Goal: Task Accomplishment & Management: Use online tool/utility

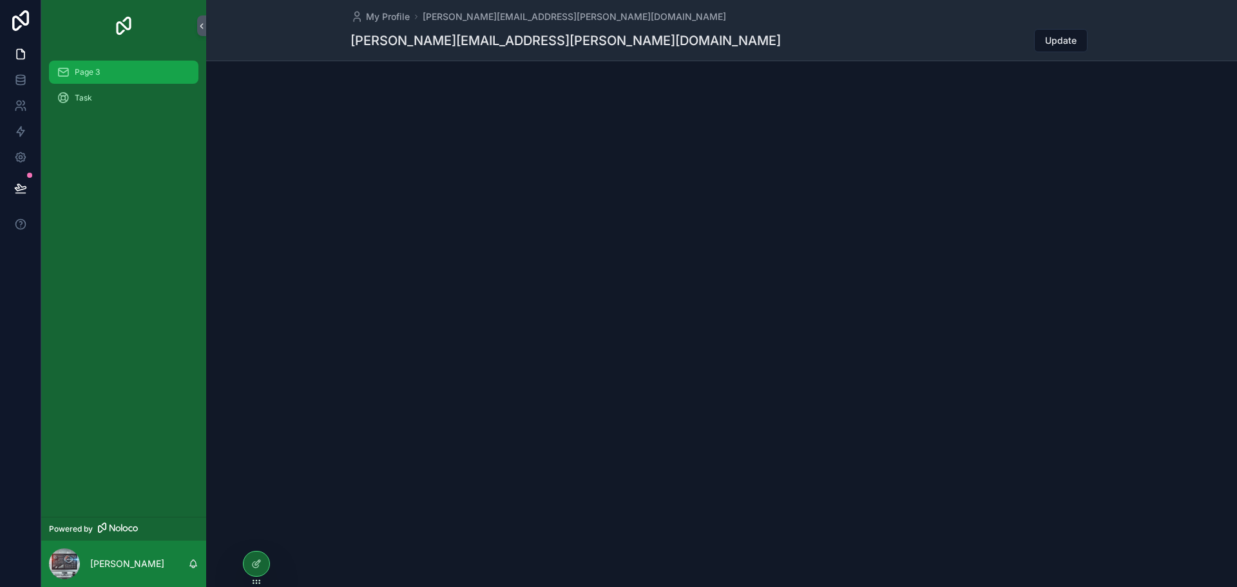
click at [111, 71] on div "Page 3" at bounding box center [124, 72] width 134 height 21
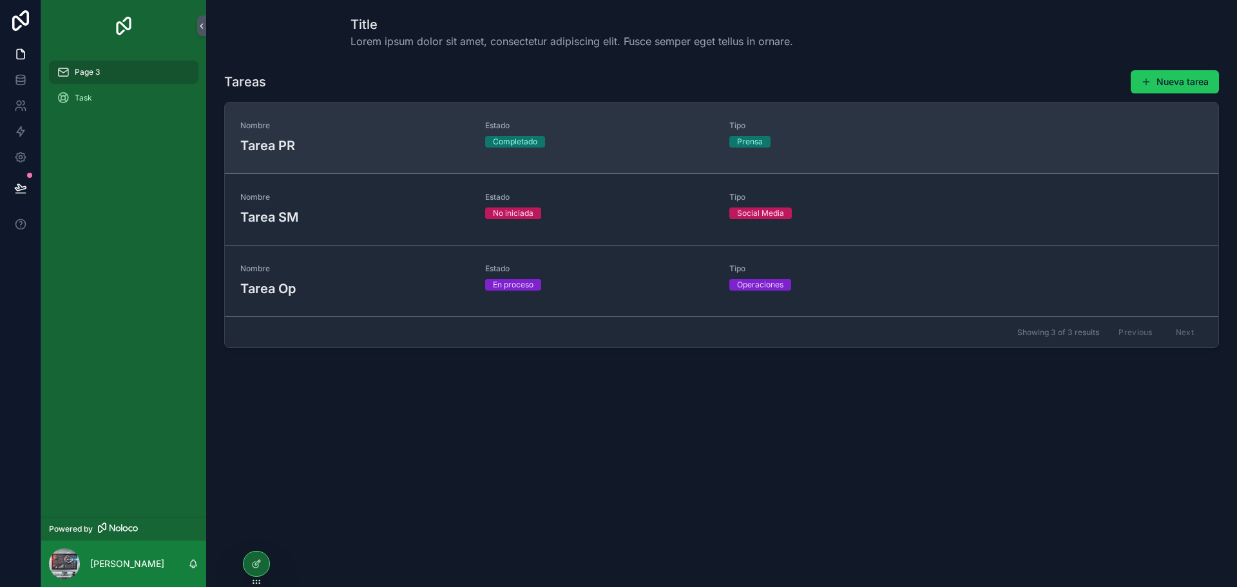
click at [348, 129] on span "Nombre" at bounding box center [354, 125] width 229 height 10
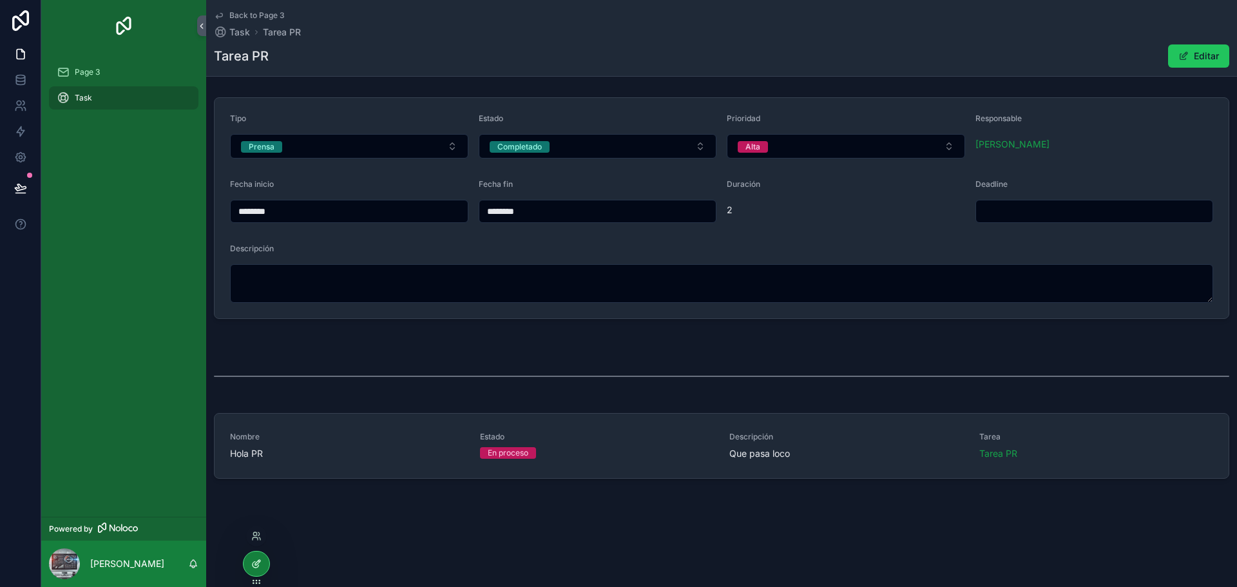
click at [266, 564] on div at bounding box center [256, 563] width 26 height 24
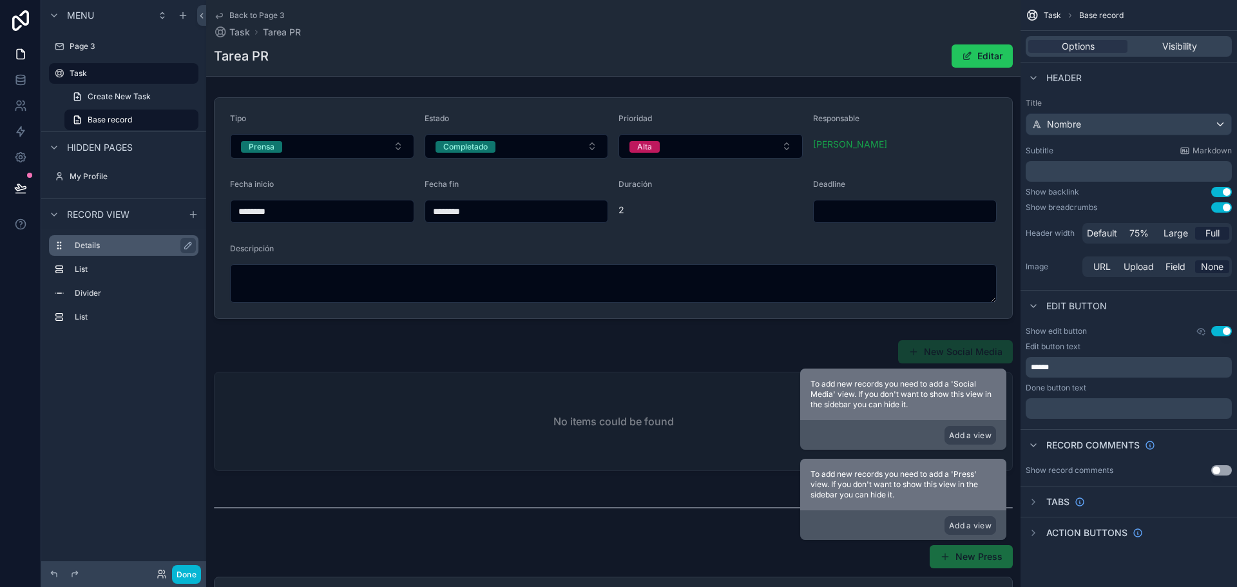
click at [97, 249] on label "Details" at bounding box center [131, 245] width 113 height 10
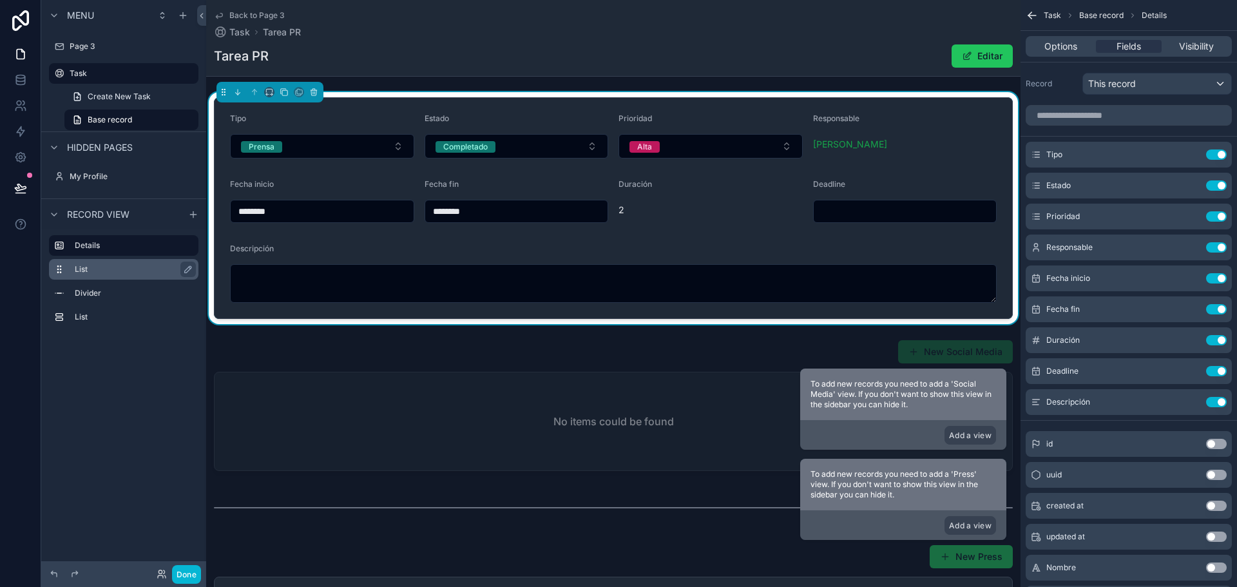
click at [95, 274] on div "List" at bounding box center [134, 268] width 119 height 15
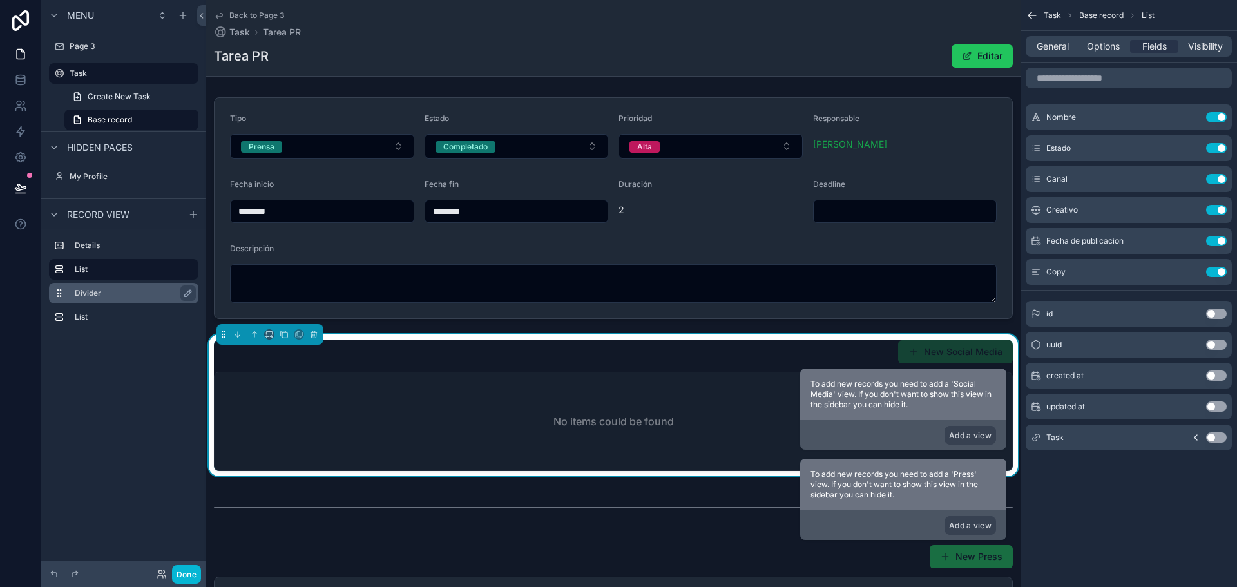
click at [97, 297] on label "Divider" at bounding box center [131, 293] width 113 height 10
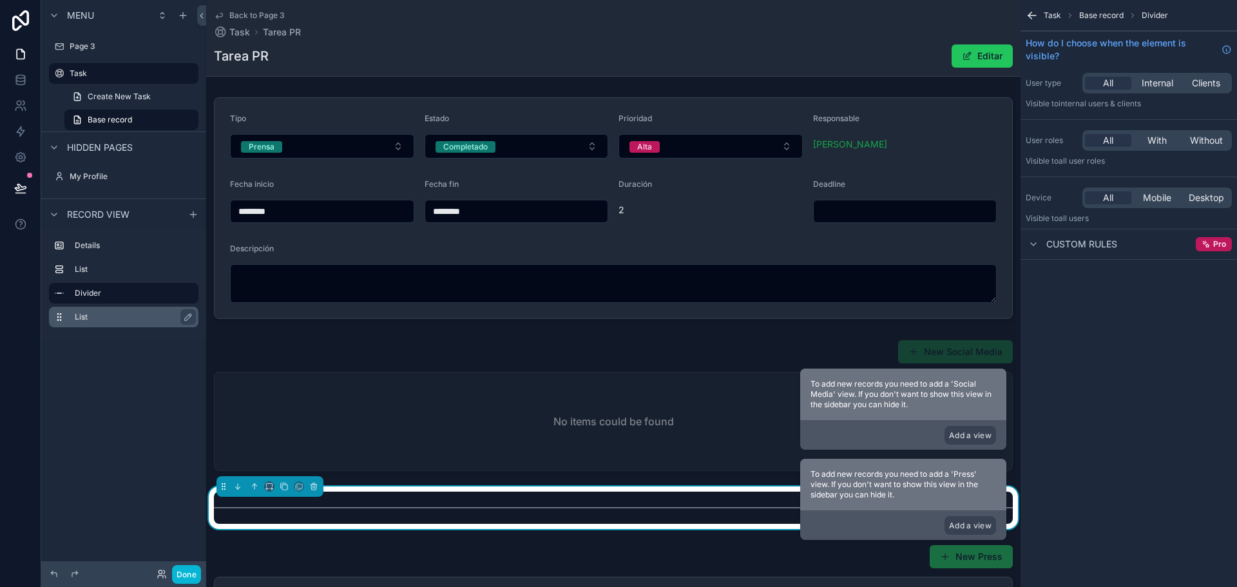
click at [87, 316] on label "List" at bounding box center [131, 317] width 113 height 10
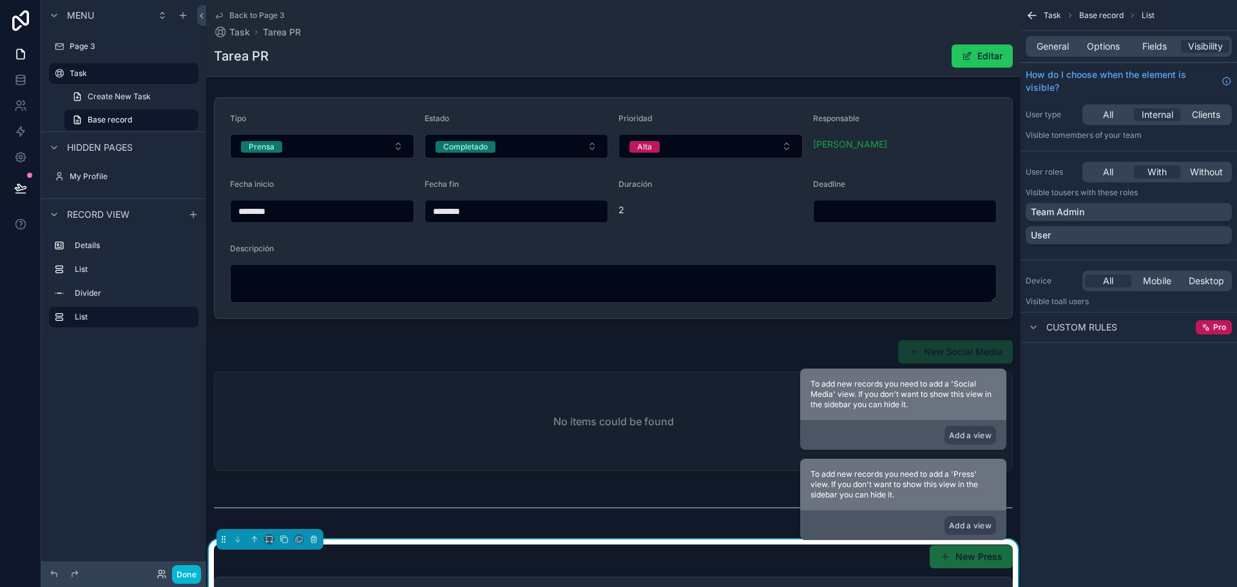
click at [83, 424] on div "Menu Page 3 Task Create New Task Base record Hidden pages My Profile Record vie…" at bounding box center [123, 285] width 165 height 571
click at [189, 216] on icon "scrollable content" at bounding box center [193, 214] width 10 height 10
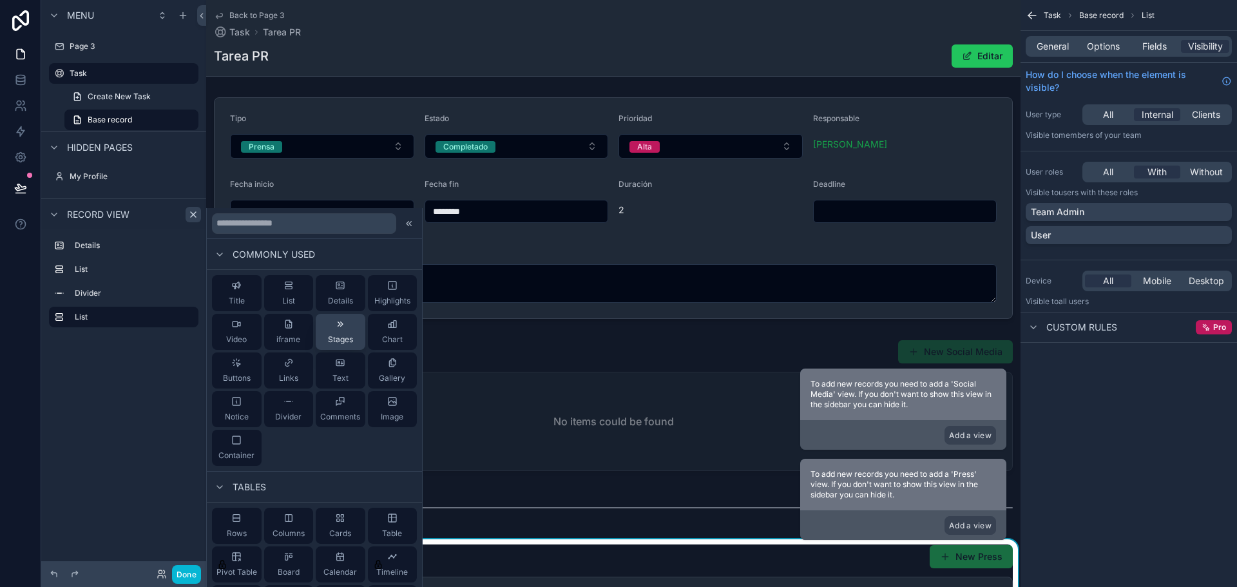
click at [336, 331] on div "Stages" at bounding box center [340, 332] width 25 height 26
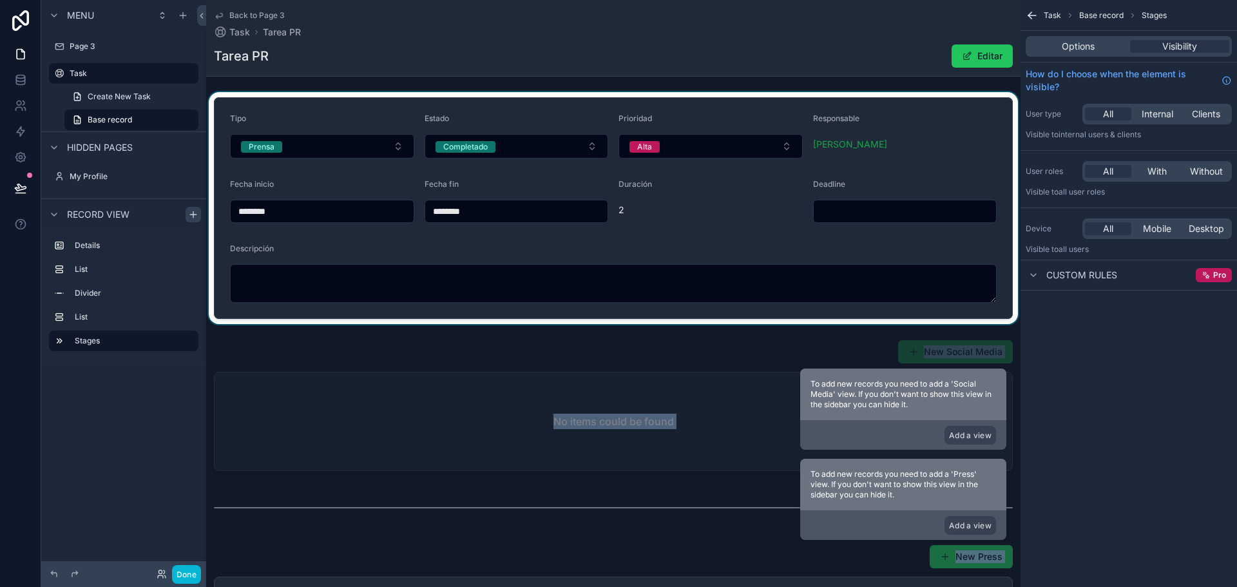
drag, startPoint x: 551, startPoint y: 525, endPoint x: 491, endPoint y: 134, distance: 395.6
click at [491, 134] on div "Tipo Prensa Estado Completado Prioridad Alta Responsable Alex Salar Fecha inici…" at bounding box center [613, 459] width 814 height 734
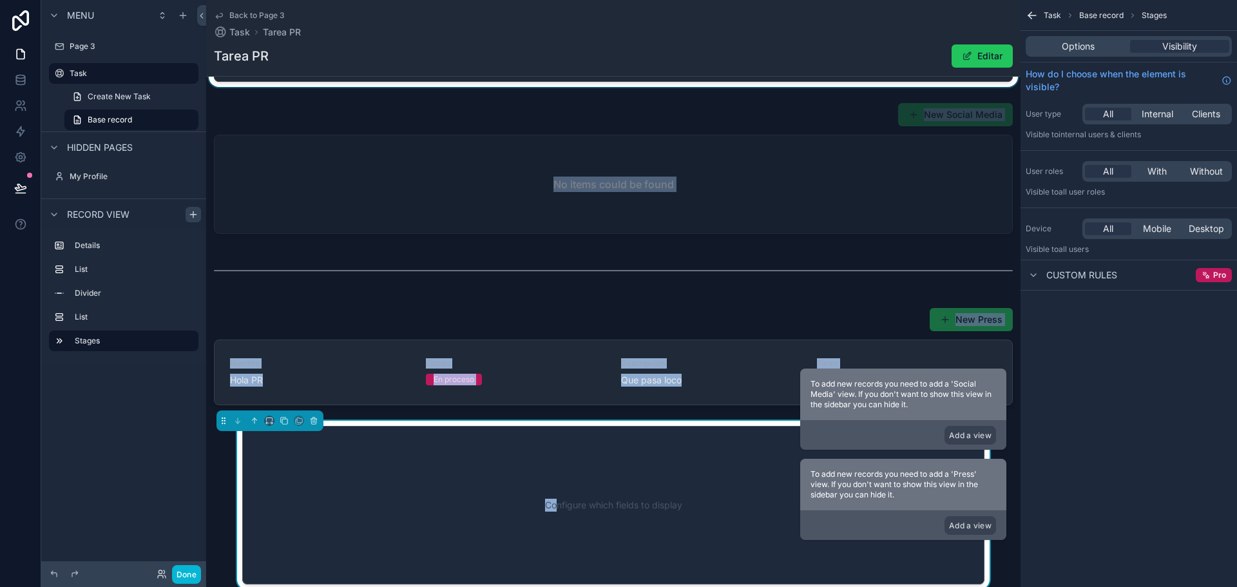
scroll to position [258, 0]
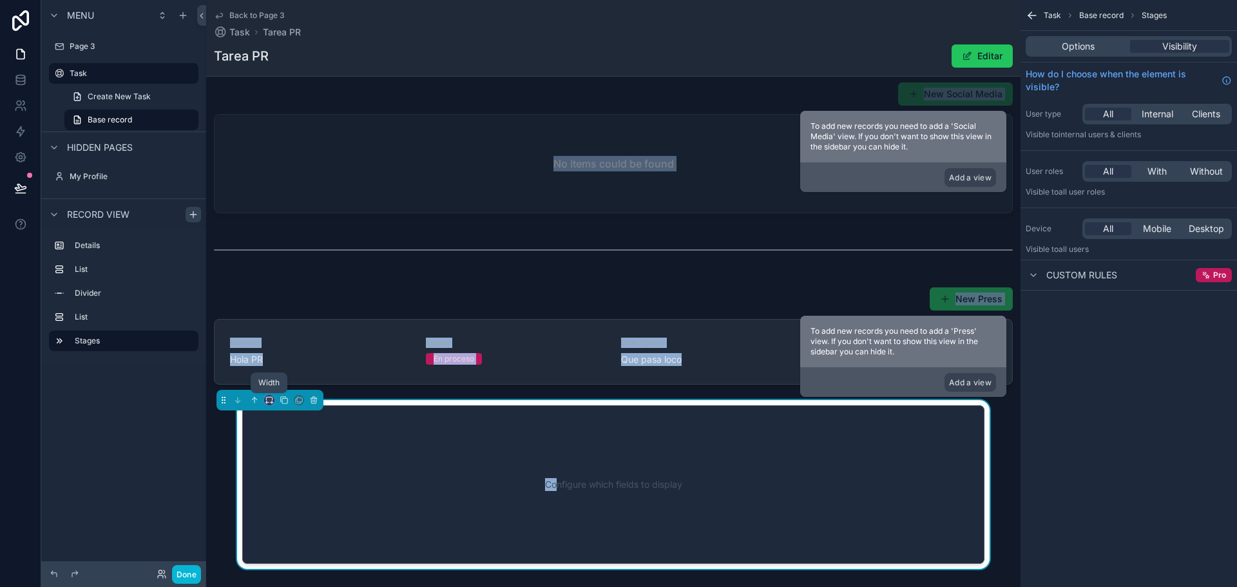
click at [272, 398] on icon "scrollable content" at bounding box center [269, 398] width 6 height 3
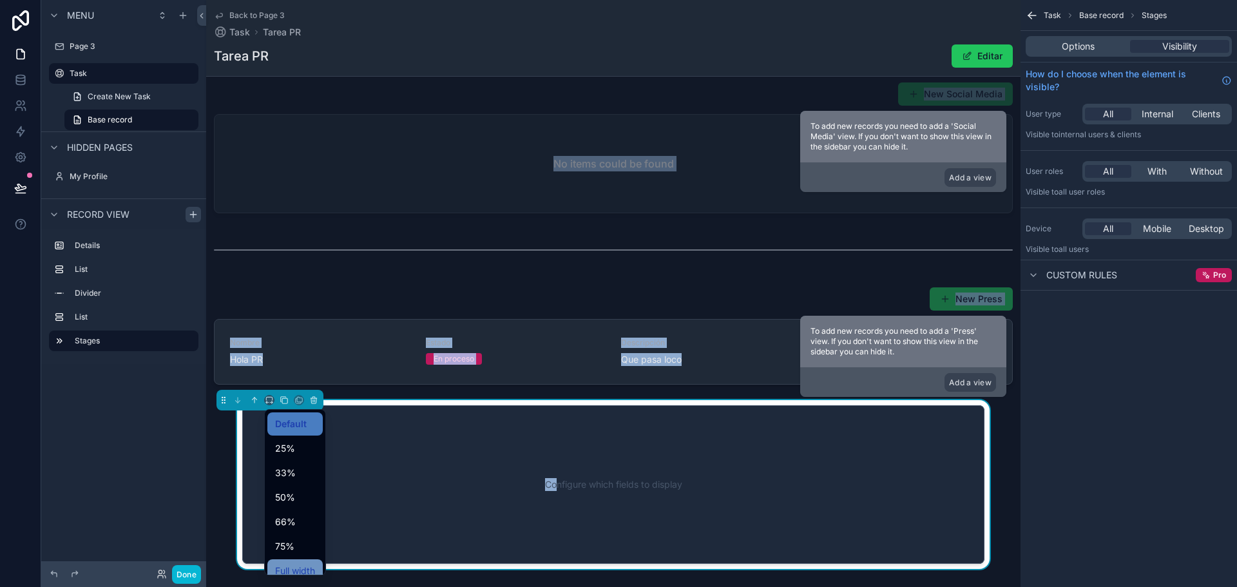
click at [293, 571] on span "Full width" at bounding box center [295, 570] width 40 height 15
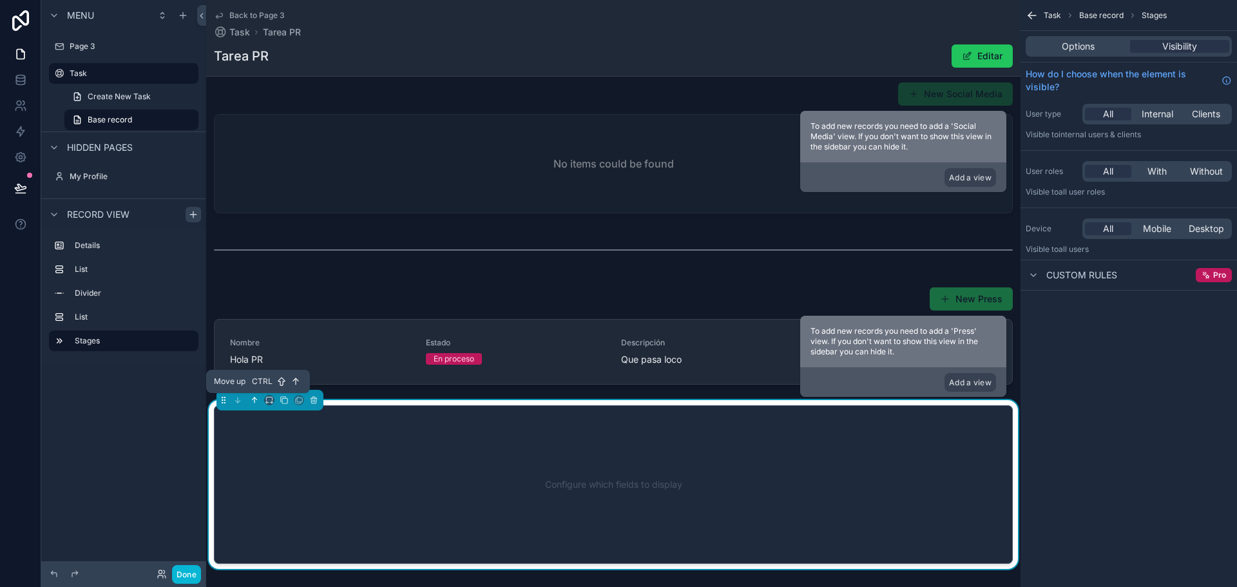
click at [255, 399] on icon "scrollable content" at bounding box center [254, 399] width 9 height 9
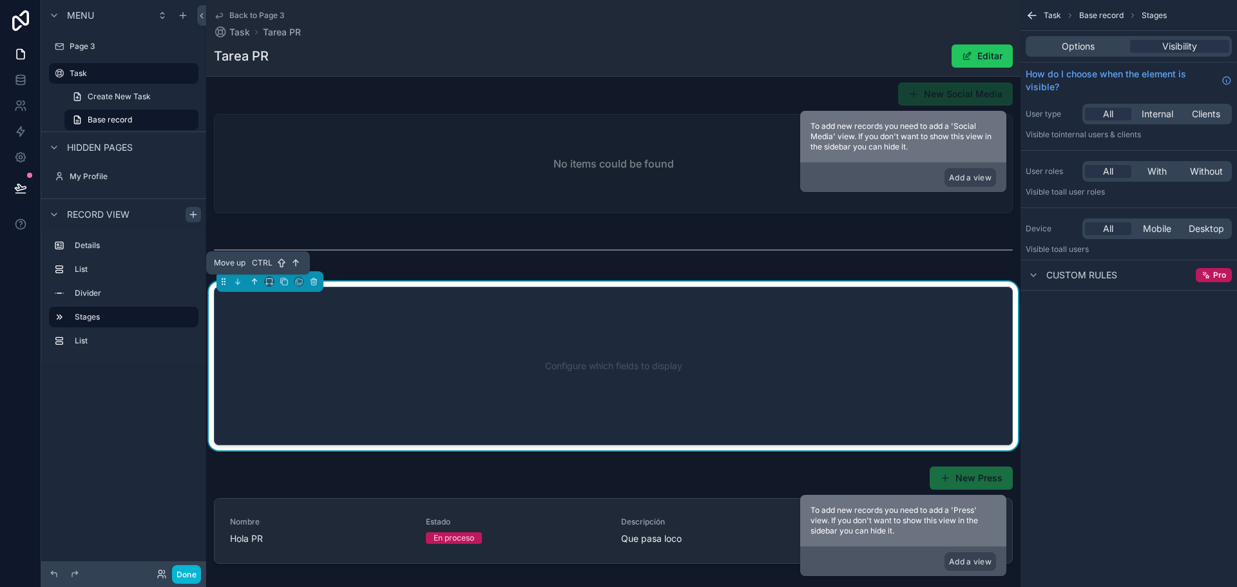
click at [256, 278] on icon "scrollable content" at bounding box center [254, 281] width 9 height 9
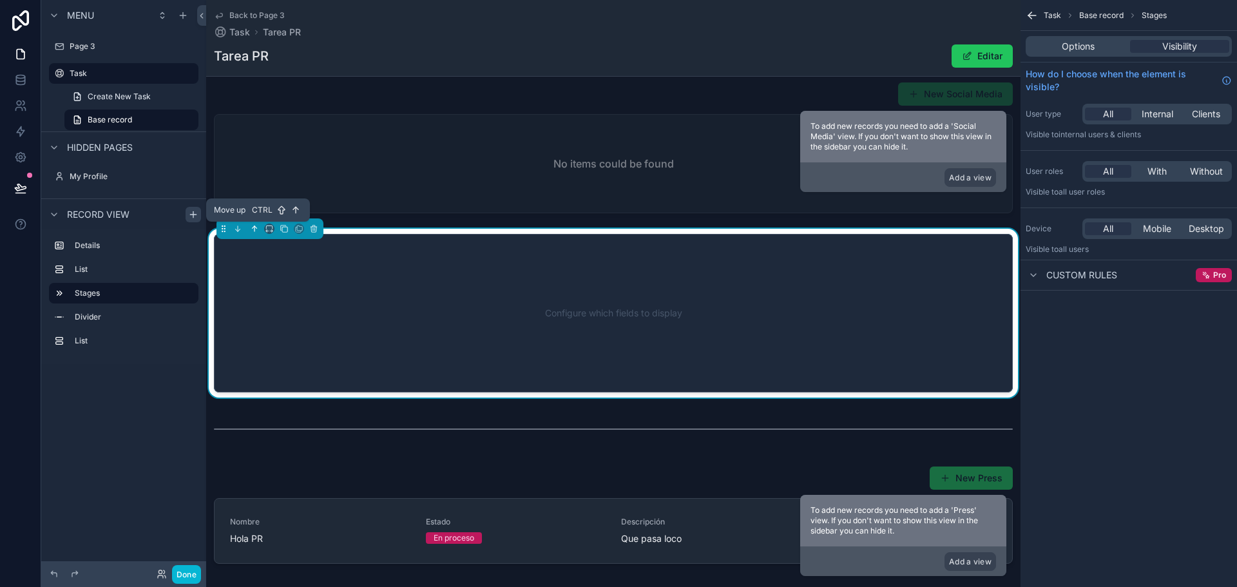
click at [254, 225] on icon "scrollable content" at bounding box center [254, 228] width 9 height 9
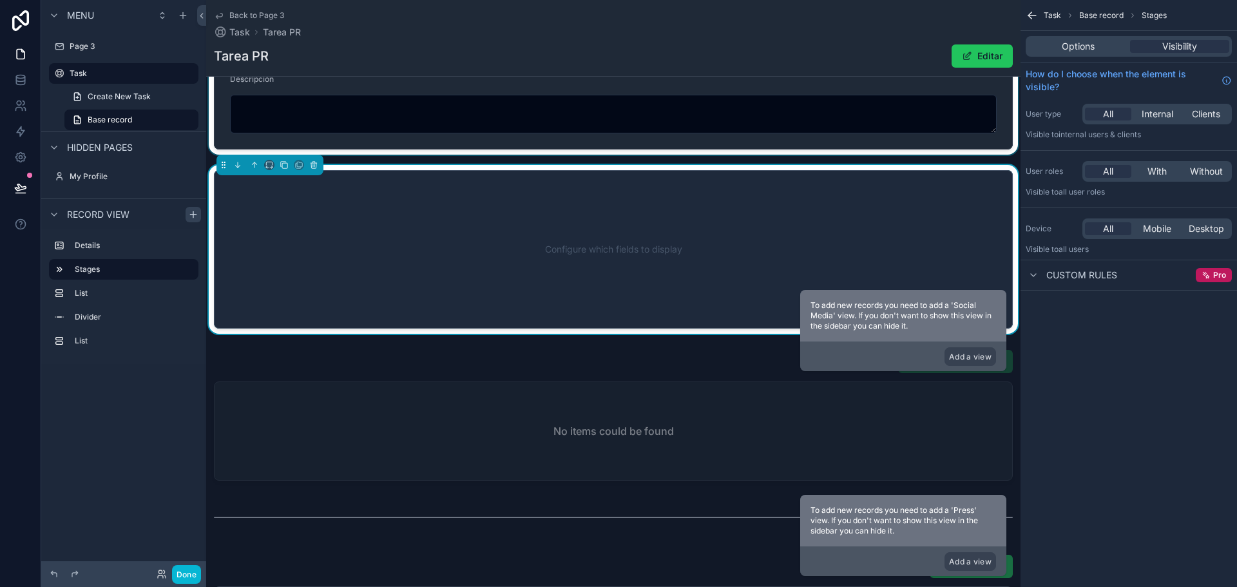
scroll to position [0, 0]
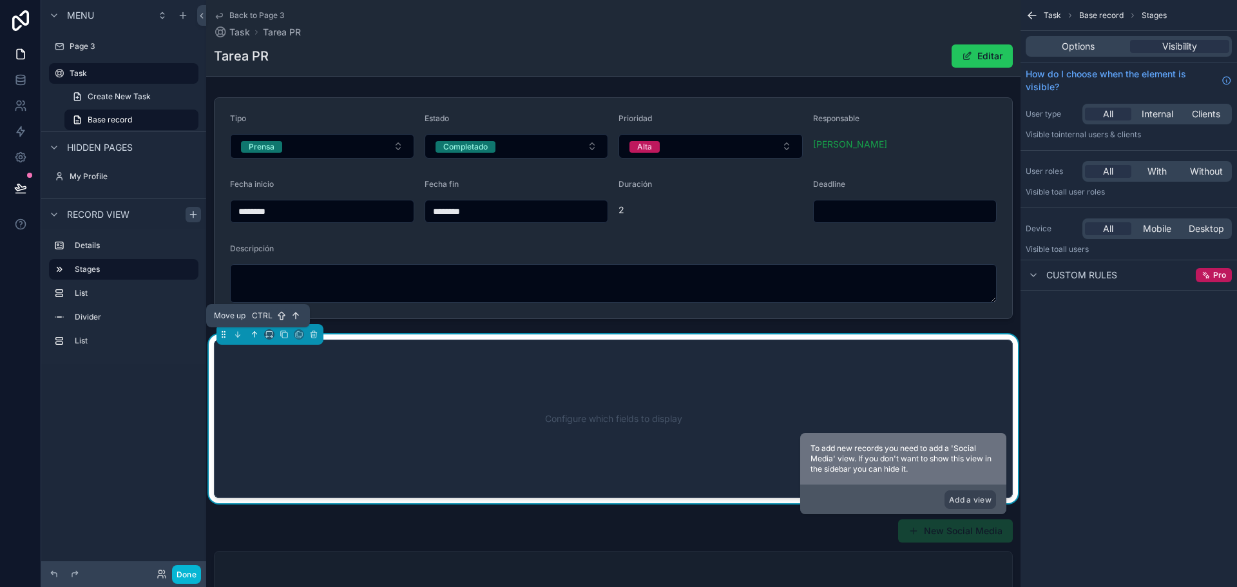
click at [254, 334] on icon "scrollable content" at bounding box center [254, 334] width 0 height 5
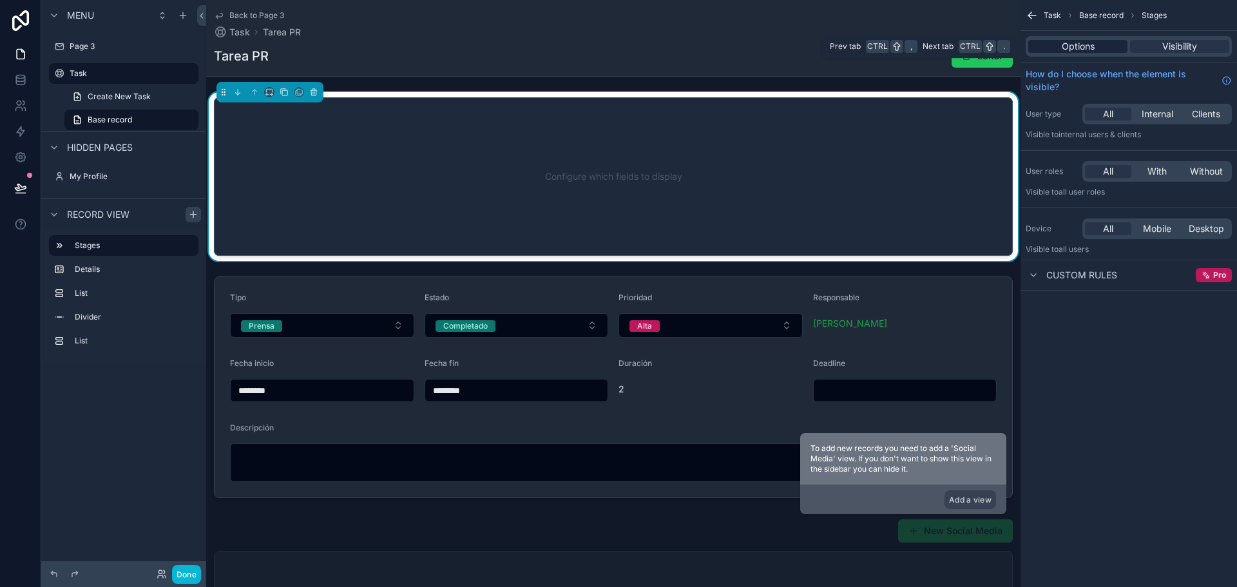
click at [1088, 48] on span "Options" at bounding box center [1077, 46] width 33 height 13
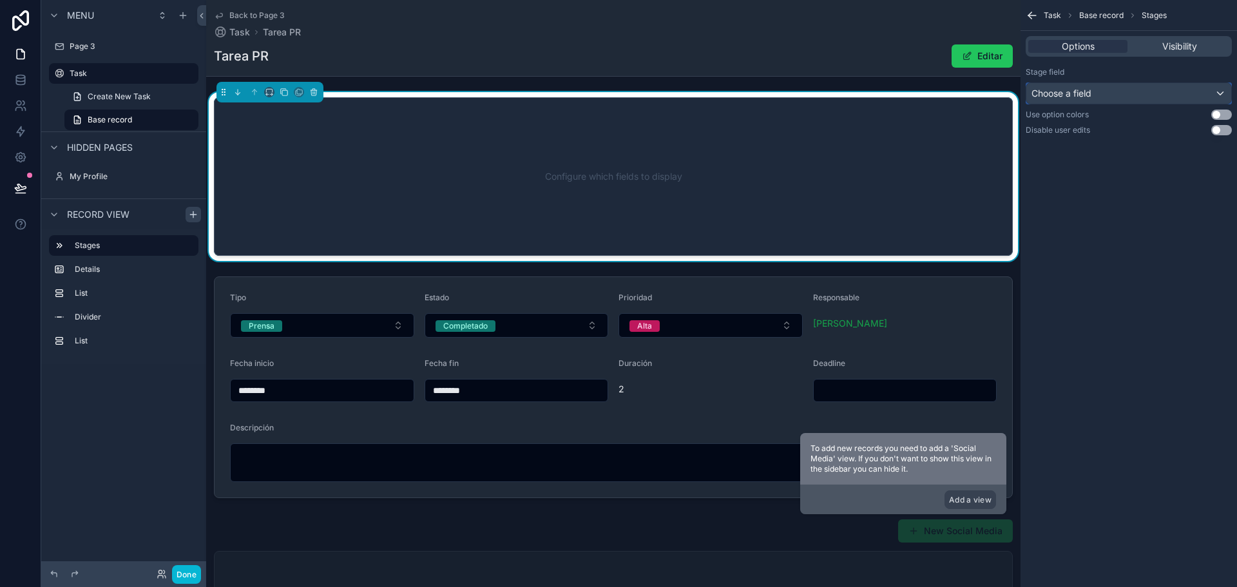
click at [1108, 94] on div "Choose a field" at bounding box center [1128, 93] width 205 height 21
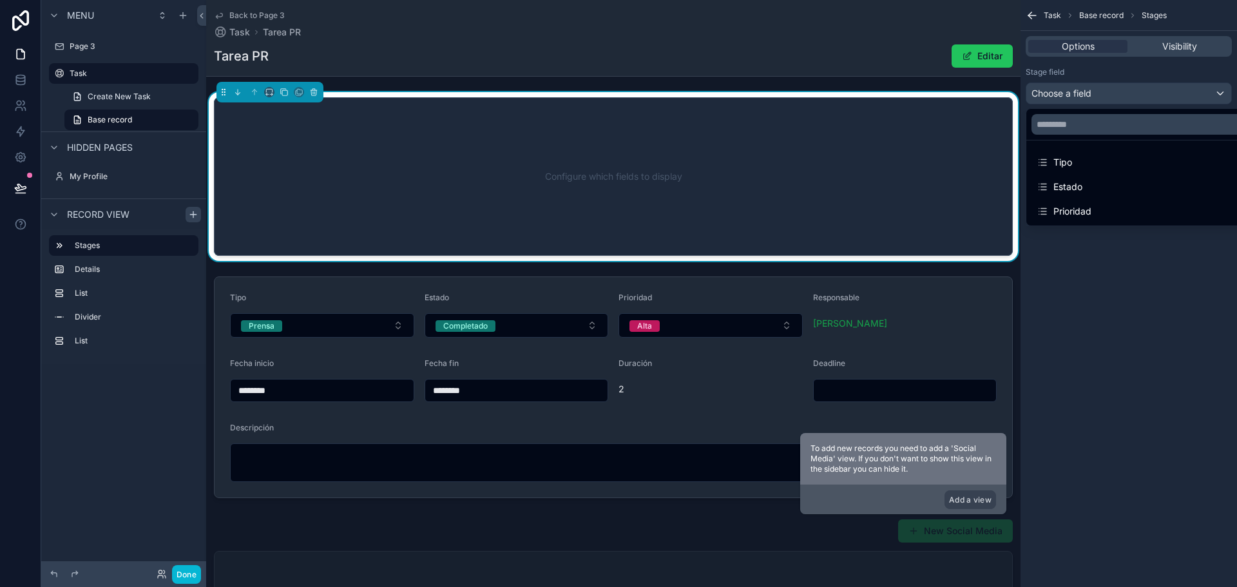
click at [1072, 192] on div "Estado" at bounding box center [1059, 186] width 46 height 15
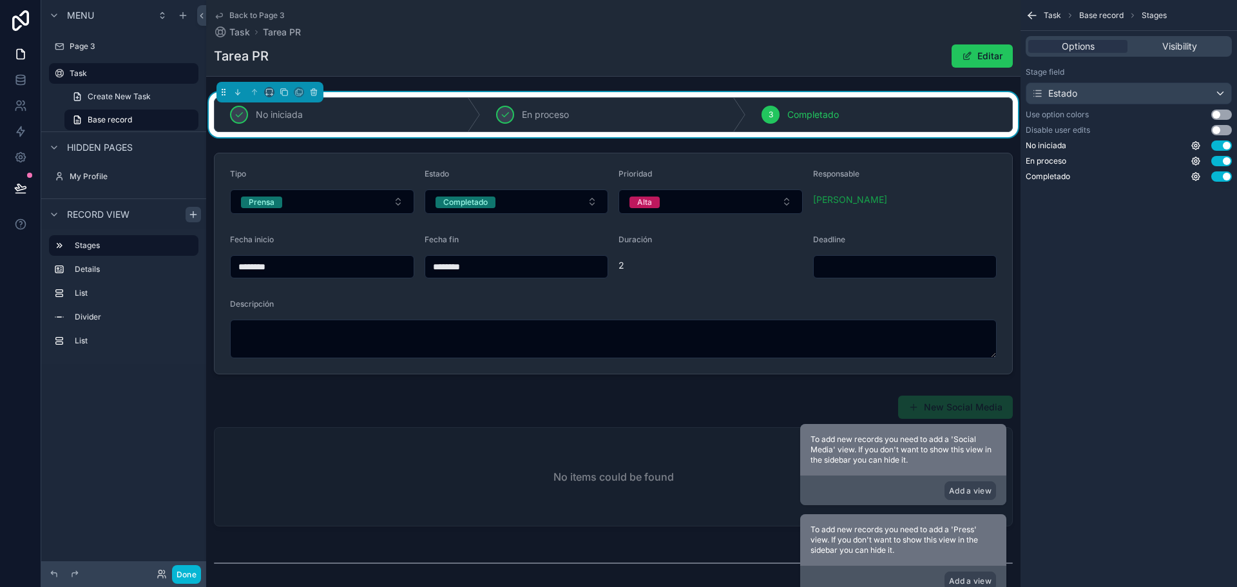
click at [1174, 352] on div "Task Base record Stages Options Visibility Stage field Estado Use option colors…" at bounding box center [1128, 293] width 216 height 587
click at [1219, 115] on button "Use setting" at bounding box center [1221, 114] width 21 height 10
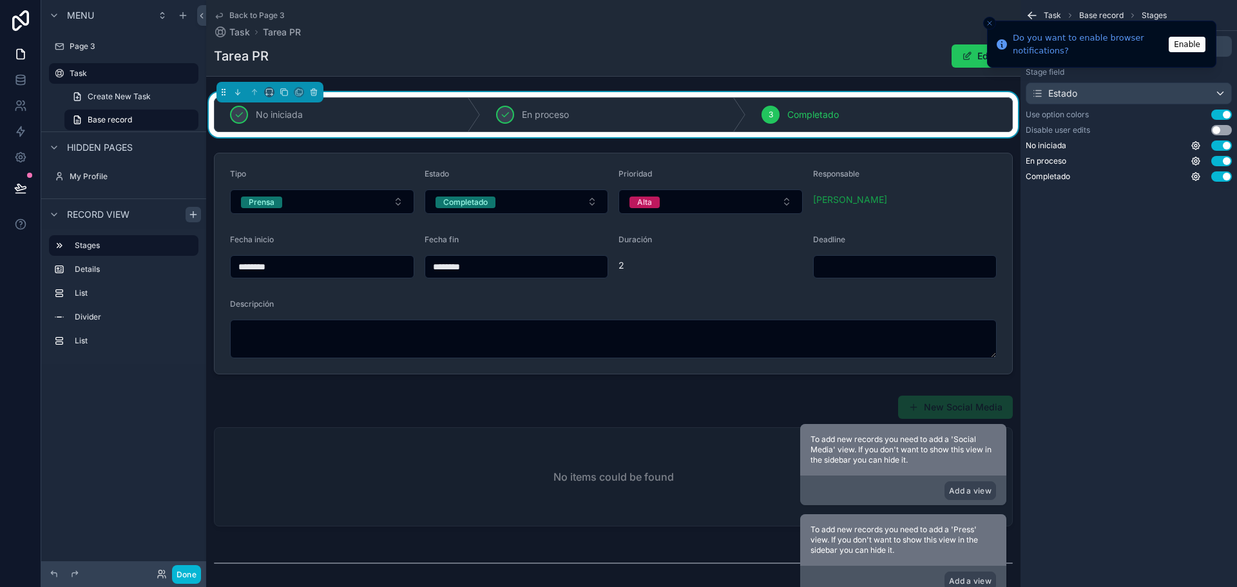
click at [1187, 50] on button "Enable" at bounding box center [1186, 44] width 37 height 15
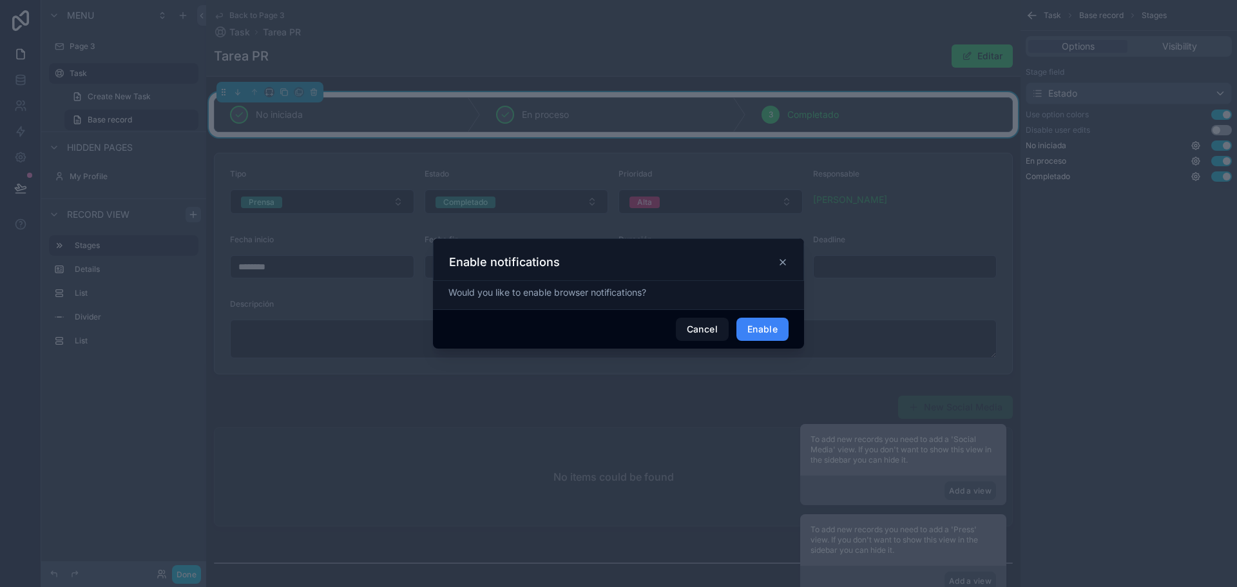
click at [759, 329] on button "Enable" at bounding box center [762, 329] width 52 height 23
click at [711, 336] on span "Cancel" at bounding box center [716, 329] width 53 height 27
click at [786, 262] on icon at bounding box center [782, 260] width 10 height 10
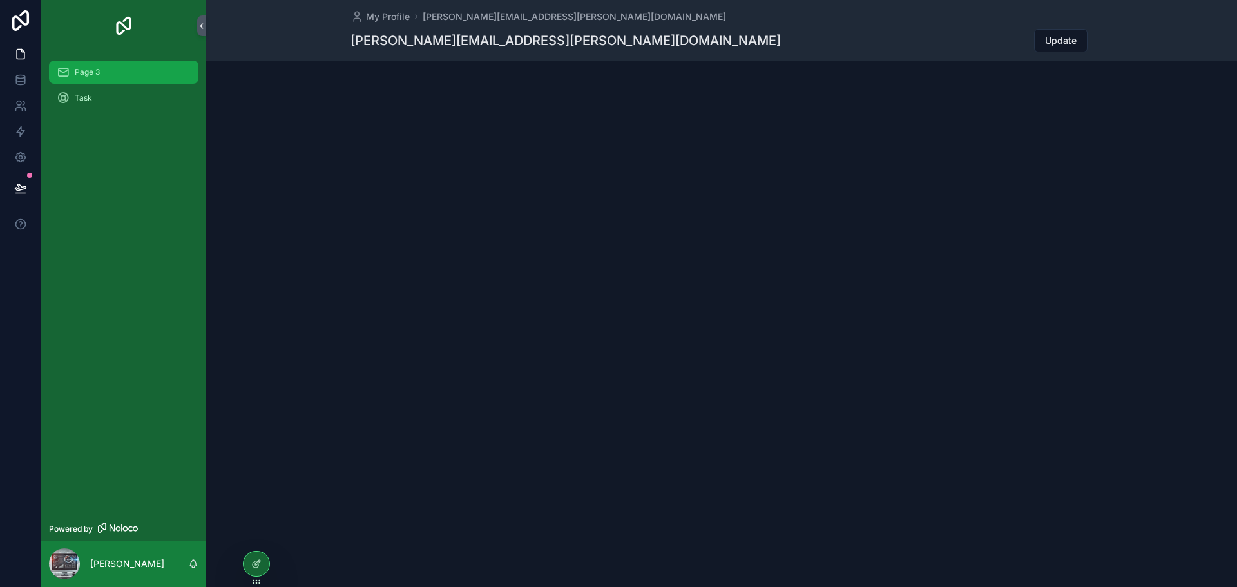
click at [84, 70] on span "Page 3" at bounding box center [87, 72] width 25 height 10
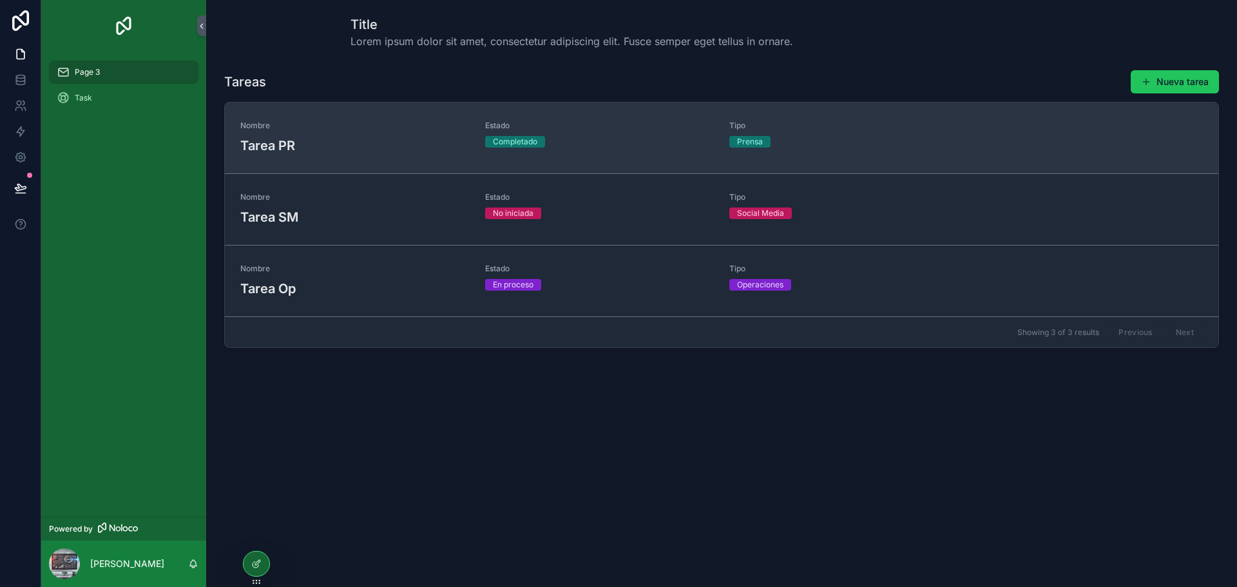
click at [333, 138] on h3 "Tarea PR" at bounding box center [354, 145] width 229 height 19
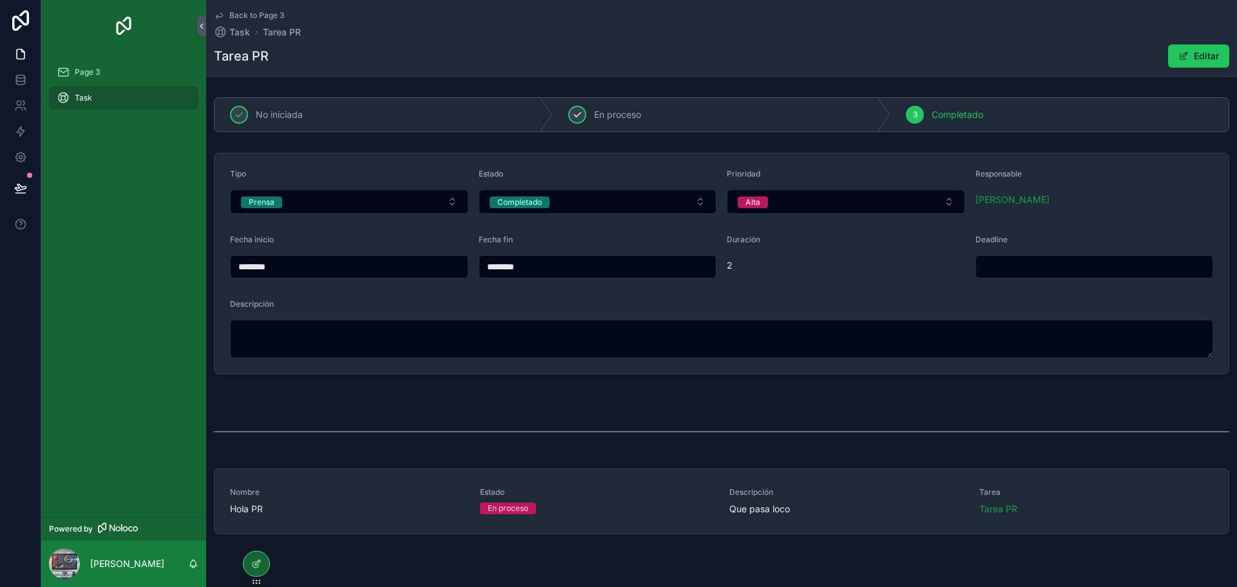
click at [787, 110] on div "En proceso" at bounding box center [722, 114] width 338 height 33
click at [374, 124] on div "No iniciada" at bounding box center [383, 114] width 338 height 33
click at [656, 115] on div "2 En proceso" at bounding box center [722, 114] width 338 height 33
click at [945, 115] on span "Completado" at bounding box center [957, 114] width 52 height 13
click at [482, 115] on div "No iniciada" at bounding box center [383, 114] width 338 height 33
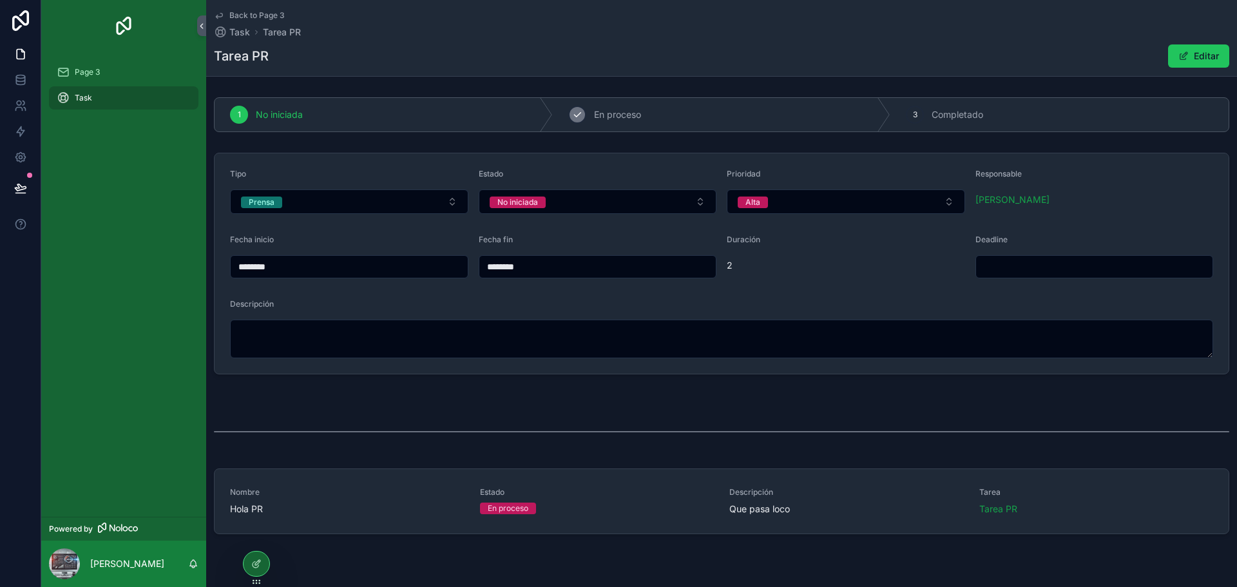
click at [643, 121] on div "2 En proceso" at bounding box center [722, 114] width 338 height 33
click at [957, 115] on span "Completado" at bounding box center [957, 114] width 52 height 13
click at [637, 115] on span "En proceso" at bounding box center [617, 114] width 47 height 13
click at [247, 560] on div at bounding box center [256, 563] width 26 height 24
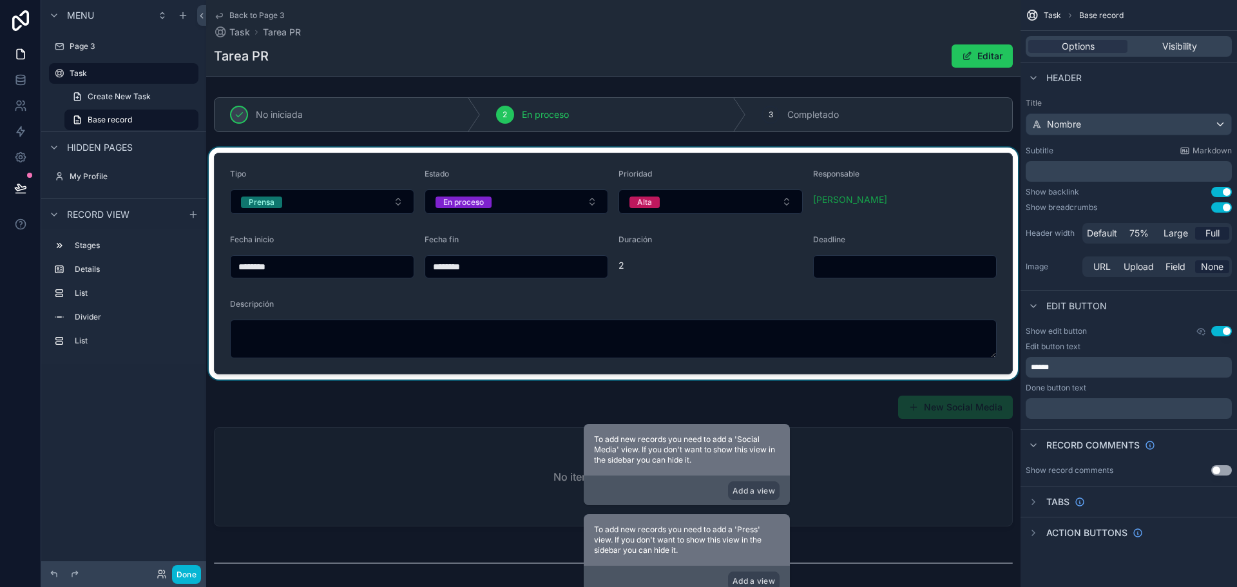
click at [606, 161] on div "scrollable content" at bounding box center [613, 263] width 814 height 232
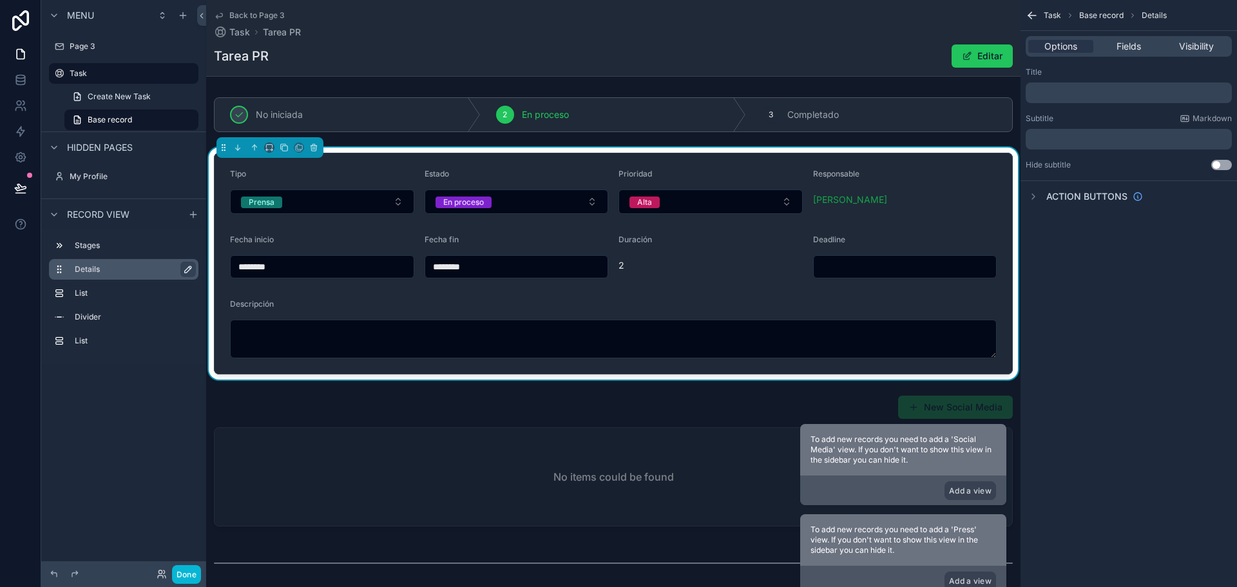
click at [187, 265] on icon "scrollable content" at bounding box center [188, 269] width 10 height 10
click at [187, 272] on icon "scrollable content" at bounding box center [185, 269] width 10 height 10
click at [133, 274] on label "Details" at bounding box center [131, 269] width 113 height 10
click at [97, 245] on label "Stages" at bounding box center [131, 245] width 113 height 10
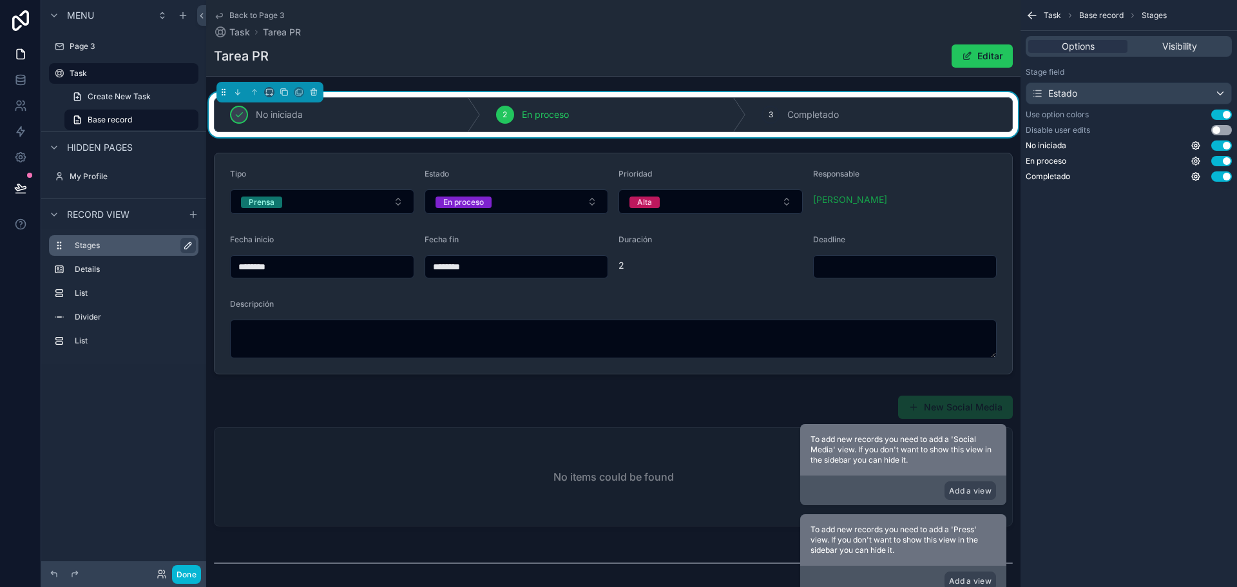
click at [180, 242] on button "scrollable content" at bounding box center [187, 245] width 15 height 15
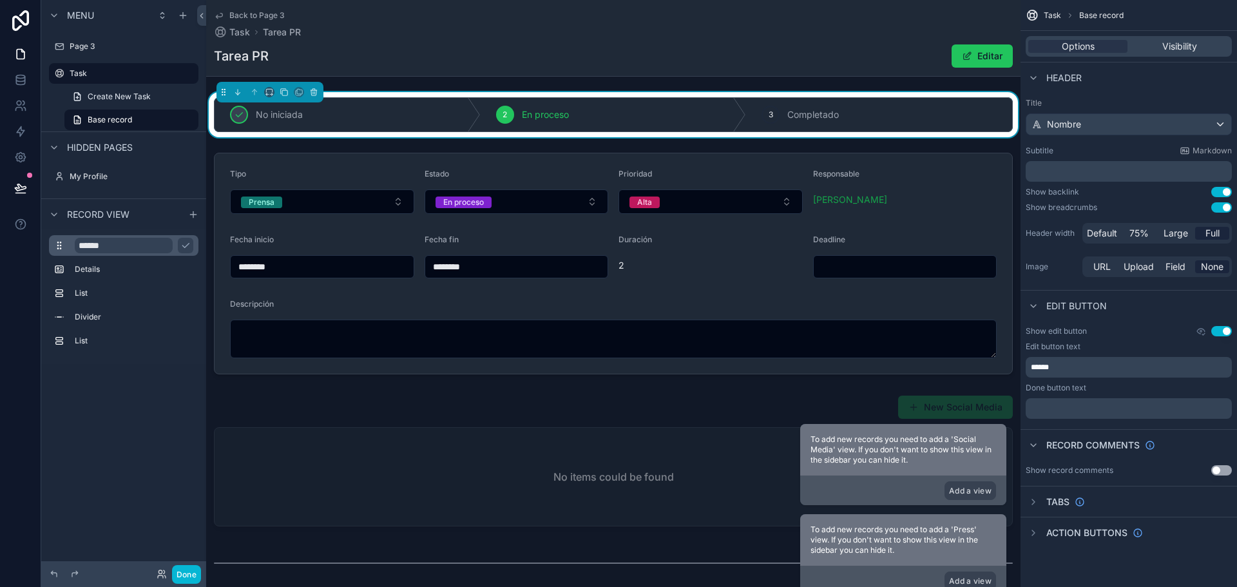
click at [125, 249] on input "******" at bounding box center [124, 245] width 98 height 15
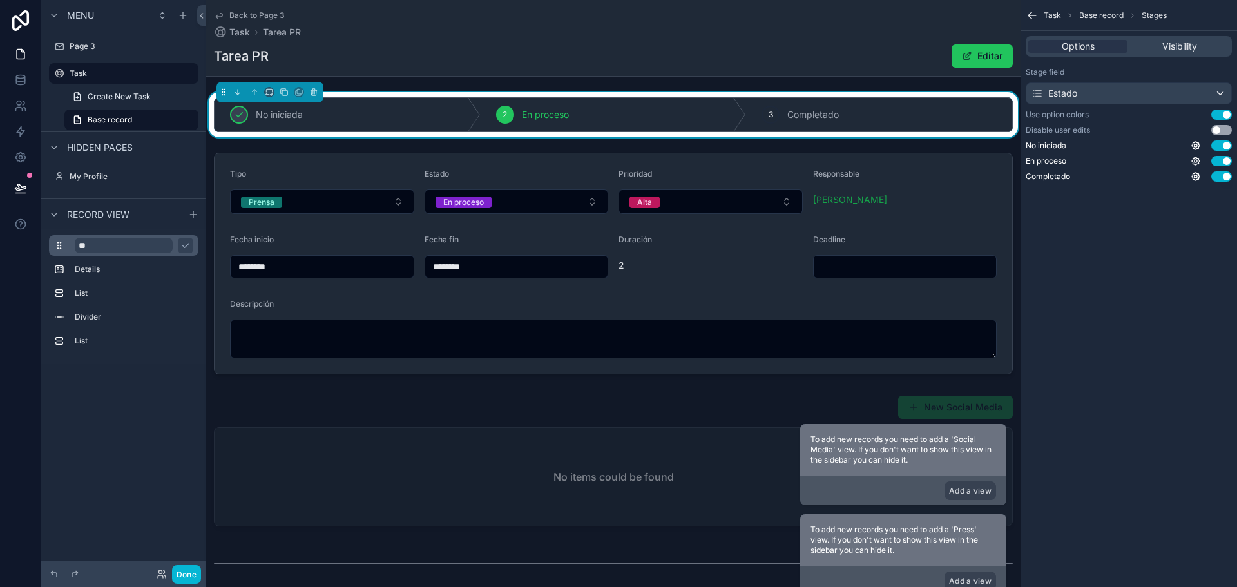
type input "*"
type input "******"
click at [185, 249] on icon "scrollable content" at bounding box center [185, 245] width 10 height 10
click at [100, 265] on label "Details" at bounding box center [131, 269] width 113 height 10
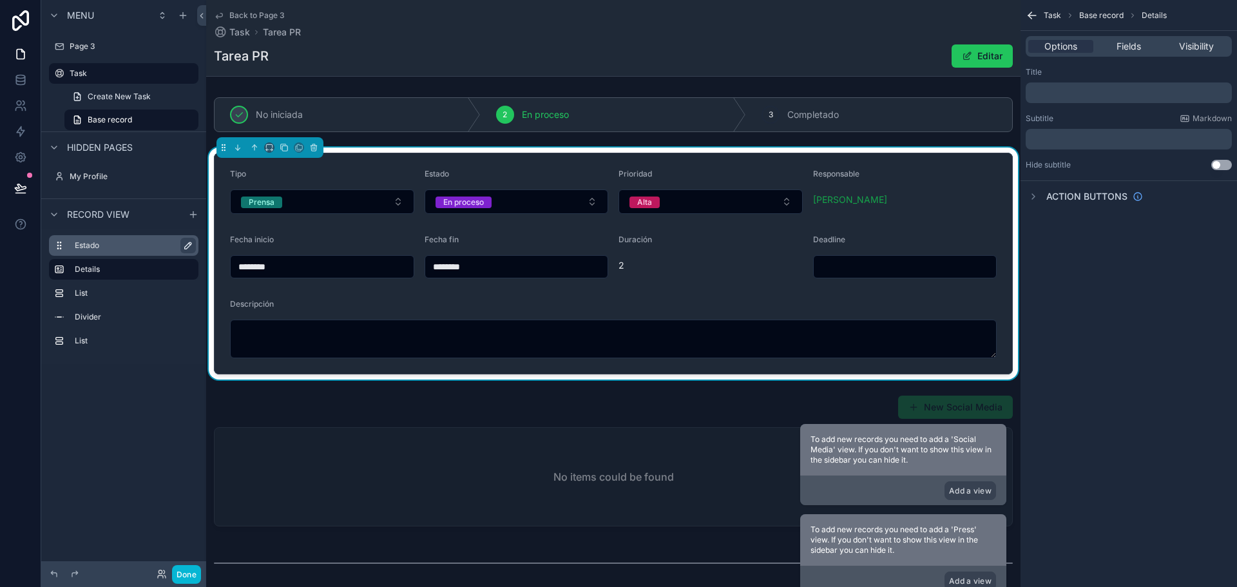
click at [0, 0] on icon "scrollable content" at bounding box center [0, 0] width 0 height 0
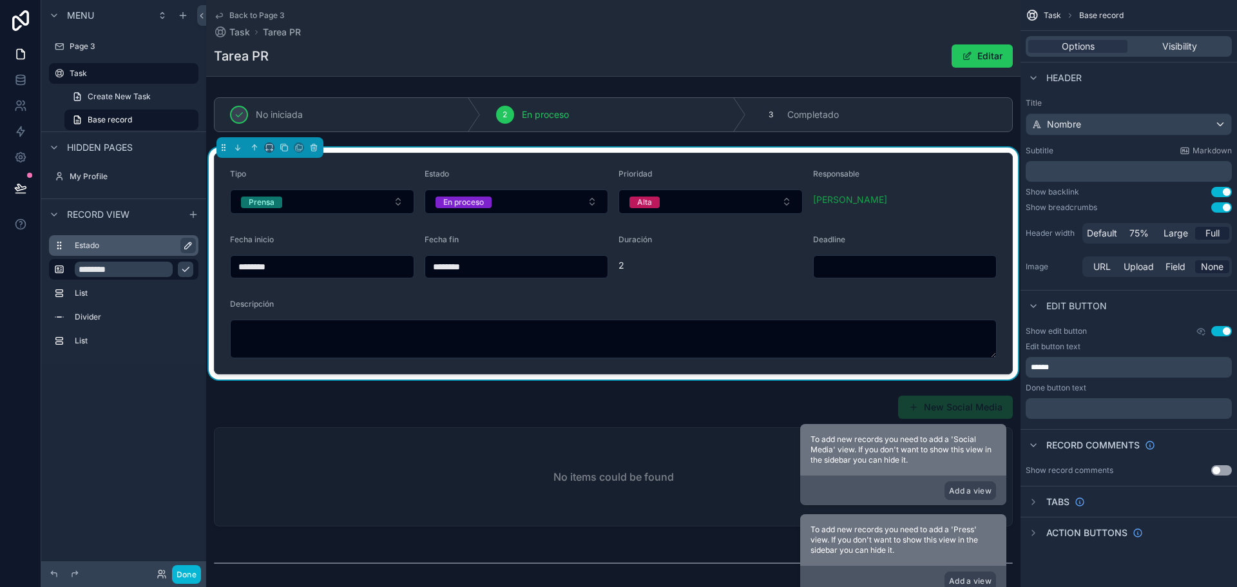
type input "********"
click at [180, 264] on button "scrollable content" at bounding box center [185, 268] width 15 height 15
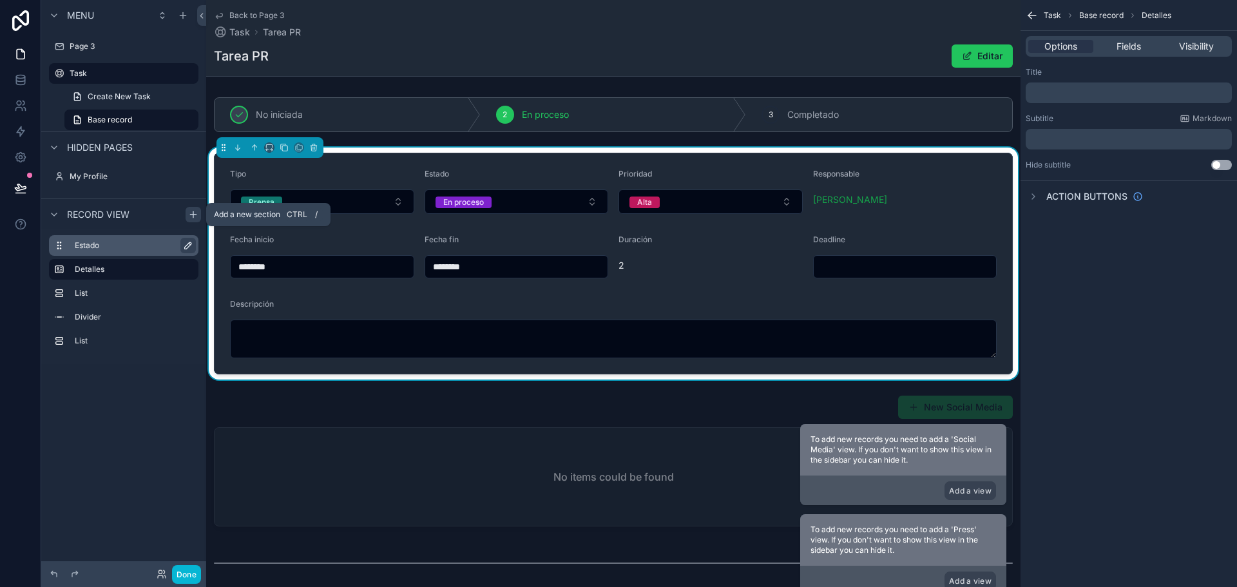
click at [193, 211] on icon "scrollable content" at bounding box center [193, 214] width 10 height 10
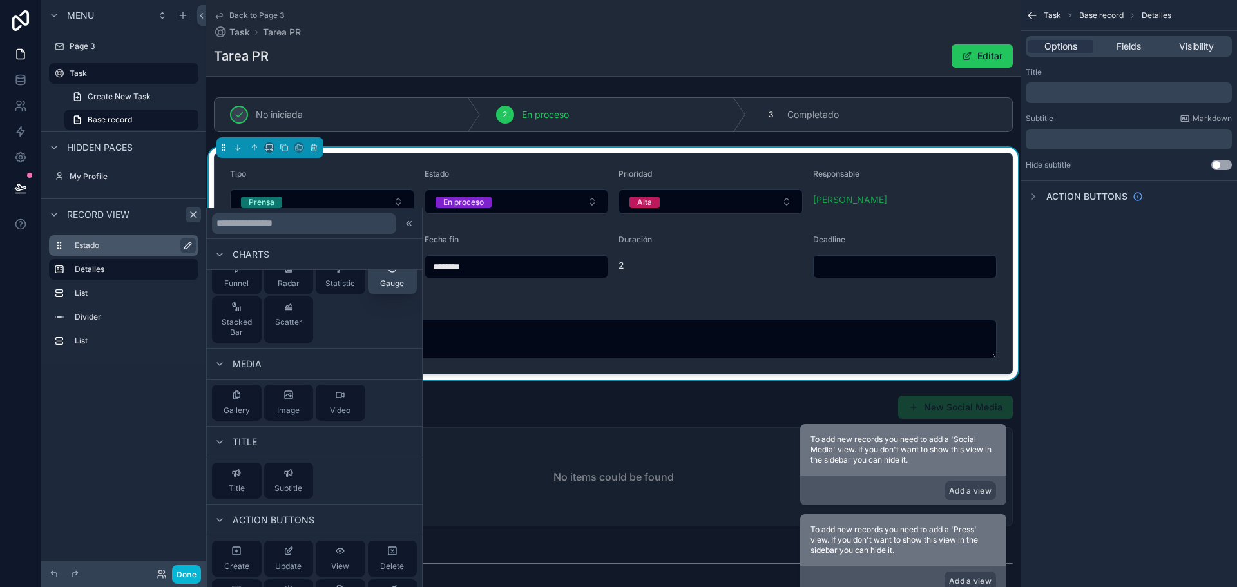
scroll to position [484, 0]
click at [218, 437] on icon at bounding box center [219, 440] width 10 height 10
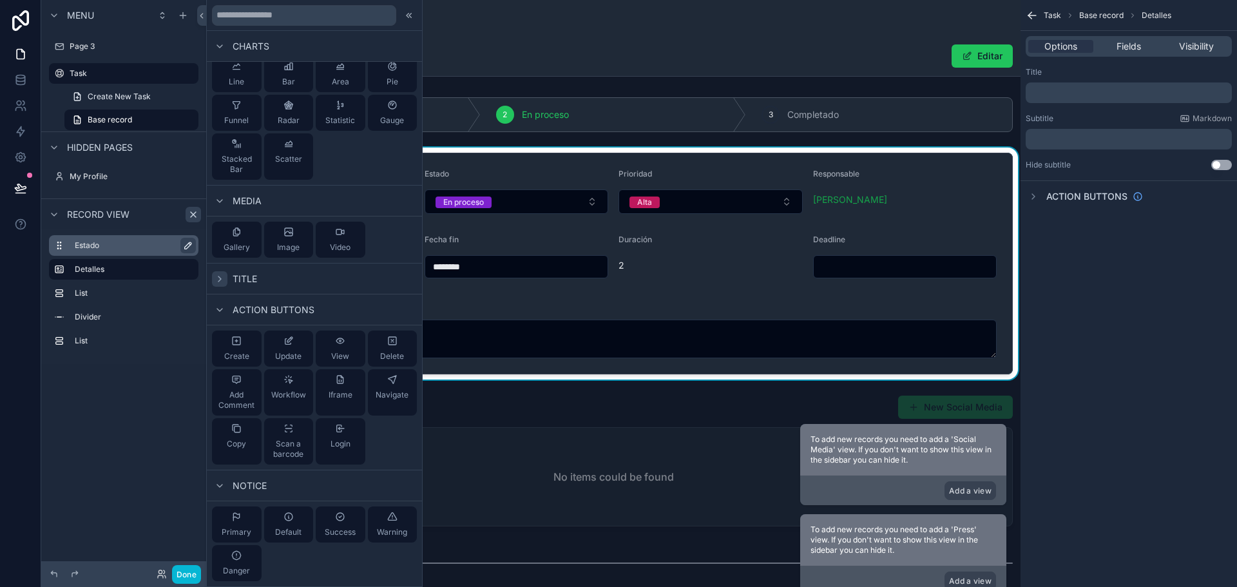
scroll to position [437, 0]
click at [220, 486] on icon at bounding box center [219, 485] width 5 height 3
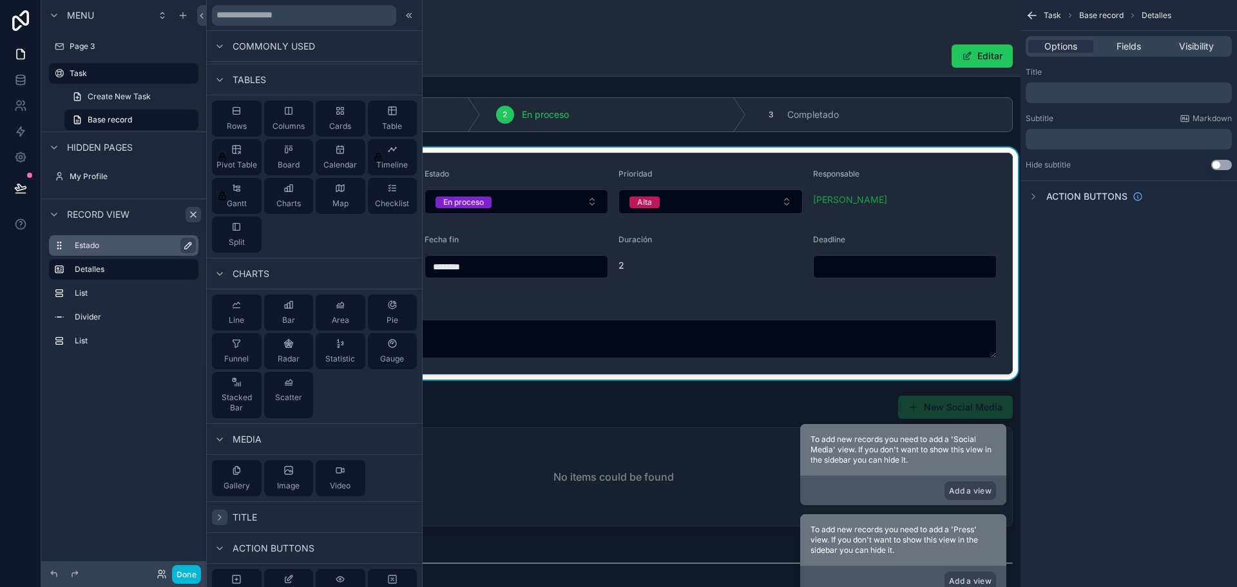
scroll to position [158, 0]
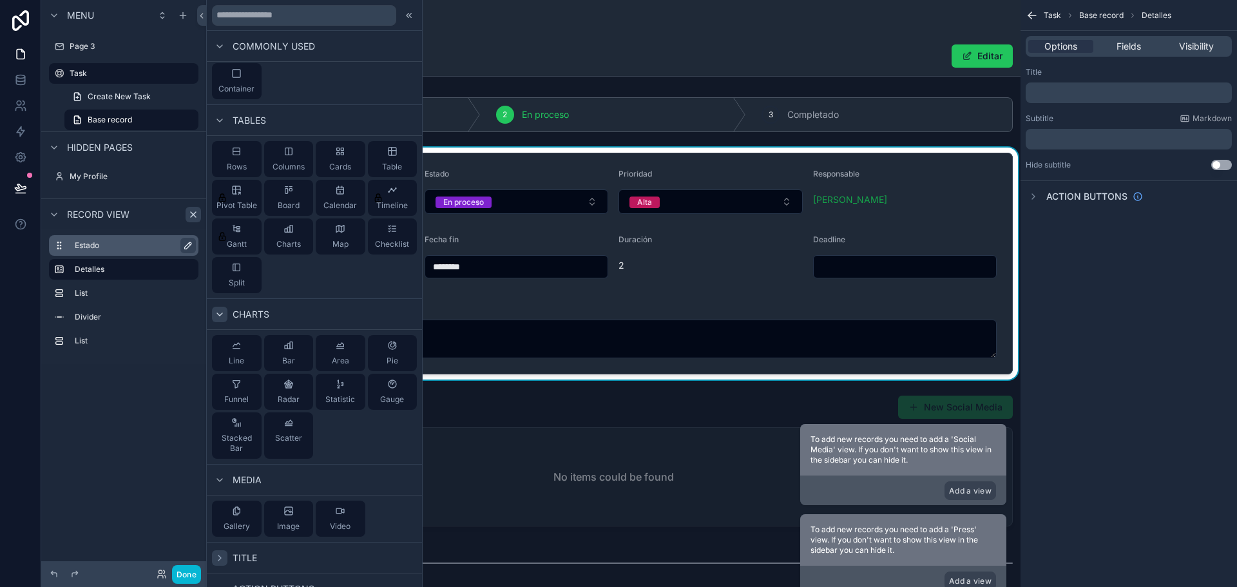
click at [220, 311] on icon at bounding box center [219, 314] width 10 height 10
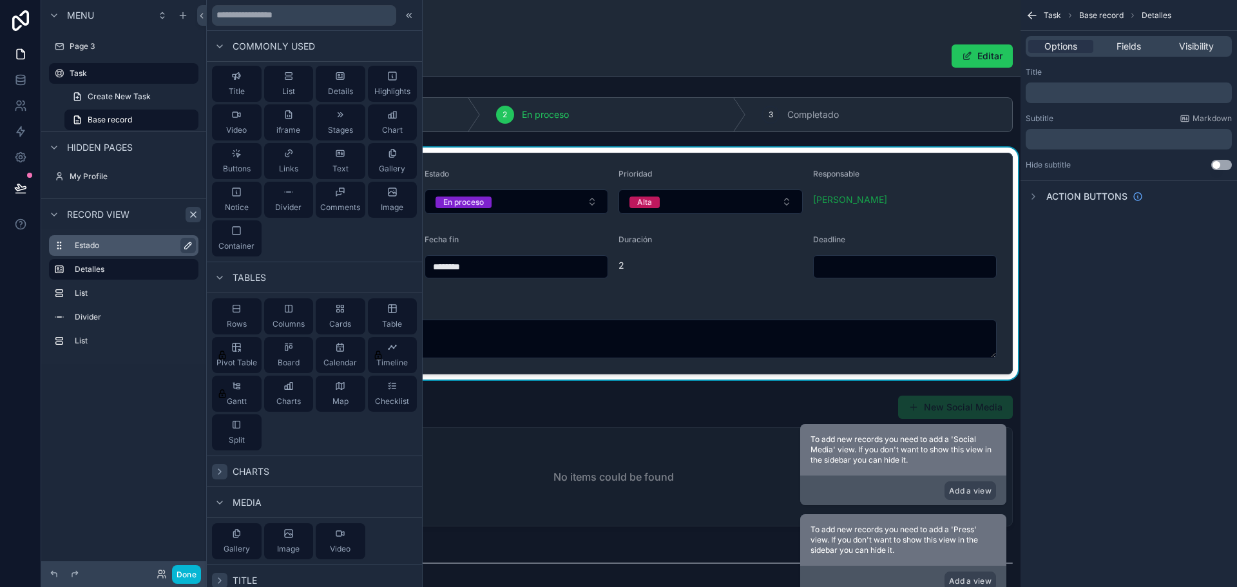
scroll to position [0, 0]
click at [239, 200] on div "Notice" at bounding box center [237, 201] width 24 height 26
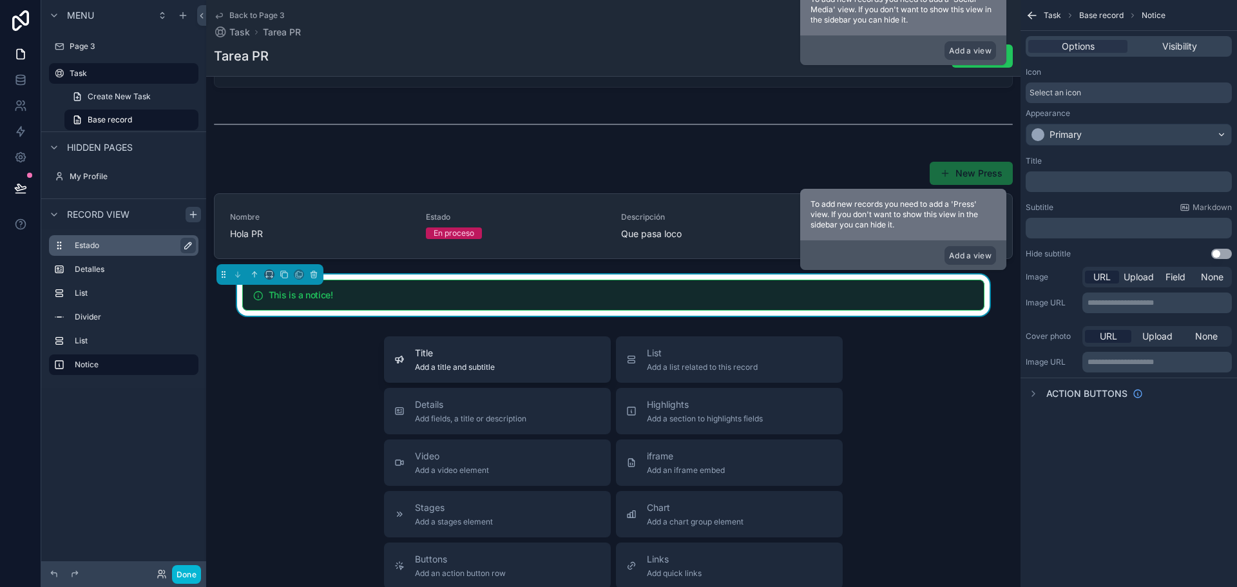
scroll to position [441, 0]
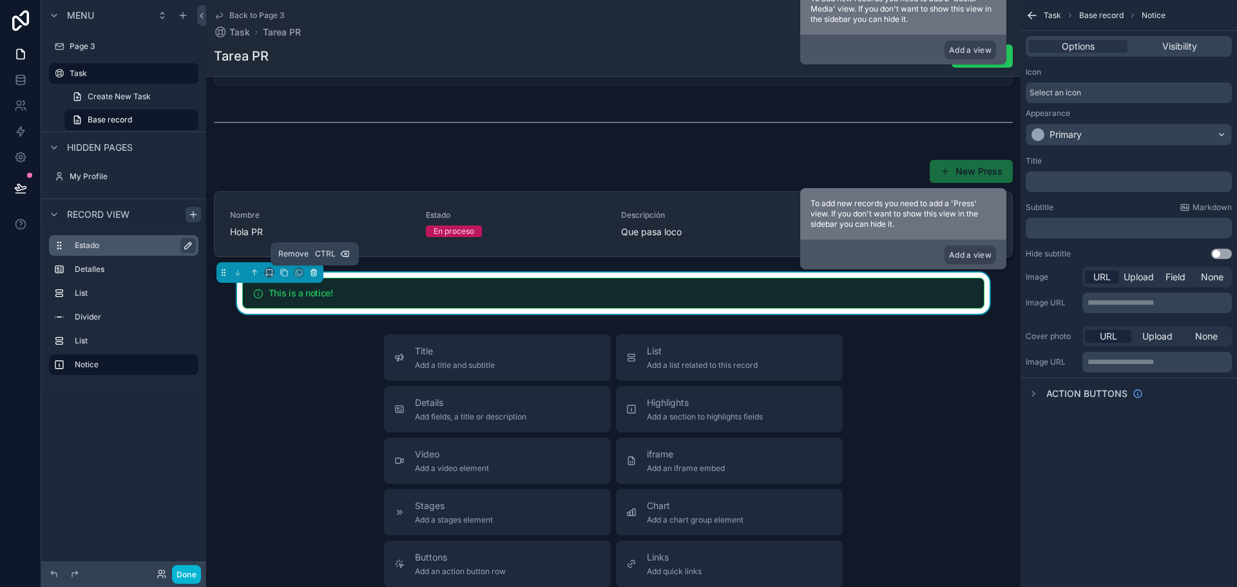
click at [313, 272] on icon "scrollable content" at bounding box center [313, 273] width 0 height 3
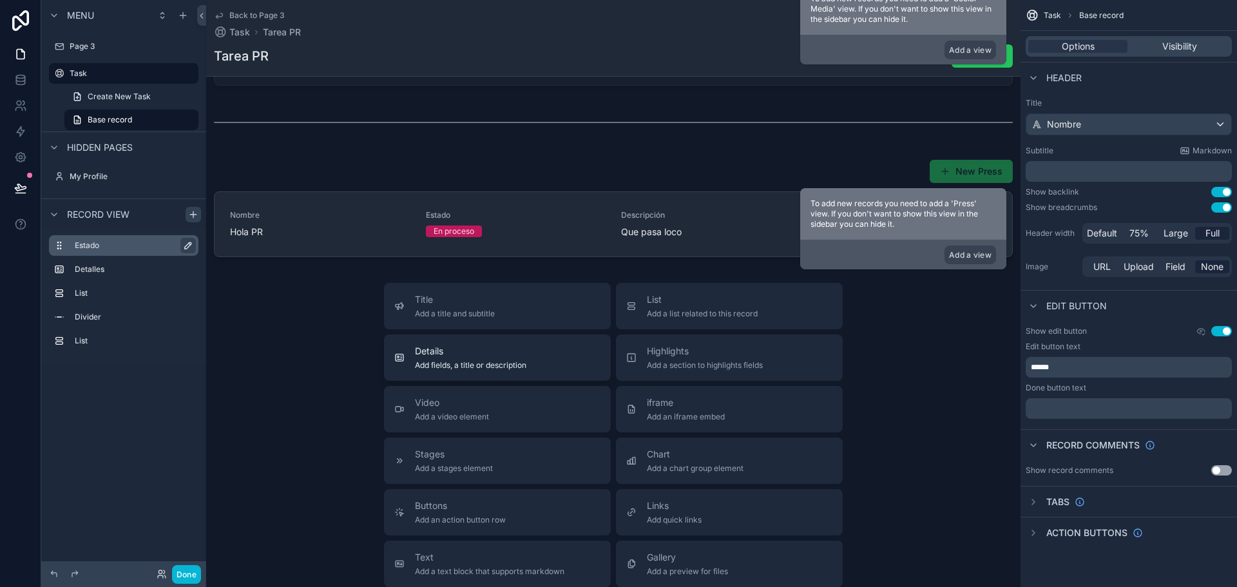
click at [481, 365] on span "Add fields, a title or description" at bounding box center [470, 365] width 111 height 10
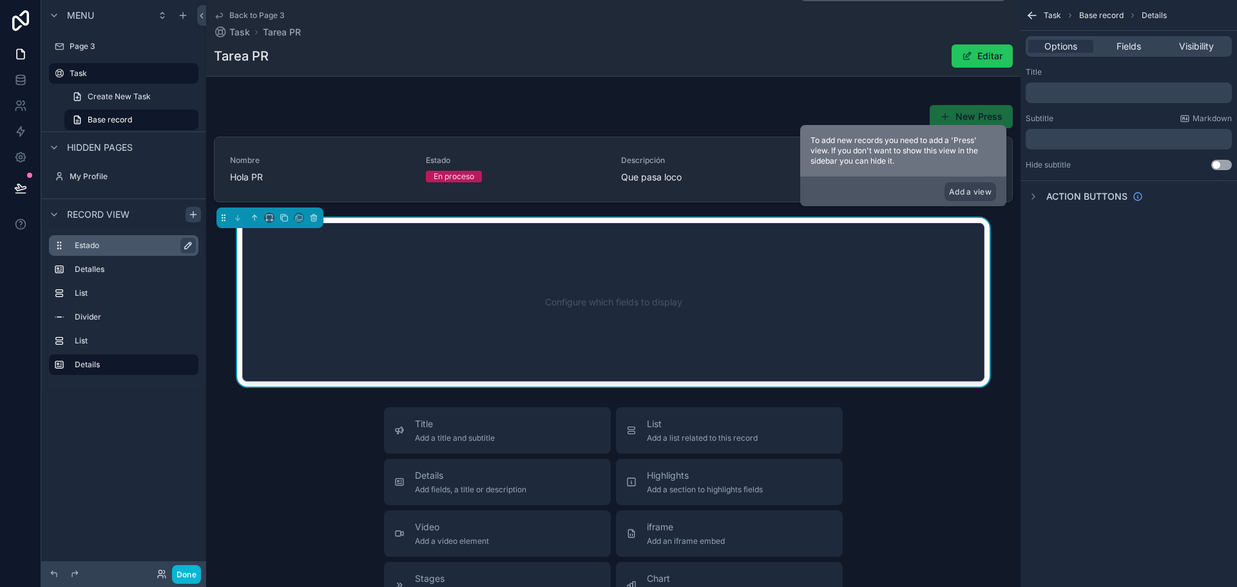
scroll to position [504, 0]
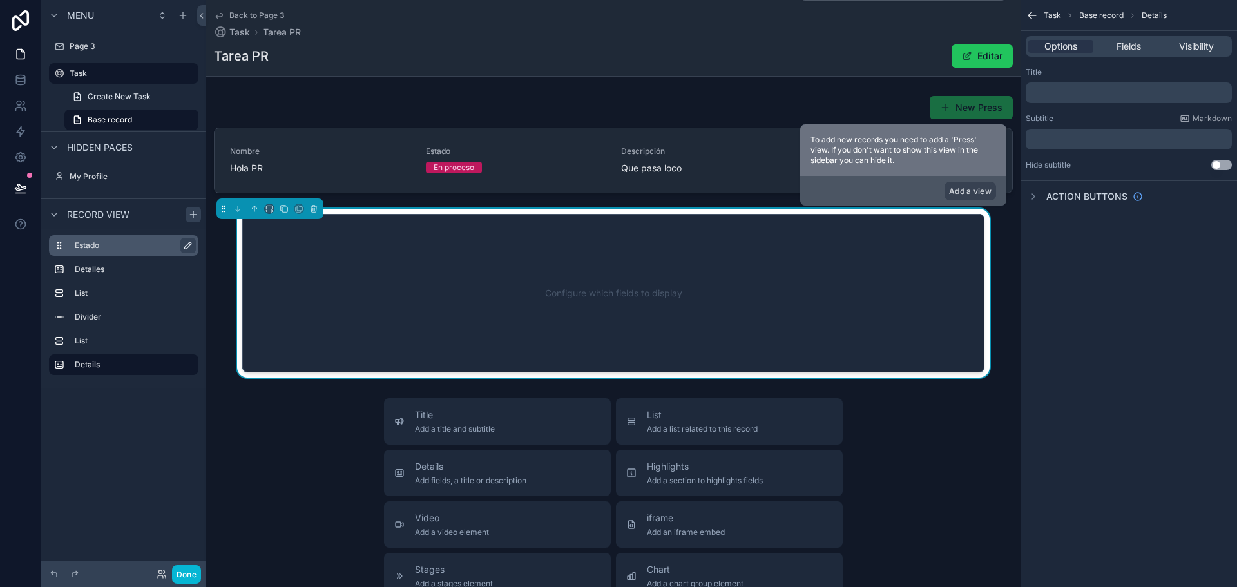
click at [768, 307] on div "Configure which fields to display" at bounding box center [612, 293] width 699 height 116
click at [1137, 38] on div "Options Fields Visibility" at bounding box center [1128, 46] width 206 height 21
click at [1137, 42] on span "Fields" at bounding box center [1128, 46] width 24 height 13
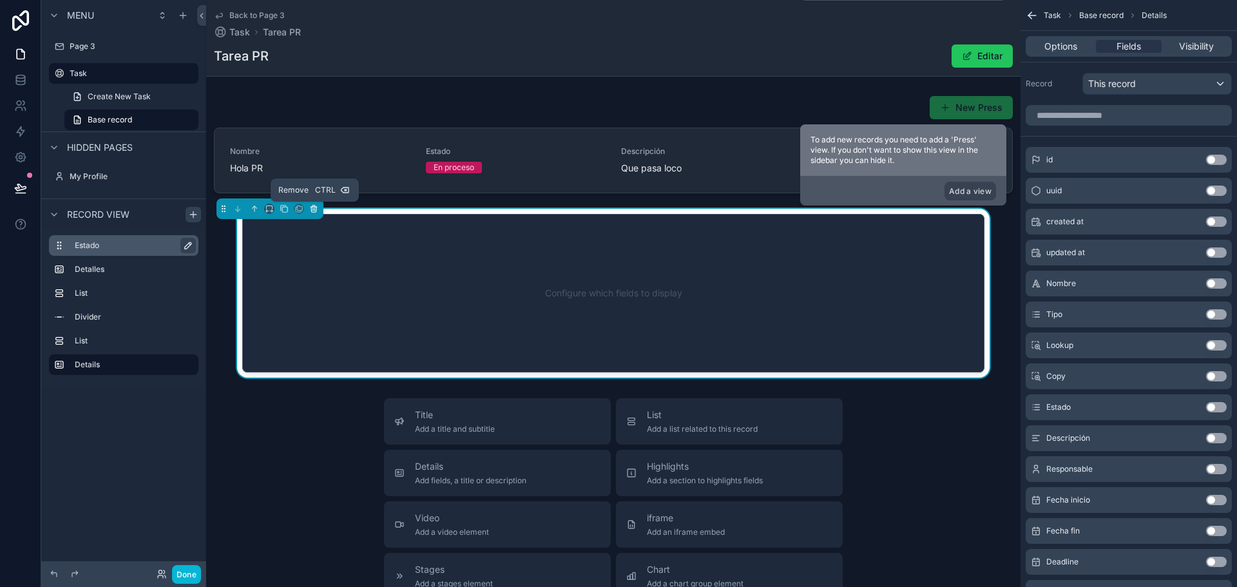
click at [312, 206] on icon "scrollable content" at bounding box center [313, 208] width 9 height 9
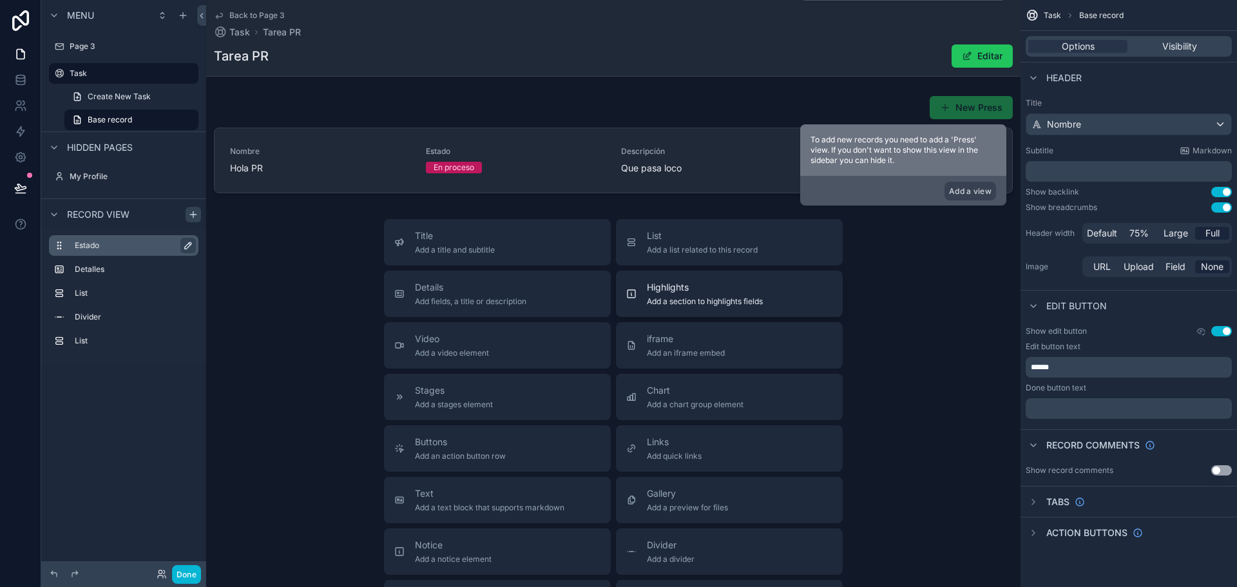
click at [659, 289] on span "Highlights" at bounding box center [705, 287] width 116 height 13
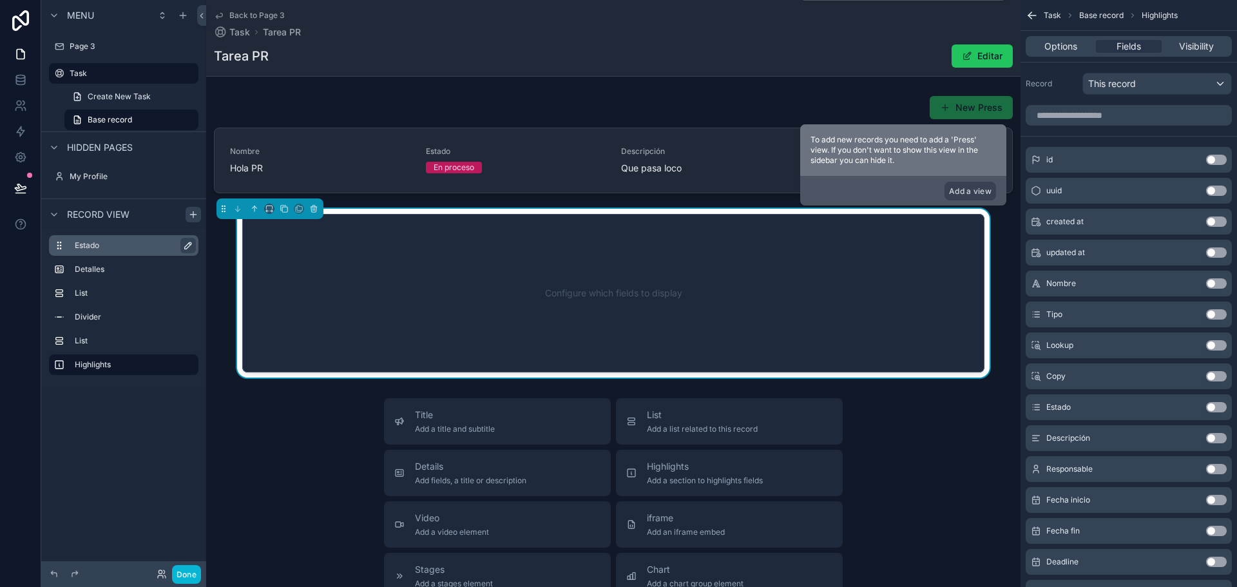
click at [1219, 159] on button "Use setting" at bounding box center [1216, 160] width 21 height 10
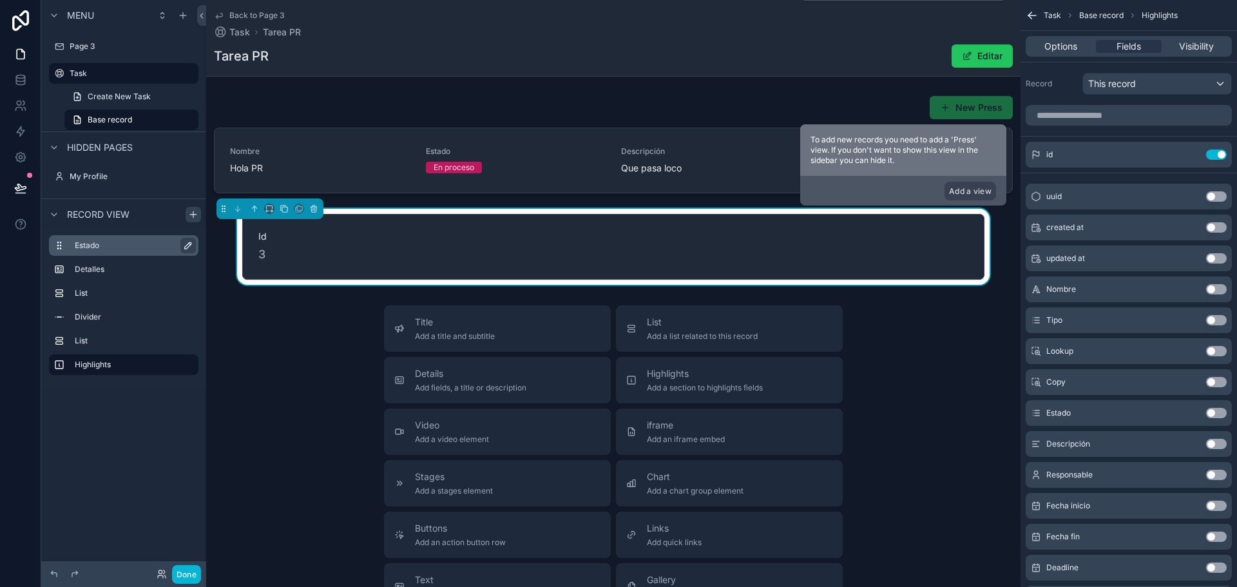
click at [1213, 195] on button "Use setting" at bounding box center [1216, 196] width 21 height 10
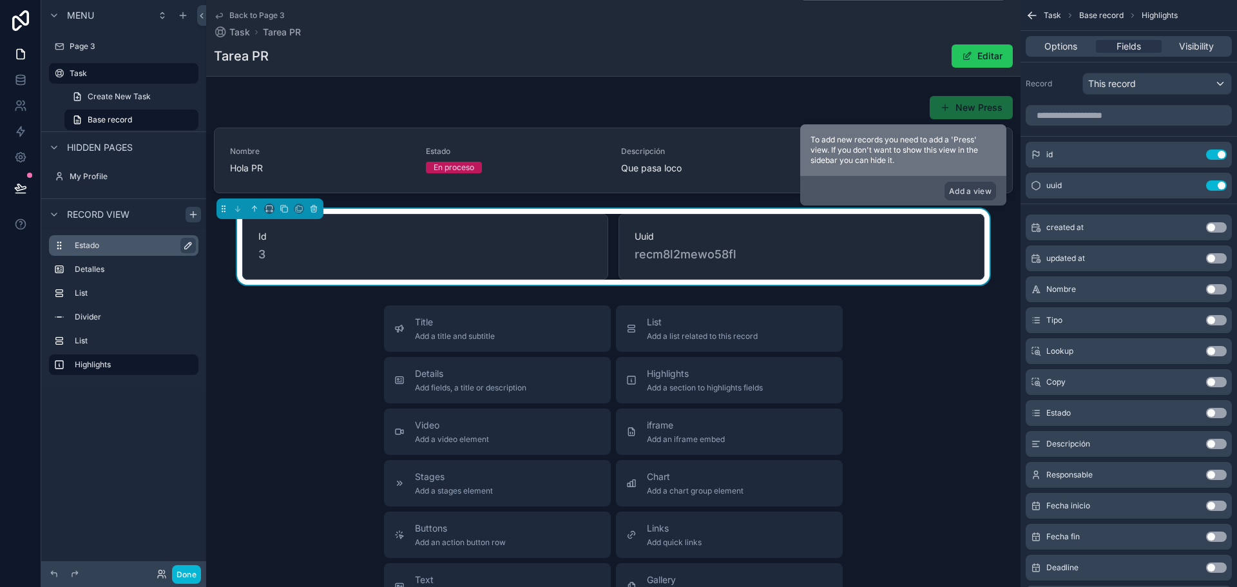
click at [1213, 229] on button "Use setting" at bounding box center [1216, 227] width 21 height 10
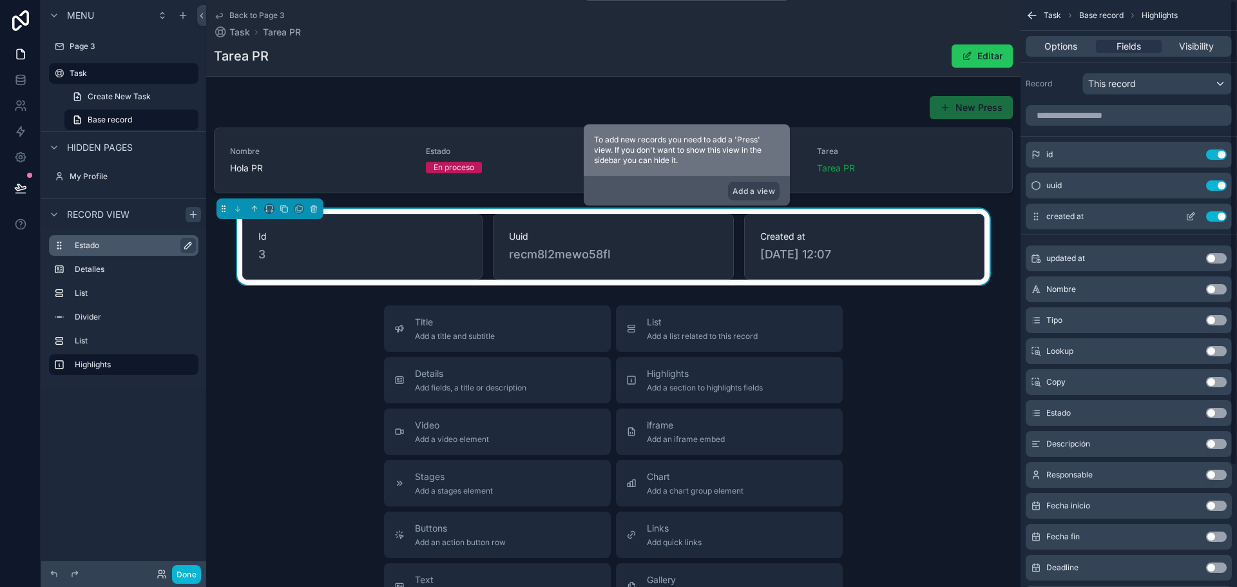
click at [1219, 216] on button "Use setting" at bounding box center [1216, 216] width 21 height 10
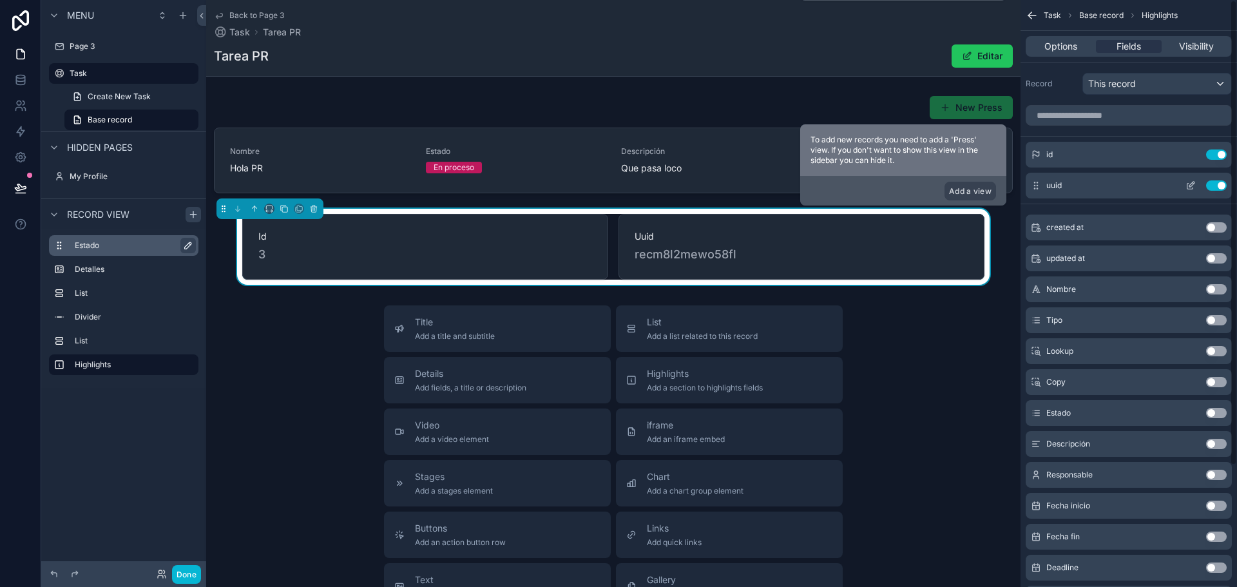
click at [1212, 187] on button "Use setting" at bounding box center [1216, 185] width 21 height 10
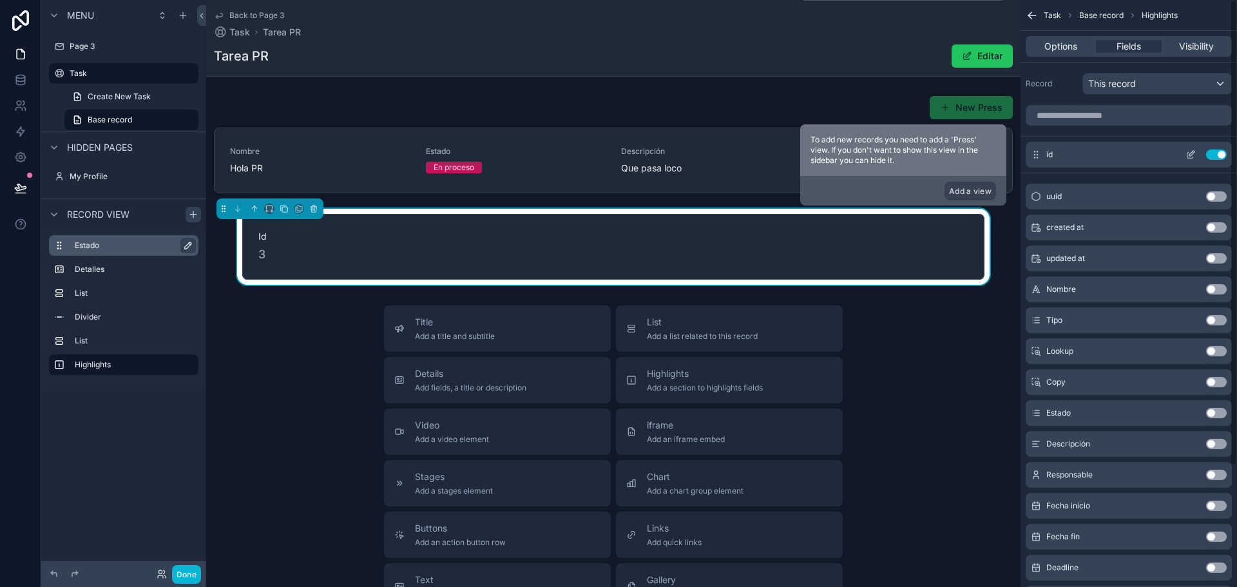
click at [1217, 155] on button "Use setting" at bounding box center [1216, 154] width 21 height 10
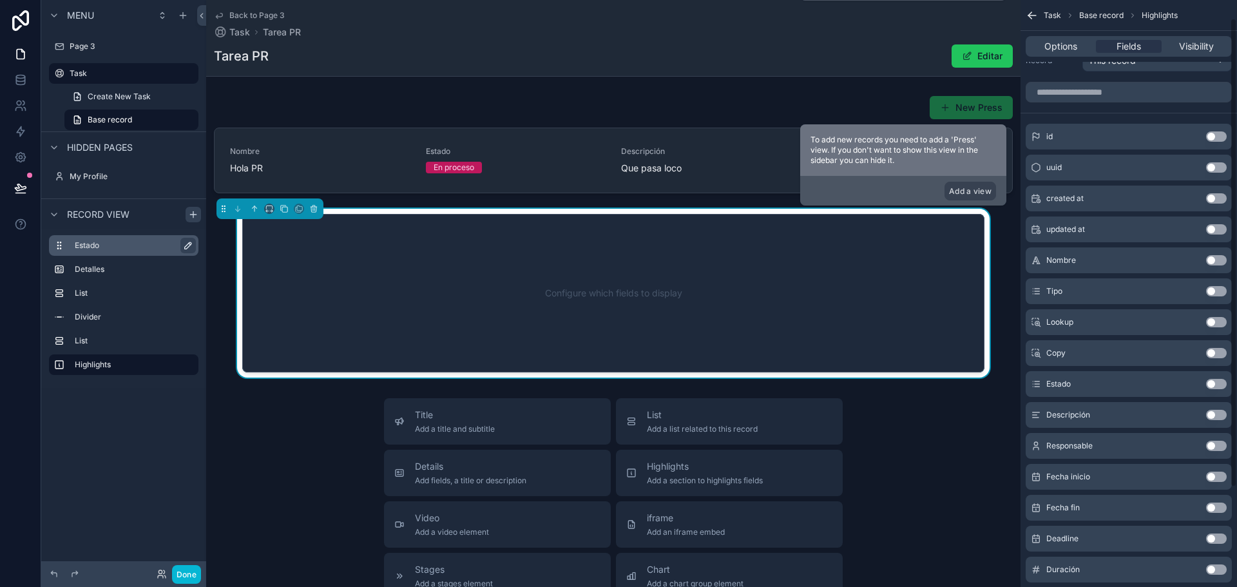
scroll to position [19, 0]
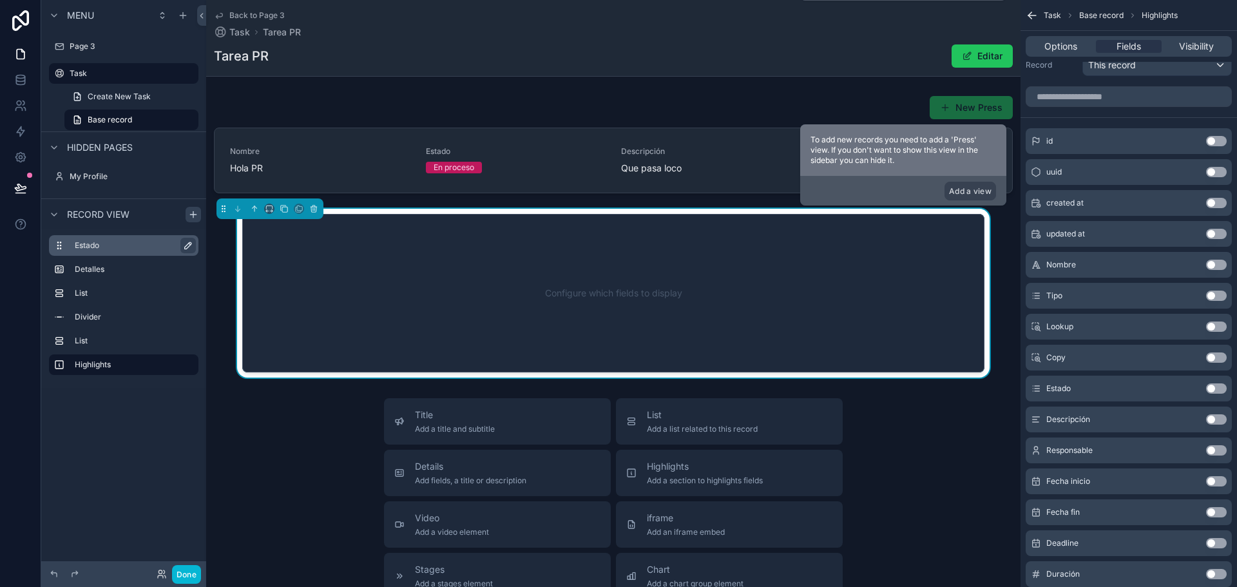
click at [1216, 200] on button "Use setting" at bounding box center [1216, 203] width 21 height 10
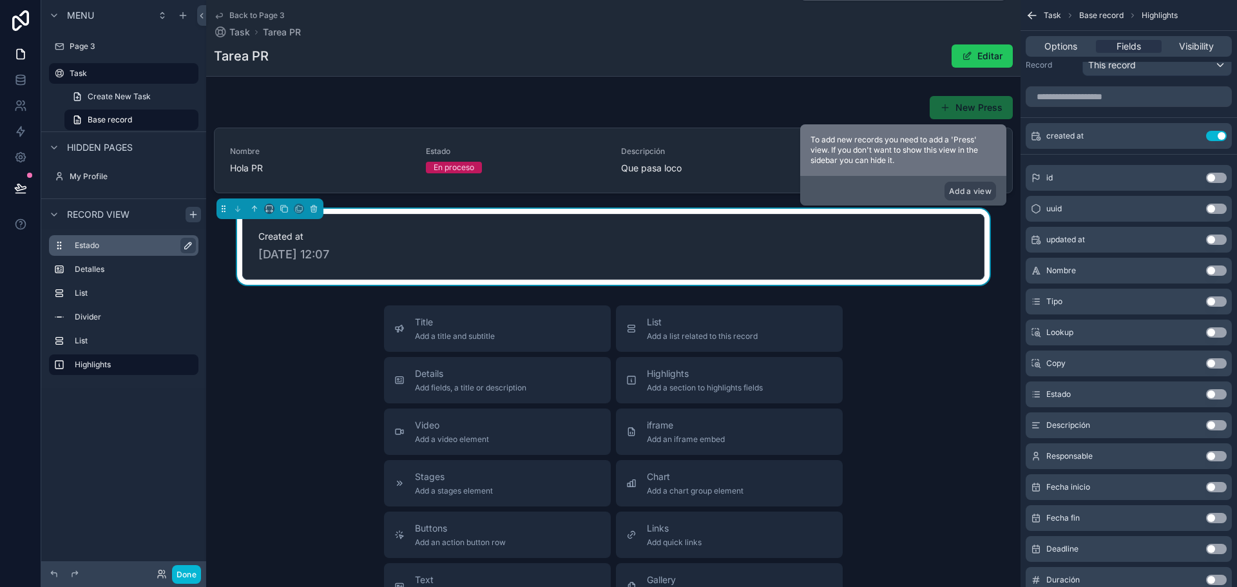
click at [1219, 240] on button "Use setting" at bounding box center [1216, 239] width 21 height 10
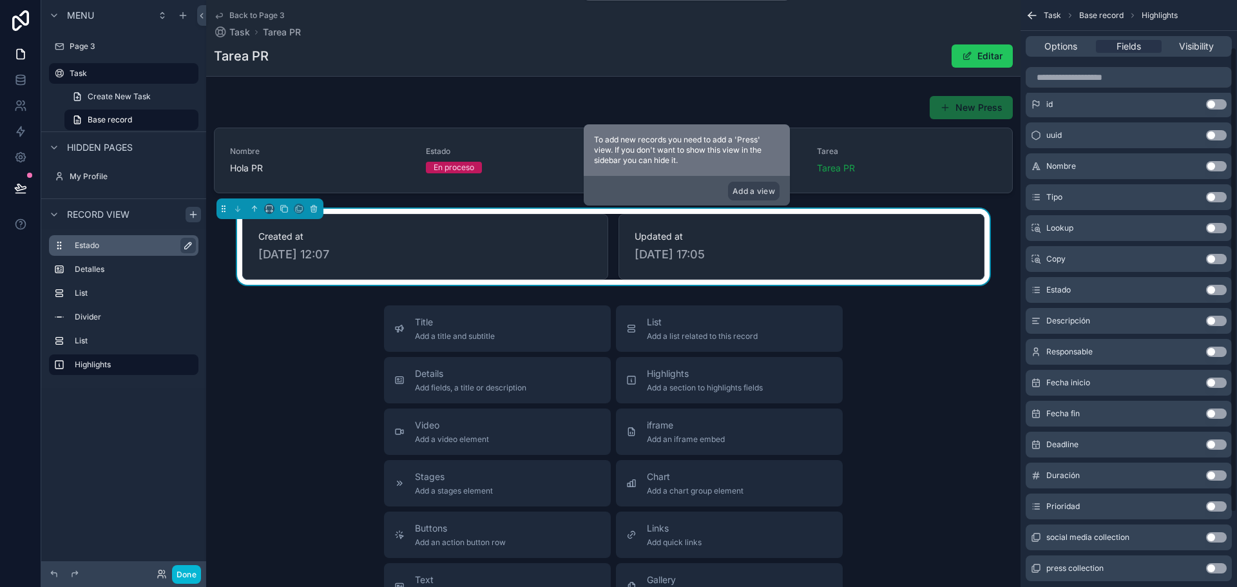
scroll to position [0, 0]
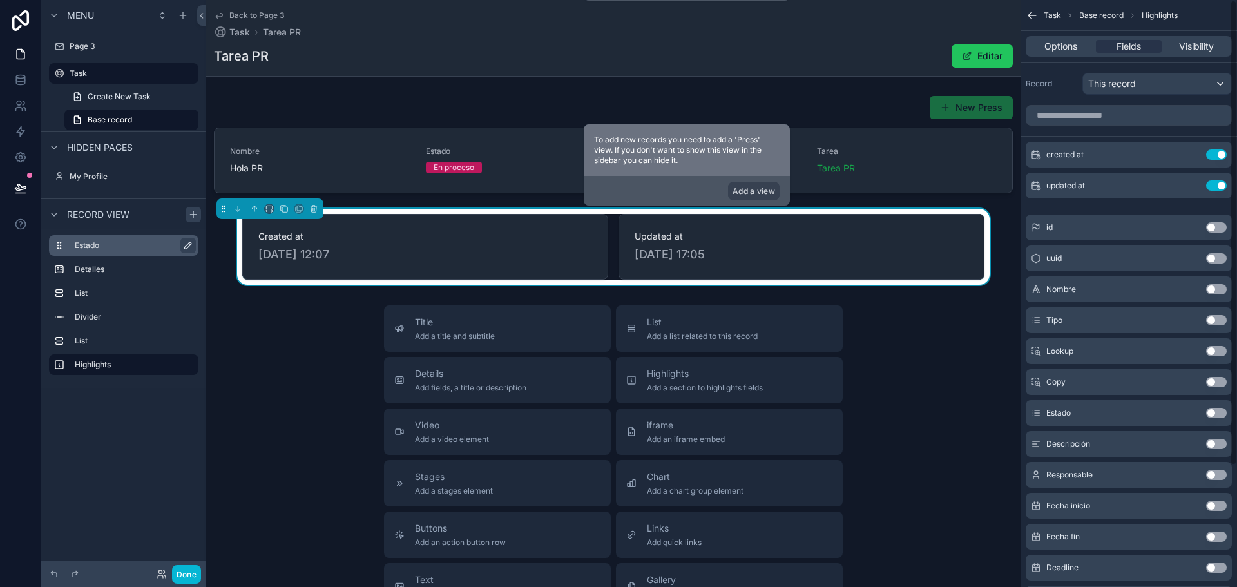
click at [953, 408] on div "Title Add a title and subtitle List Add a list related to this record Details A…" at bounding box center [613, 534] width 814 height 459
click at [1195, 43] on span "Visibility" at bounding box center [1196, 46] width 35 height 13
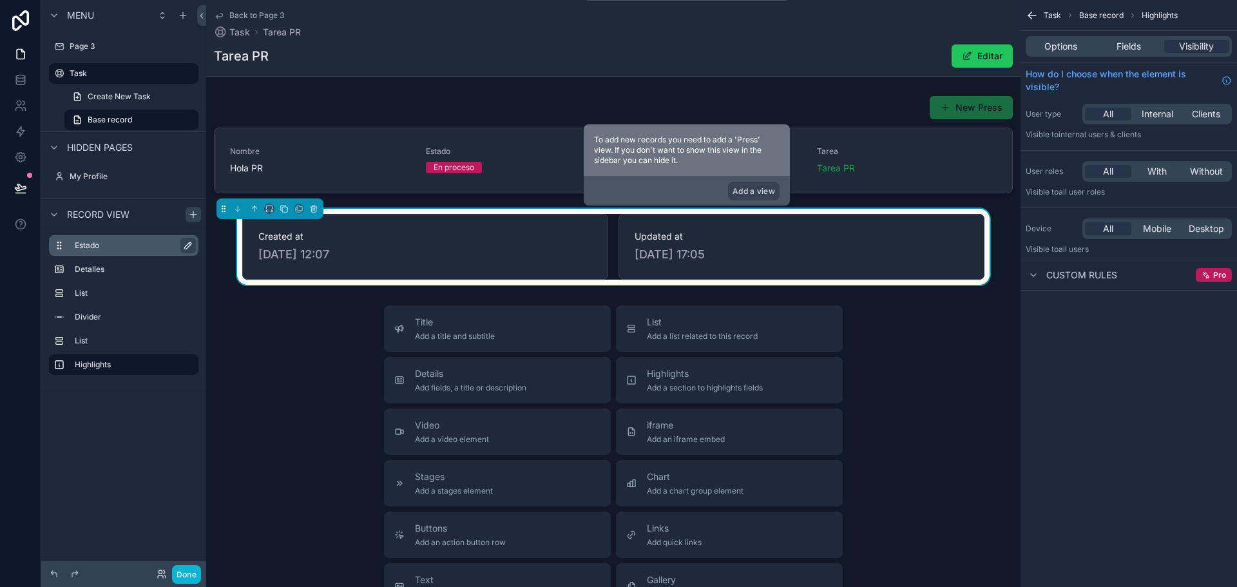
click at [1071, 276] on span "Custom rules" at bounding box center [1081, 275] width 71 height 13
click at [1116, 45] on span "Fields" at bounding box center [1128, 46] width 24 height 13
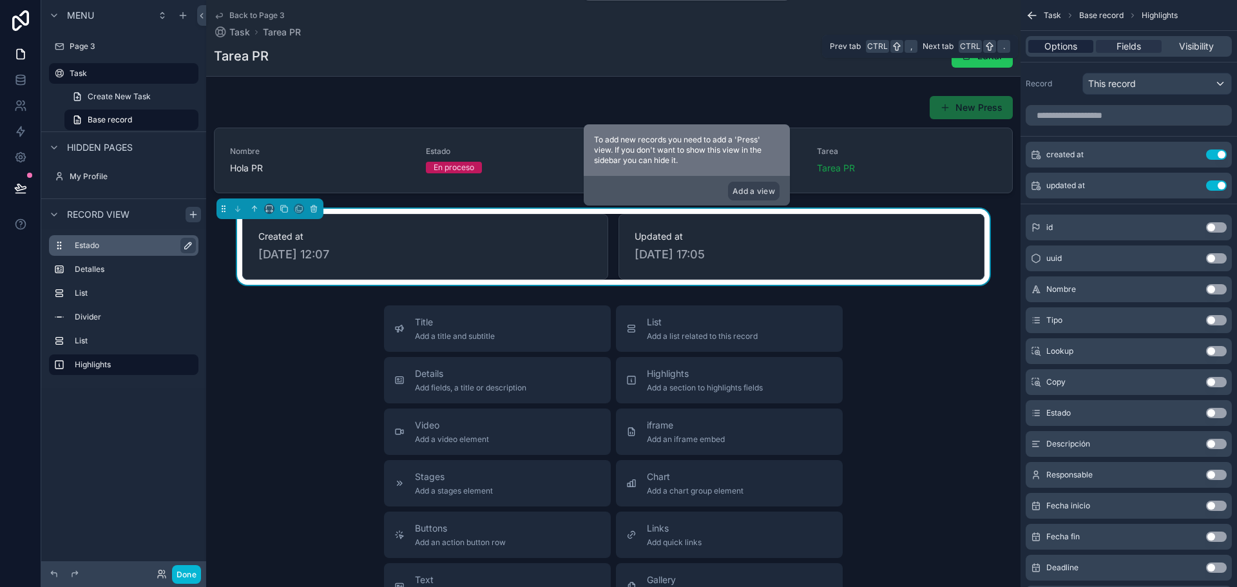
click at [1055, 48] on span "Options" at bounding box center [1060, 46] width 33 height 13
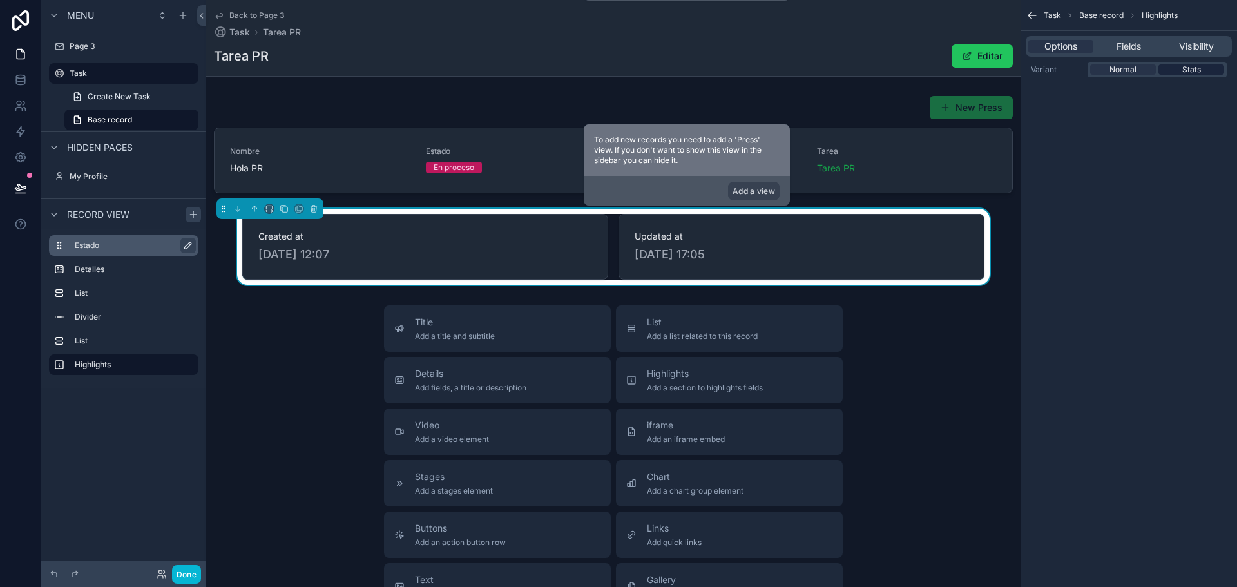
click at [1187, 73] on span "Stats" at bounding box center [1191, 69] width 19 height 10
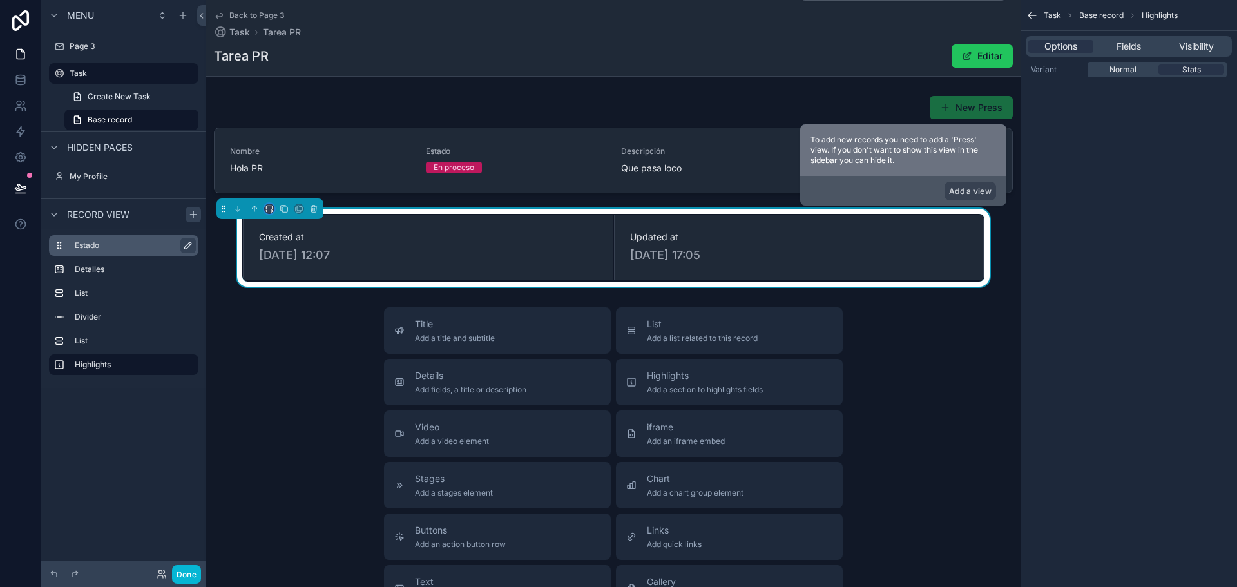
click at [265, 212] on button "scrollable content" at bounding box center [269, 209] width 10 height 10
click at [288, 380] on span "Full width" at bounding box center [295, 379] width 40 height 15
click at [927, 347] on div "Title Add a title and subtitle List Add a list related to this record Details A…" at bounding box center [613, 536] width 814 height 459
click at [936, 344] on div "Title Add a title and subtitle List Add a list related to this record Details A…" at bounding box center [613, 536] width 814 height 459
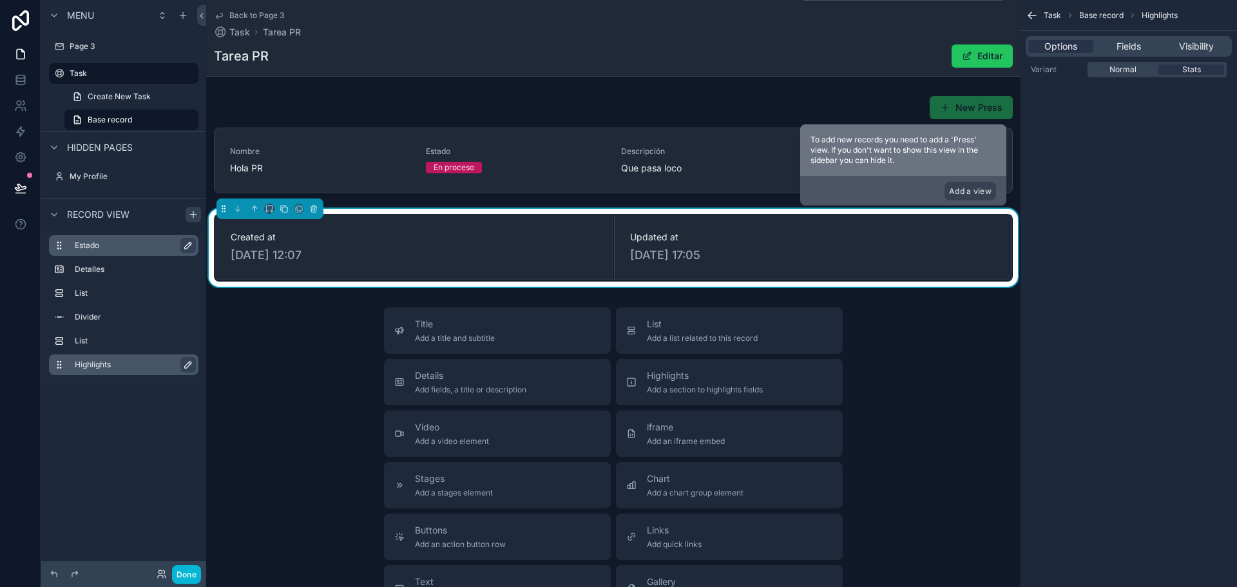
click at [189, 360] on icon "scrollable content" at bounding box center [188, 364] width 10 height 10
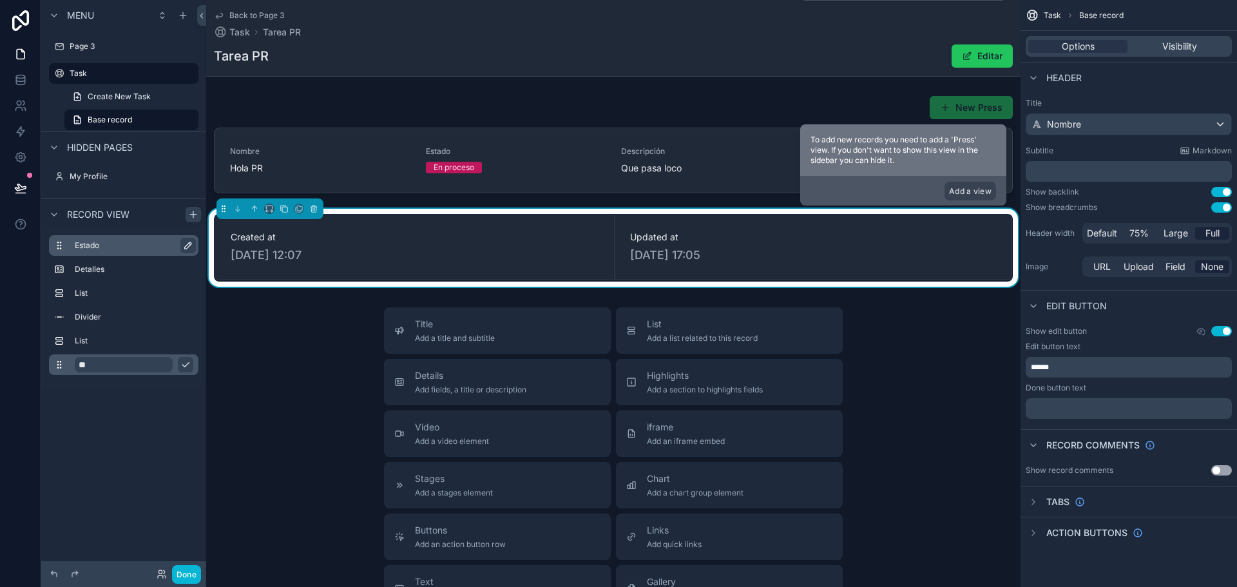
type input "*"
type input "**********"
click at [189, 363] on icon "scrollable content" at bounding box center [185, 364] width 10 height 10
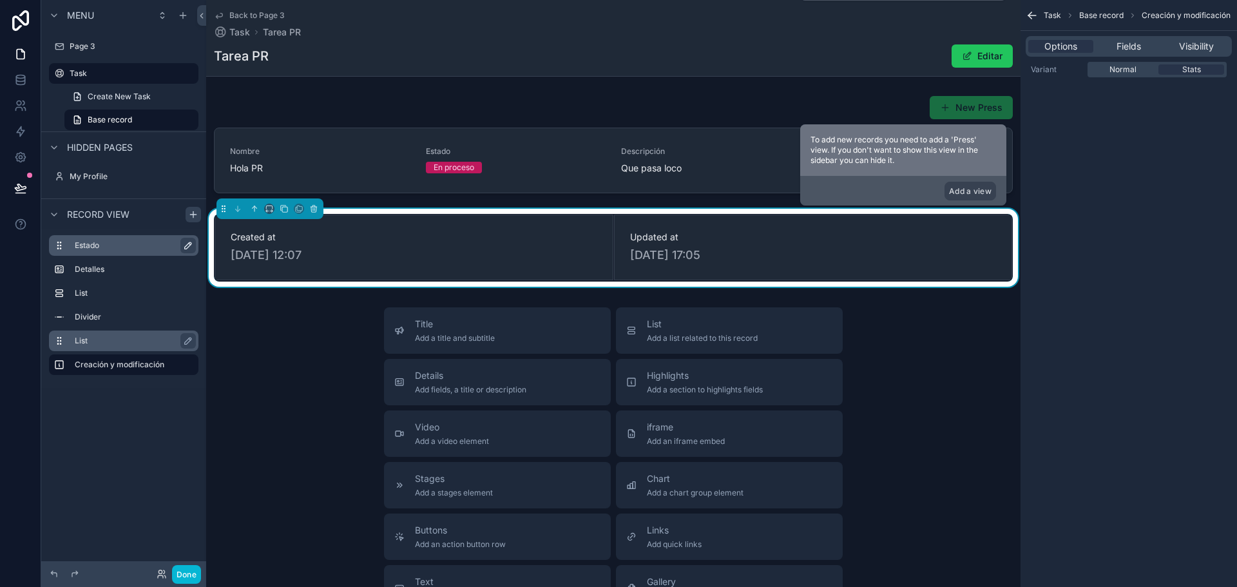
click at [91, 344] on label "List" at bounding box center [131, 341] width 113 height 10
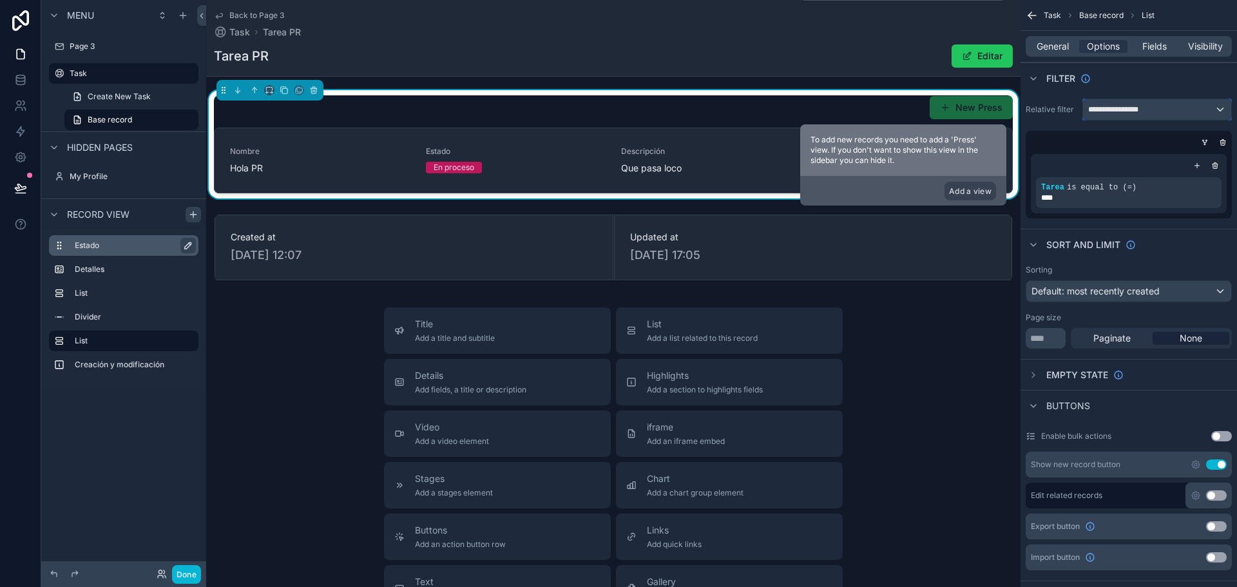
click at [1222, 109] on div "**********" at bounding box center [1157, 109] width 148 height 21
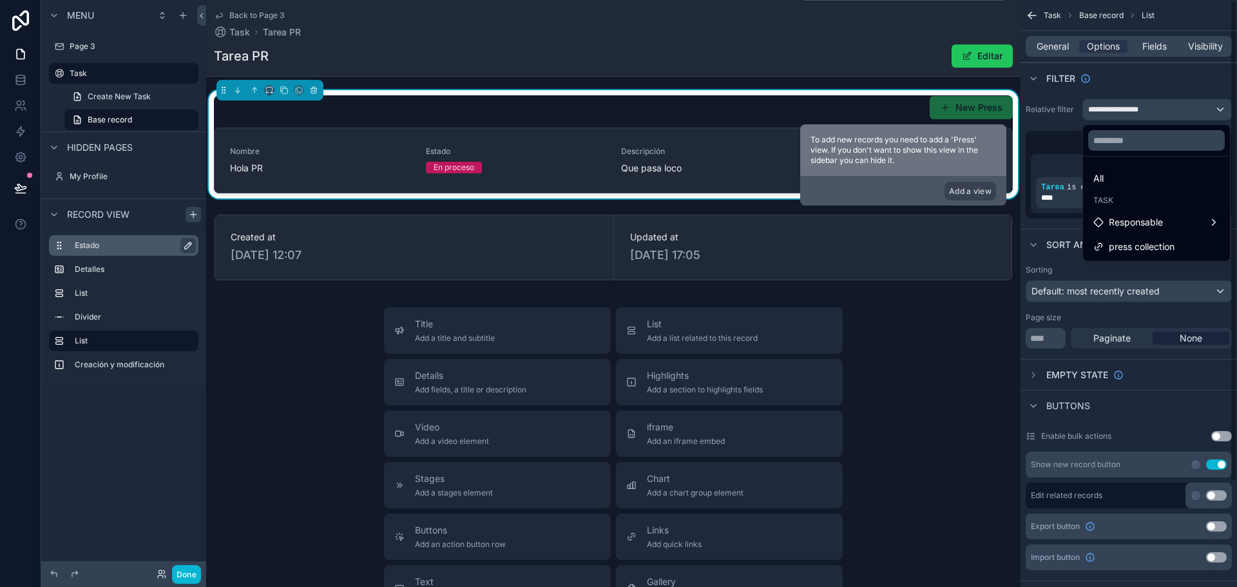
click at [1223, 108] on div "scrollable content" at bounding box center [618, 293] width 1237 height 587
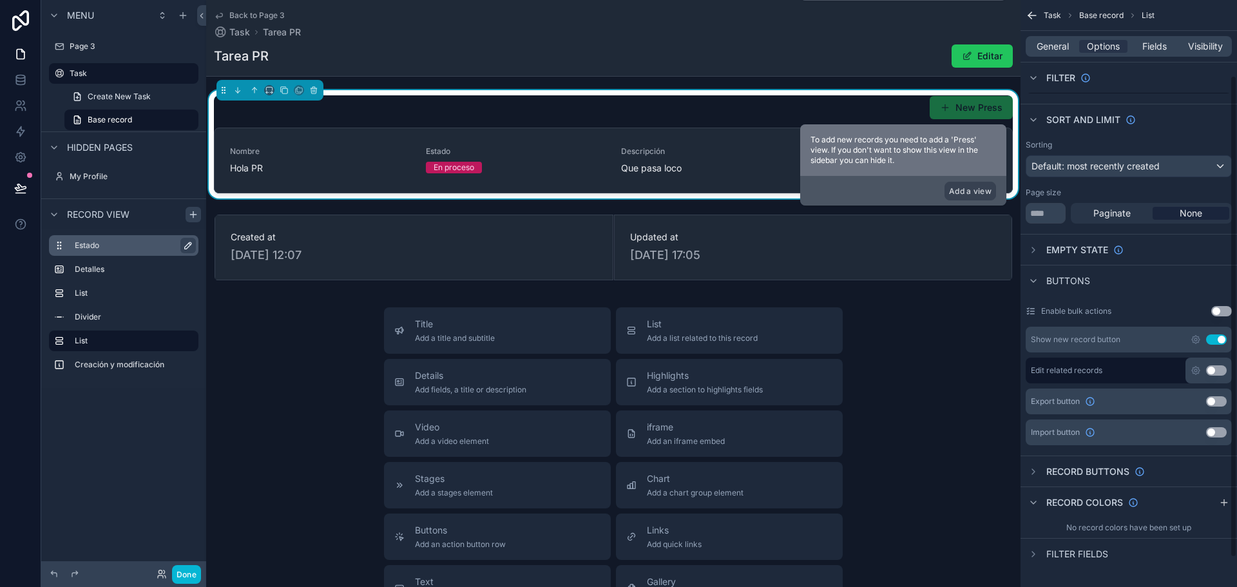
scroll to position [128, 0]
click at [1027, 246] on div "scrollable content" at bounding box center [1032, 247] width 15 height 15
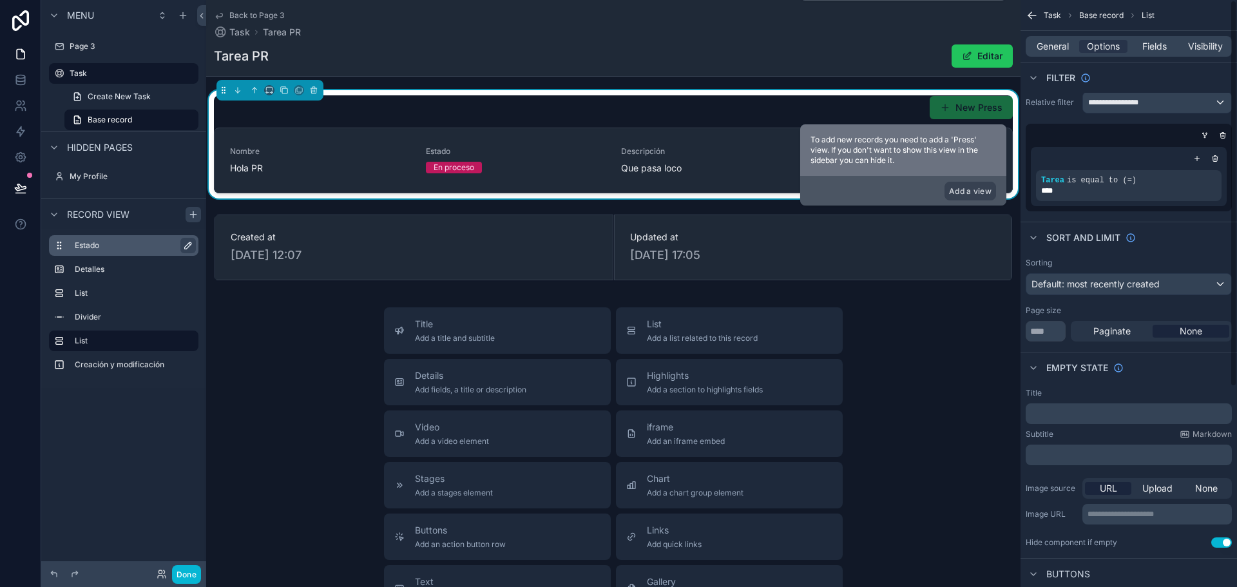
scroll to position [0, 0]
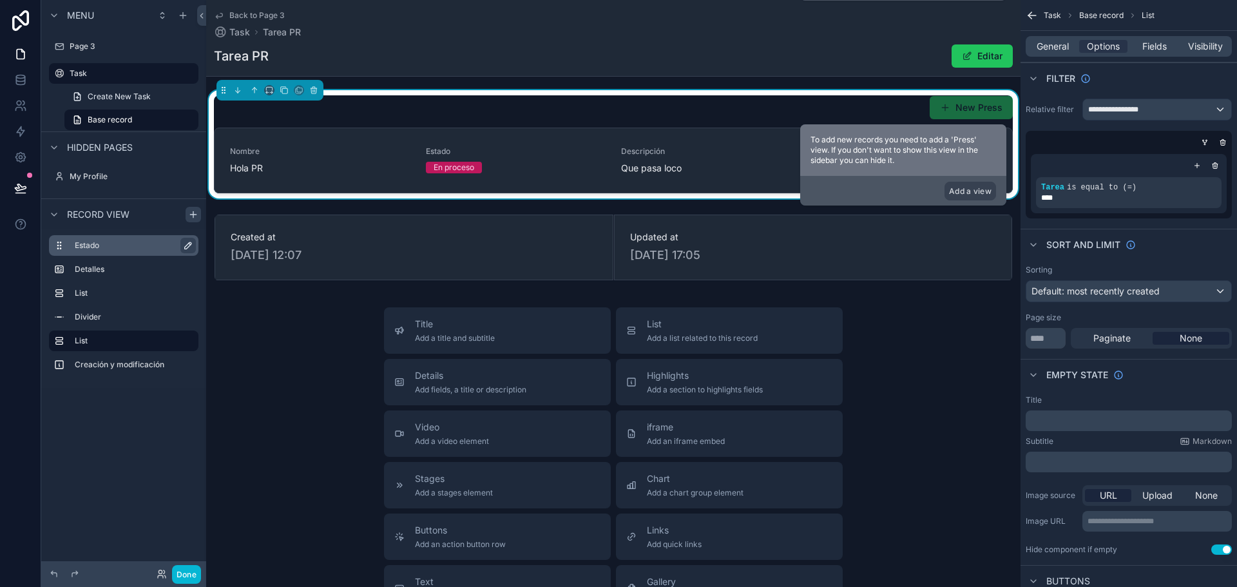
click at [1062, 417] on p "﻿" at bounding box center [1130, 420] width 198 height 10
click at [1153, 547] on div "Hide component if empty Use setting" at bounding box center [1128, 549] width 206 height 10
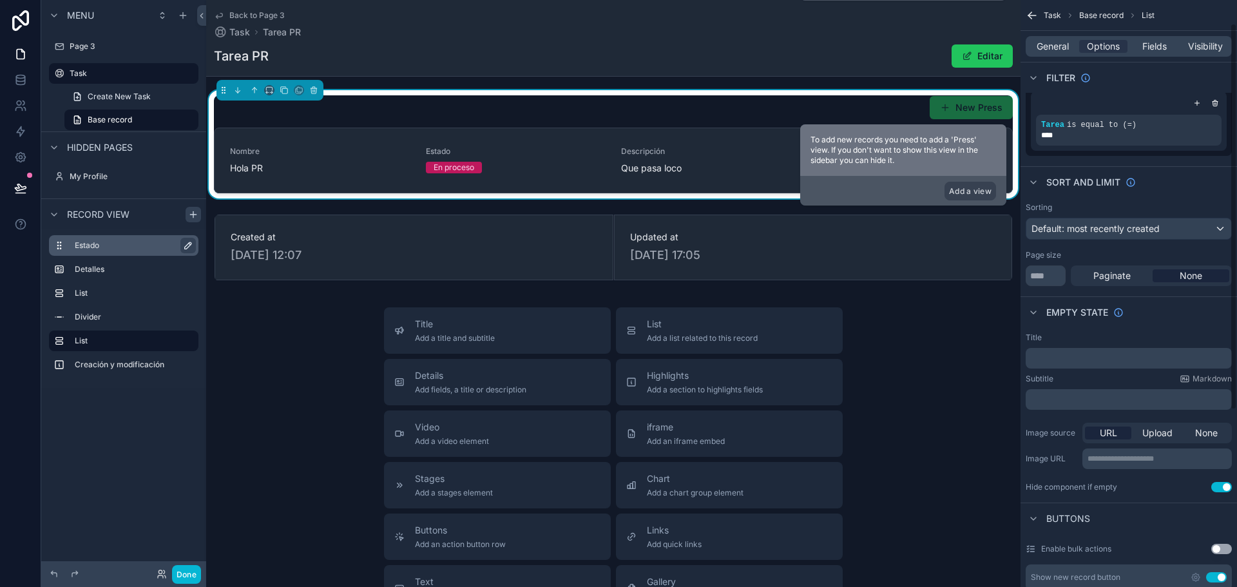
scroll to position [64, 0]
click at [1221, 486] on button "Use setting" at bounding box center [1221, 485] width 21 height 10
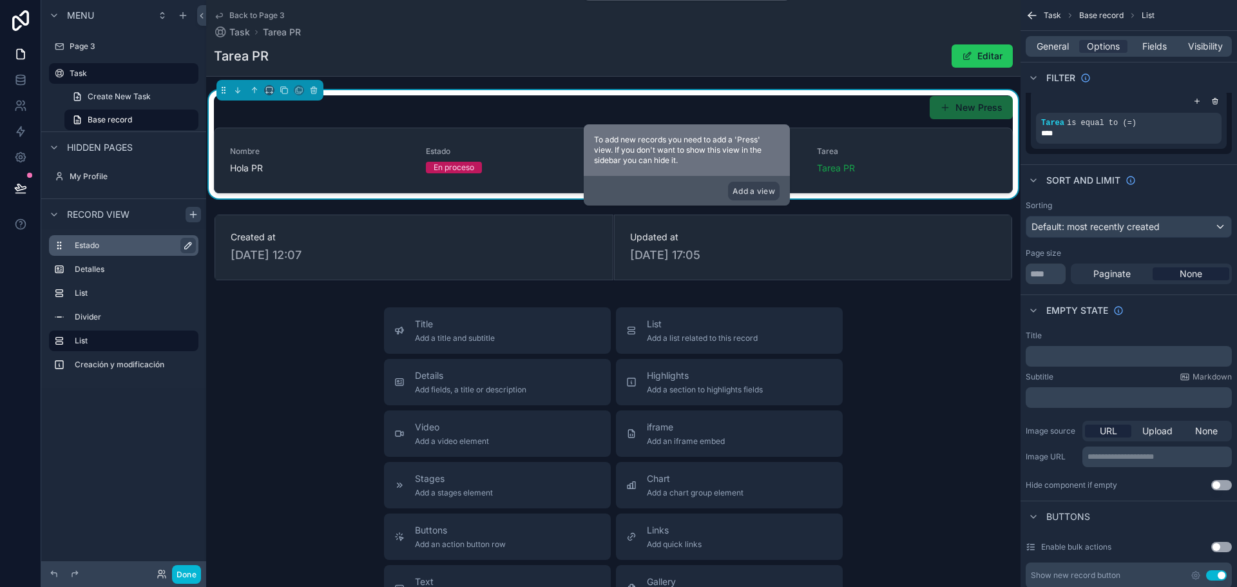
click at [1221, 486] on button "Use setting" at bounding box center [1221, 485] width 21 height 10
click at [1034, 311] on icon "scrollable content" at bounding box center [1033, 310] width 10 height 10
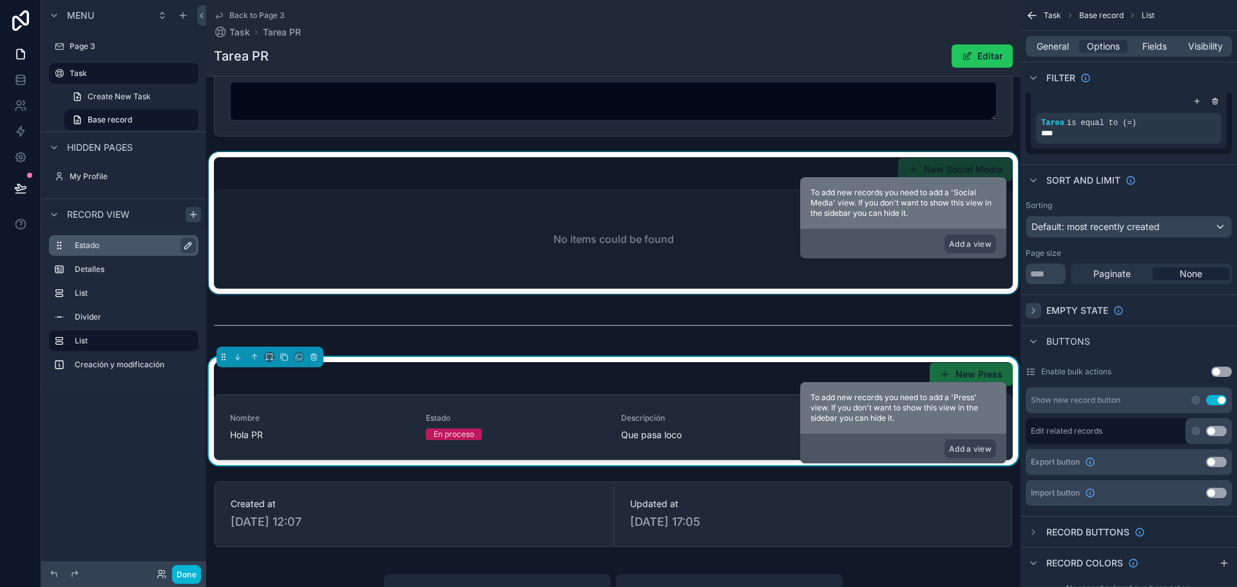
scroll to position [247, 0]
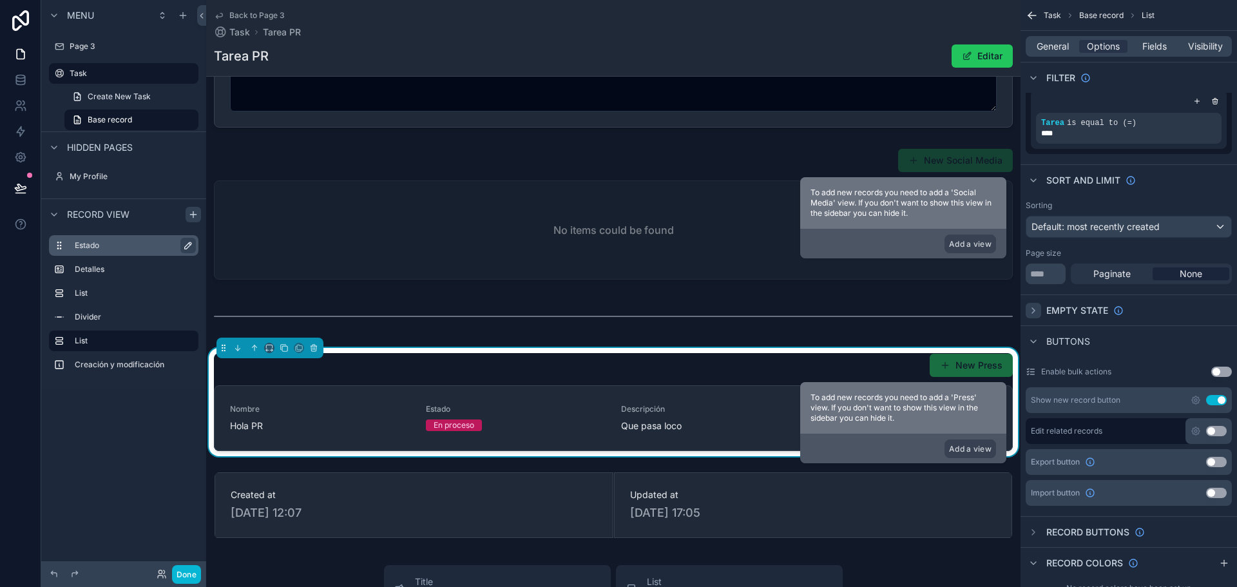
click at [1032, 312] on icon "scrollable content" at bounding box center [1033, 310] width 3 height 5
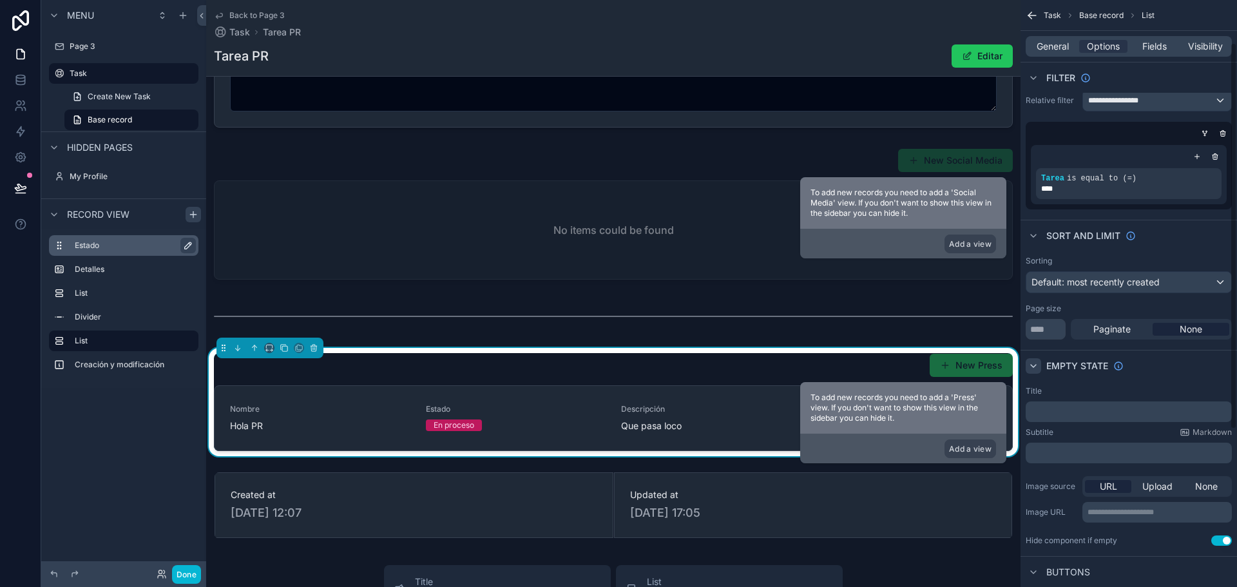
scroll to position [0, 0]
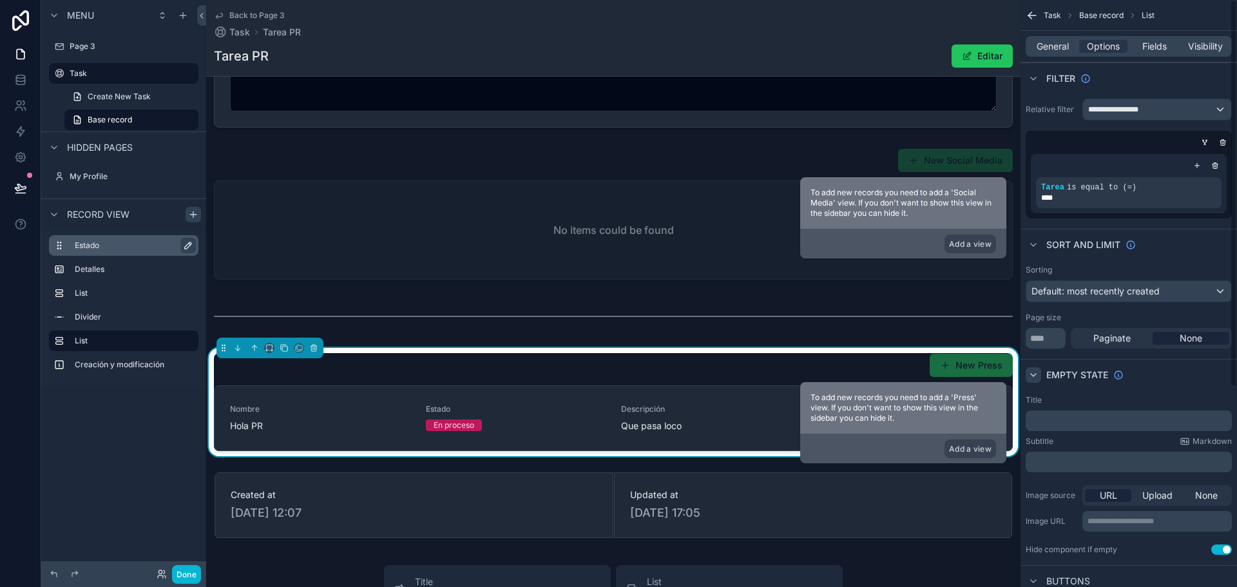
click at [1223, 550] on button "Use setting" at bounding box center [1221, 549] width 21 height 10
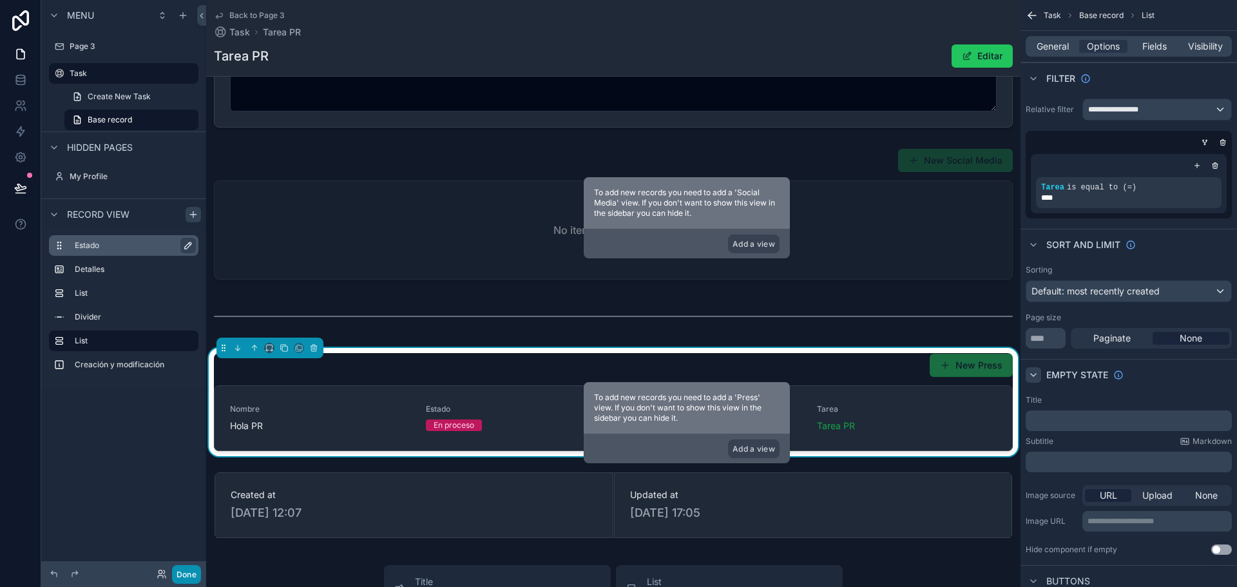
click at [184, 574] on button "Done" at bounding box center [186, 574] width 29 height 19
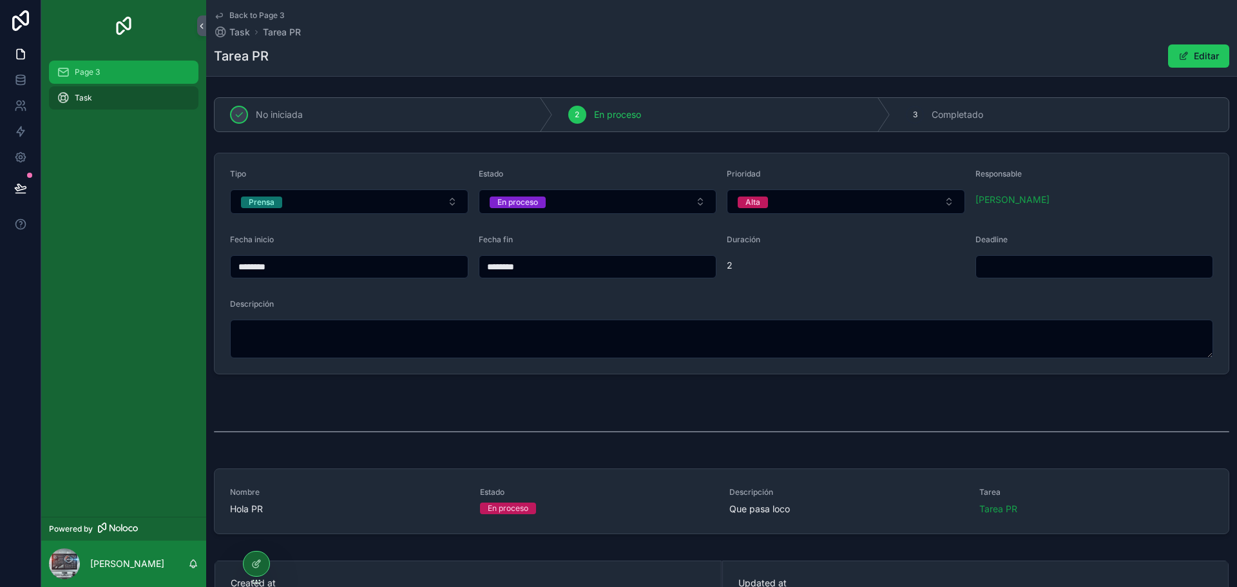
click at [93, 78] on div "Page 3" at bounding box center [124, 72] width 134 height 21
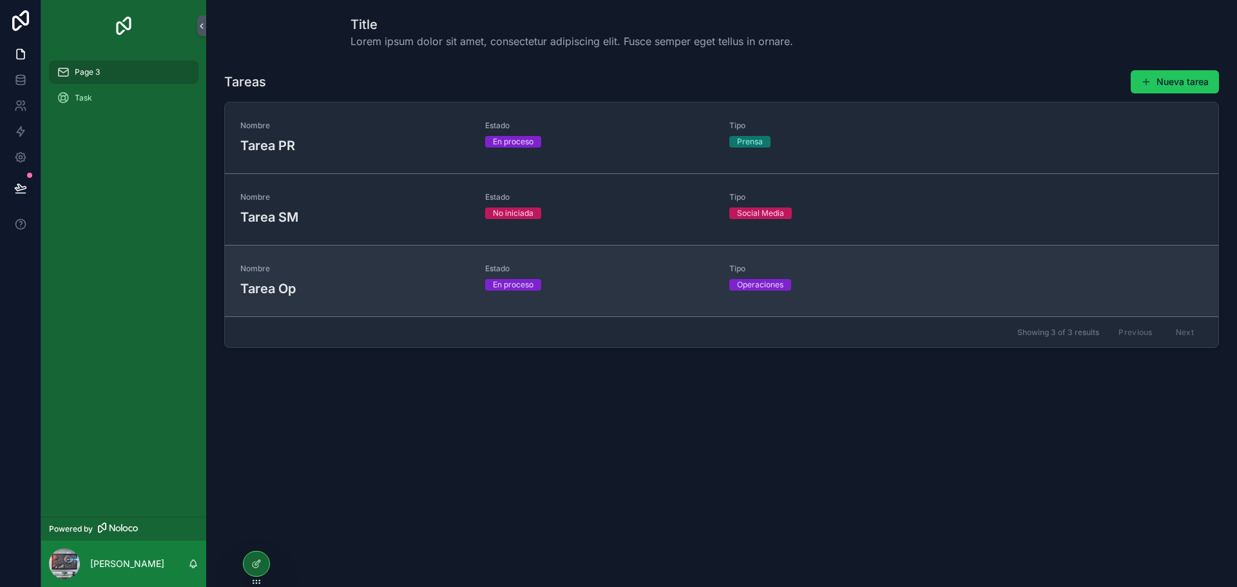
click at [285, 280] on h3 "Tarea Op" at bounding box center [354, 288] width 229 height 19
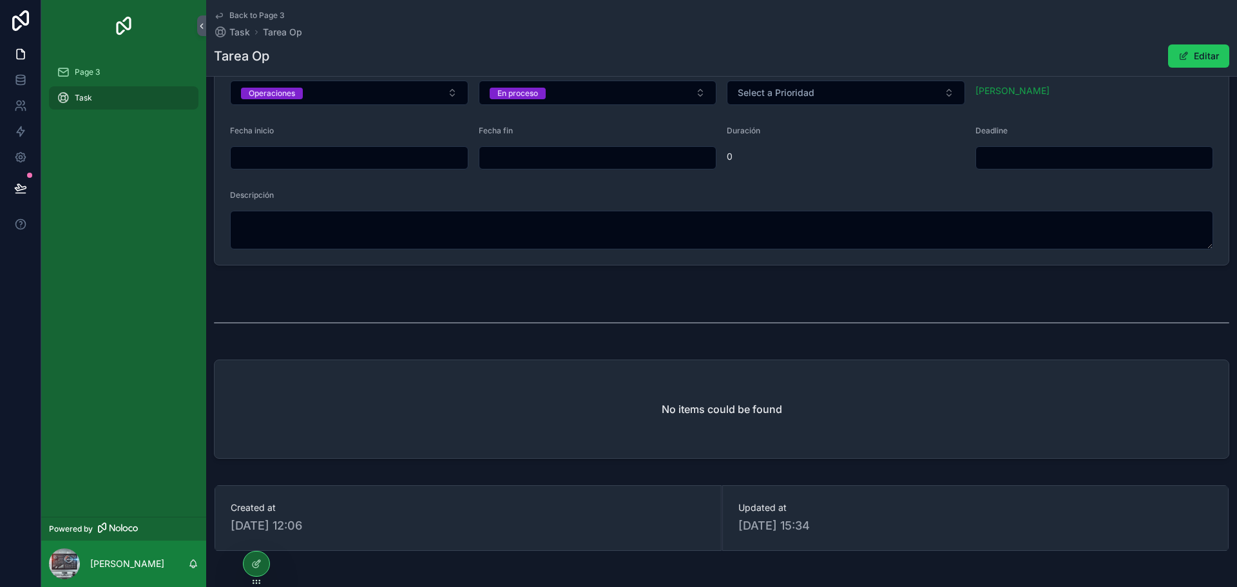
scroll to position [162, 0]
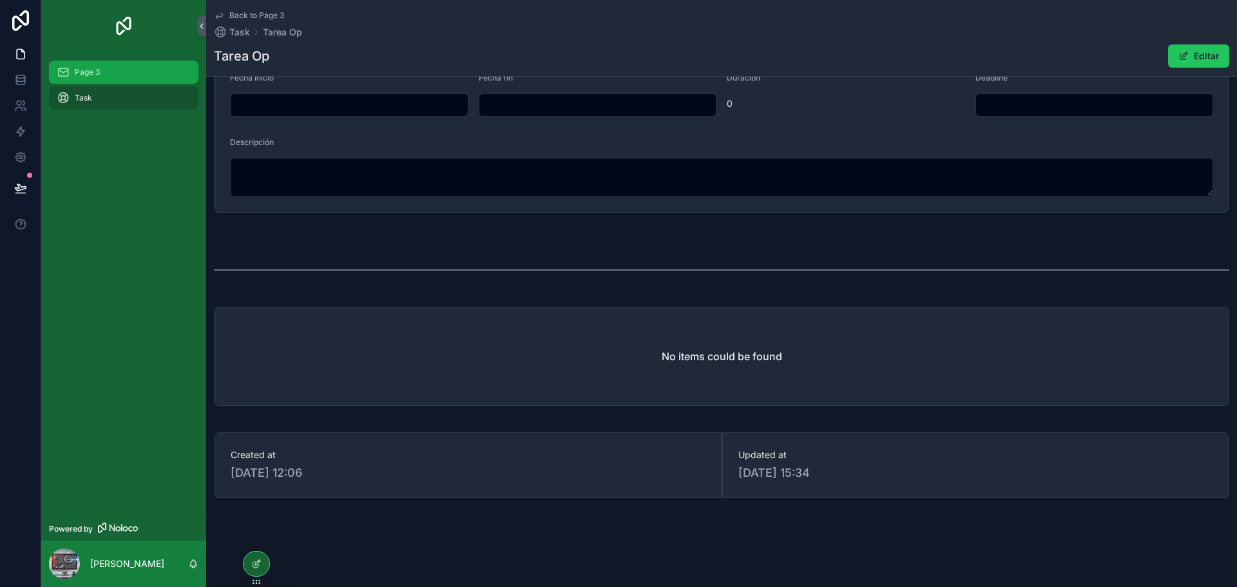
click at [106, 75] on div "Page 3" at bounding box center [124, 72] width 134 height 21
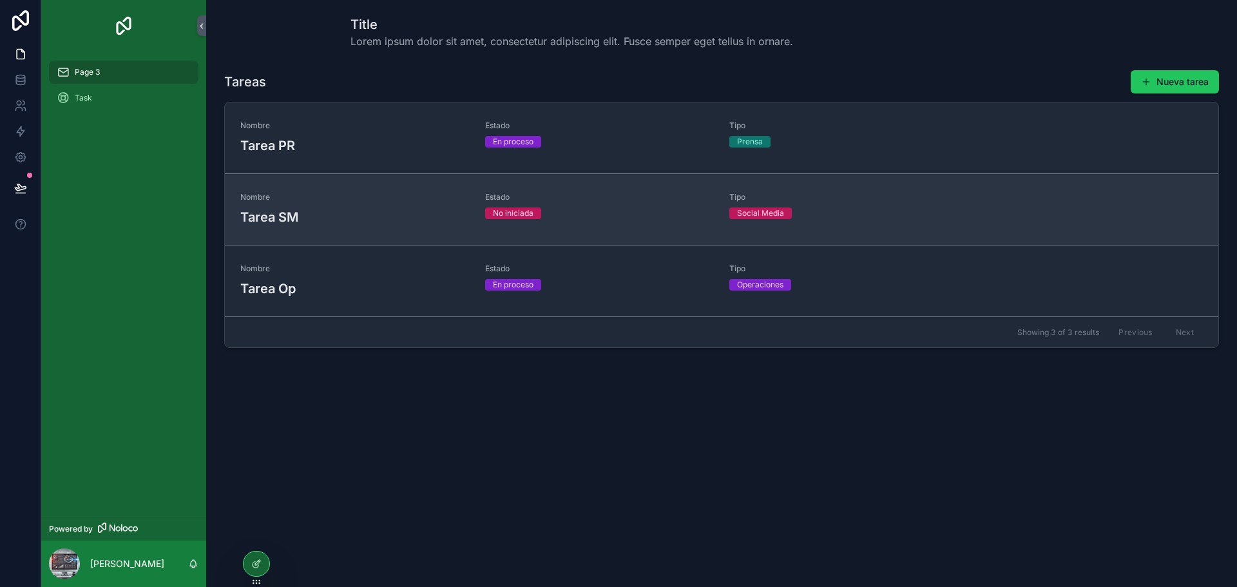
click at [302, 206] on div "Nombre Tarea SM" at bounding box center [354, 209] width 229 height 35
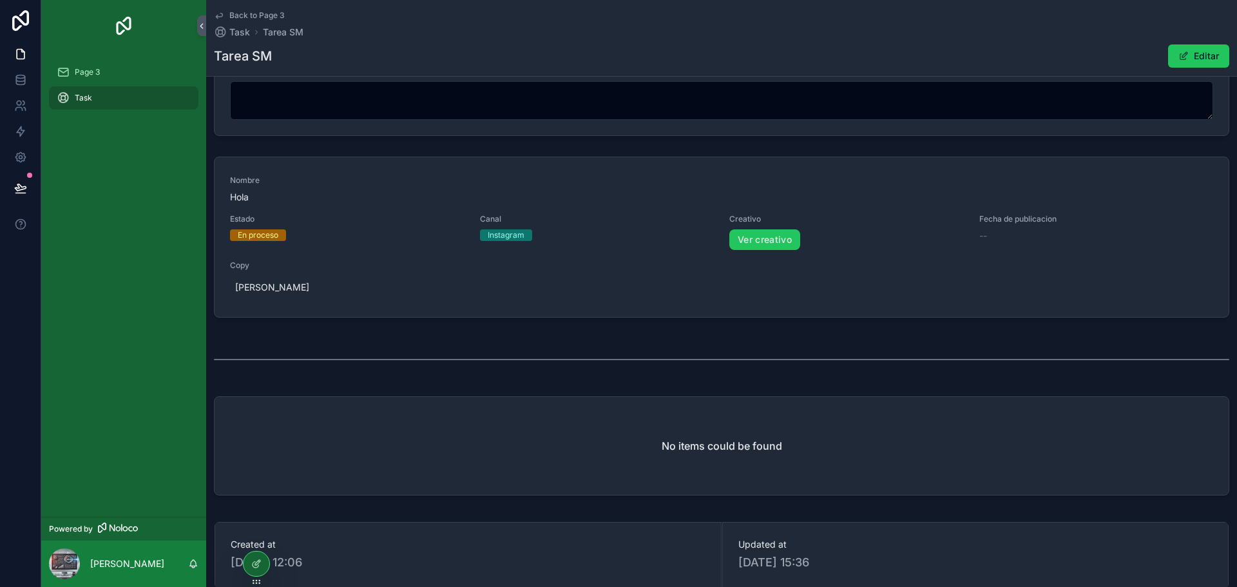
scroll to position [263, 0]
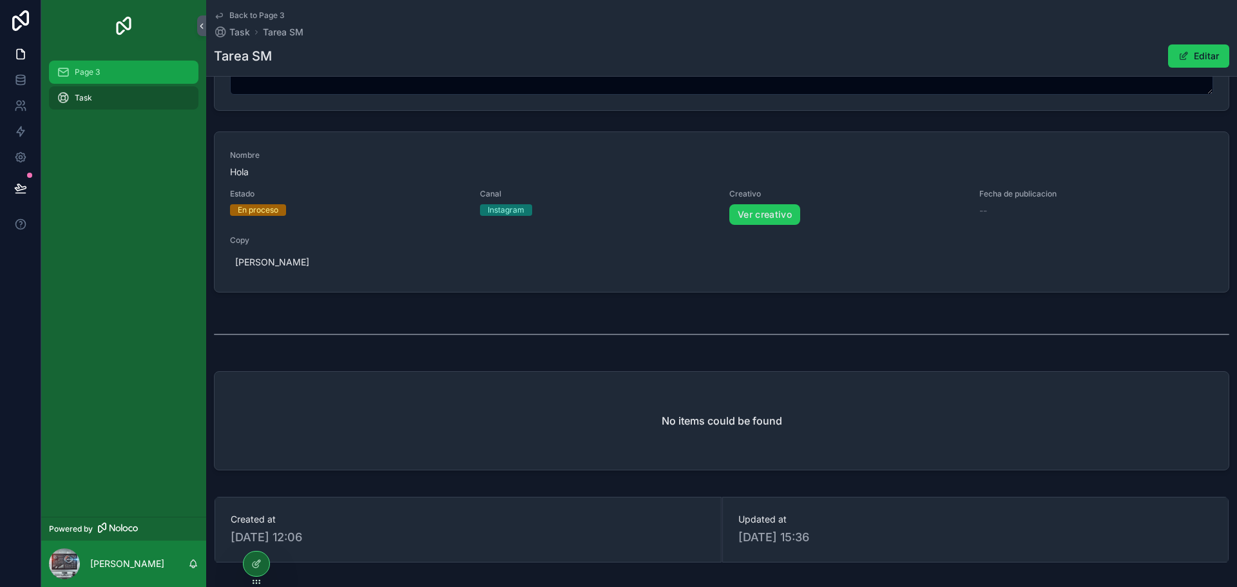
click at [82, 71] on span "Page 3" at bounding box center [87, 72] width 25 height 10
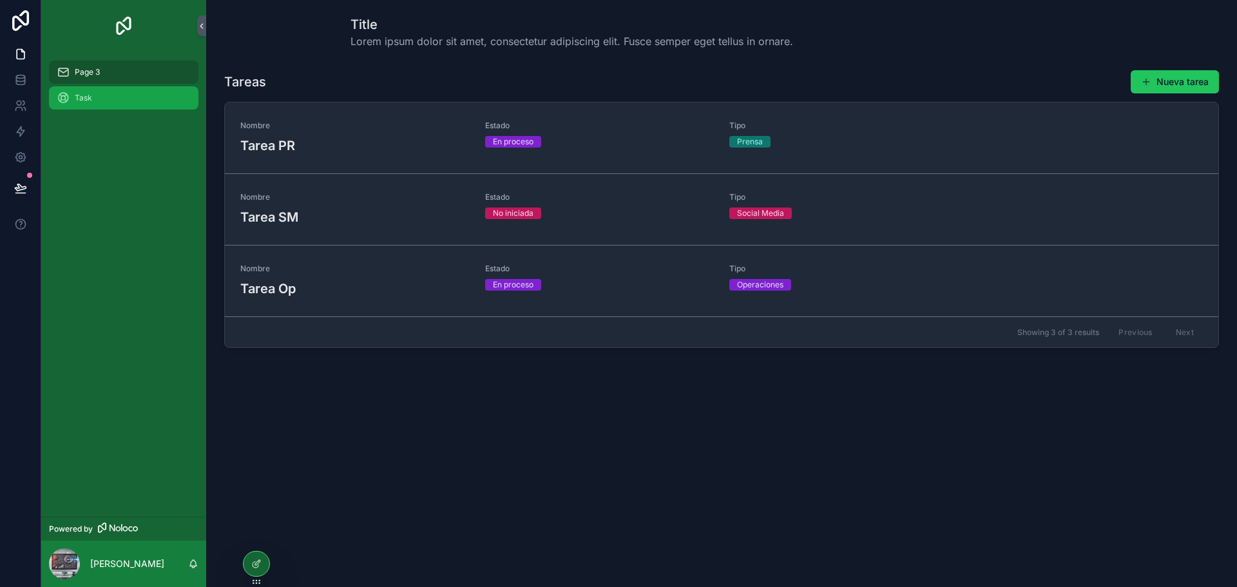
click at [85, 98] on span "Task" at bounding box center [83, 98] width 17 height 10
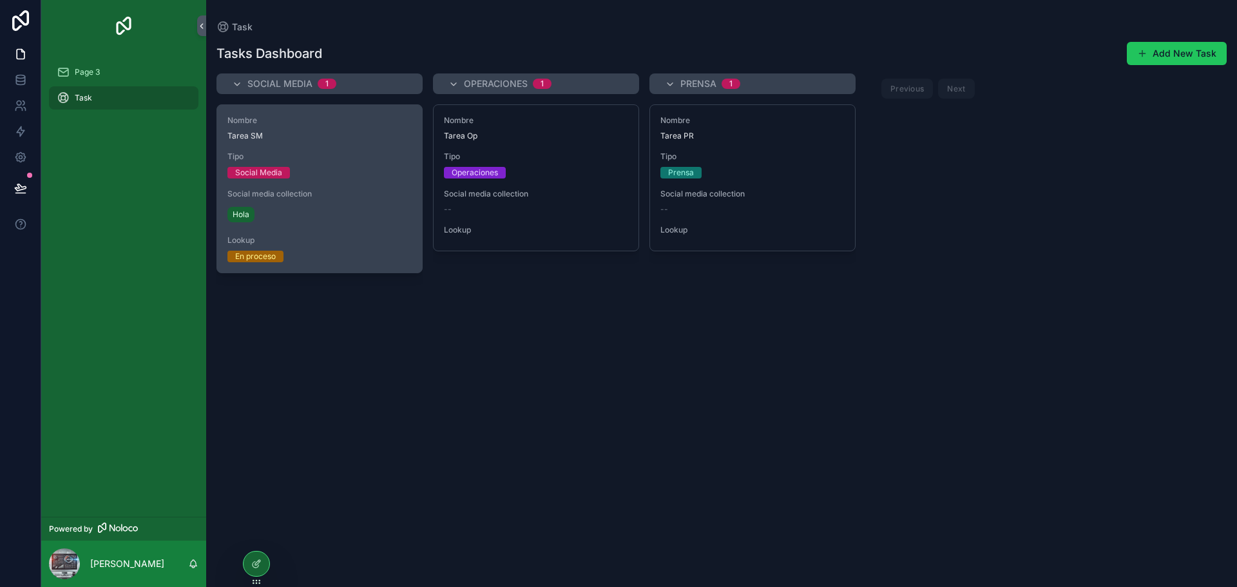
click at [311, 144] on div "Nombre Tarea SM Tipo Social Media Social media collection Hola Lookup En proceso" at bounding box center [319, 188] width 205 height 167
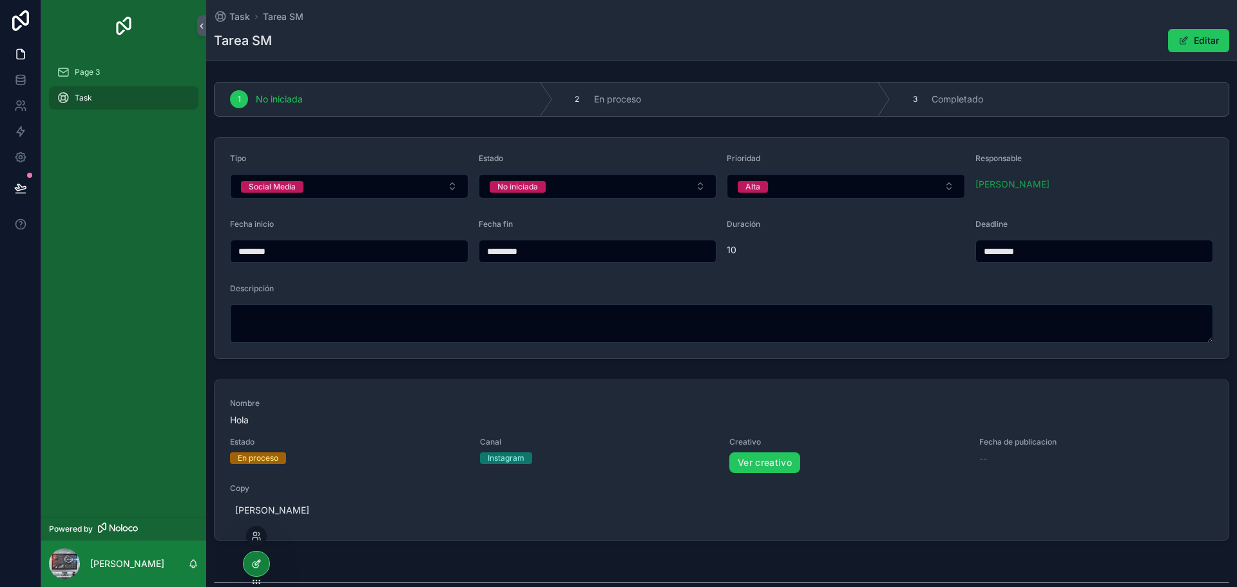
click at [255, 564] on icon at bounding box center [257, 562] width 5 height 5
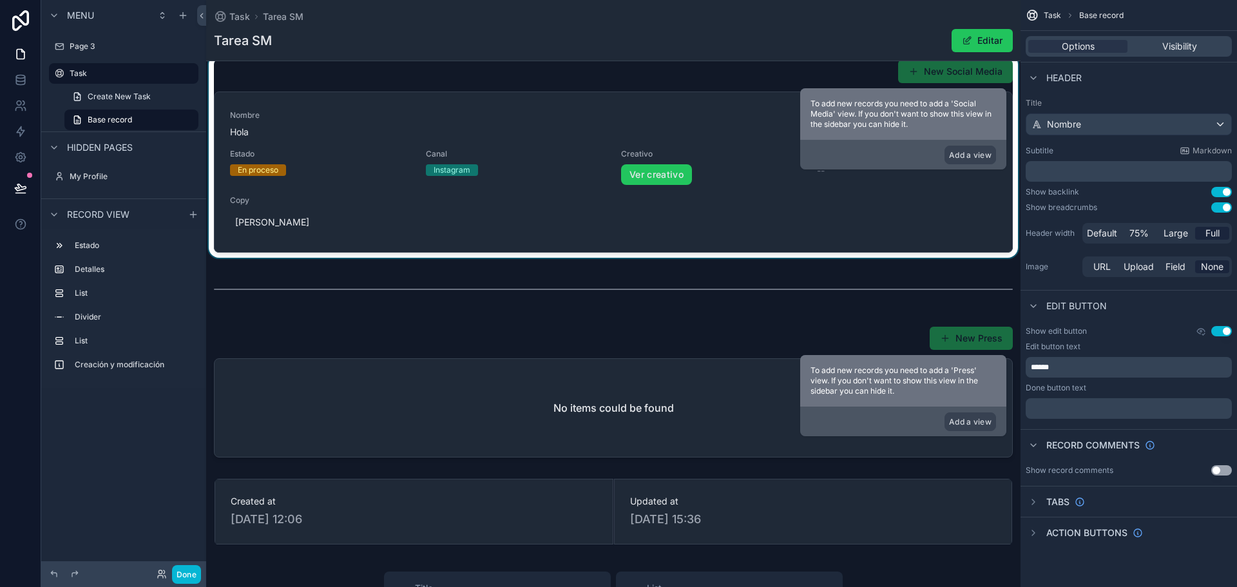
scroll to position [322, 0]
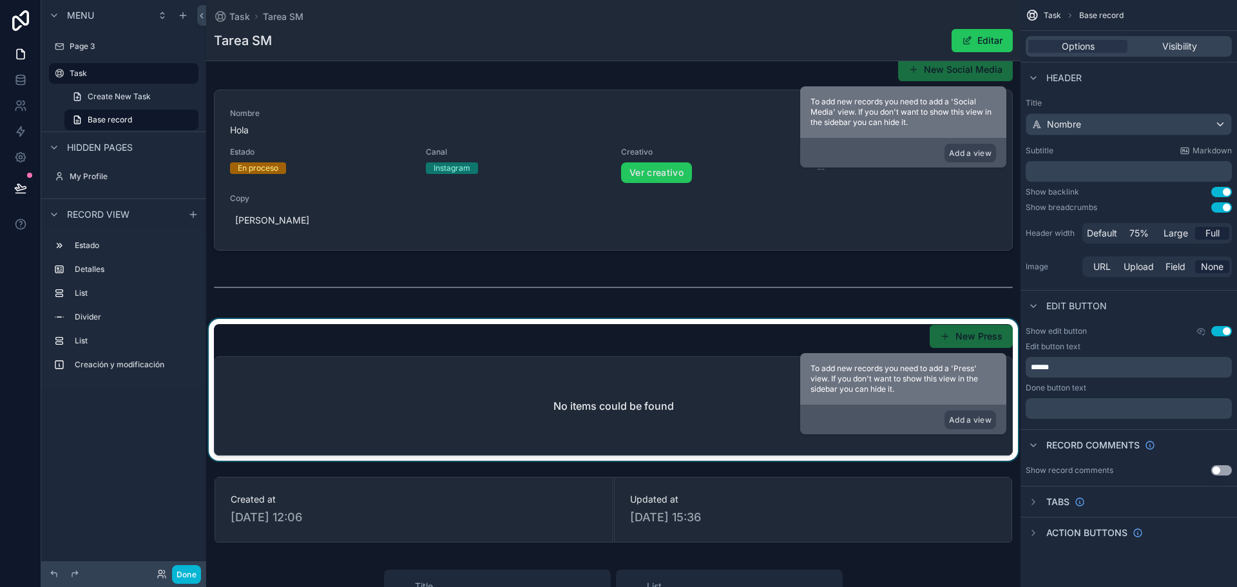
click at [527, 403] on div "scrollable content" at bounding box center [613, 390] width 814 height 142
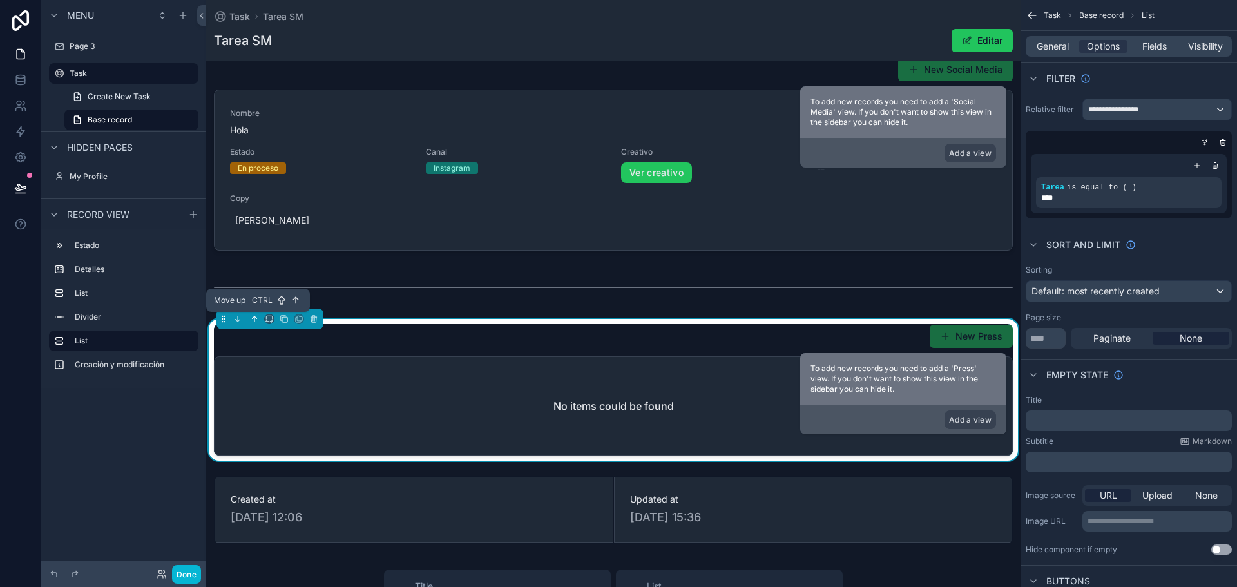
click at [257, 318] on icon "scrollable content" at bounding box center [255, 317] width 3 height 3
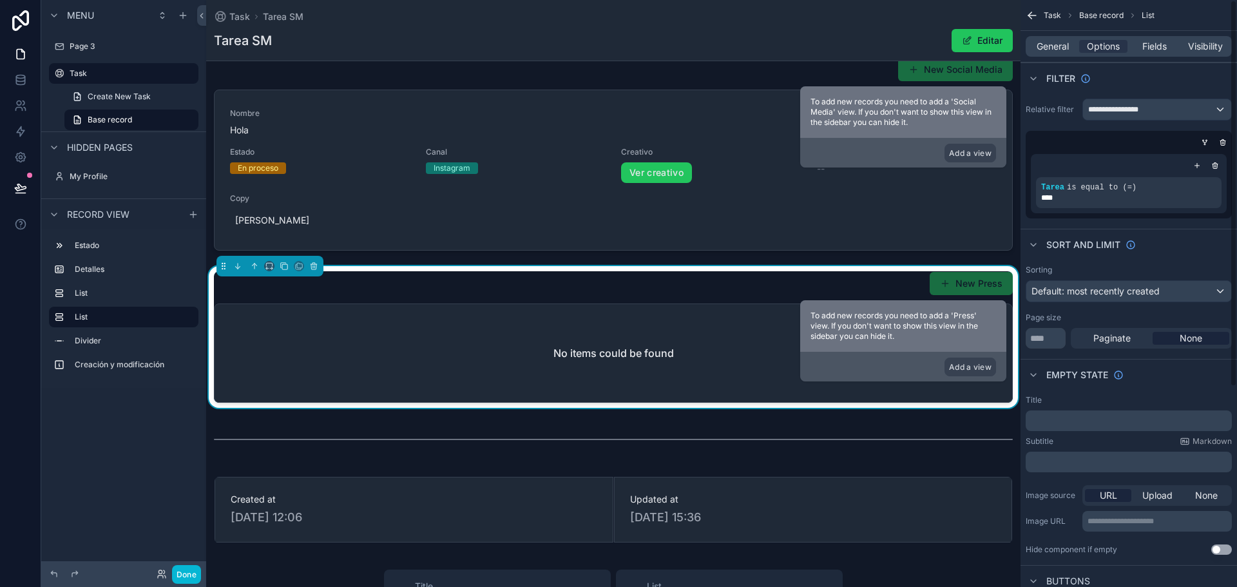
click at [1219, 549] on button "Use setting" at bounding box center [1221, 549] width 21 height 10
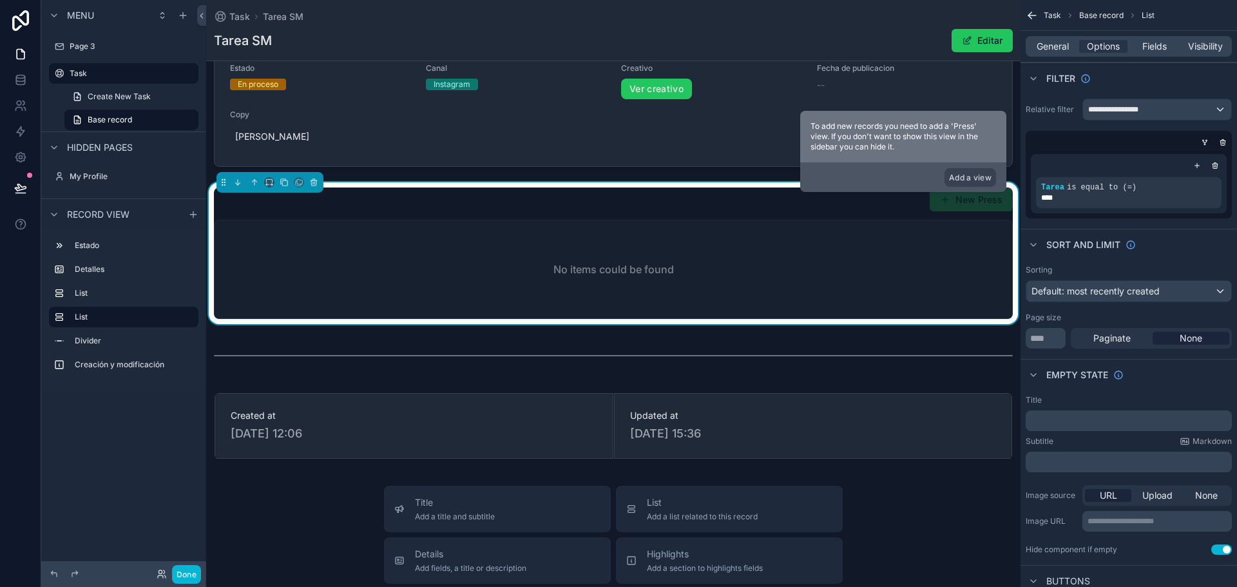
scroll to position [386, 0]
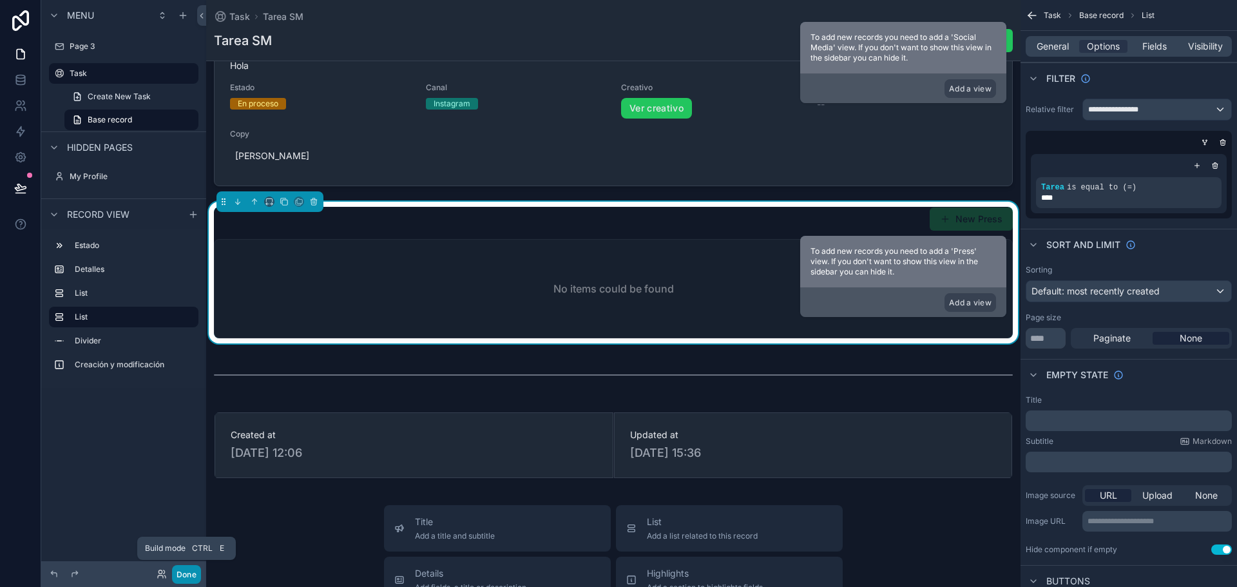
click at [187, 574] on button "Done" at bounding box center [186, 574] width 29 height 19
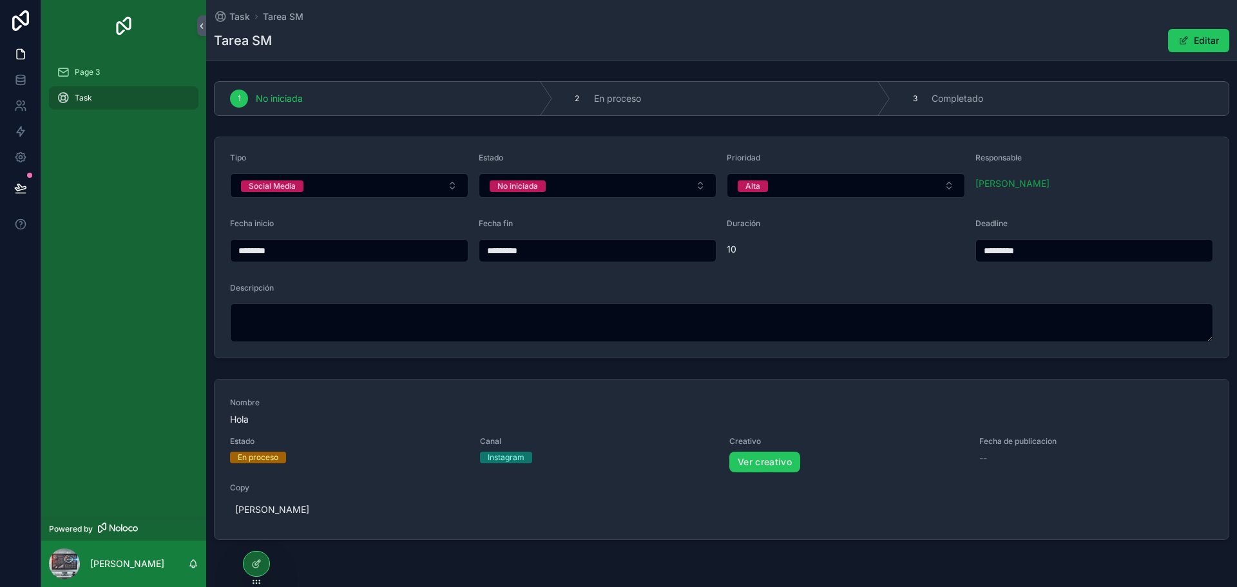
scroll to position [0, 0]
click at [83, 74] on span "Page 3" at bounding box center [87, 72] width 25 height 10
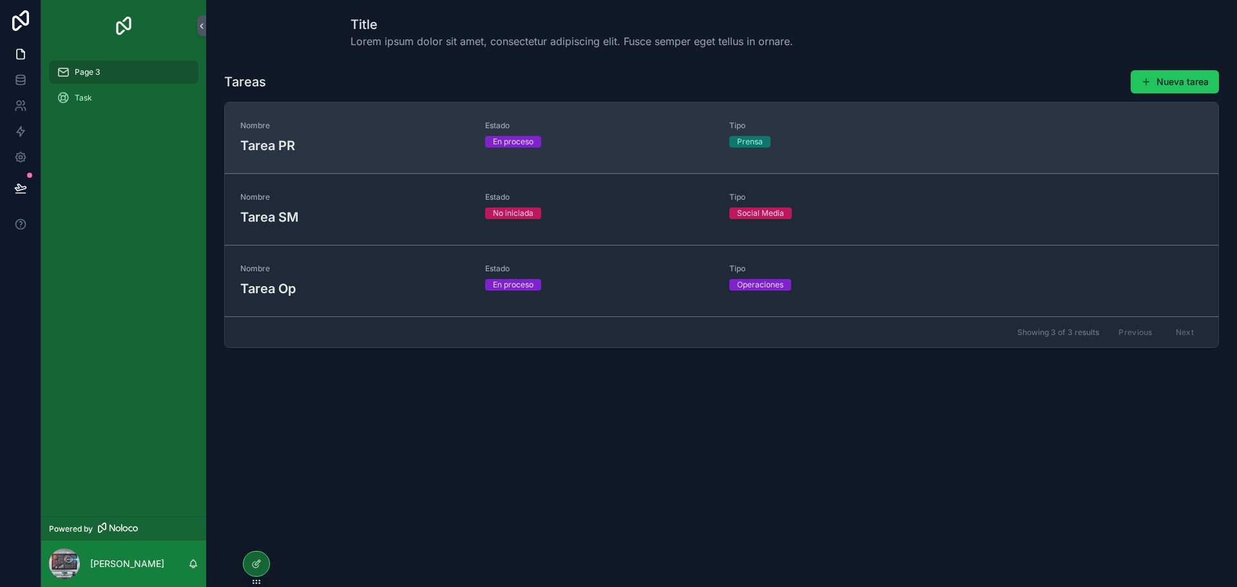
click at [332, 137] on h3 "Tarea PR" at bounding box center [354, 145] width 229 height 19
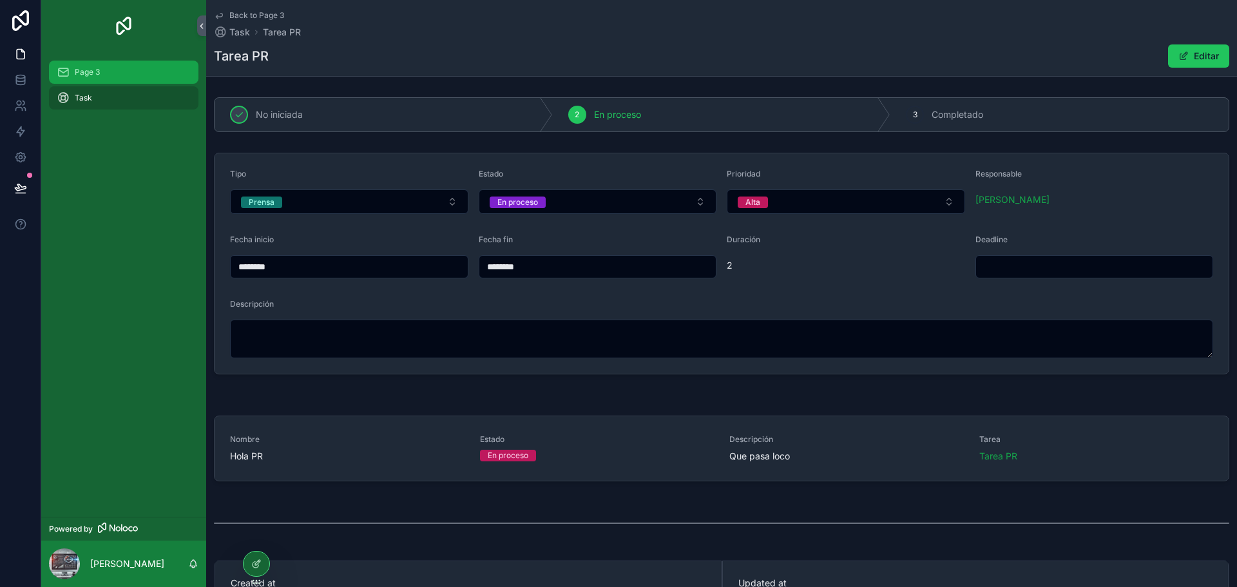
click at [93, 77] on span "Page 3" at bounding box center [87, 72] width 25 height 10
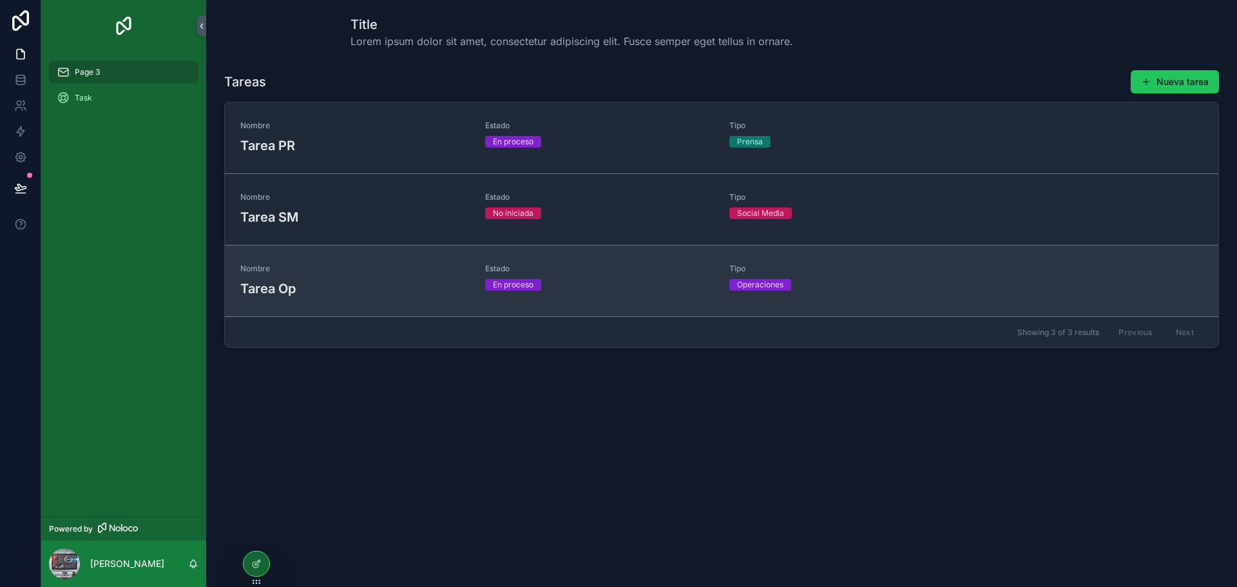
click at [321, 287] on h3 "Tarea Op" at bounding box center [354, 288] width 229 height 19
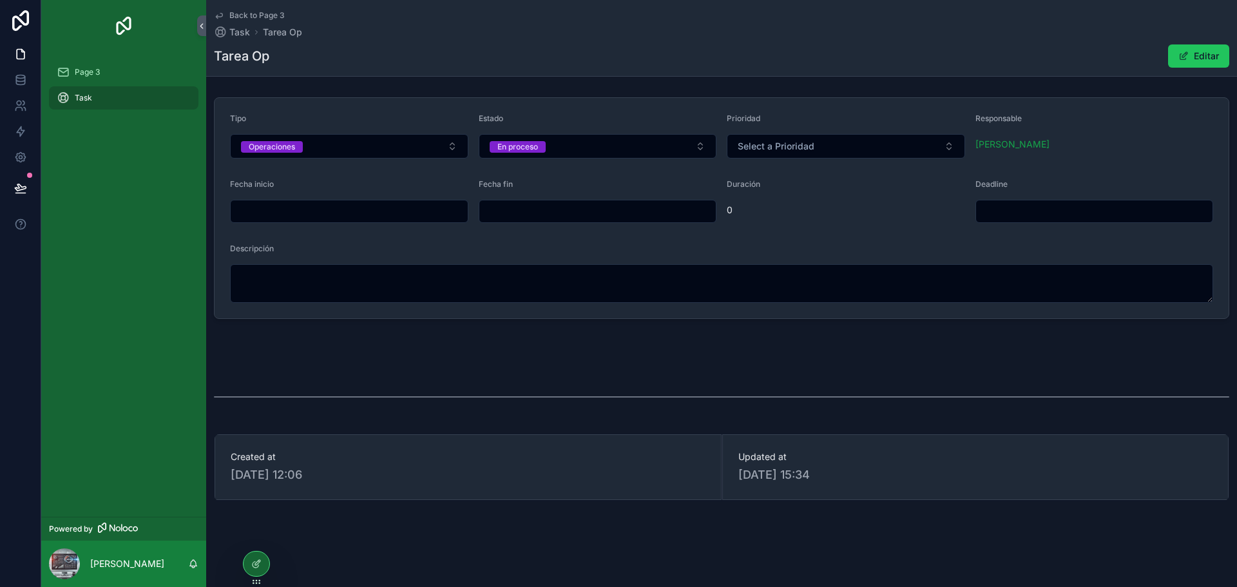
scroll to position [57, 0]
click at [88, 78] on div "Page 3" at bounding box center [124, 72] width 134 height 21
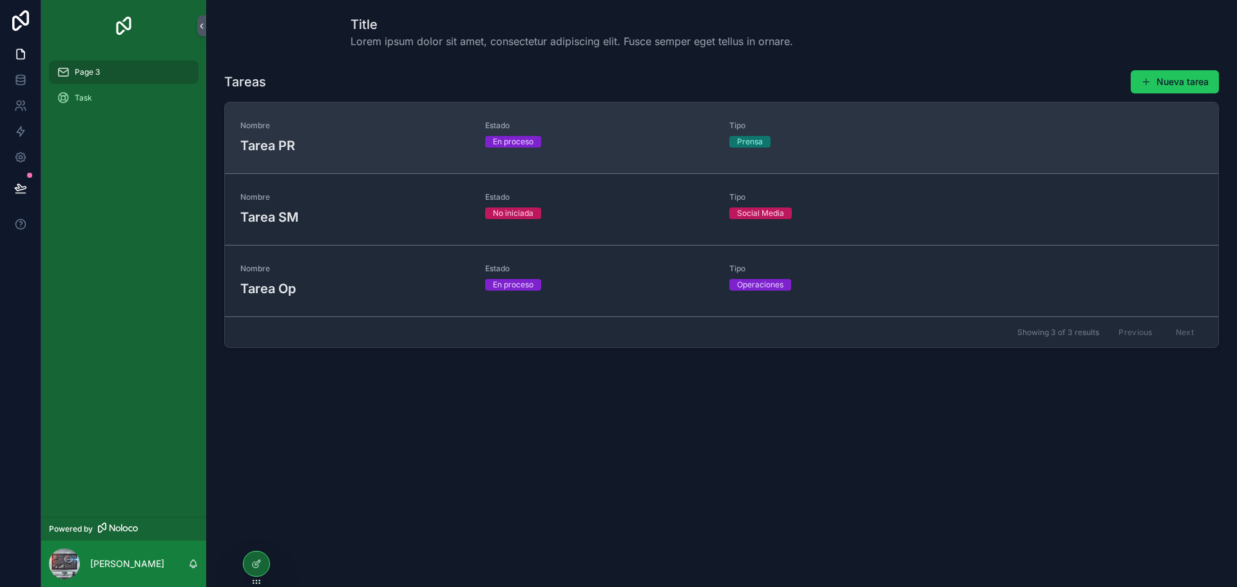
click at [354, 156] on link "Nombre Tarea PR Estado En proceso Tipo Prensa" at bounding box center [721, 137] width 993 height 71
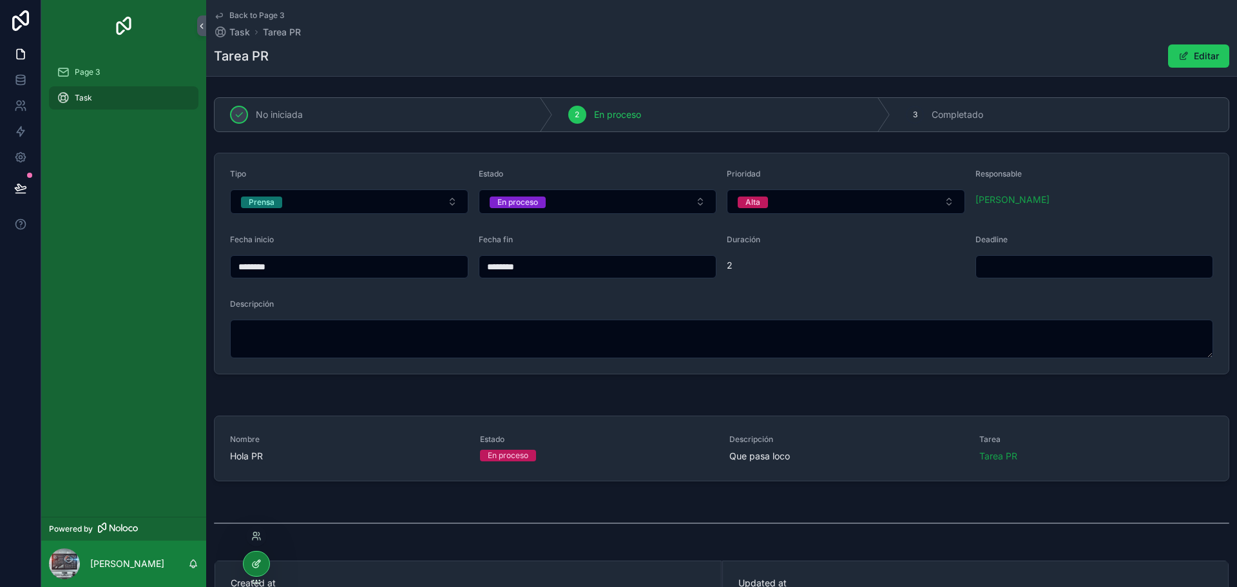
click at [256, 562] on icon at bounding box center [256, 563] width 10 height 10
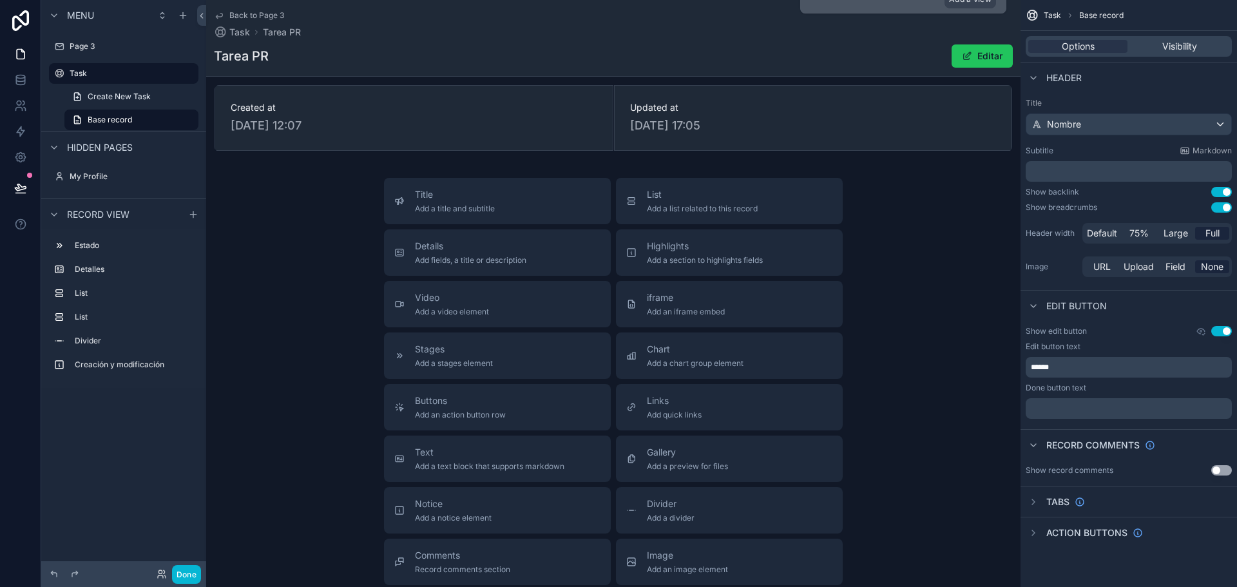
scroll to position [644, 0]
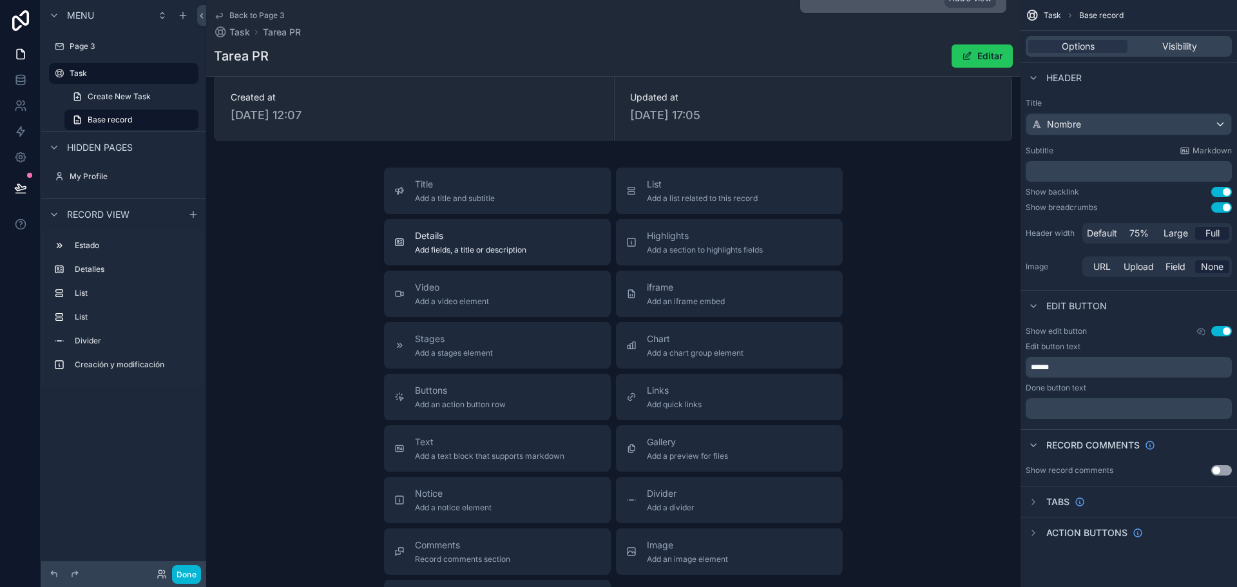
click at [489, 247] on span "Add fields, a title or description" at bounding box center [470, 250] width 111 height 10
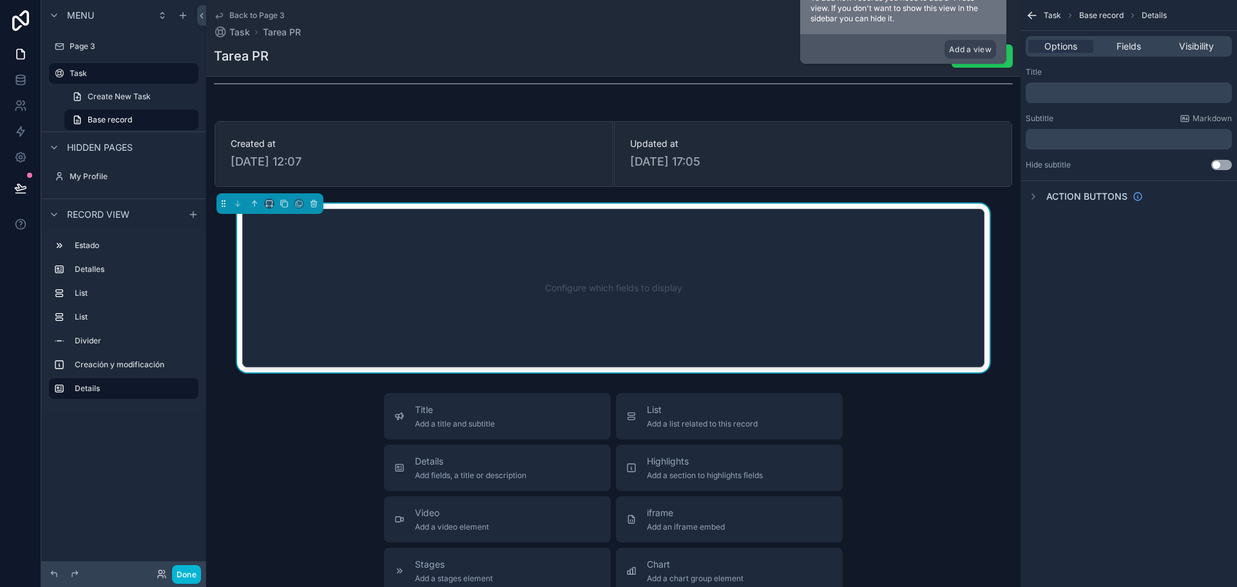
scroll to position [593, 0]
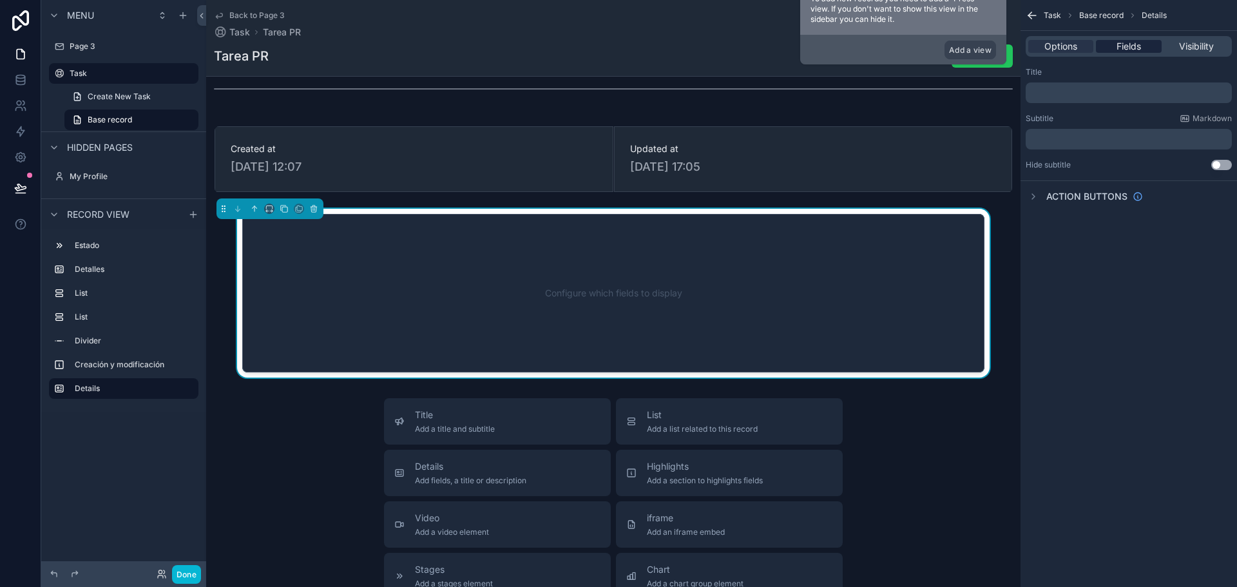
click at [1134, 46] on span "Fields" at bounding box center [1128, 46] width 24 height 13
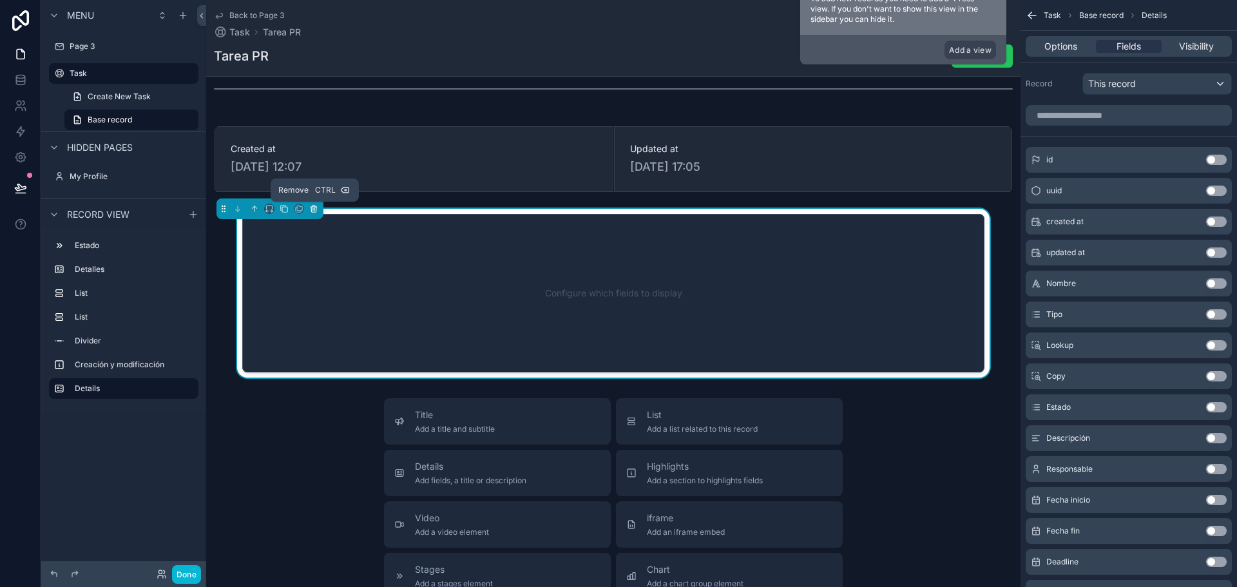
click at [309, 211] on button "scrollable content" at bounding box center [314, 209] width 14 height 14
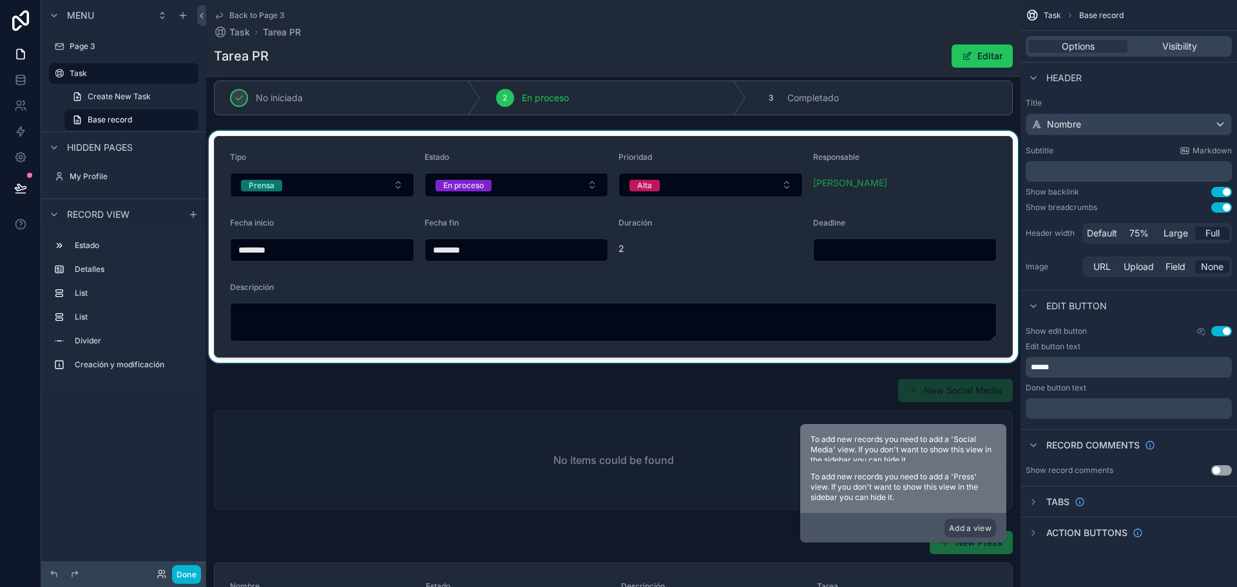
scroll to position [0, 0]
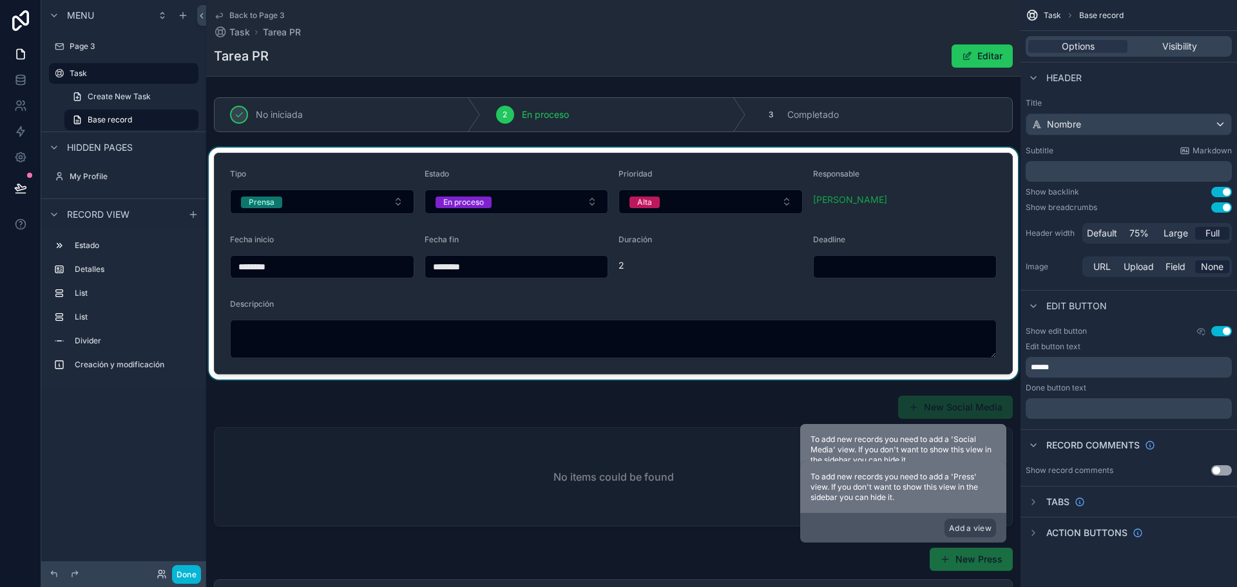
click at [388, 168] on div "scrollable content" at bounding box center [613, 263] width 814 height 232
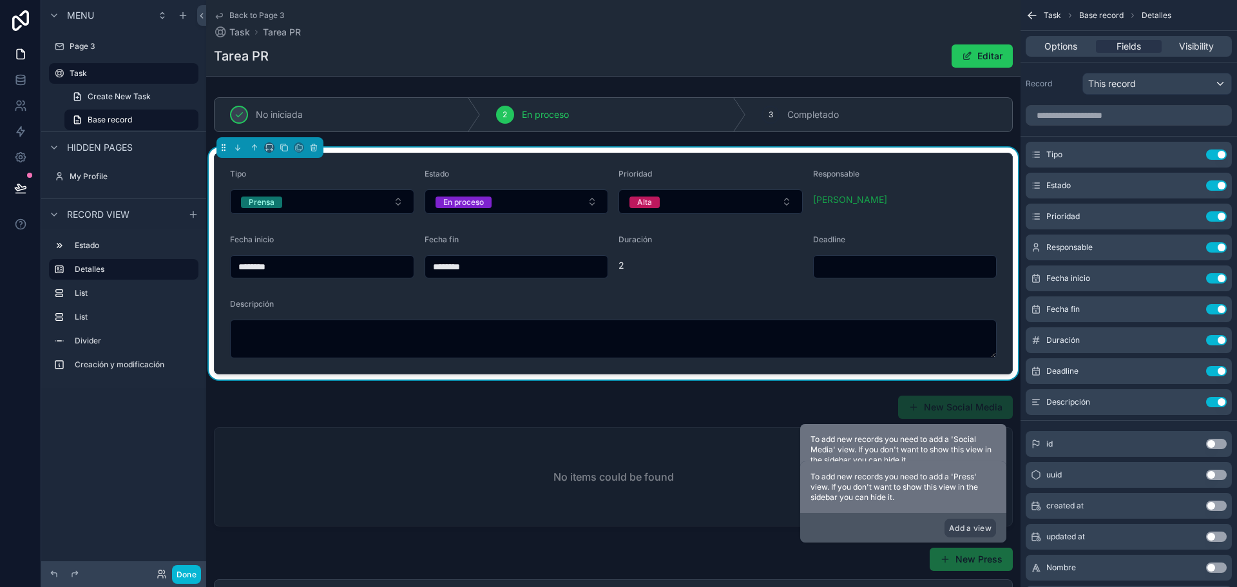
click at [1105, 10] on span "Base record" at bounding box center [1101, 15] width 44 height 10
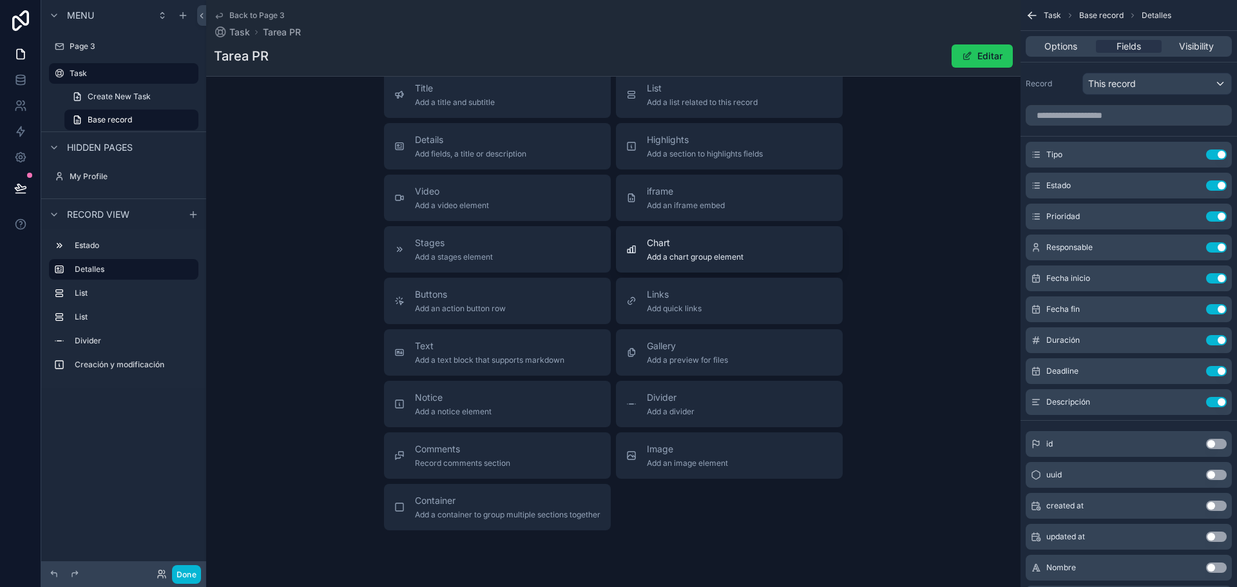
scroll to position [773, 0]
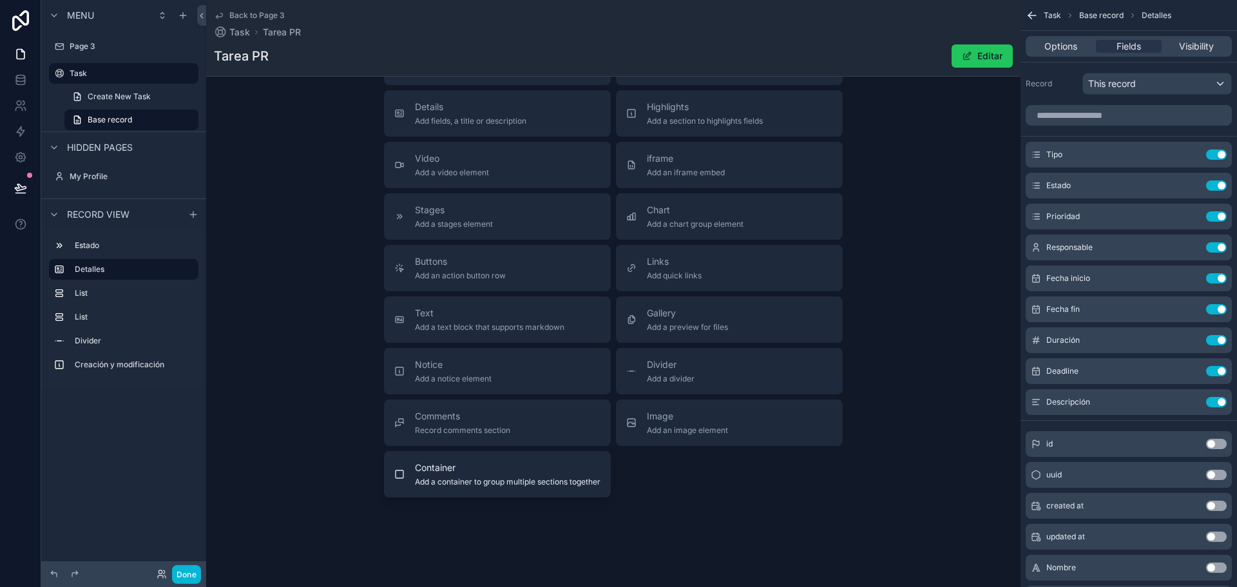
click at [518, 478] on span "Add a container to group multiple sections together" at bounding box center [507, 482] width 185 height 10
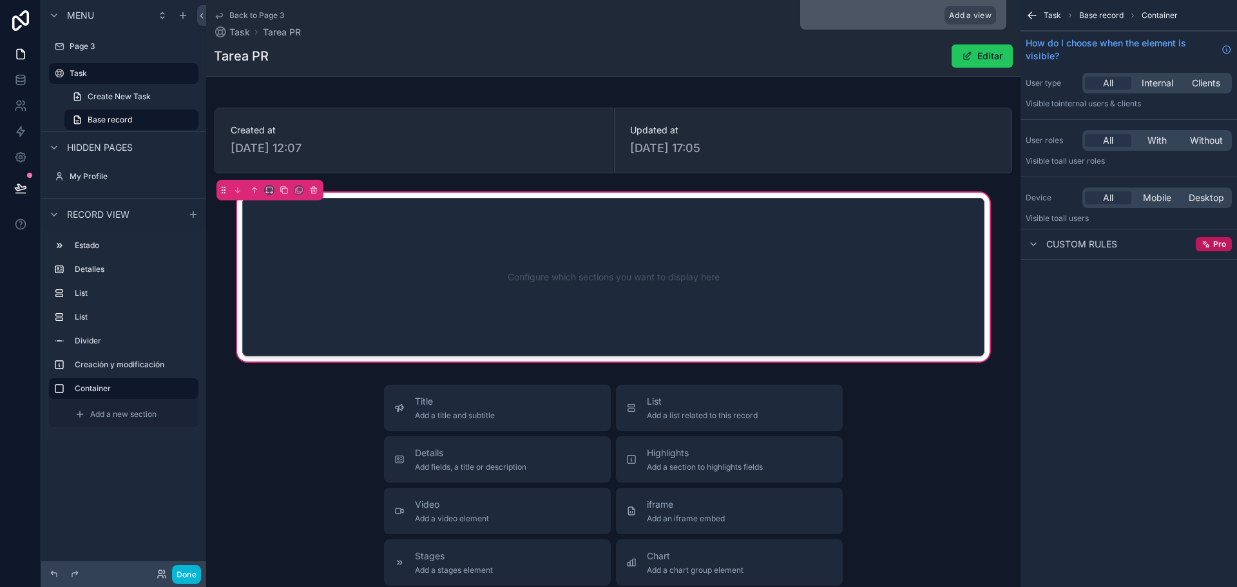
scroll to position [595, 0]
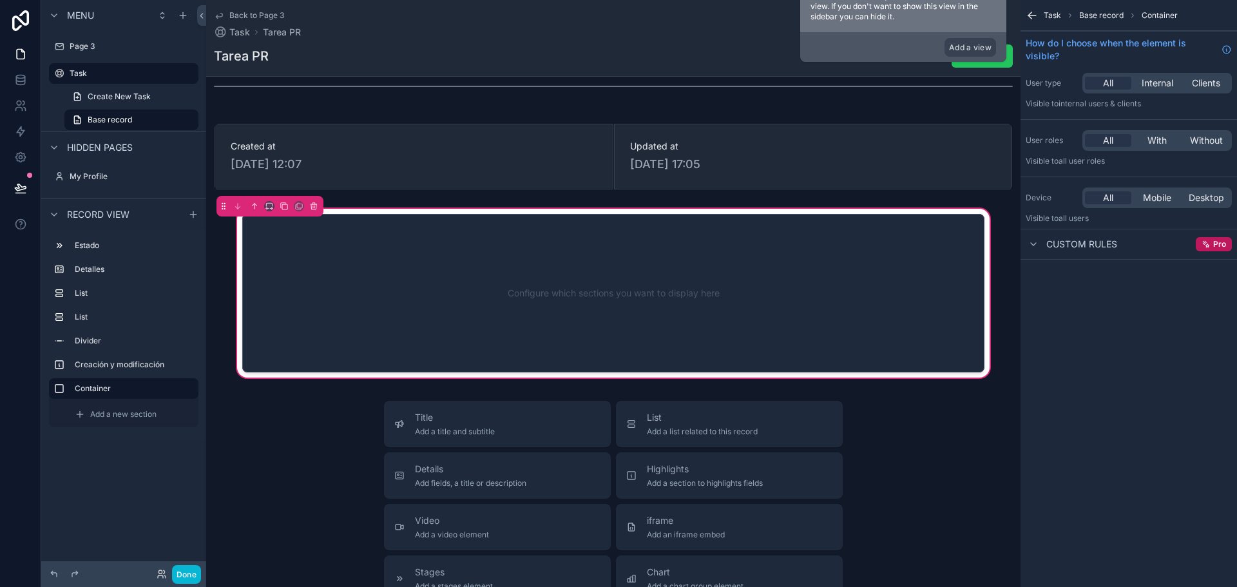
click at [263, 206] on div "scrollable content" at bounding box center [269, 206] width 107 height 21
click at [266, 206] on icon "scrollable content" at bounding box center [269, 204] width 6 height 3
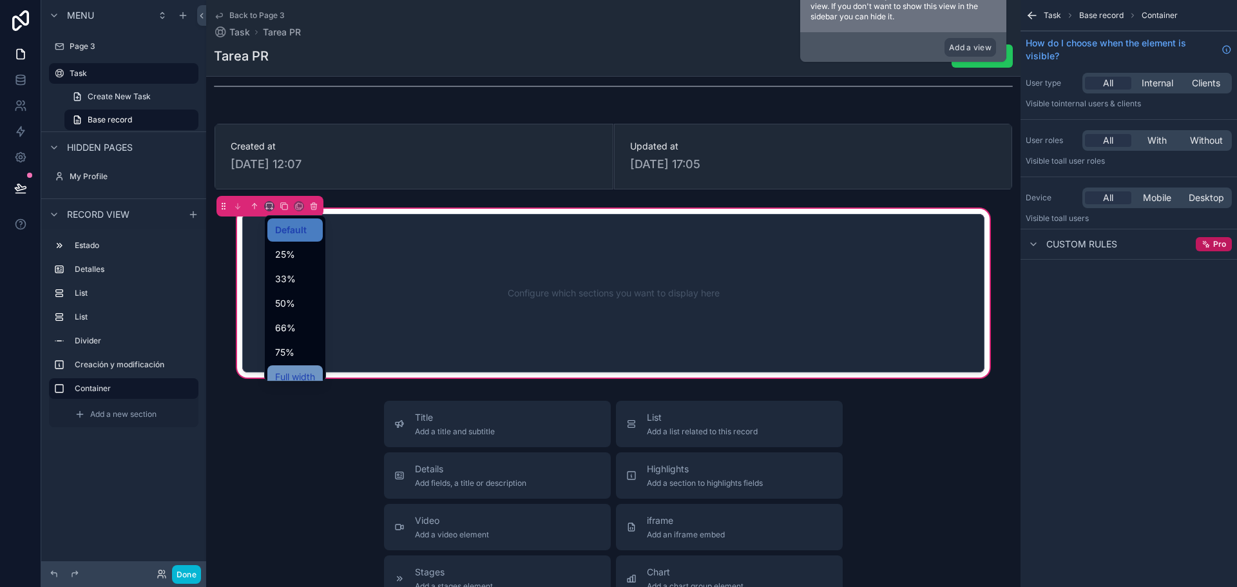
click at [281, 370] on span "Full width" at bounding box center [295, 376] width 40 height 15
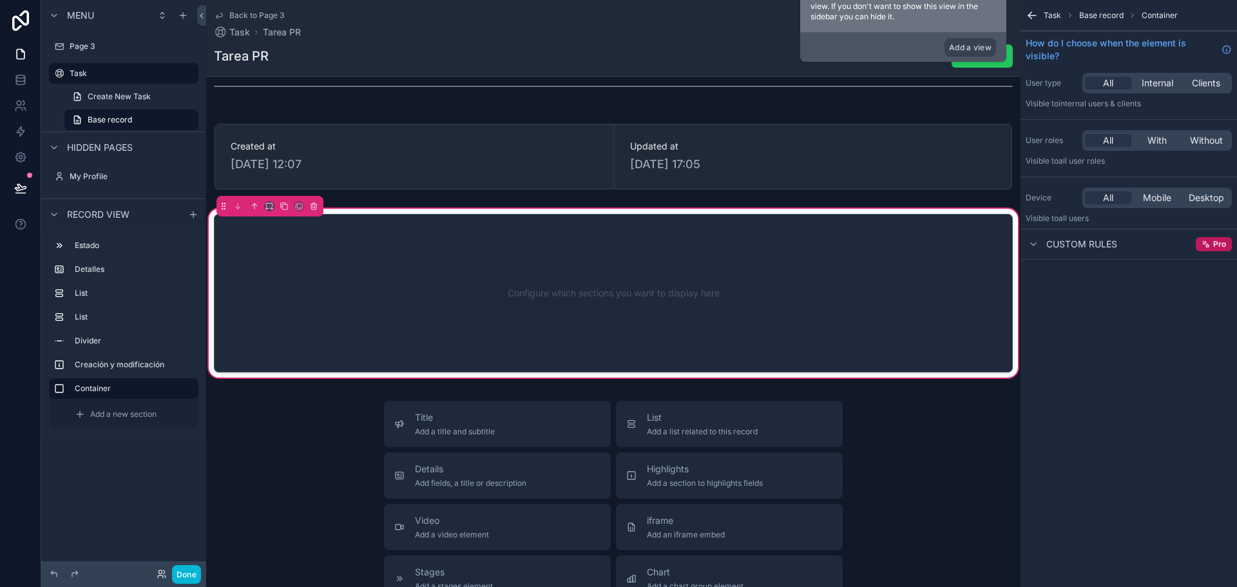
click at [538, 309] on div "Configure which sections you want to display here" at bounding box center [613, 293] width 756 height 116
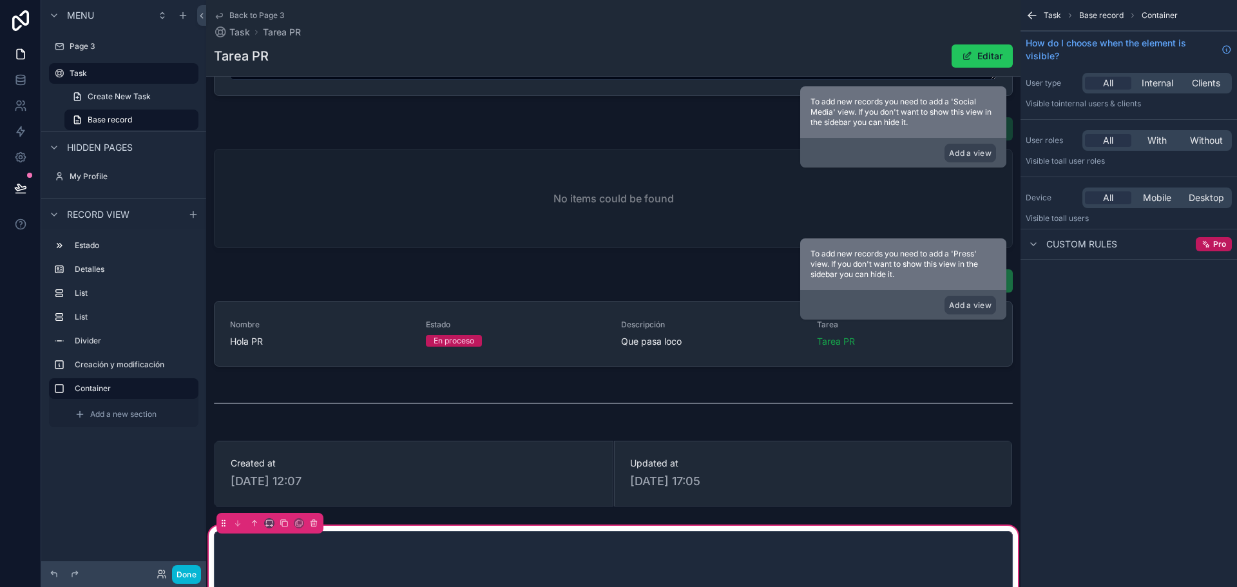
scroll to position [273, 0]
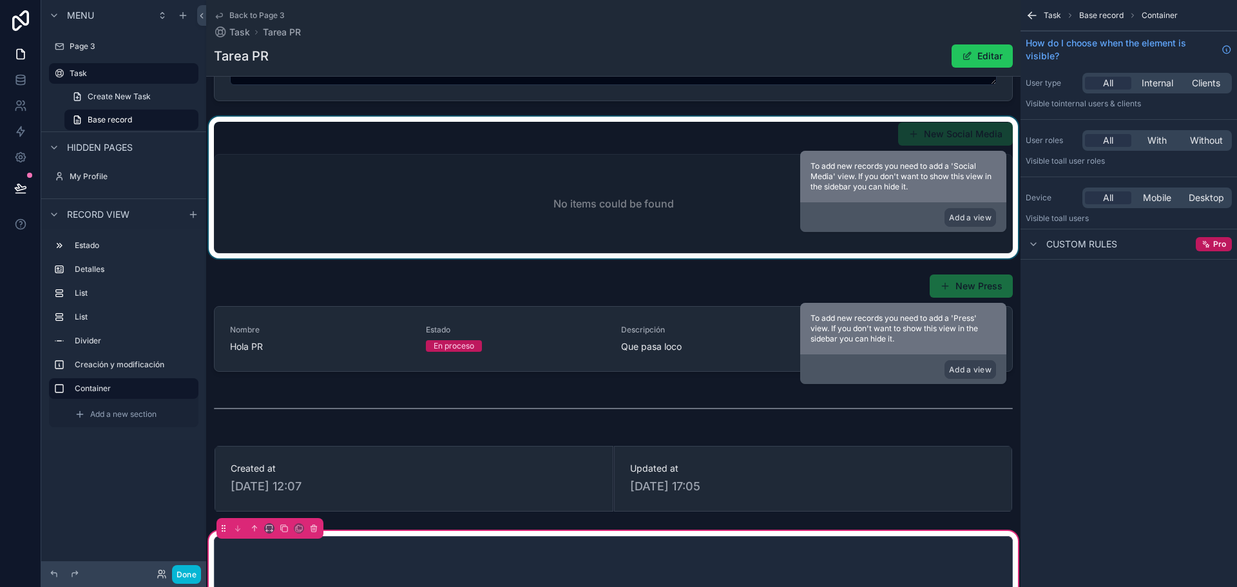
click at [405, 184] on div "scrollable content" at bounding box center [613, 188] width 814 height 142
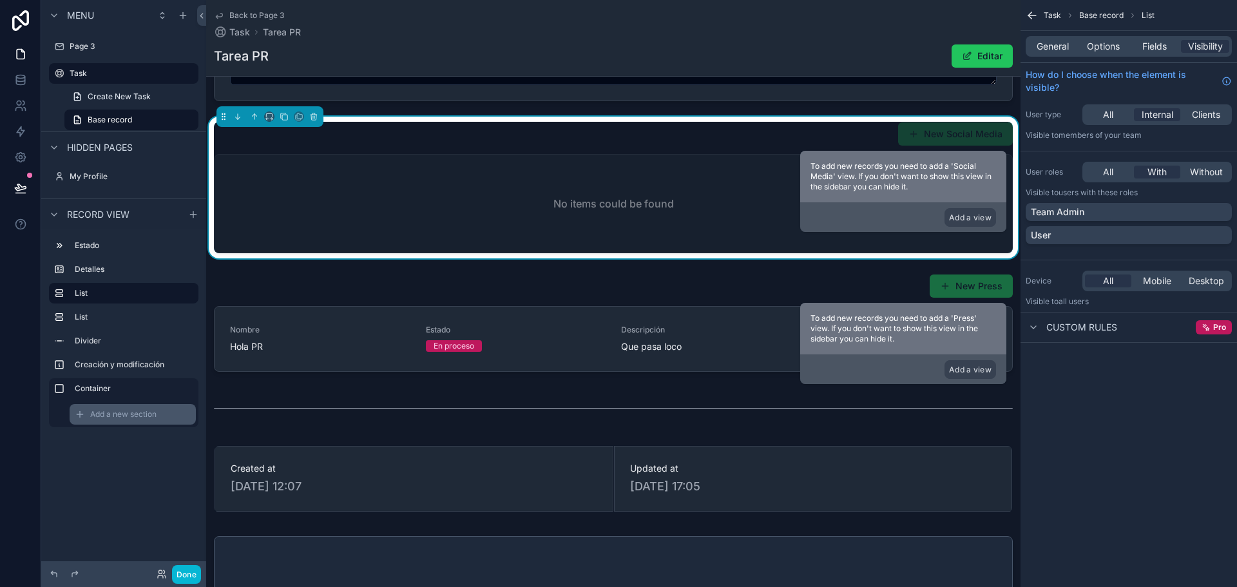
click at [122, 413] on span "Add a new section" at bounding box center [123, 414] width 66 height 10
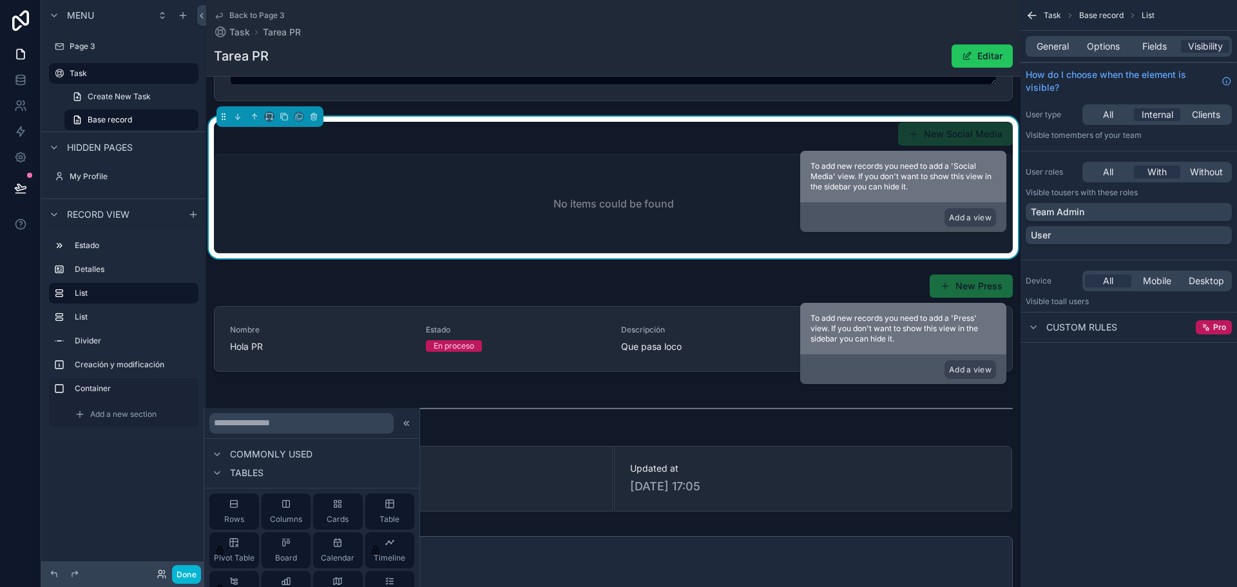
scroll to position [178, 0]
click at [339, 508] on div "Cards" at bounding box center [338, 508] width 50 height 36
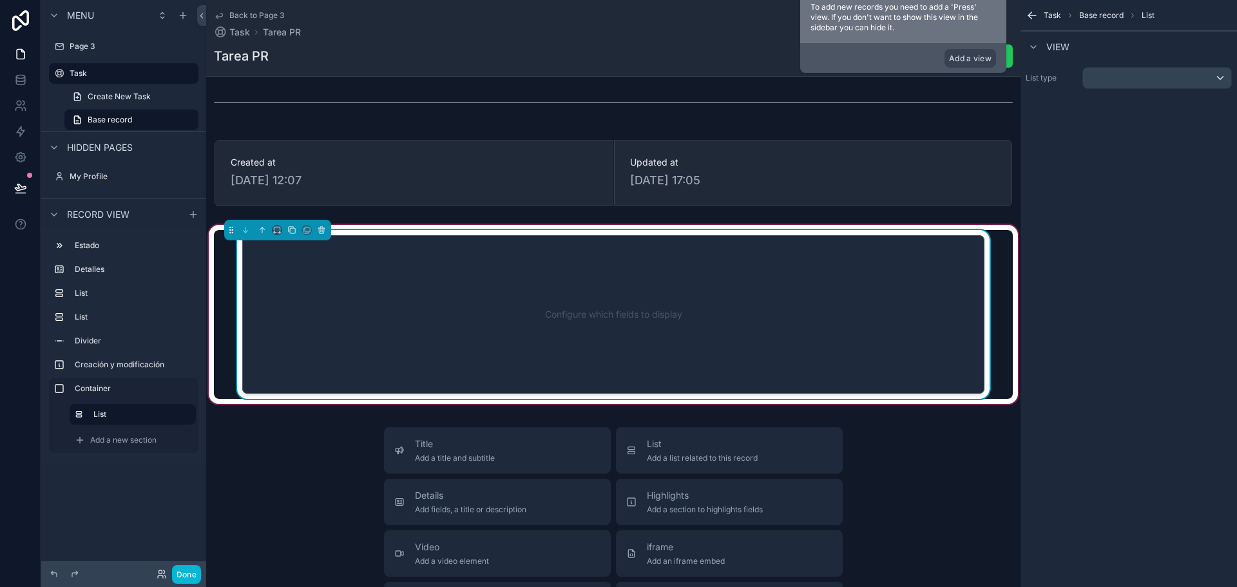
scroll to position [600, 0]
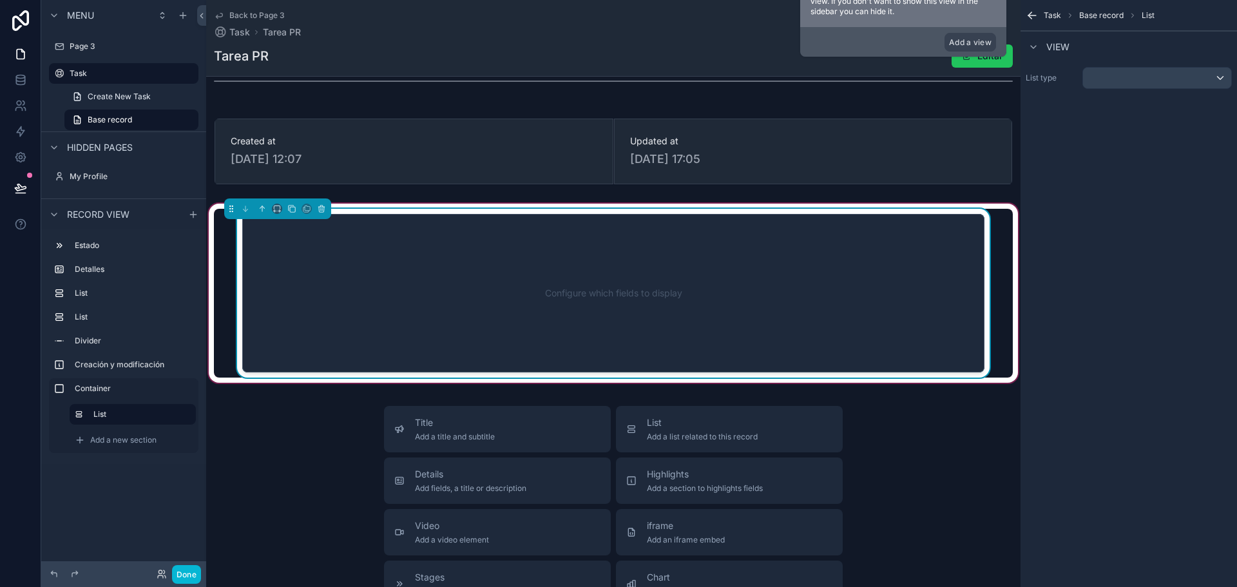
click at [569, 302] on div "Configure which fields to display" at bounding box center [612, 293] width 699 height 116
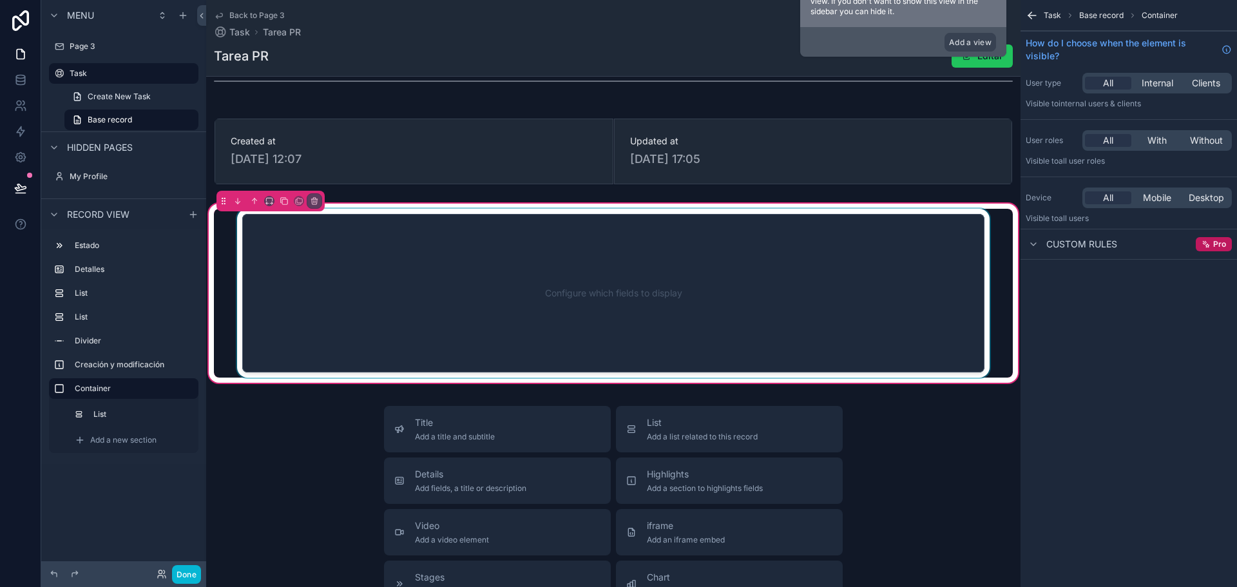
click at [762, 345] on div "scrollable content" at bounding box center [613, 293] width 799 height 169
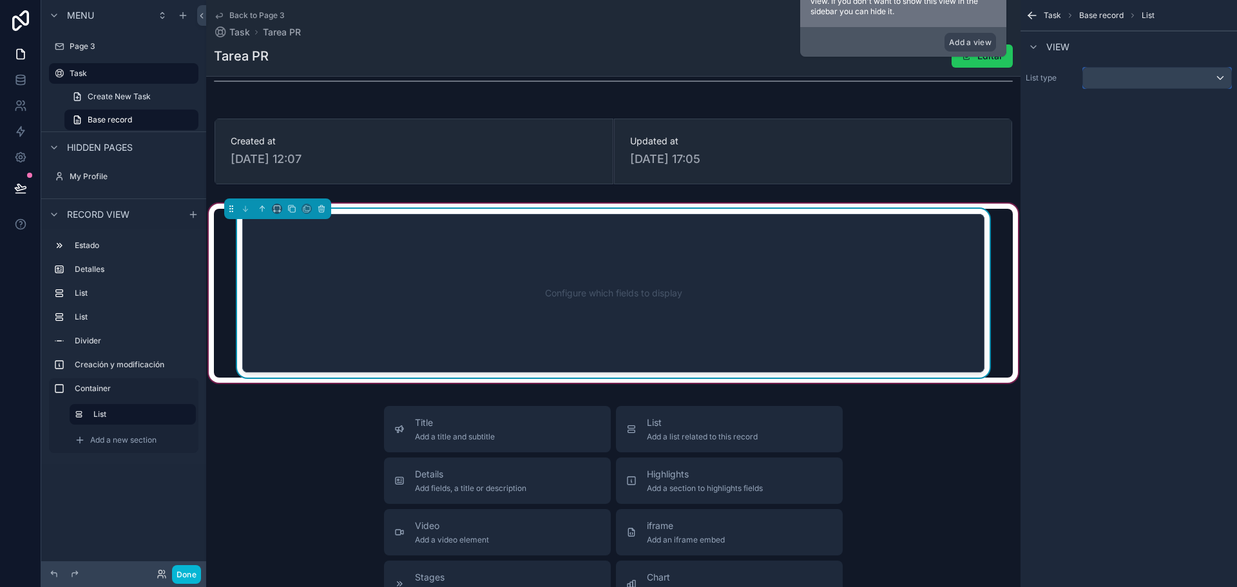
click at [1161, 81] on div "scrollable content" at bounding box center [1157, 78] width 148 height 21
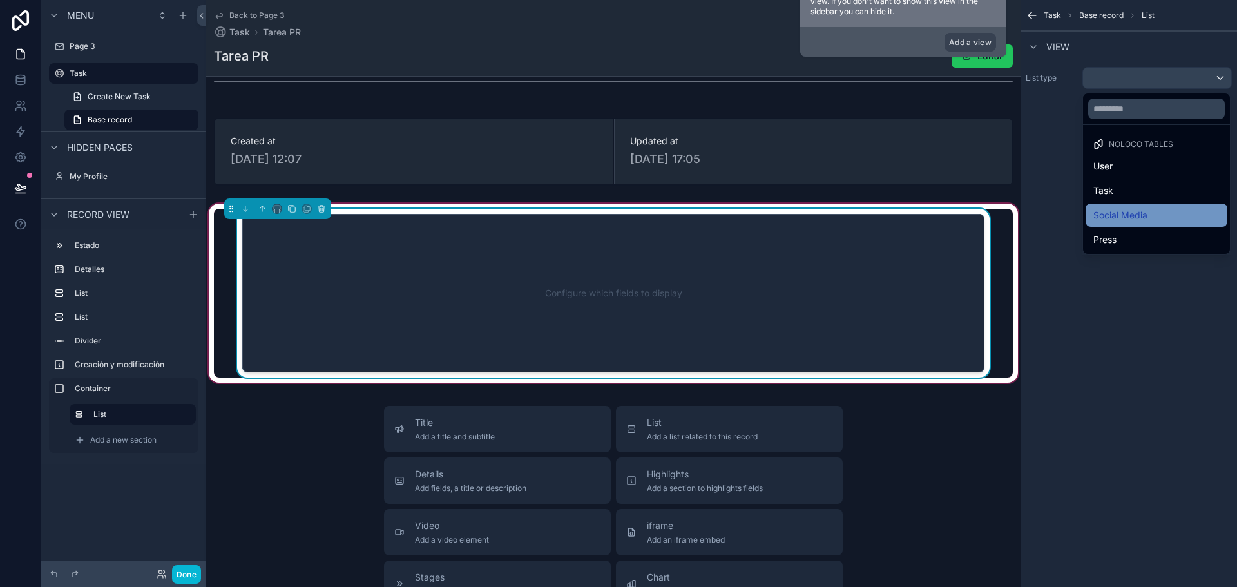
click at [1126, 214] on span "Social Media" at bounding box center [1120, 214] width 54 height 15
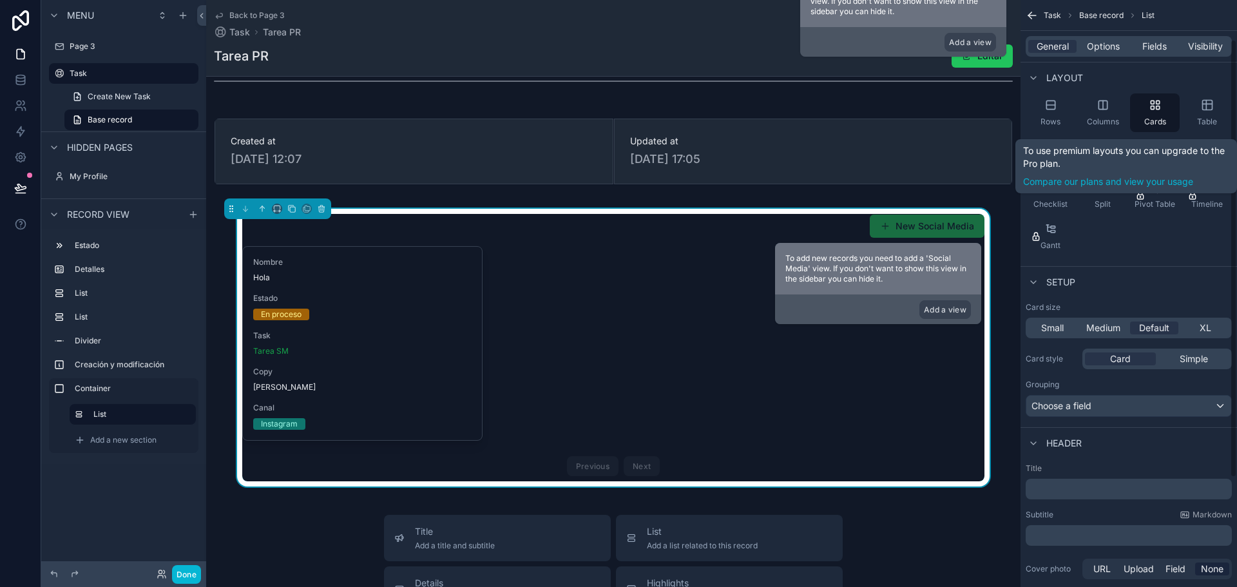
scroll to position [129, 0]
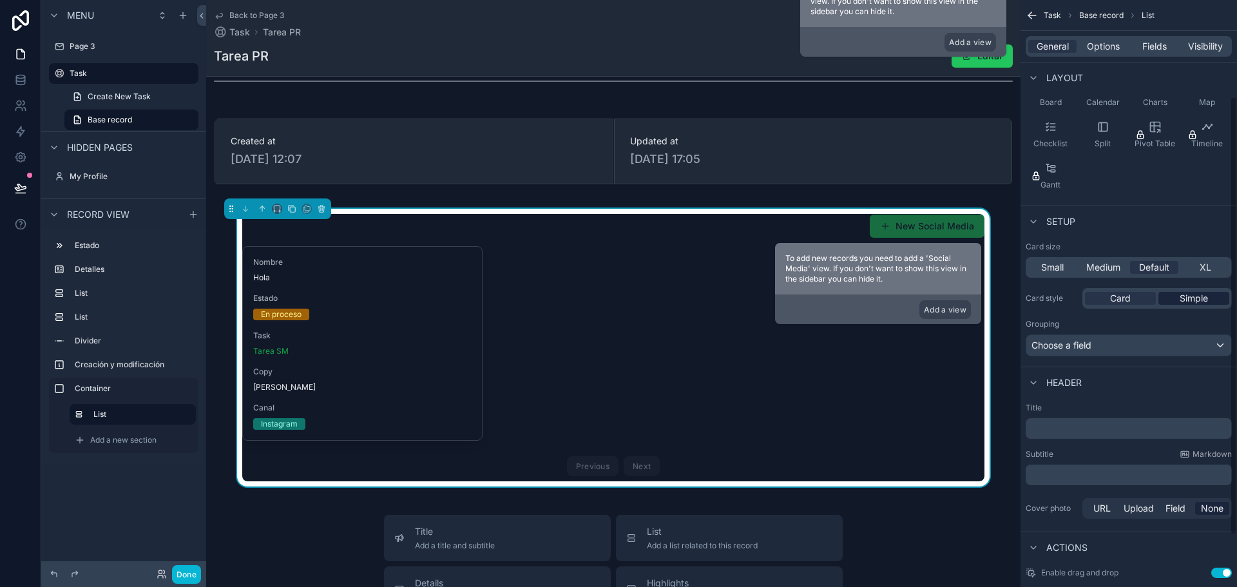
click at [1191, 294] on span "Simple" at bounding box center [1193, 298] width 28 height 13
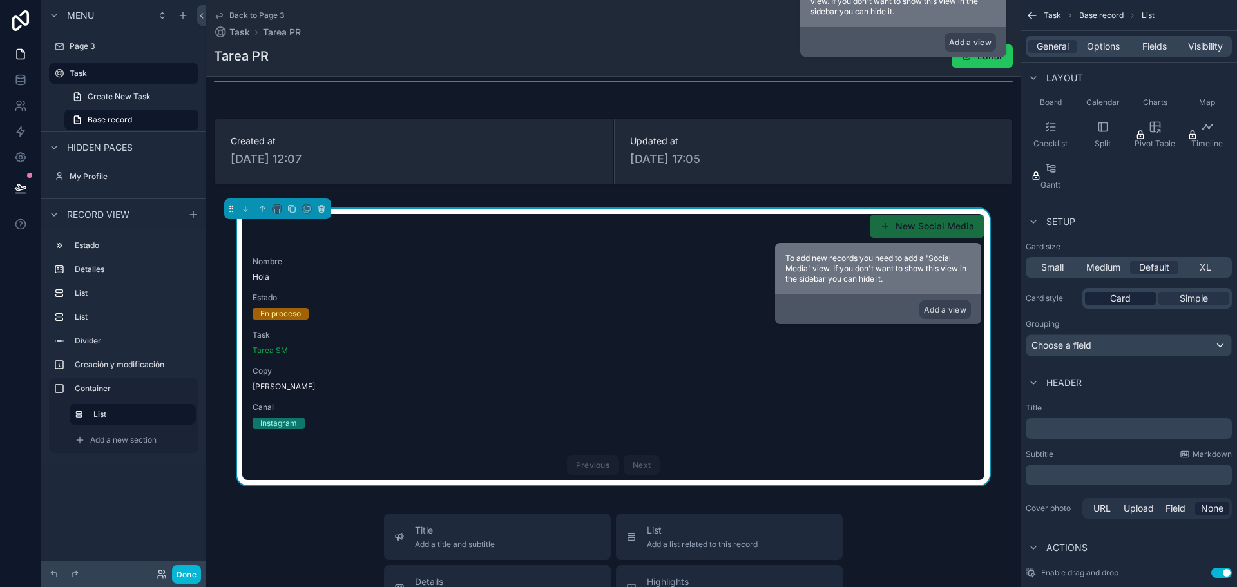
click at [1128, 303] on span "Card" at bounding box center [1120, 298] width 21 height 13
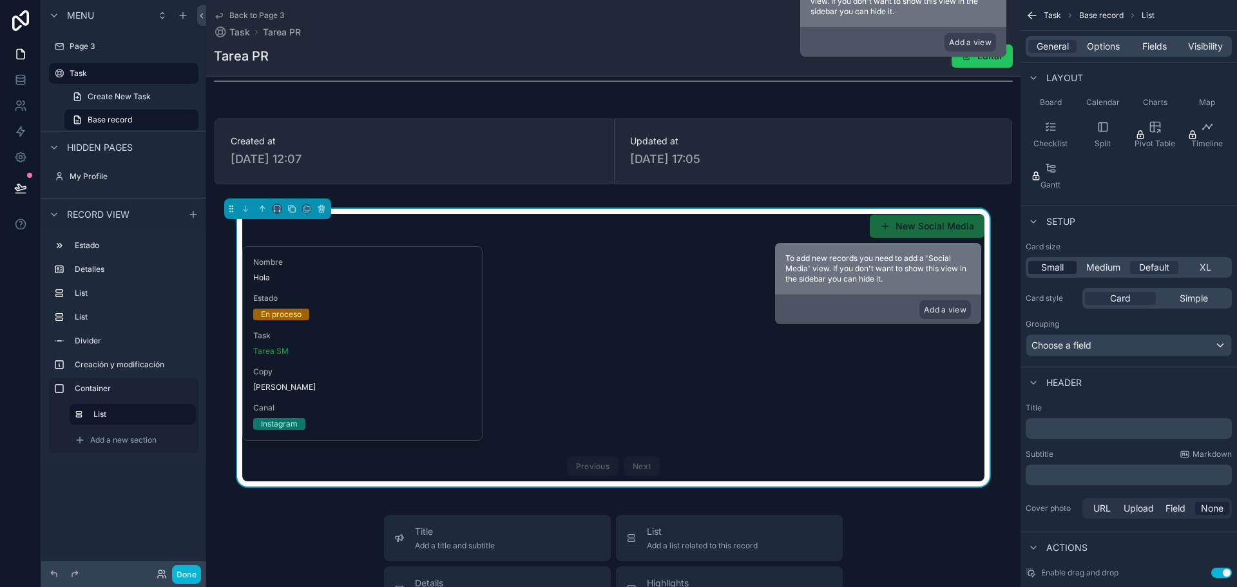
click at [1049, 271] on span "Small" at bounding box center [1052, 267] width 23 height 13
click at [1201, 271] on span "XL" at bounding box center [1205, 267] width 12 height 13
click at [1164, 268] on span "Default" at bounding box center [1154, 267] width 30 height 13
click at [1116, 272] on span "Medium" at bounding box center [1103, 267] width 34 height 13
click at [1071, 343] on span "Choose a field" at bounding box center [1061, 344] width 60 height 11
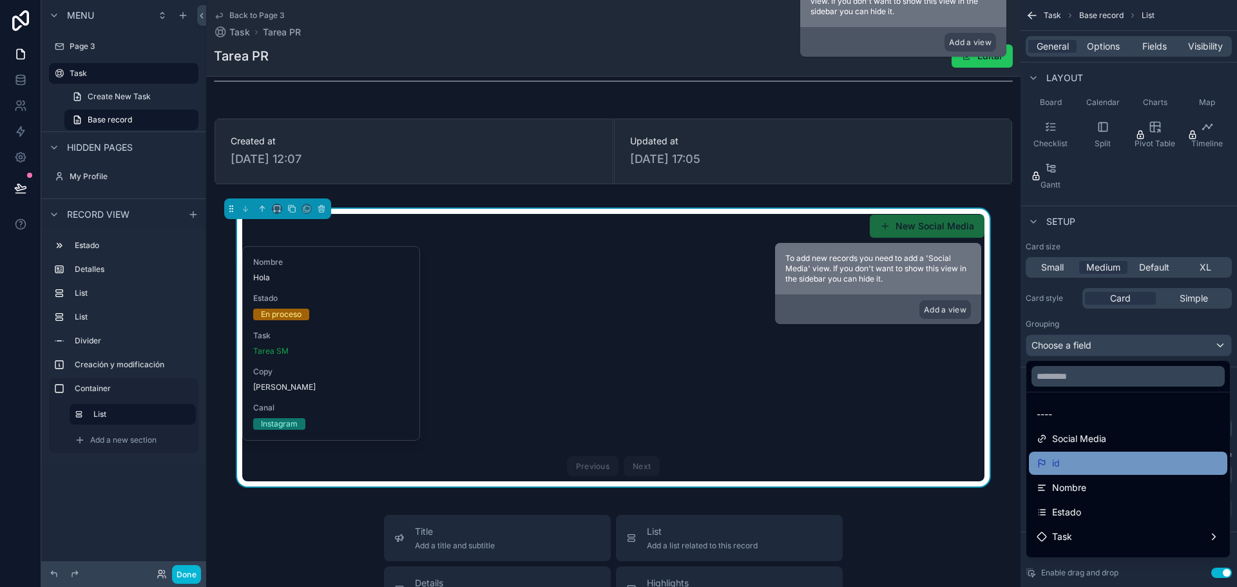
click at [1079, 461] on div "id" at bounding box center [1127, 462] width 183 height 15
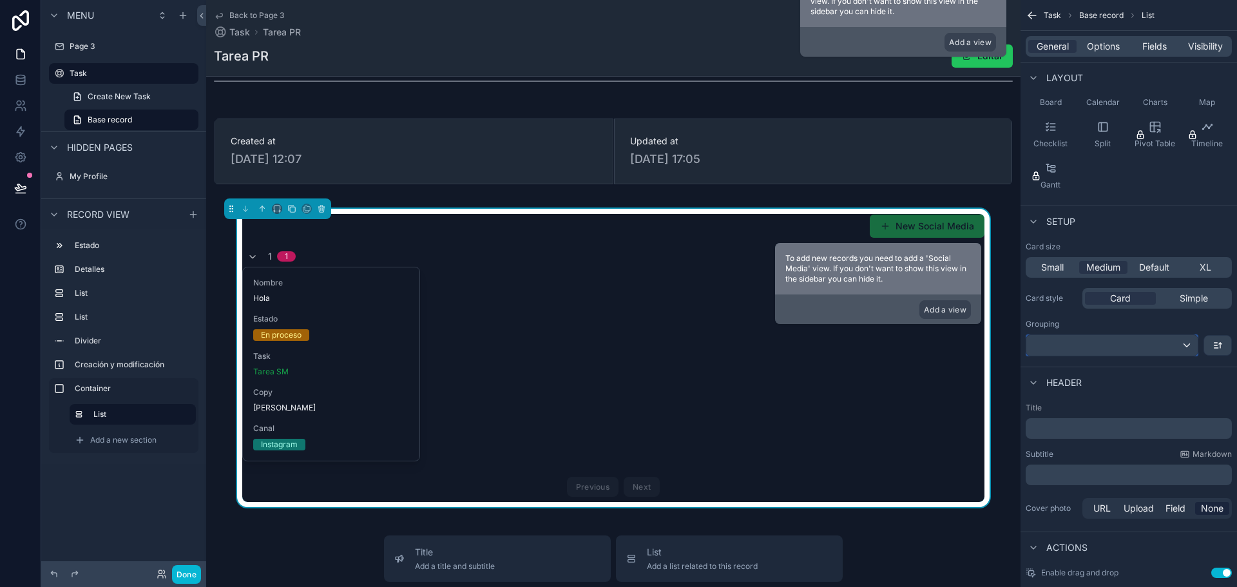
click at [1116, 345] on div "scrollable content" at bounding box center [1111, 345] width 171 height 21
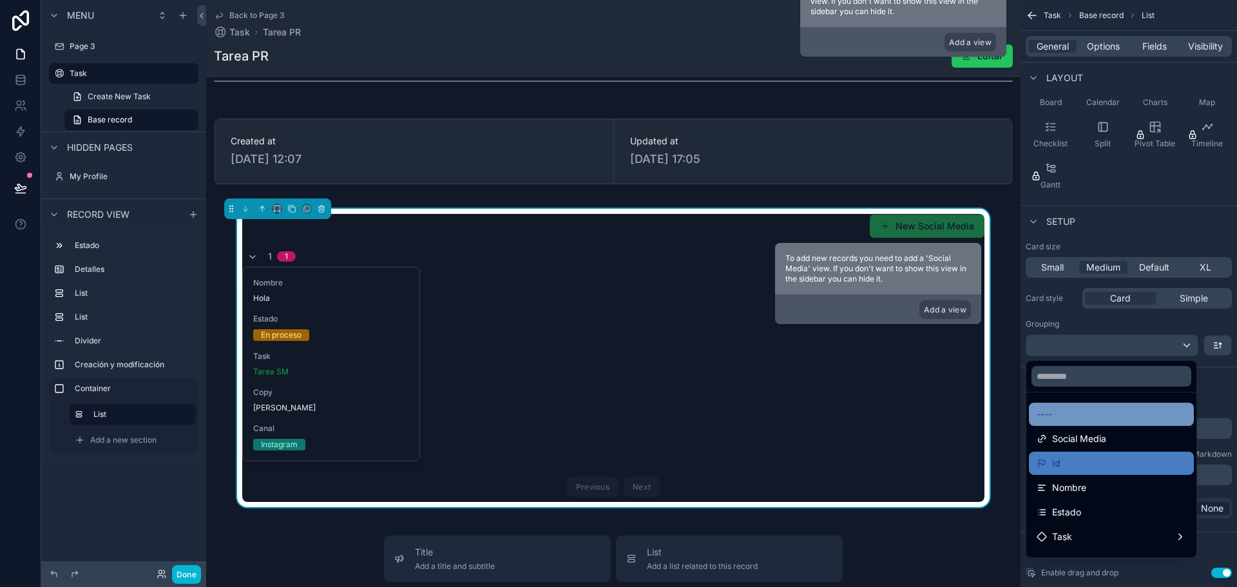
click at [1095, 414] on div "----" at bounding box center [1110, 413] width 149 height 15
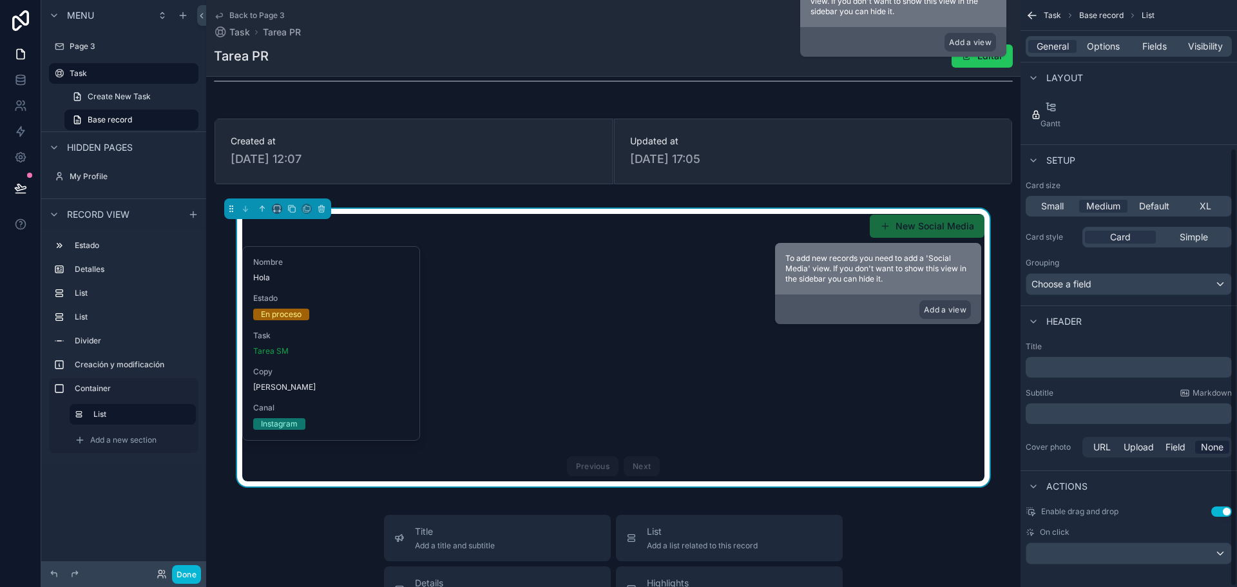
scroll to position [198, 0]
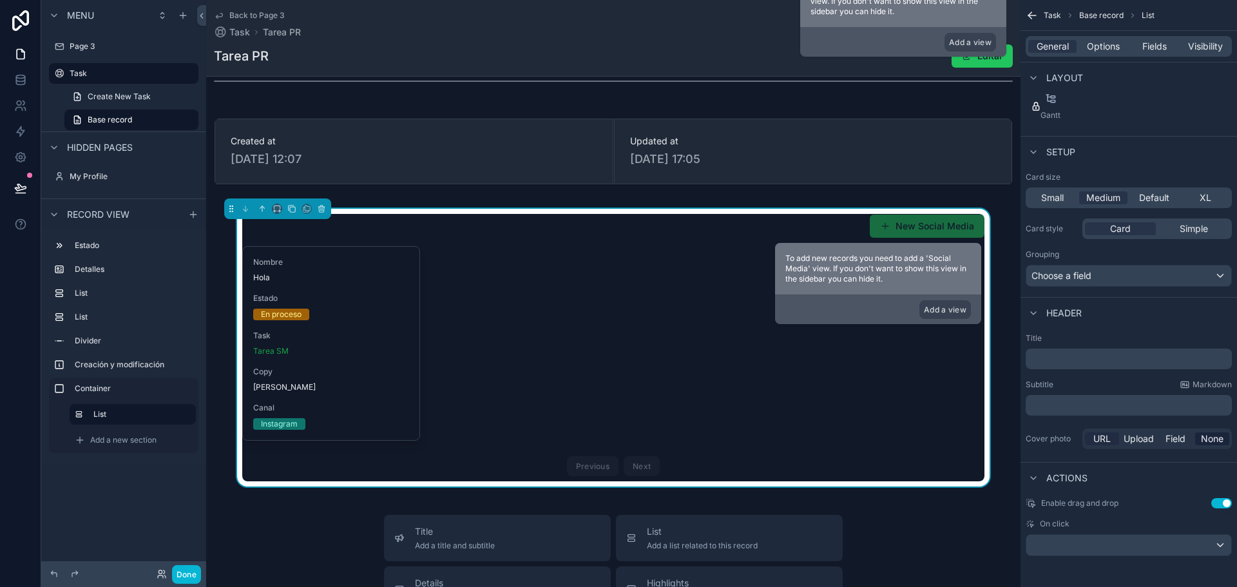
click at [1101, 439] on span "URL" at bounding box center [1101, 438] width 17 height 13
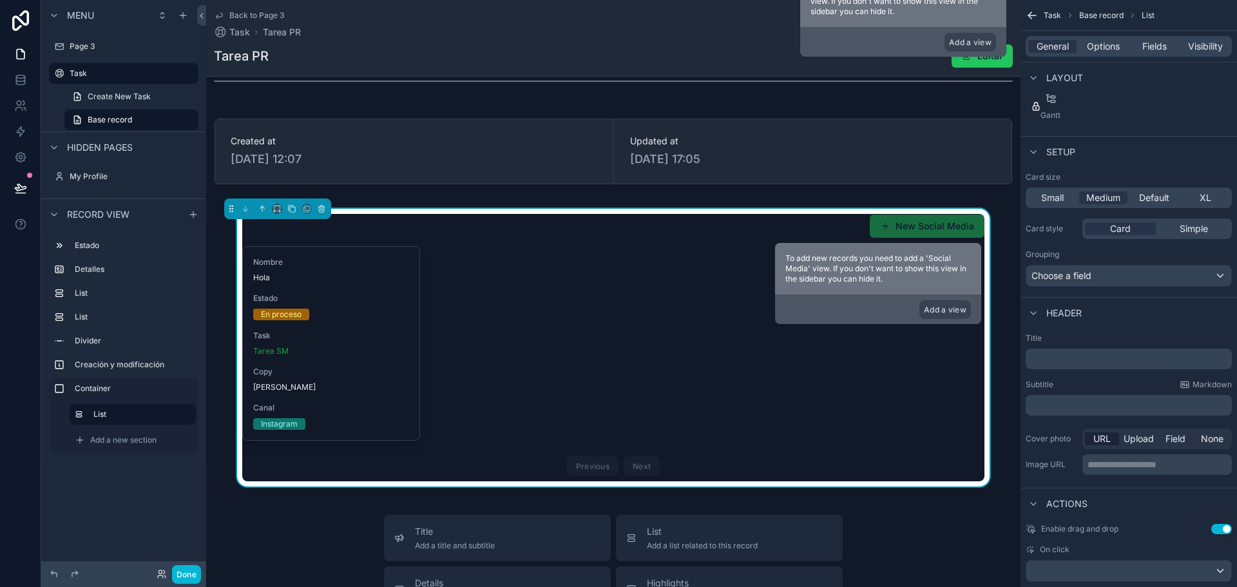
drag, startPoint x: 1137, startPoint y: 439, endPoint x: 1173, endPoint y: 432, distance: 36.9
click at [1137, 439] on span "Upload" at bounding box center [1138, 438] width 30 height 13
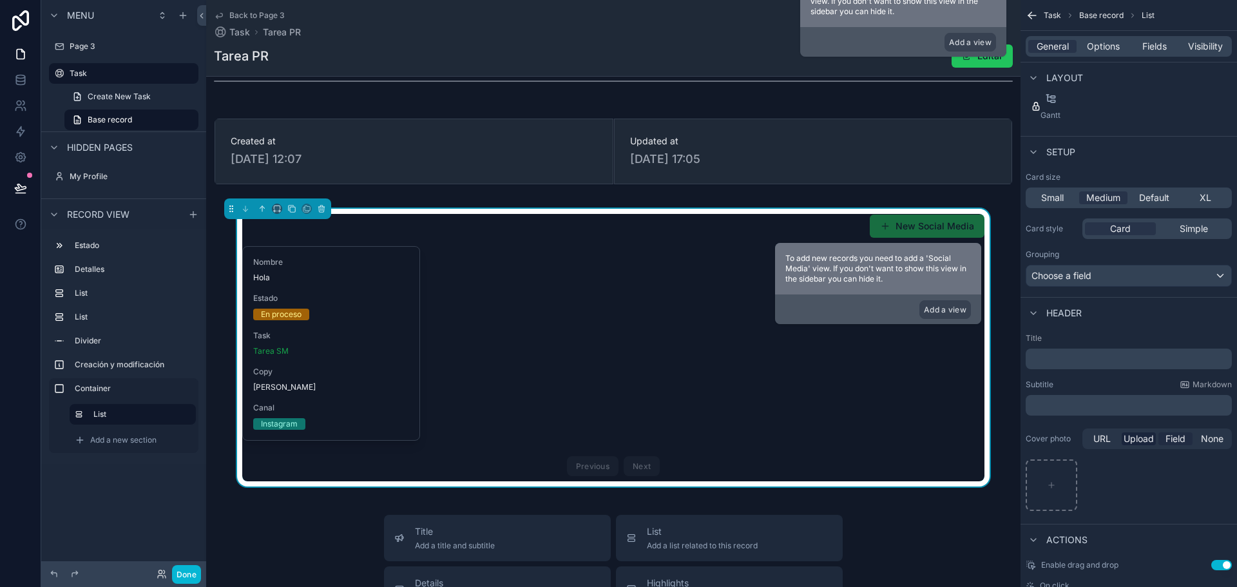
click at [1173, 433] on span "Field" at bounding box center [1175, 438] width 20 height 13
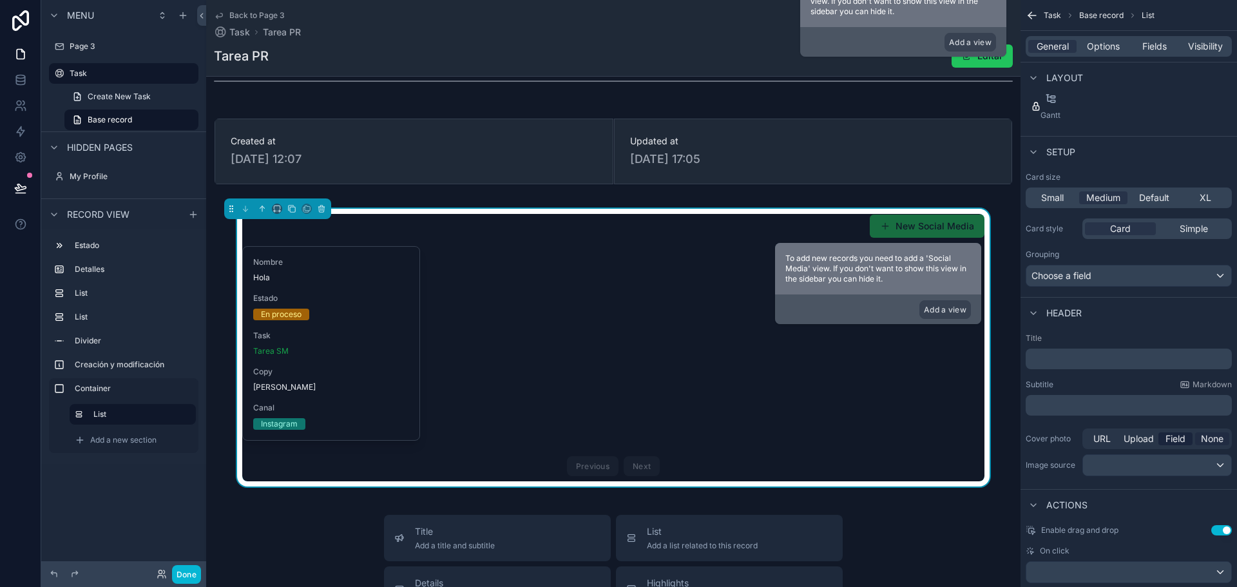
click at [1194, 437] on div "URL Upload Field None" at bounding box center [1156, 438] width 149 height 21
click at [1210, 438] on span "None" at bounding box center [1212, 438] width 23 height 13
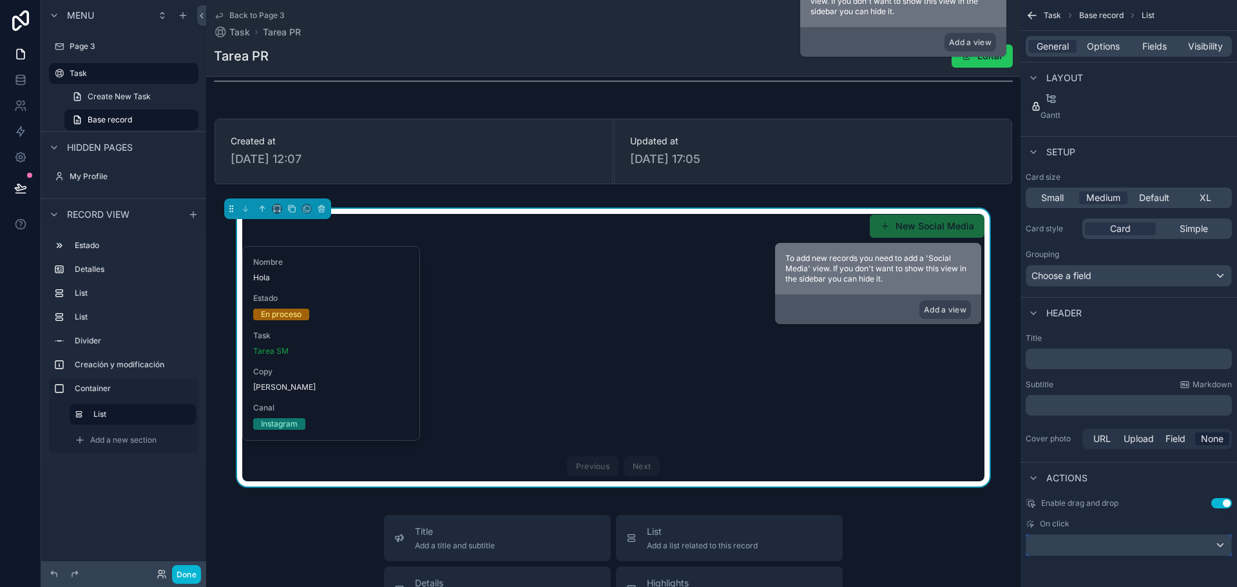
click at [1124, 548] on div "scrollable content" at bounding box center [1128, 545] width 205 height 21
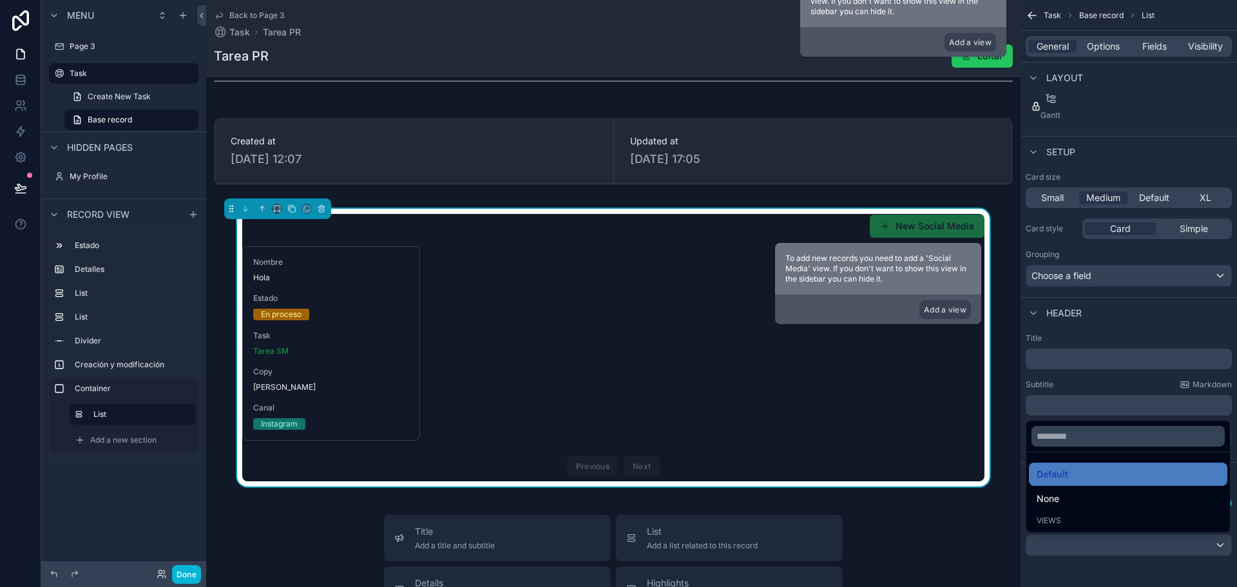
click at [1060, 520] on span "Views" at bounding box center [1048, 520] width 24 height 10
click at [1060, 471] on span "Default" at bounding box center [1052, 473] width 32 height 15
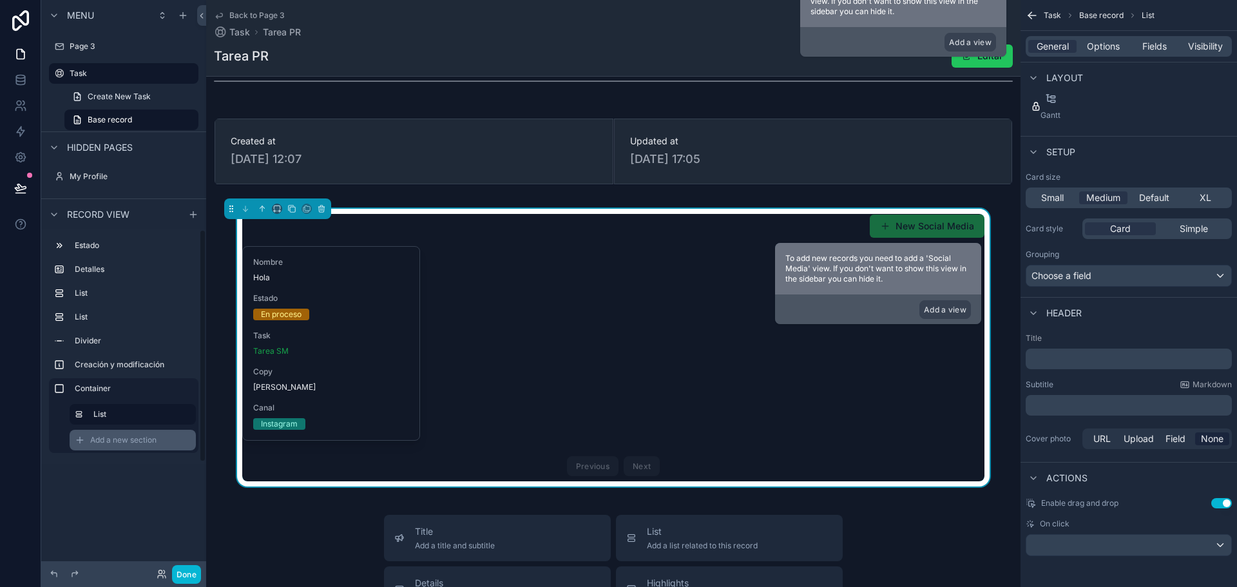
click at [109, 438] on span "Add a new section" at bounding box center [123, 440] width 66 height 10
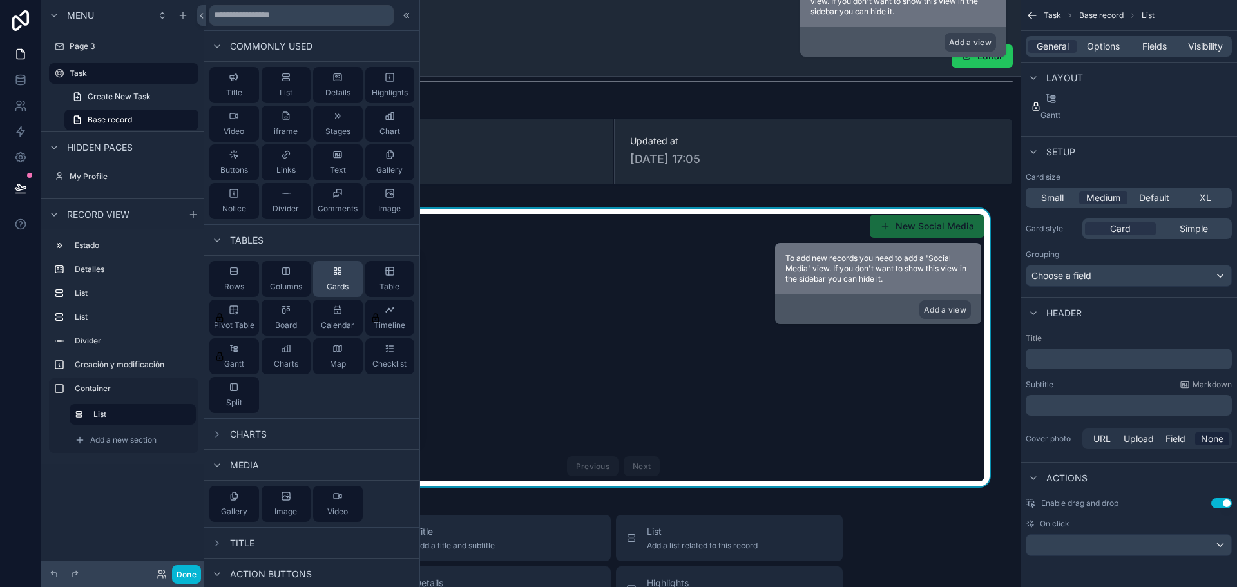
click at [336, 283] on span "Cards" at bounding box center [338, 286] width 22 height 10
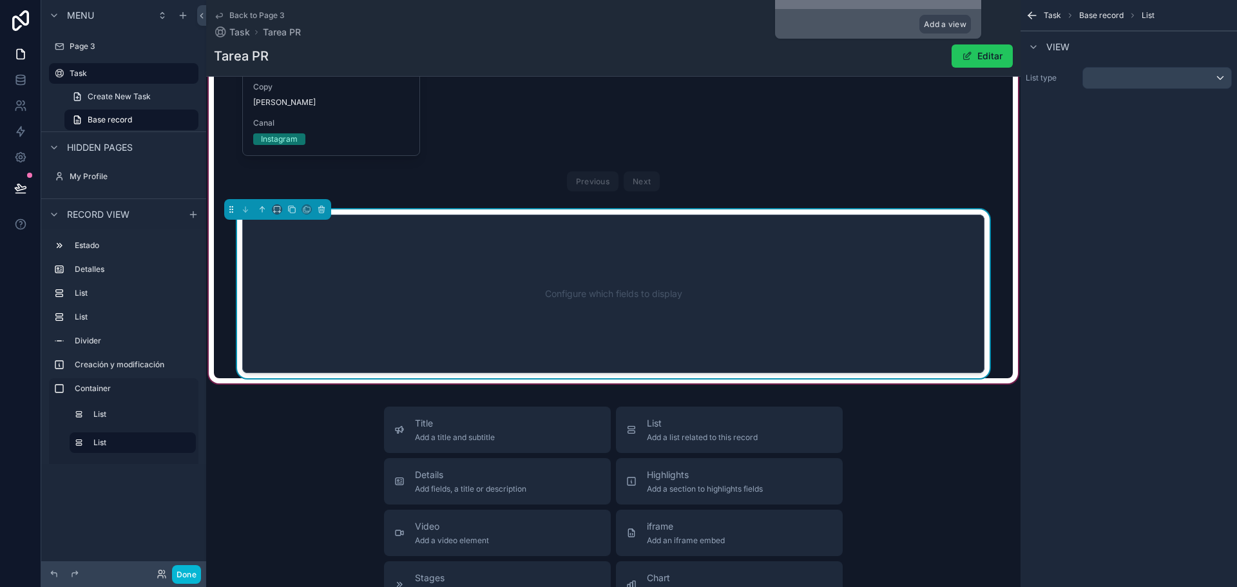
scroll to position [886, 0]
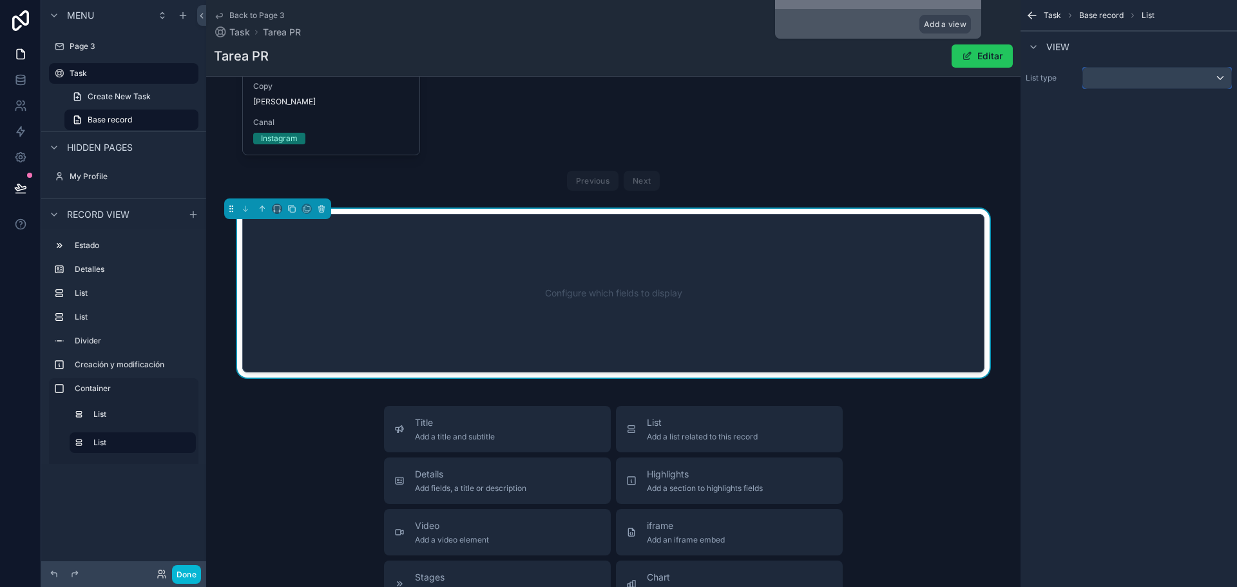
click at [1110, 87] on div "scrollable content" at bounding box center [1157, 78] width 148 height 21
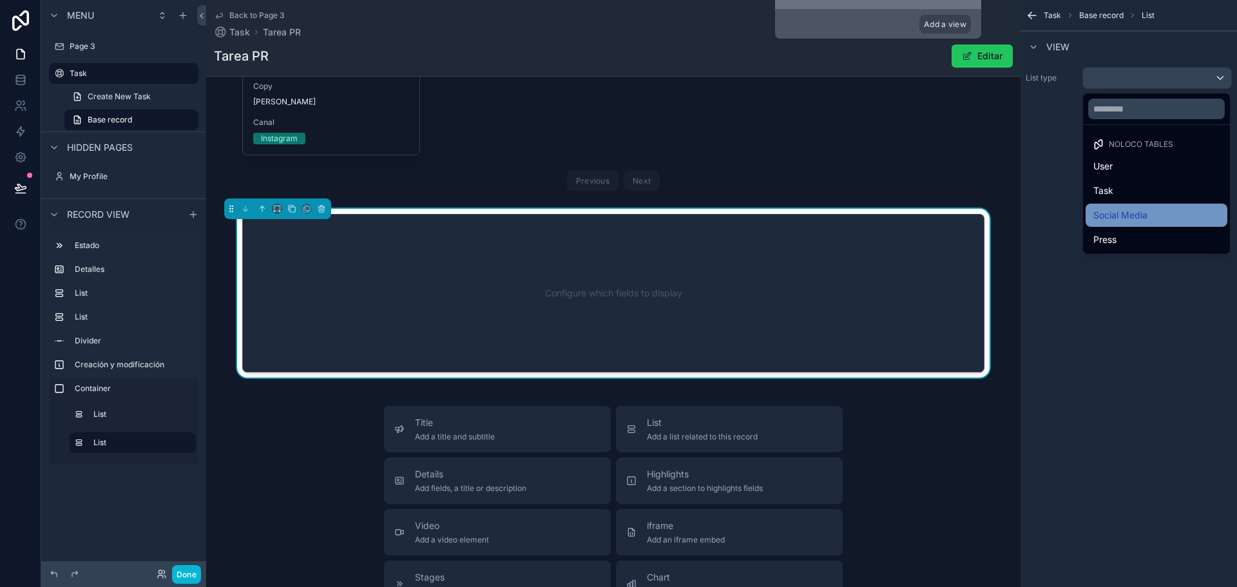
click at [1113, 225] on div "Social Media" at bounding box center [1156, 215] width 142 height 23
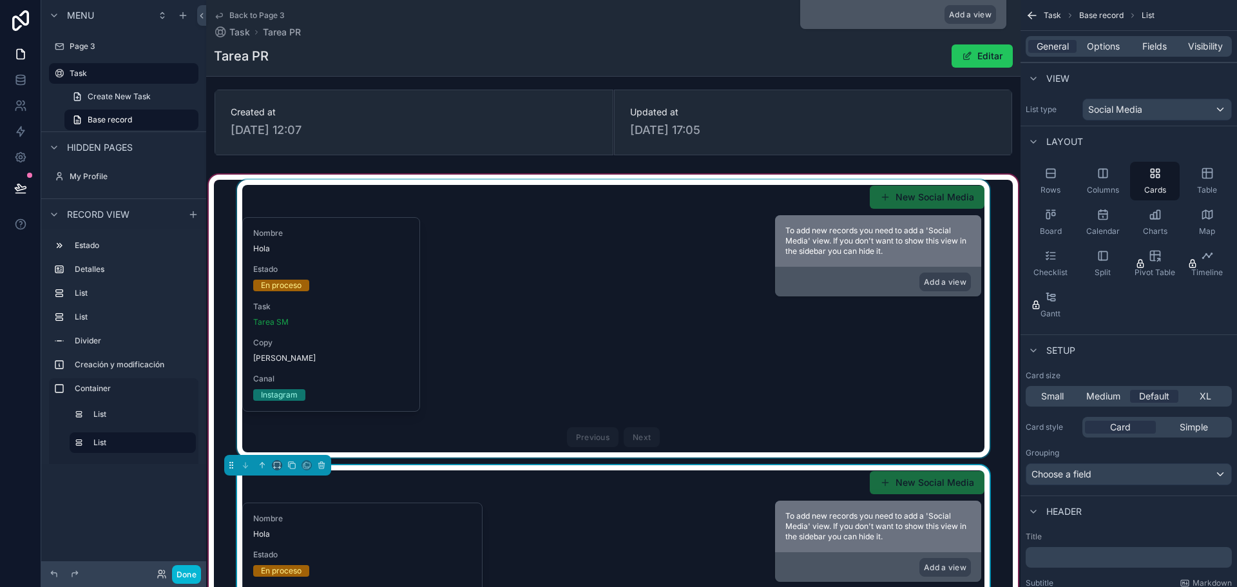
scroll to position [628, 0]
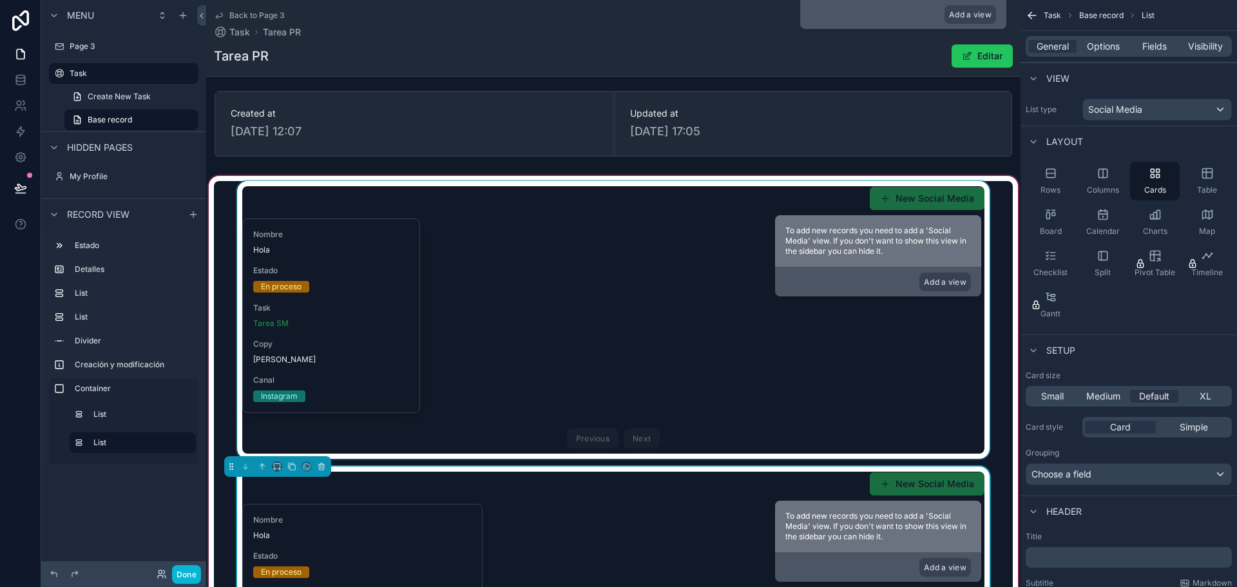
click at [218, 198] on div "scrollable content" at bounding box center [613, 320] width 799 height 278
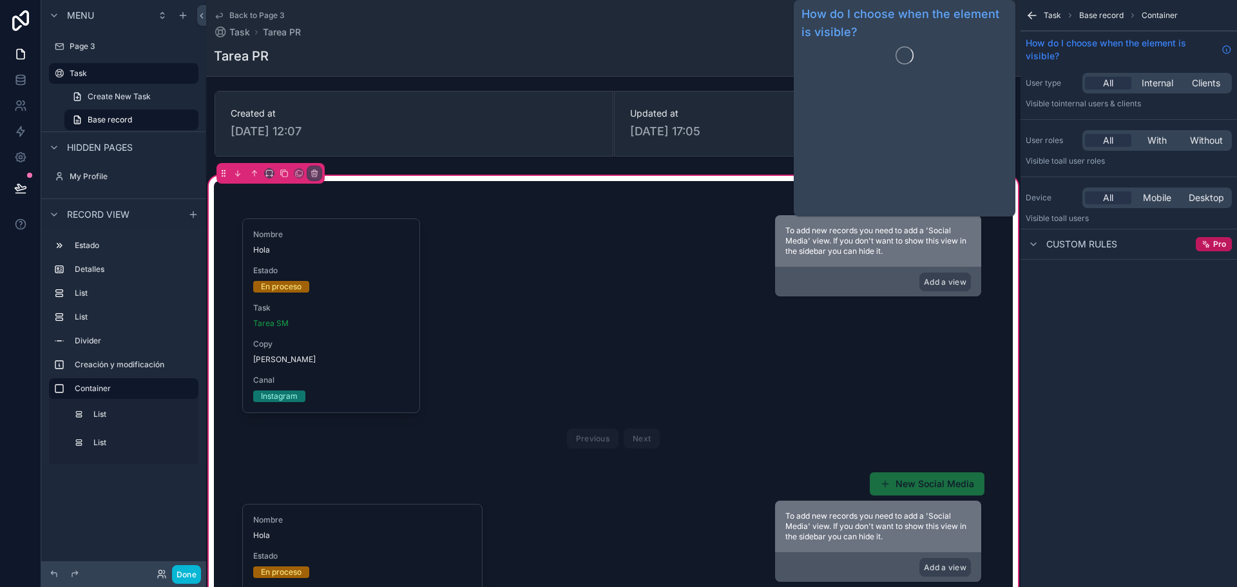
click at [1188, 54] on span "How do I choose when the element is visible?" at bounding box center [1120, 50] width 191 height 26
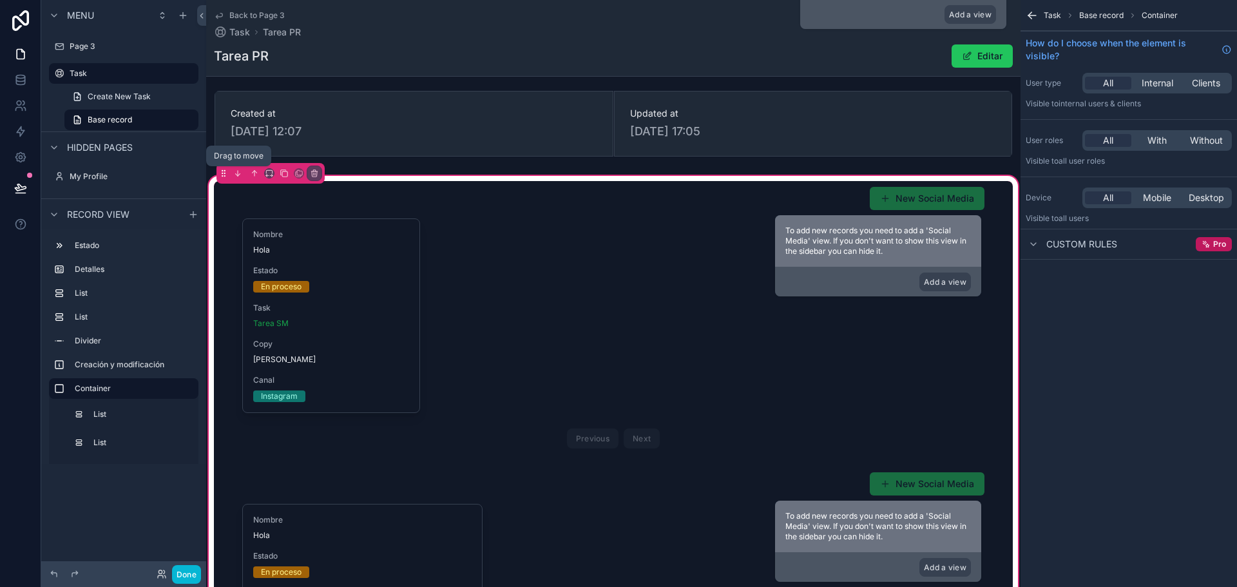
click at [222, 176] on icon "scrollable content" at bounding box center [222, 176] width 1 height 1
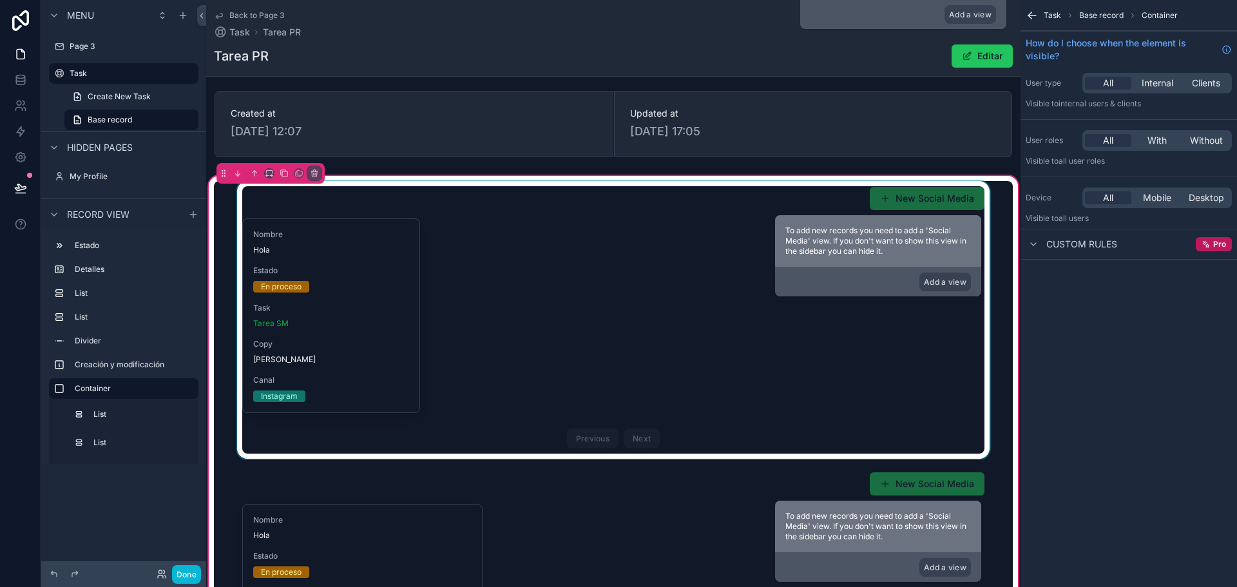
click at [337, 205] on div "scrollable content" at bounding box center [613, 320] width 799 height 278
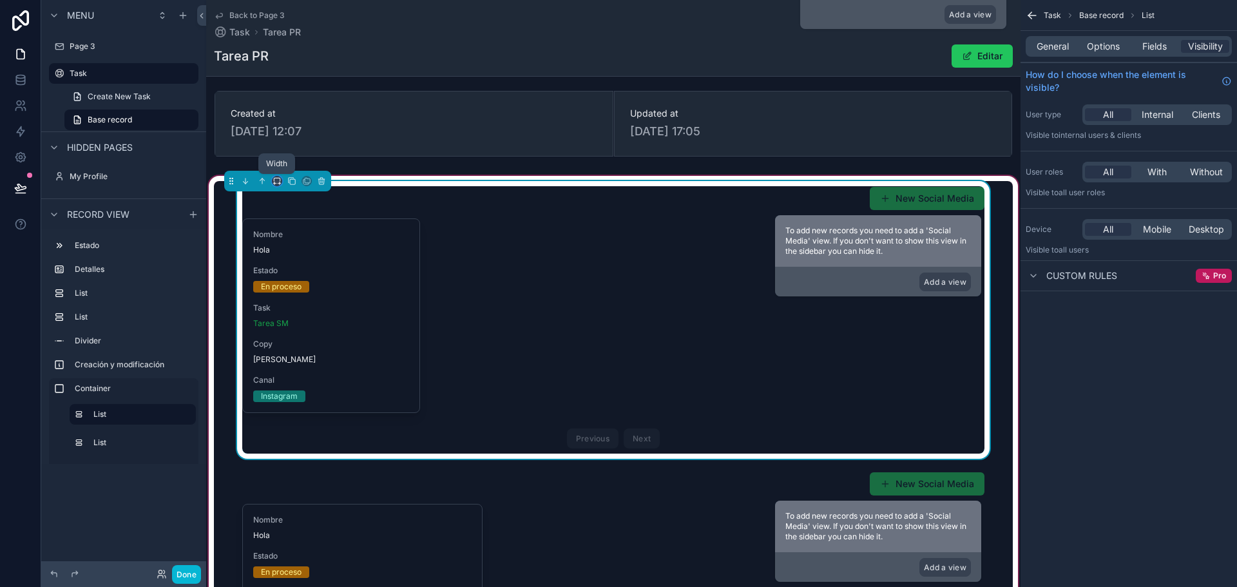
click at [278, 180] on icon "scrollable content" at bounding box center [276, 180] width 9 height 9
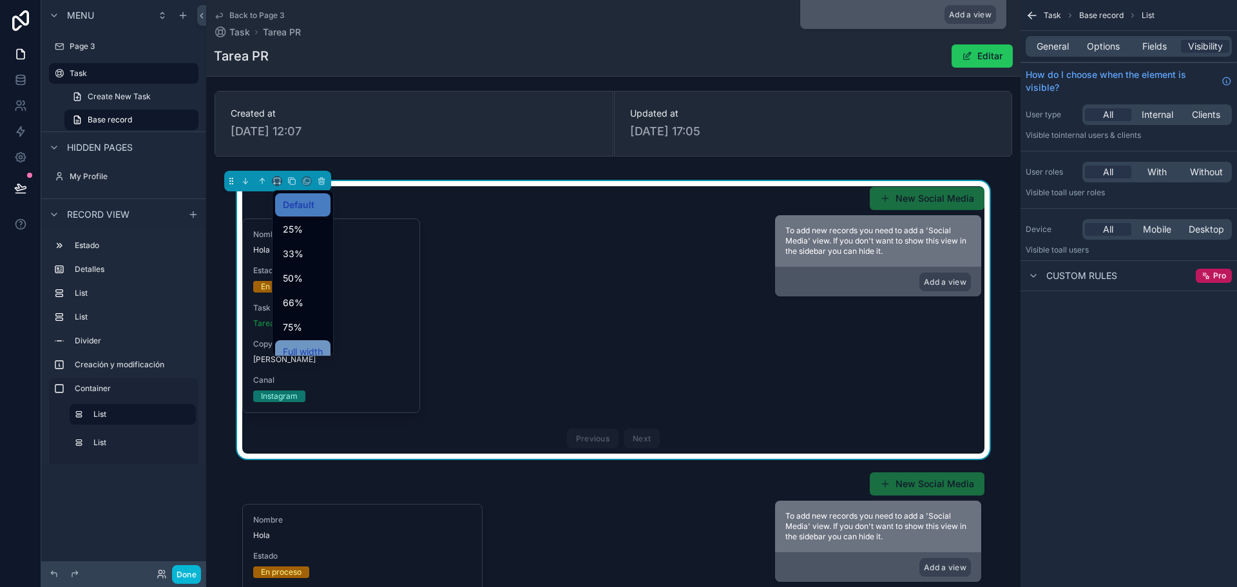
click at [299, 345] on span "Full width" at bounding box center [303, 351] width 40 height 15
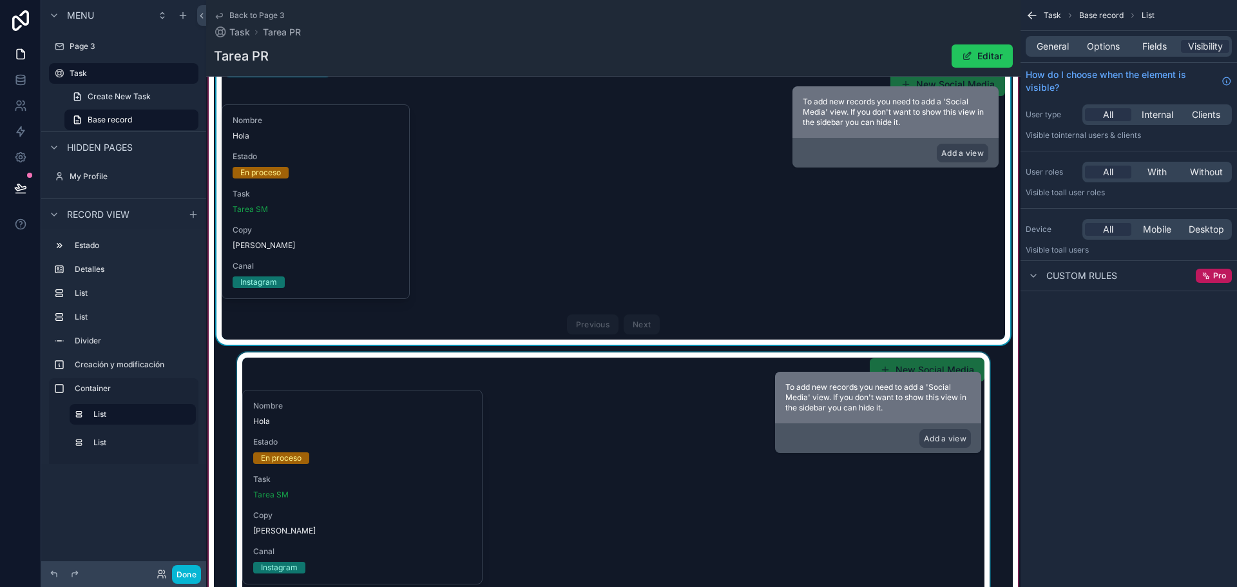
scroll to position [757, 0]
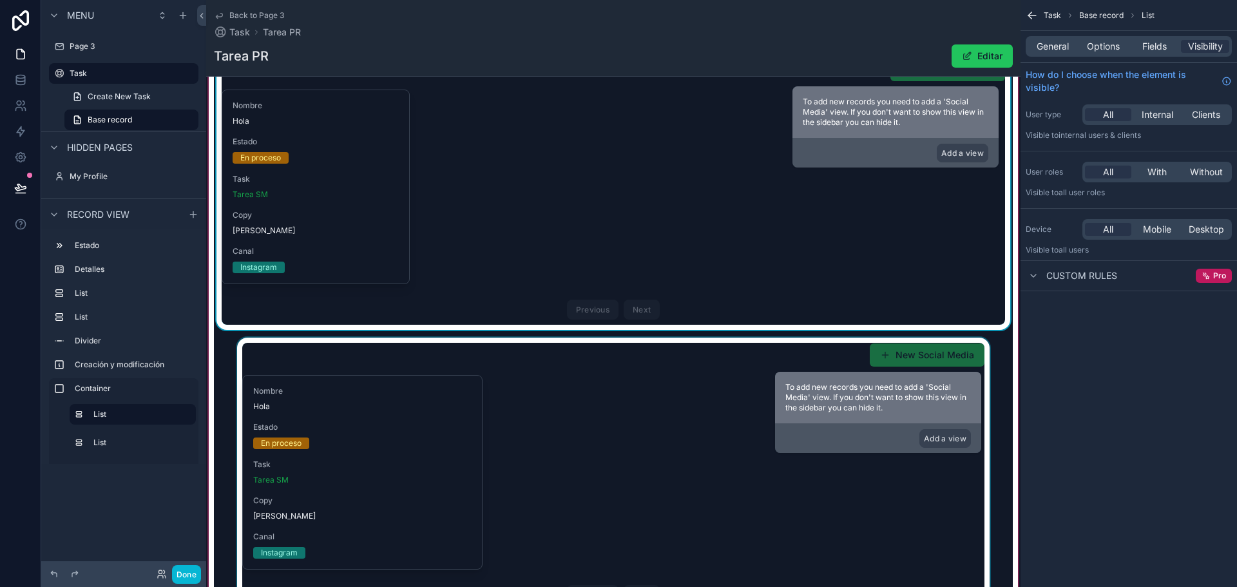
click at [260, 349] on div "scrollable content" at bounding box center [613, 476] width 799 height 278
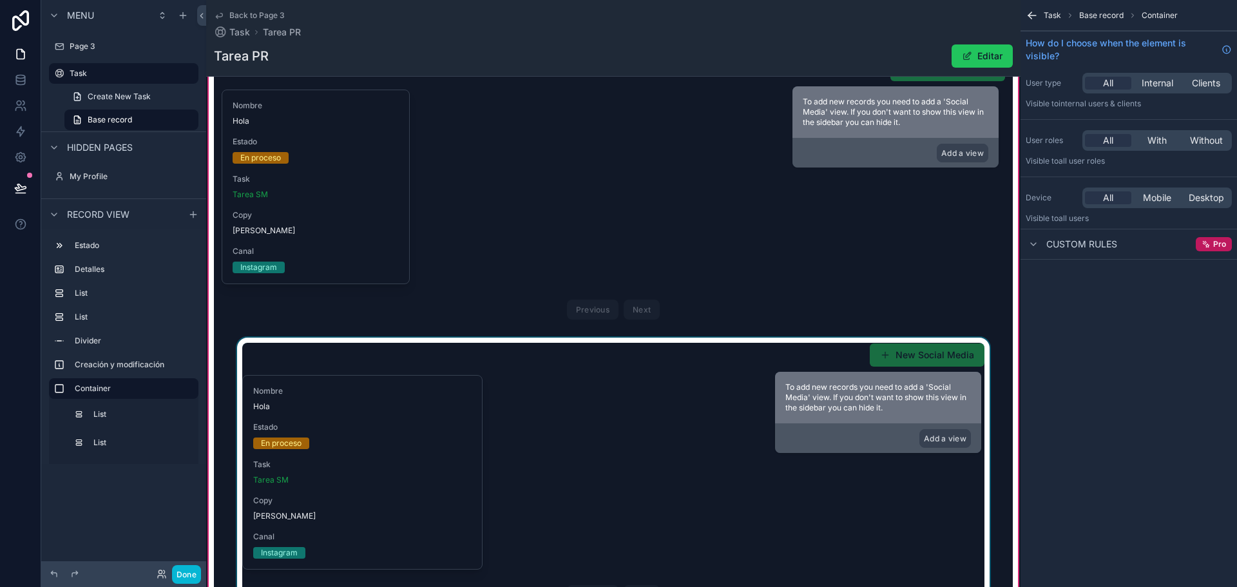
click at [323, 351] on div "scrollable content" at bounding box center [613, 476] width 799 height 278
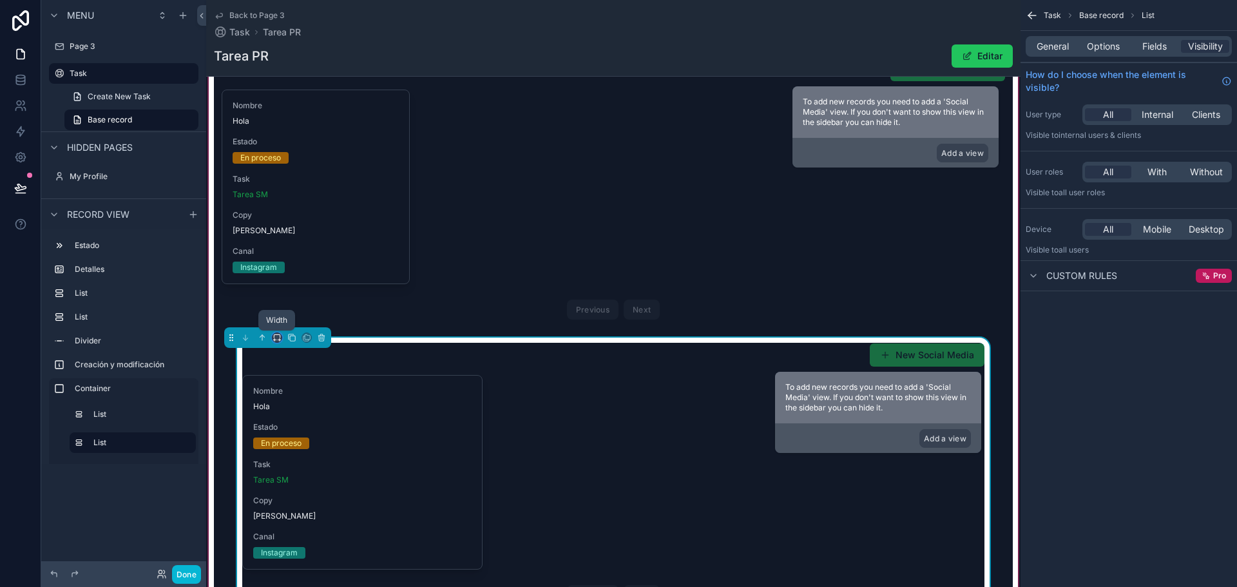
click at [275, 339] on icon "scrollable content" at bounding box center [276, 337] width 9 height 9
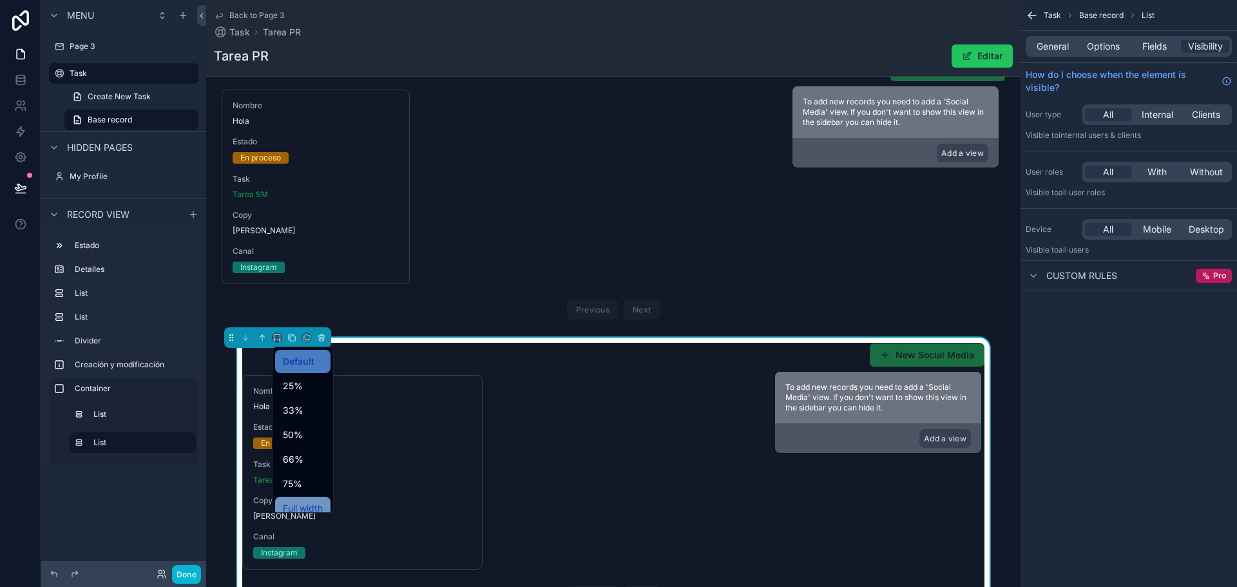
click at [295, 508] on span "Full width" at bounding box center [303, 507] width 40 height 15
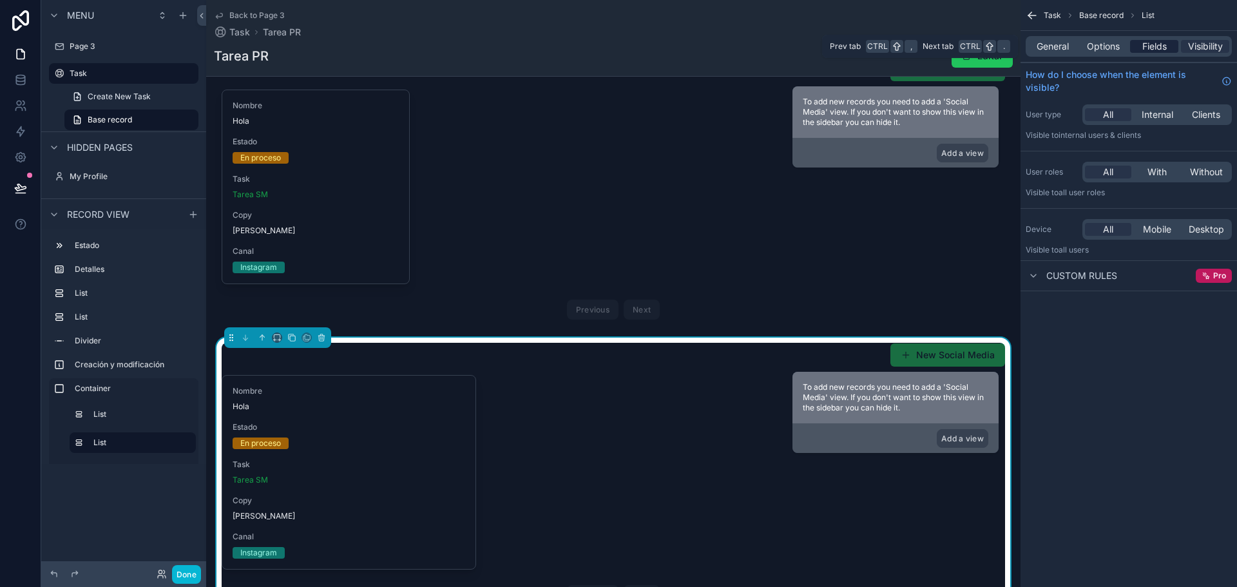
click at [1164, 49] on span "Fields" at bounding box center [1154, 46] width 24 height 13
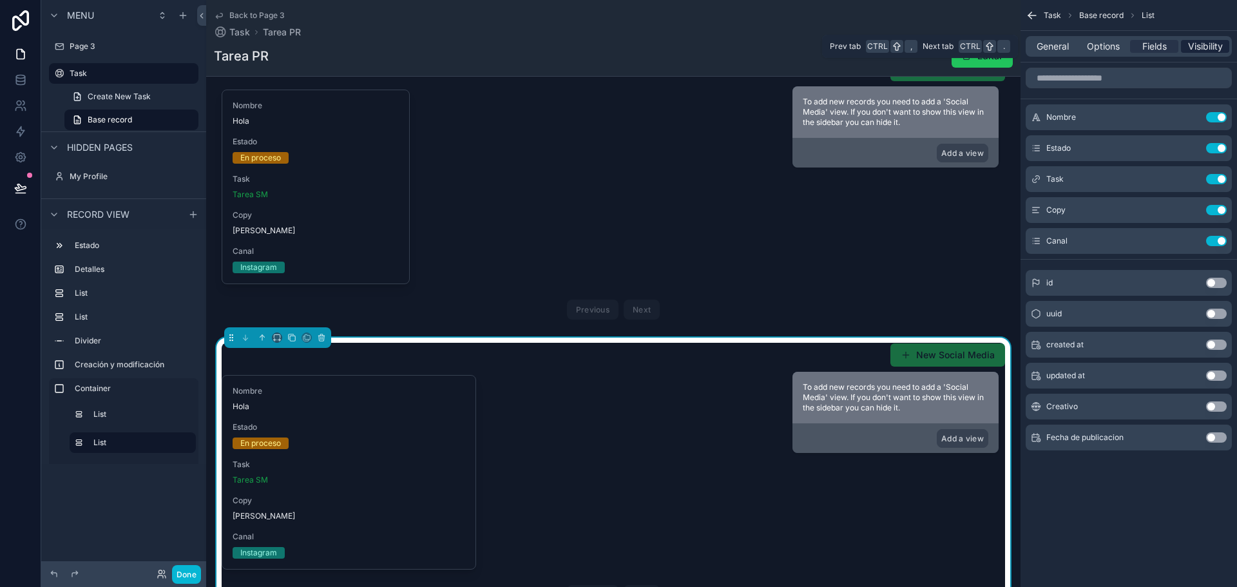
click at [1215, 50] on span "Visibility" at bounding box center [1205, 46] width 35 height 13
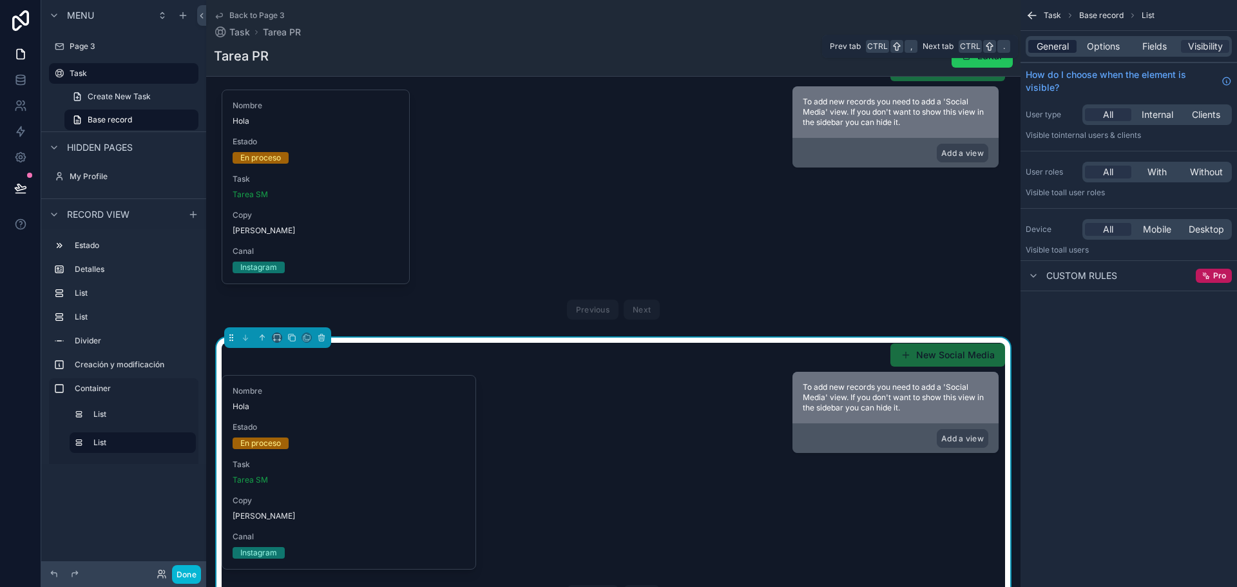
click at [1036, 51] on span "General" at bounding box center [1052, 46] width 32 height 13
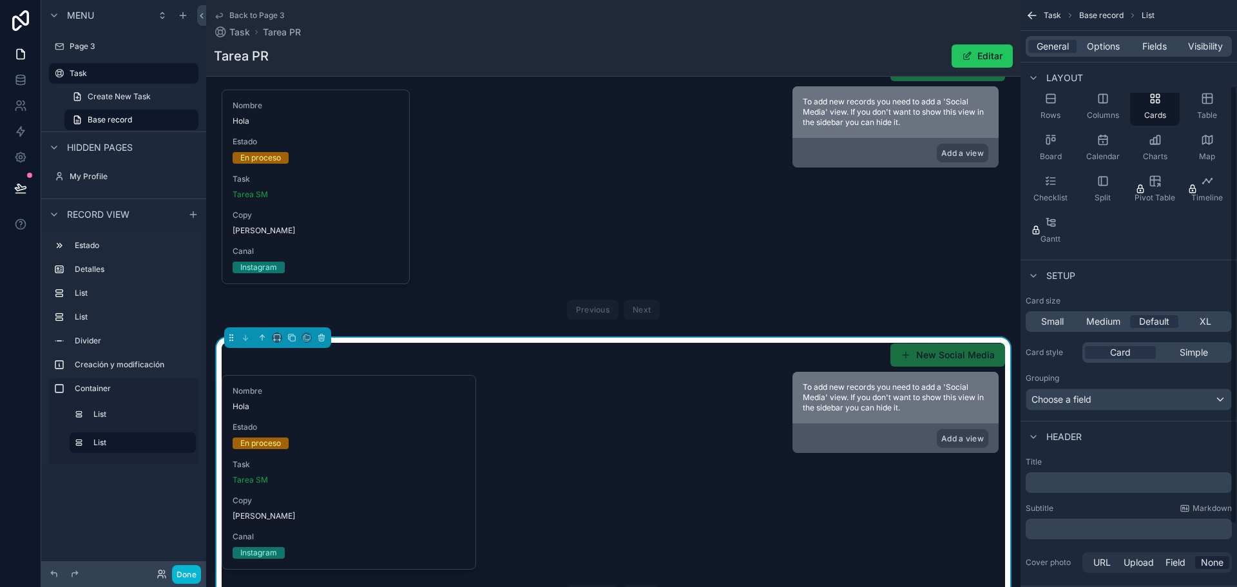
scroll to position [70, 0]
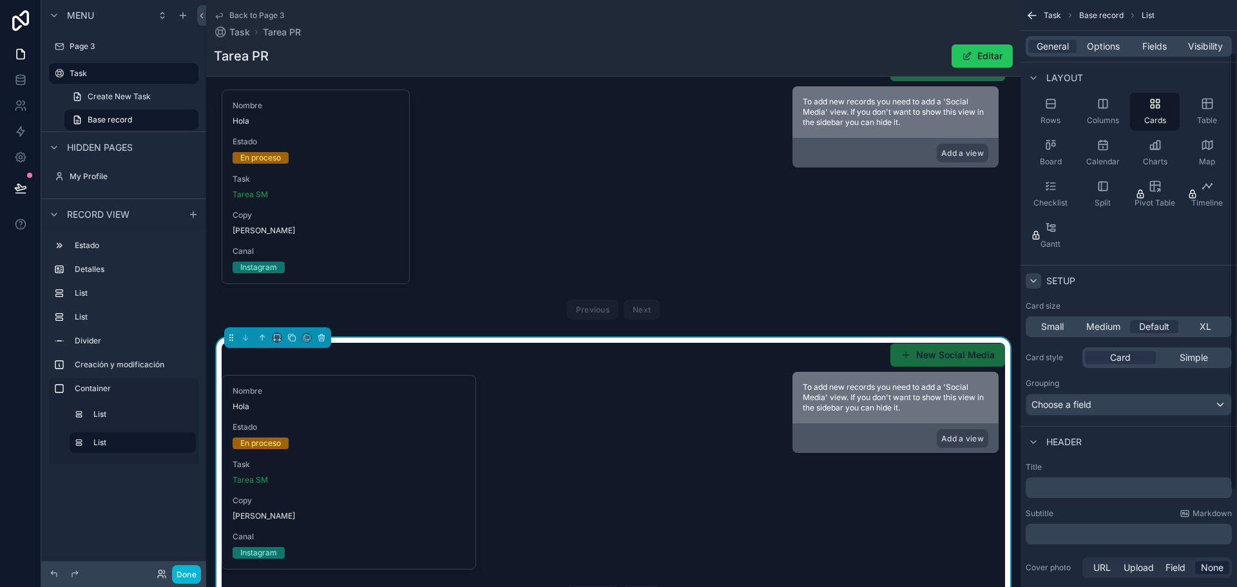
click at [1035, 278] on icon "scrollable content" at bounding box center [1033, 281] width 10 height 10
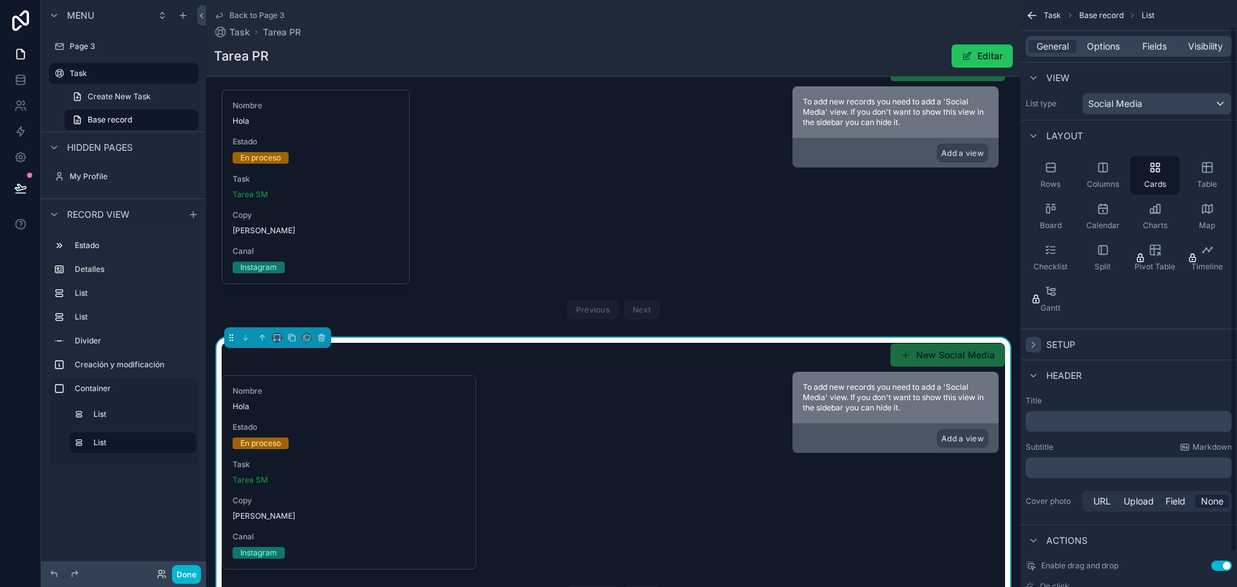
scroll to position [0, 0]
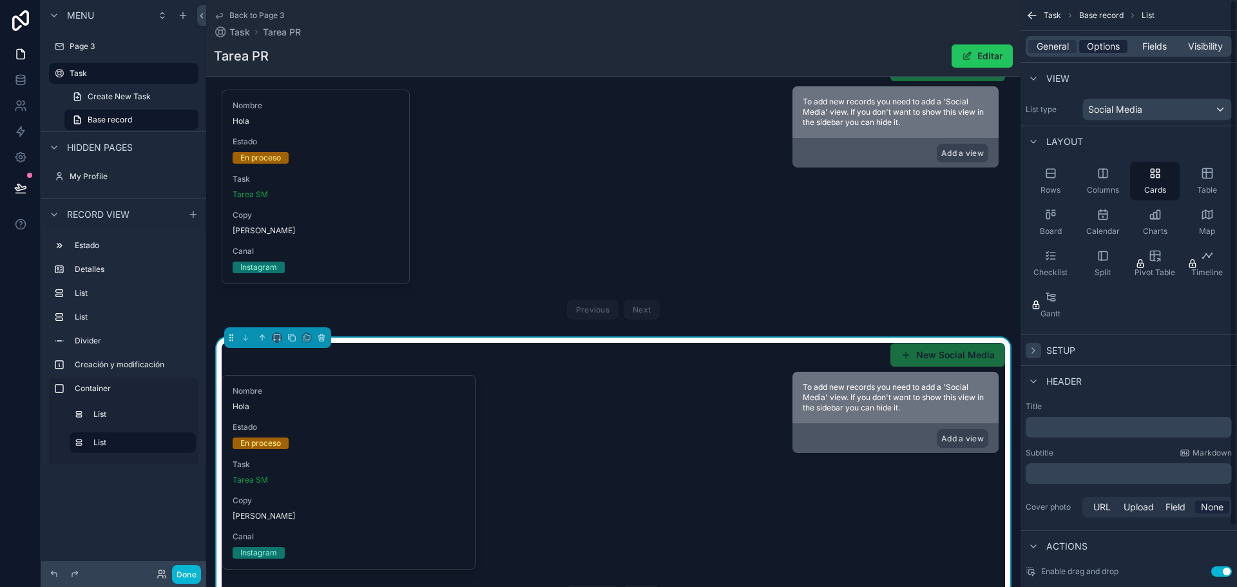
click at [1105, 51] on span "Options" at bounding box center [1103, 46] width 33 height 13
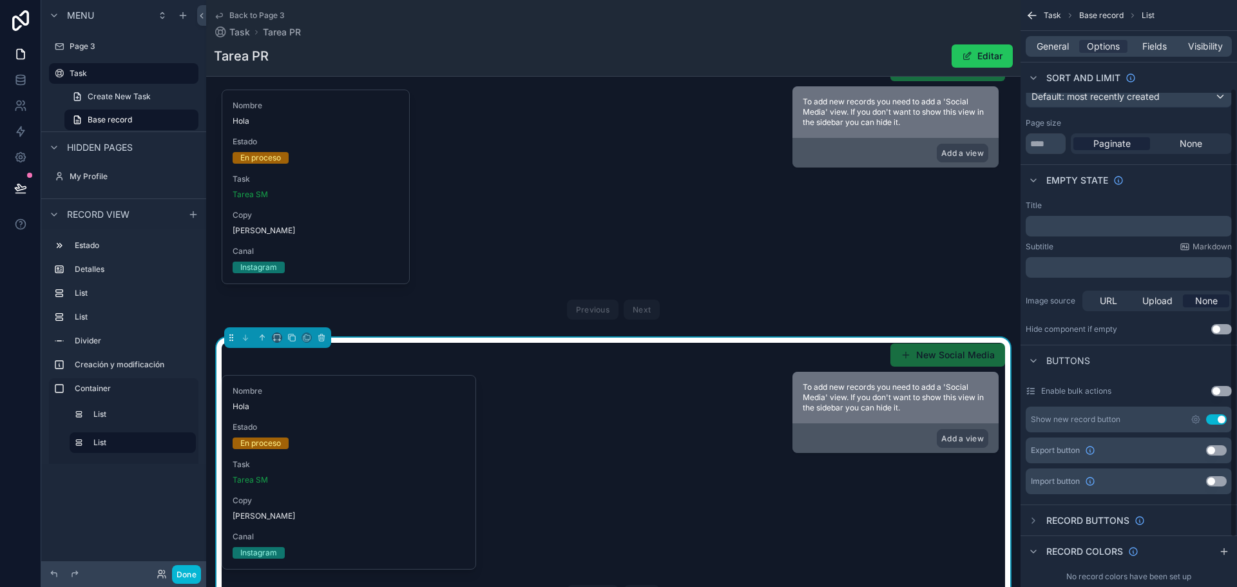
scroll to position [129, 0]
click at [1222, 325] on button "Use setting" at bounding box center [1221, 328] width 21 height 10
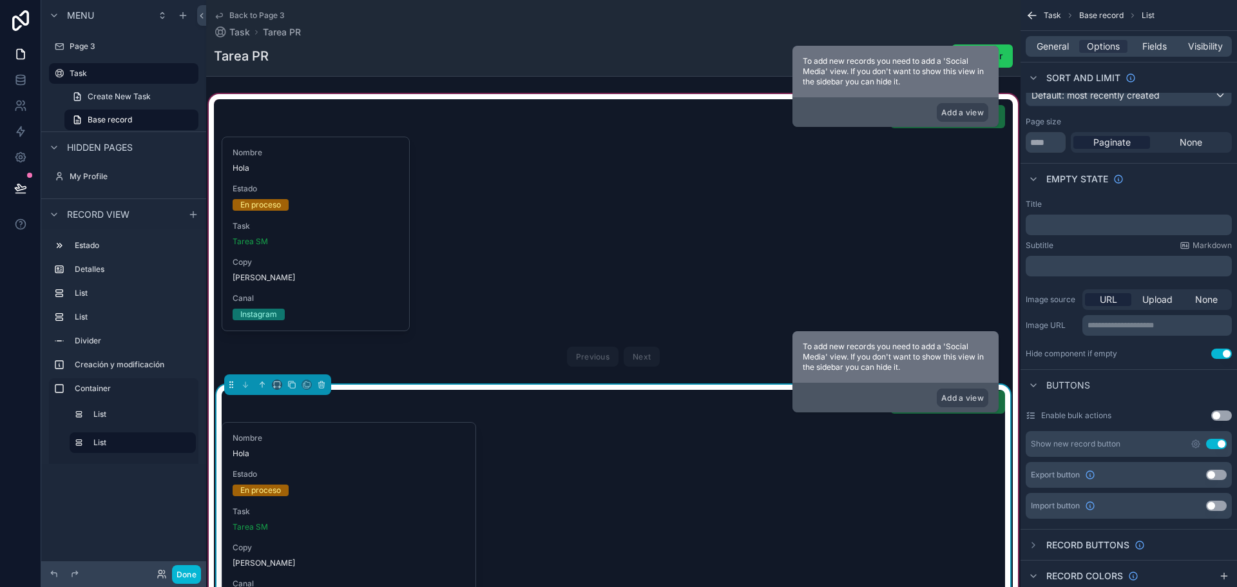
scroll to position [628, 0]
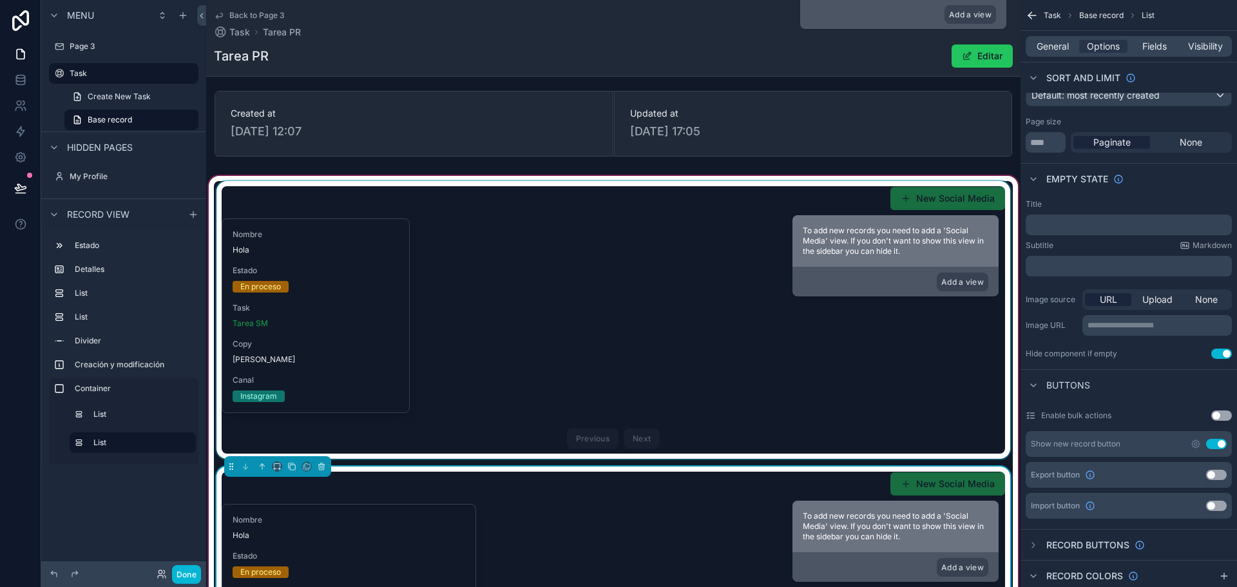
click at [745, 350] on div "scrollable content" at bounding box center [613, 320] width 799 height 278
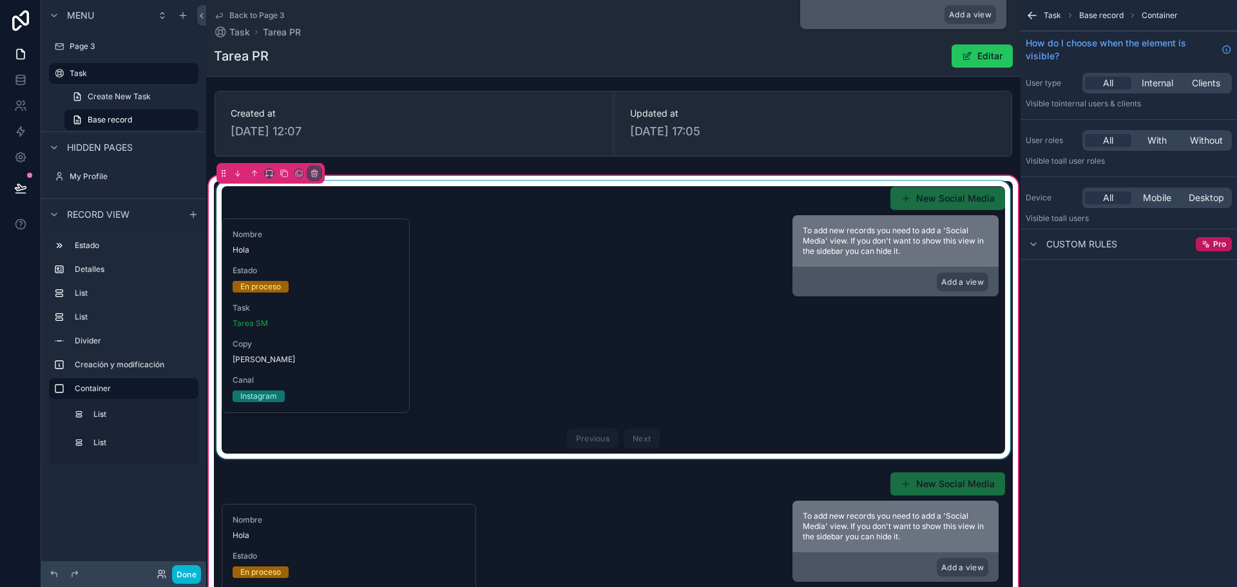
click at [555, 302] on div "scrollable content" at bounding box center [613, 320] width 799 height 278
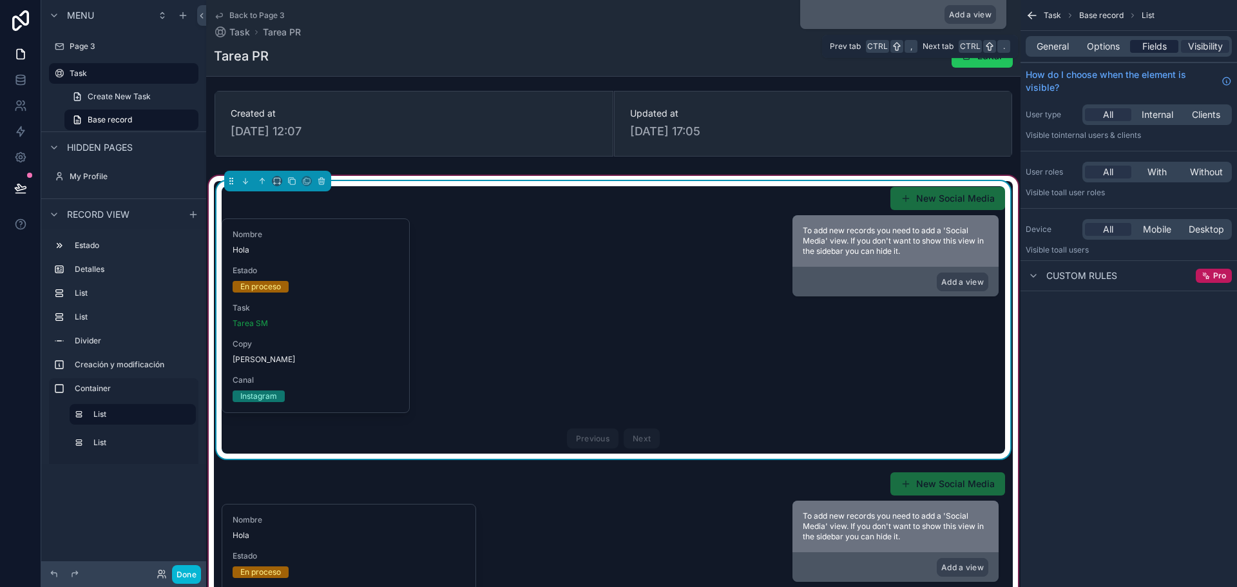
click at [1168, 51] on div "Fields" at bounding box center [1154, 46] width 48 height 13
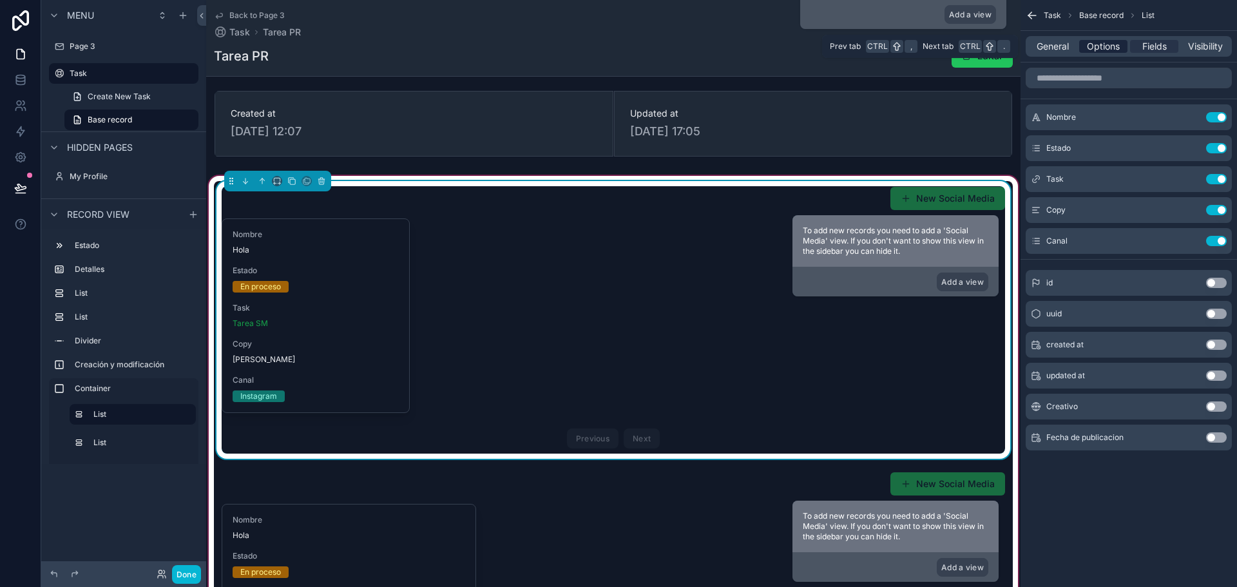
click at [1111, 44] on span "Options" at bounding box center [1103, 46] width 33 height 13
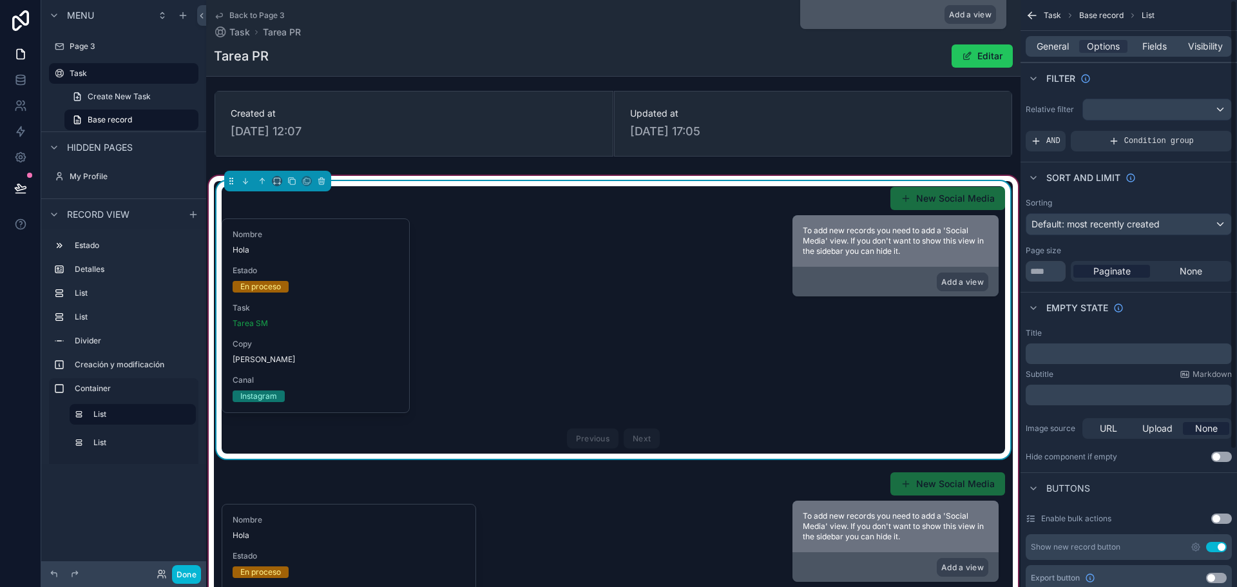
click at [1224, 456] on button "Use setting" at bounding box center [1221, 456] width 21 height 10
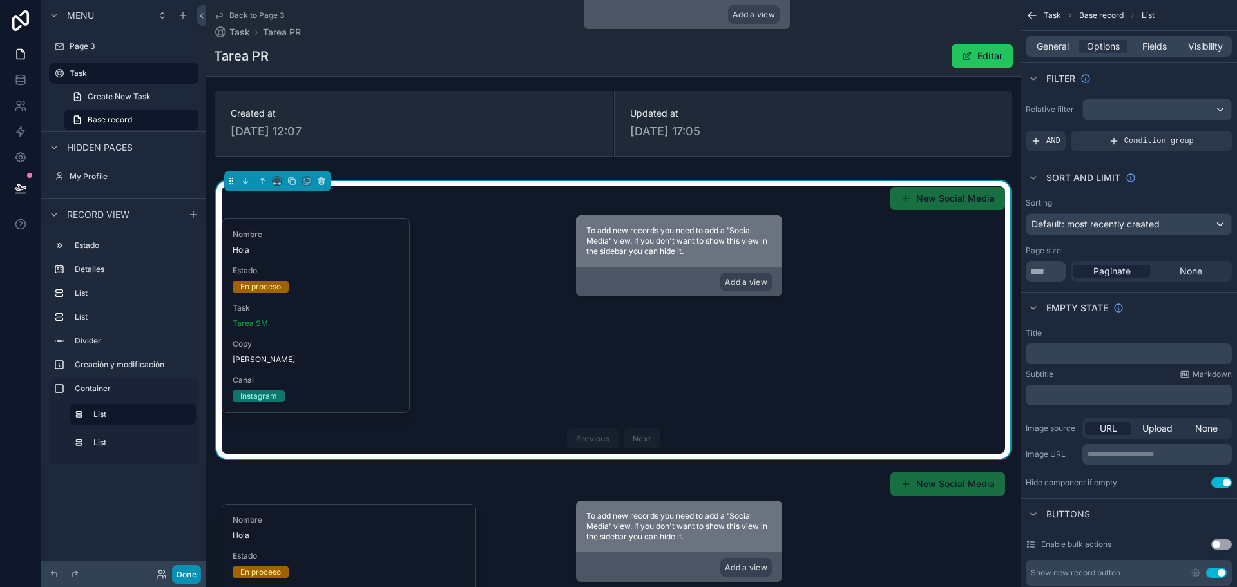
click at [188, 571] on button "Done" at bounding box center [186, 574] width 29 height 19
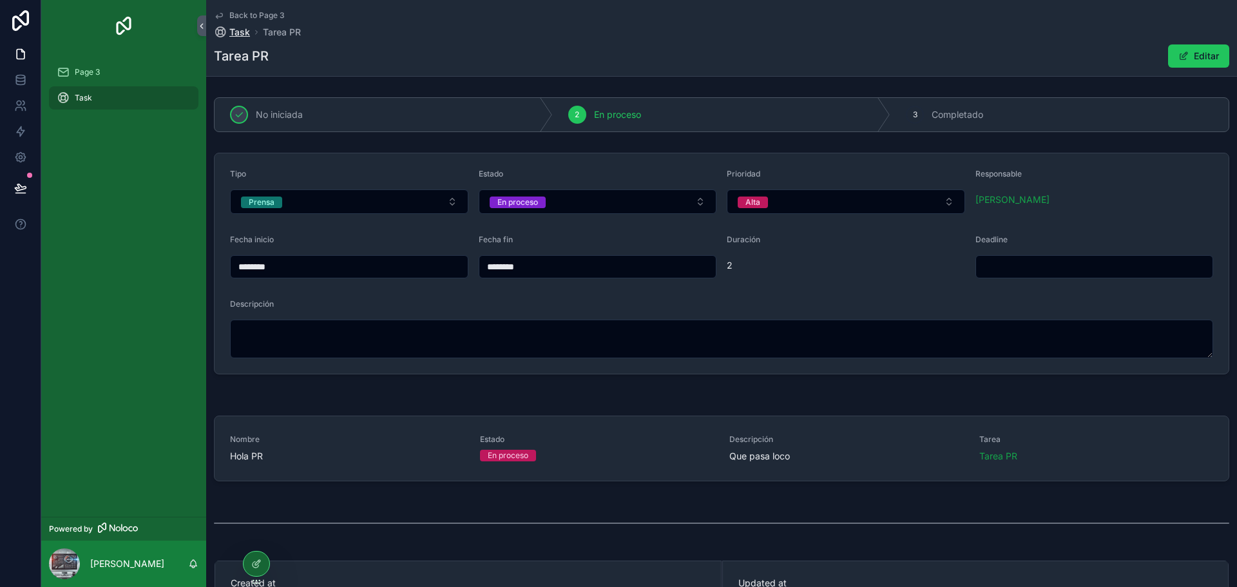
click at [239, 33] on span "Task" at bounding box center [239, 32] width 21 height 13
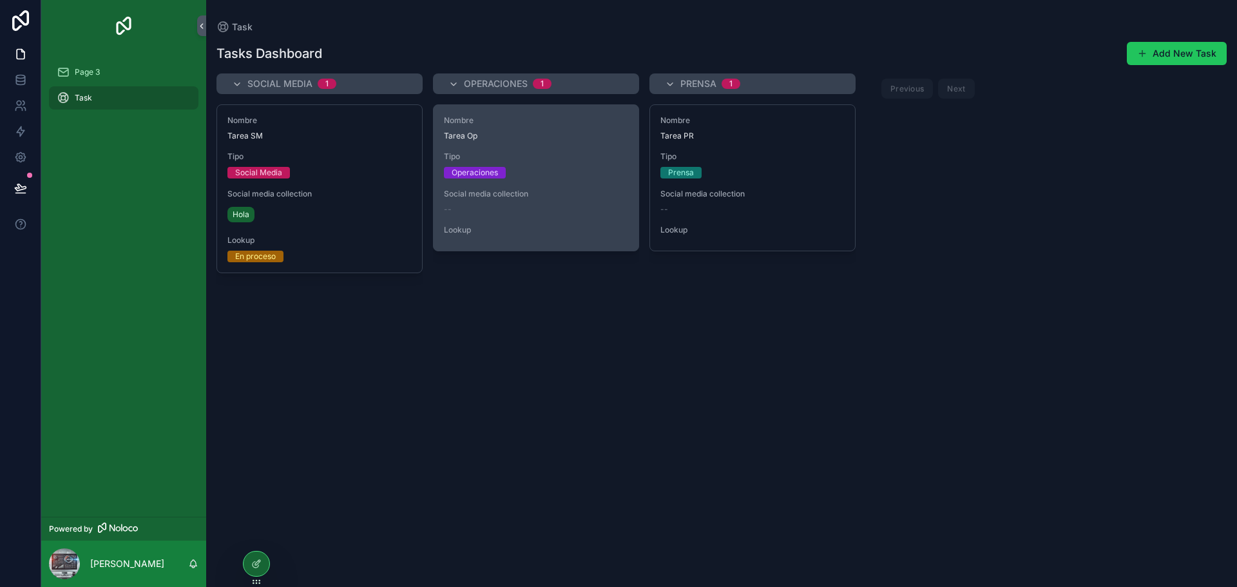
click at [580, 153] on span "Tipo" at bounding box center [536, 156] width 184 height 10
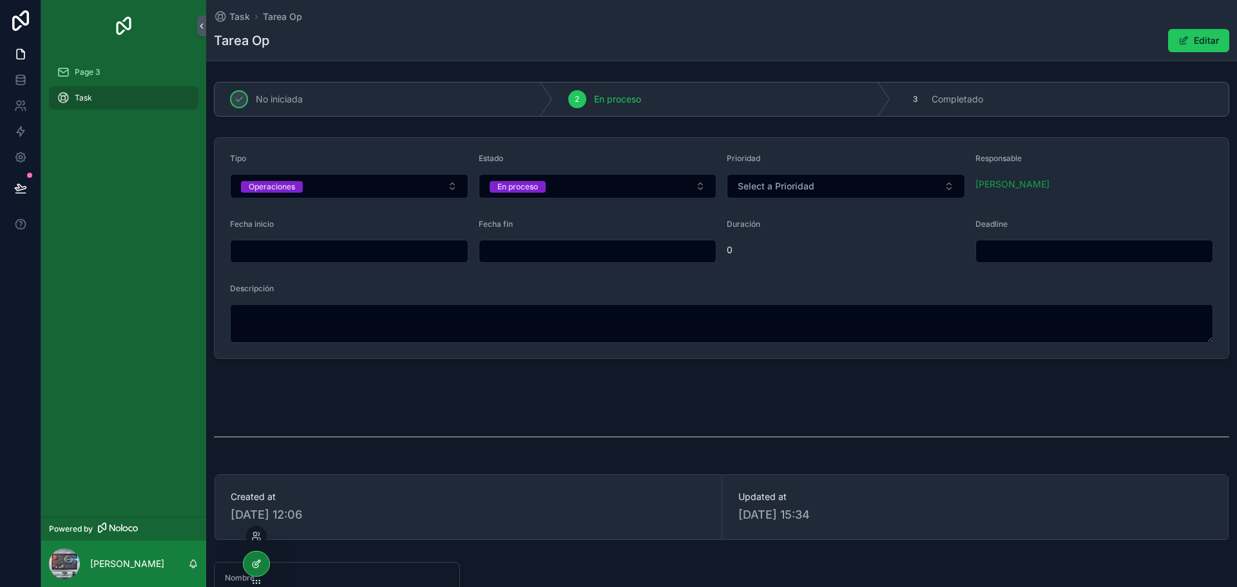
click at [253, 567] on icon at bounding box center [255, 565] width 6 height 6
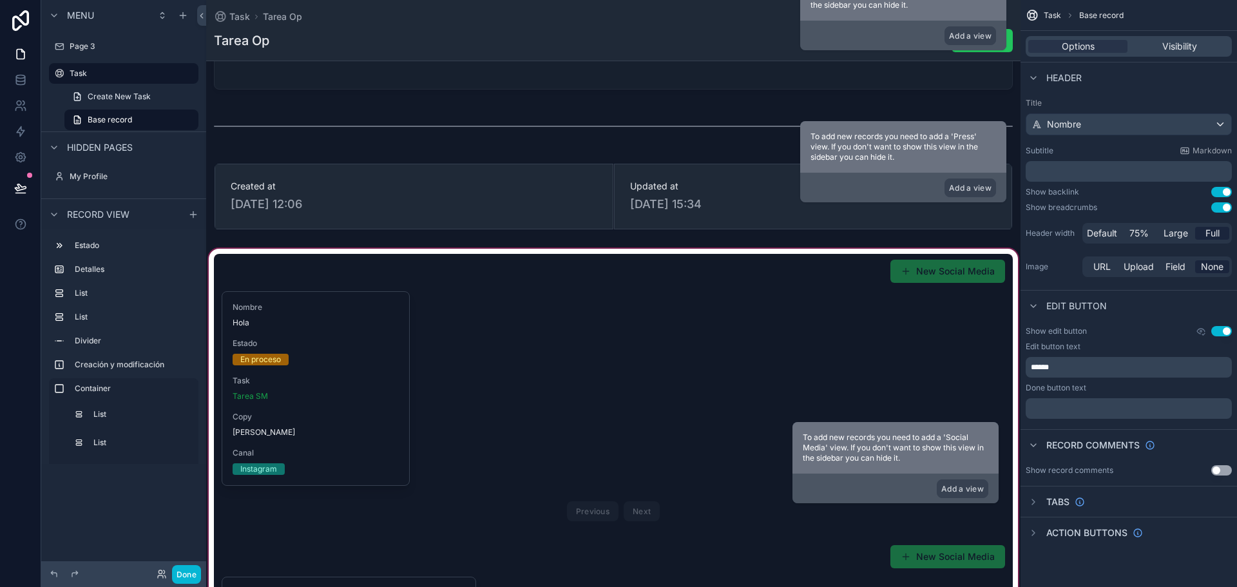
scroll to position [644, 0]
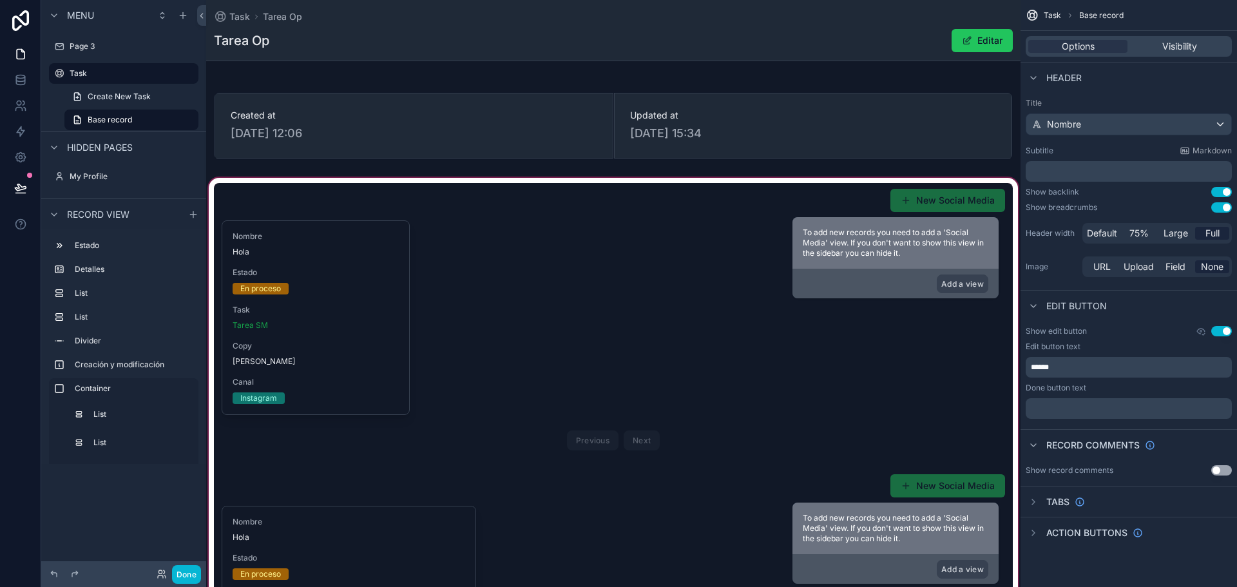
click at [573, 262] on div "scrollable content" at bounding box center [613, 464] width 814 height 578
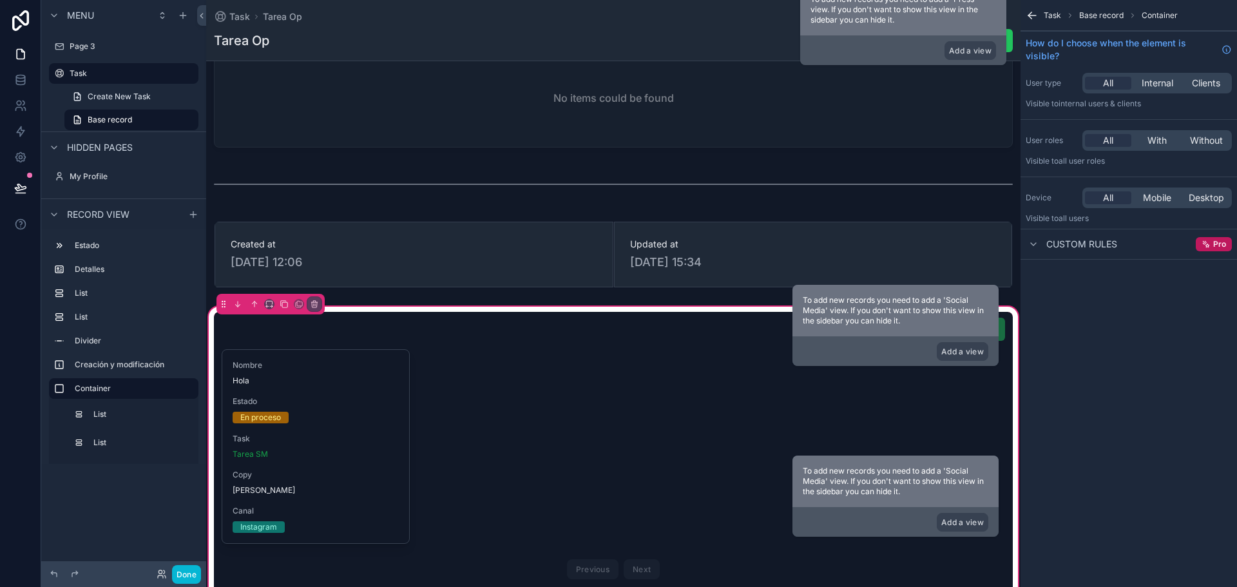
scroll to position [451, 0]
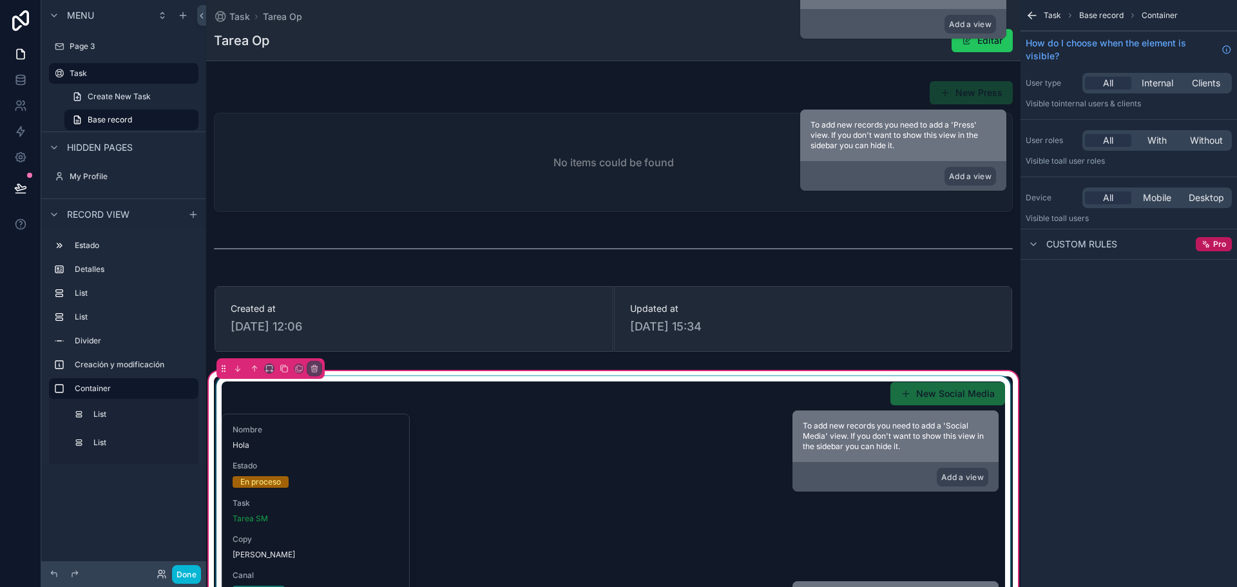
click at [605, 435] on div "scrollable content" at bounding box center [613, 515] width 799 height 278
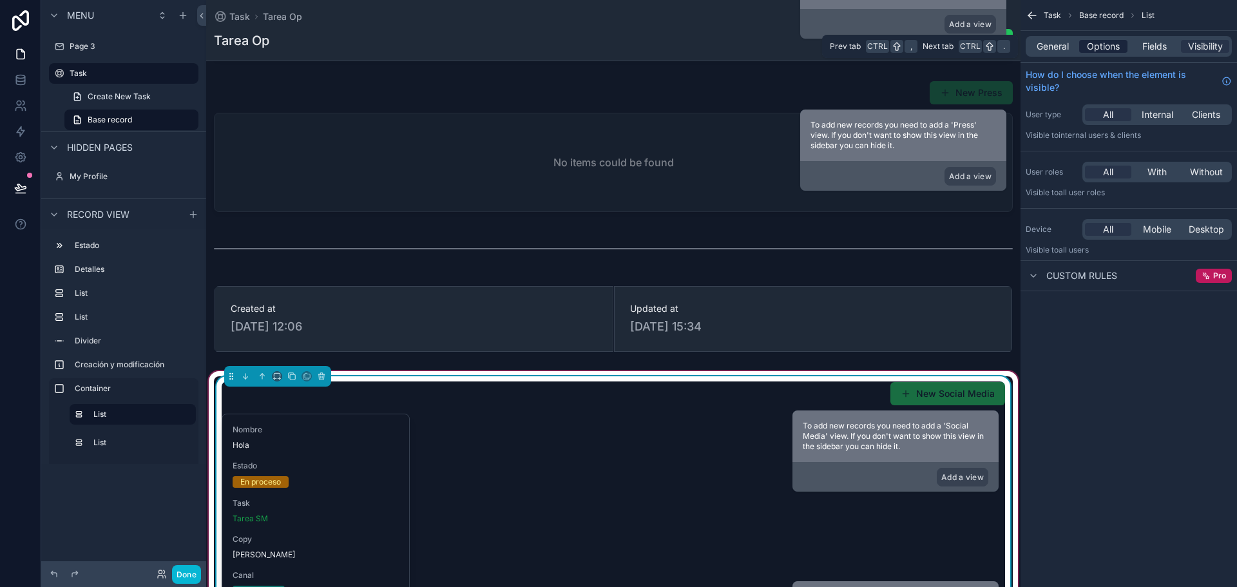
click at [1106, 50] on span "Options" at bounding box center [1103, 46] width 33 height 13
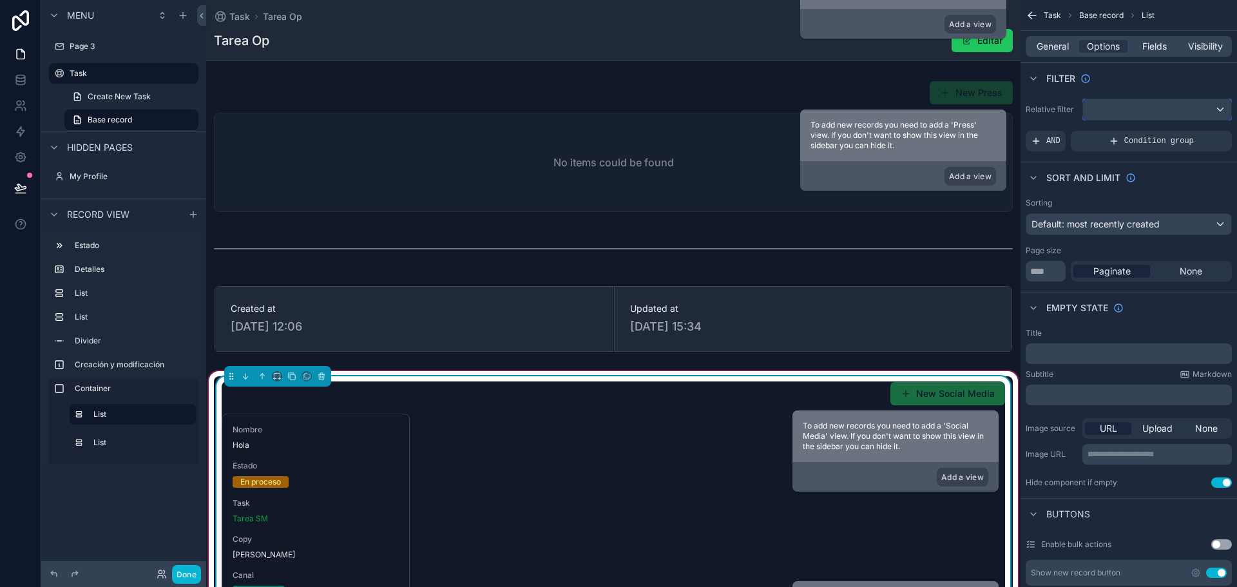
click at [1139, 108] on div "scrollable content" at bounding box center [1157, 109] width 148 height 21
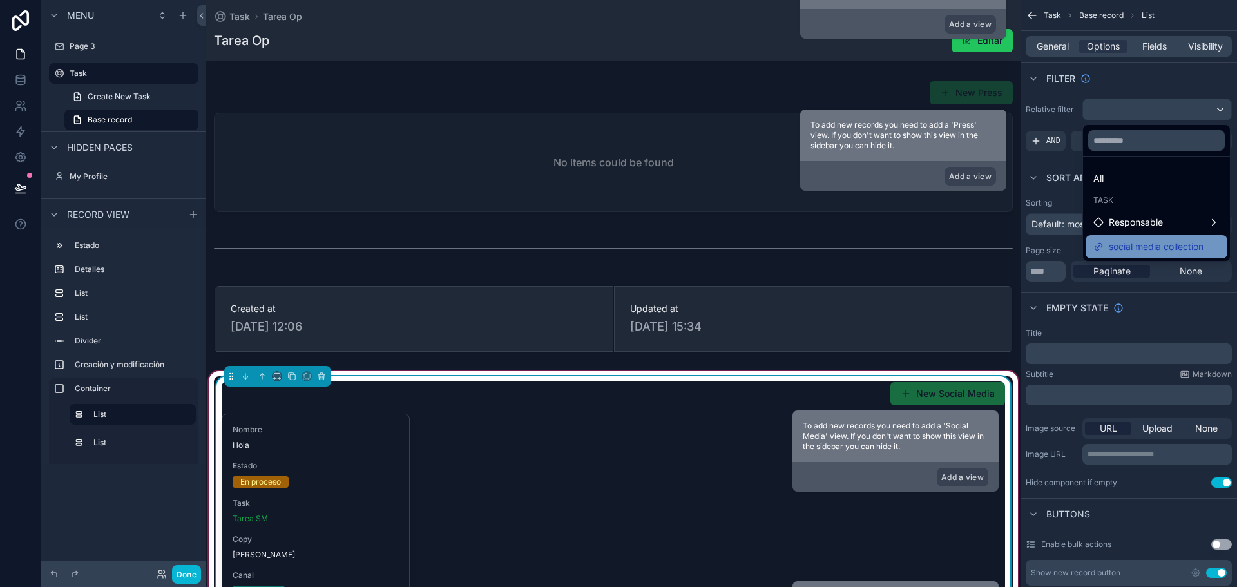
click at [1138, 242] on span "social media collection" at bounding box center [1155, 246] width 95 height 15
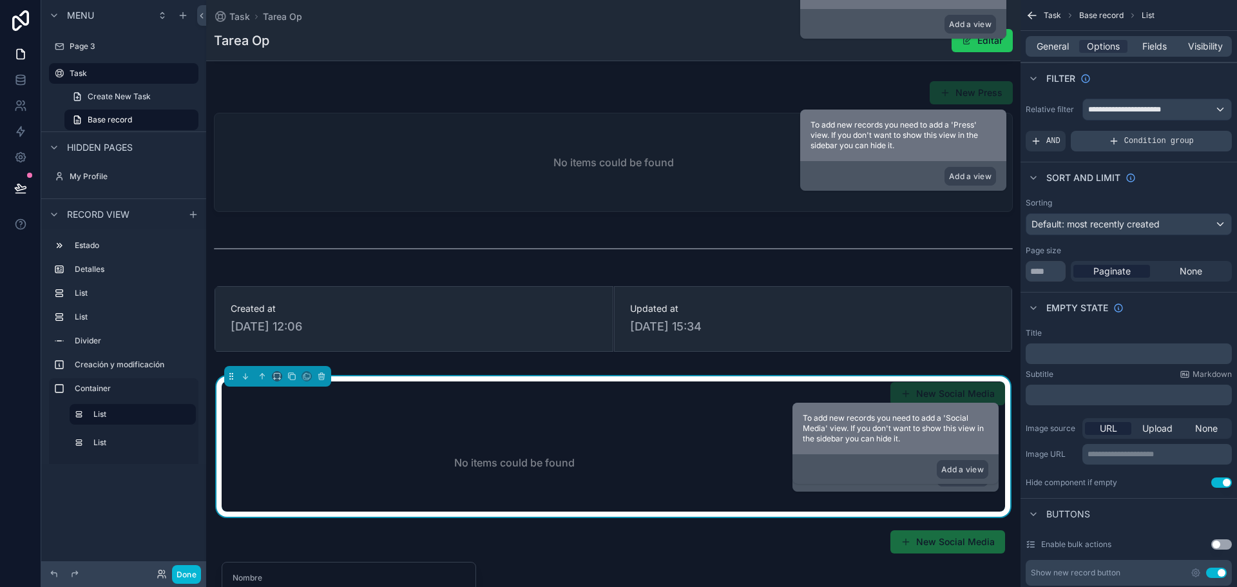
click at [1108, 135] on div "Condition group" at bounding box center [1150, 141] width 161 height 21
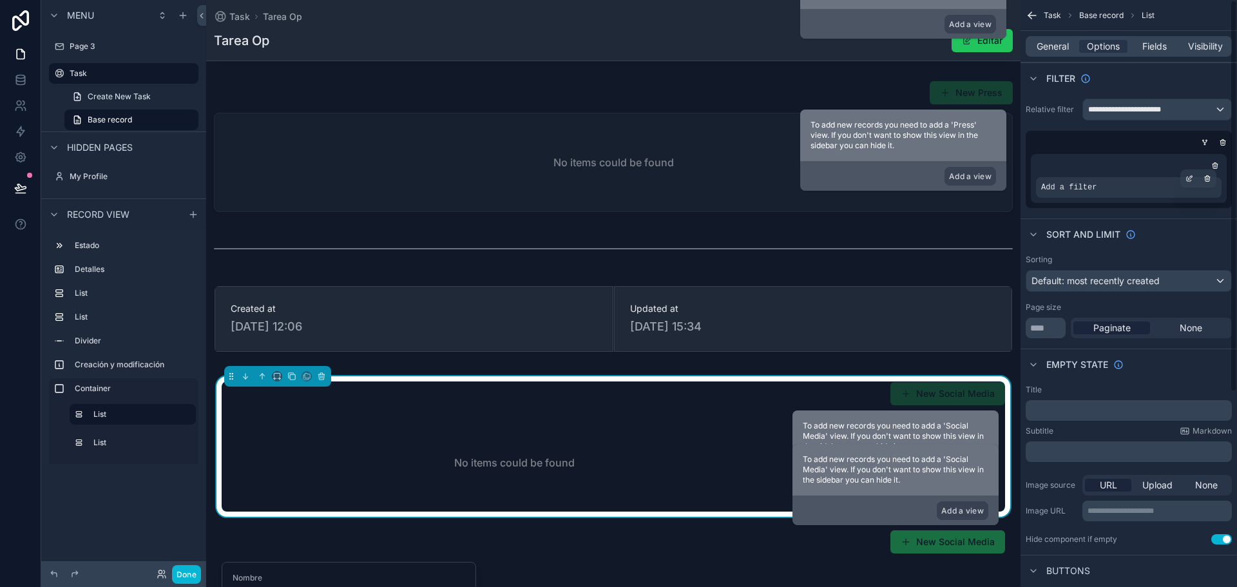
click at [1105, 183] on div "Add a filter" at bounding box center [1128, 187] width 185 height 21
drag, startPoint x: 1164, startPoint y: 191, endPoint x: 1186, endPoint y: 185, distance: 22.0
click at [1166, 191] on div "Add a filter" at bounding box center [1128, 187] width 185 height 21
click at [1187, 179] on icon "scrollable content" at bounding box center [1189, 179] width 8 height 8
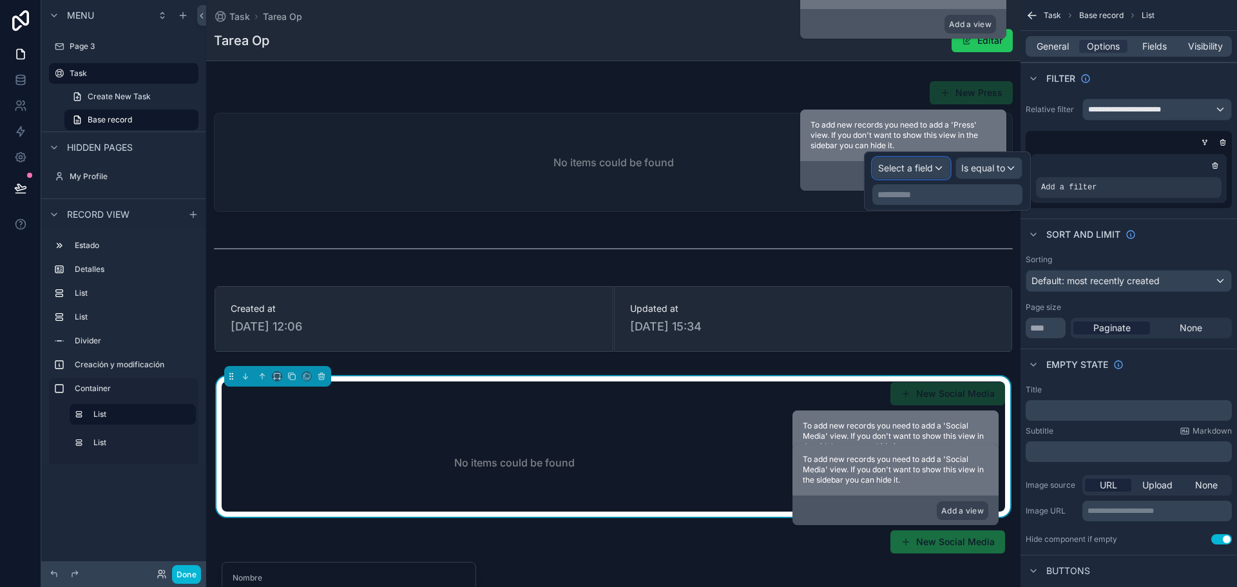
click at [928, 165] on span "Select a field" at bounding box center [905, 167] width 55 height 11
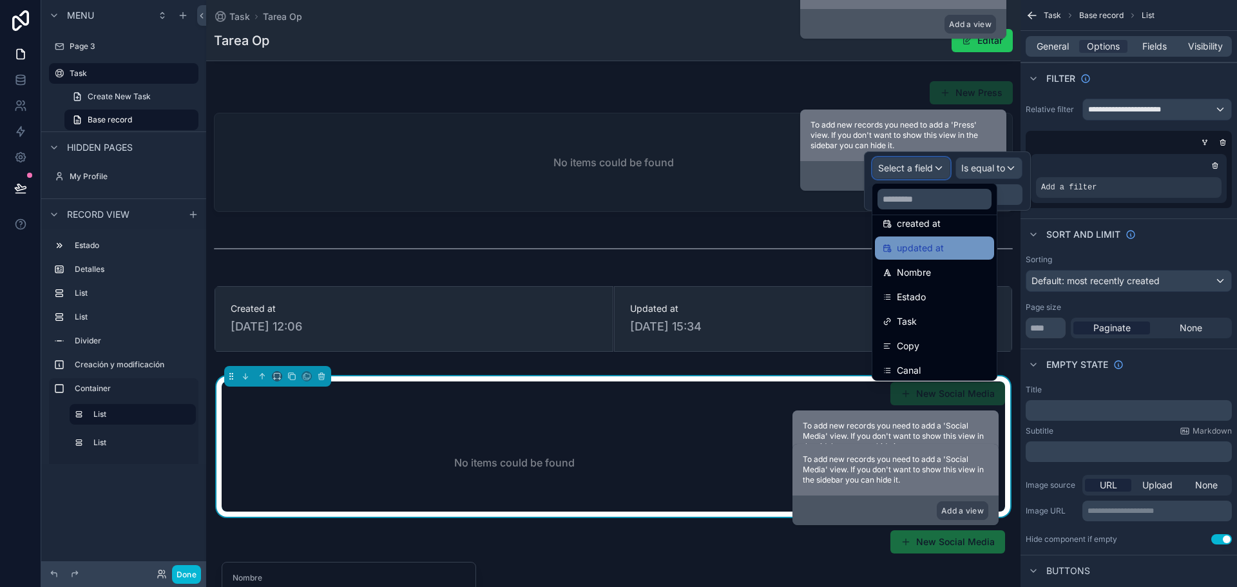
scroll to position [64, 0]
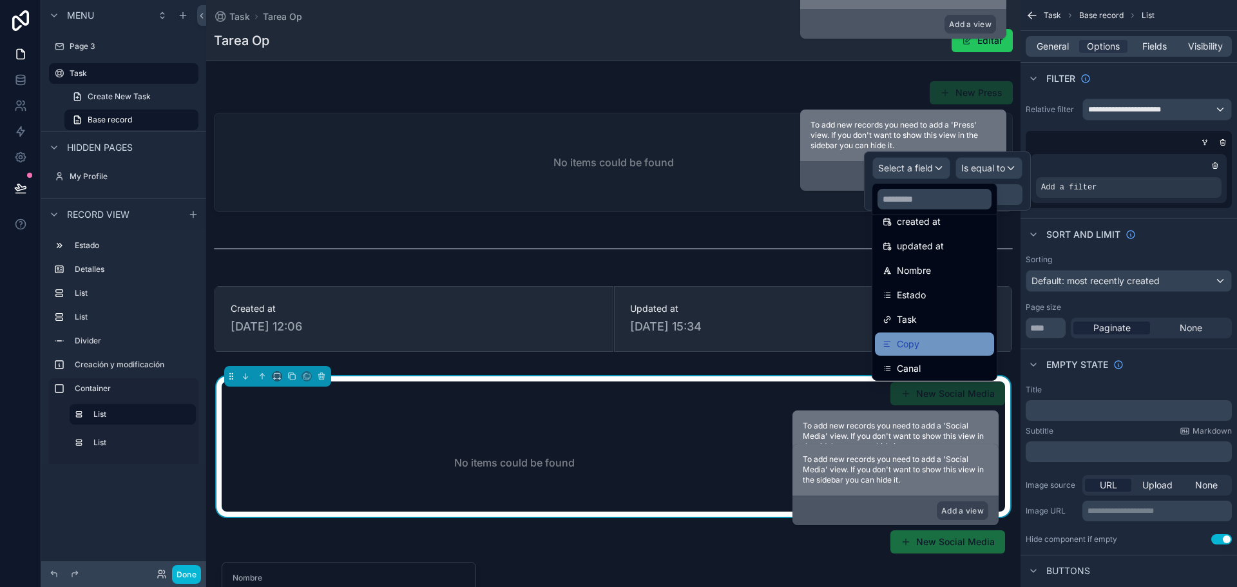
click at [927, 332] on div "Copy" at bounding box center [934, 343] width 119 height 23
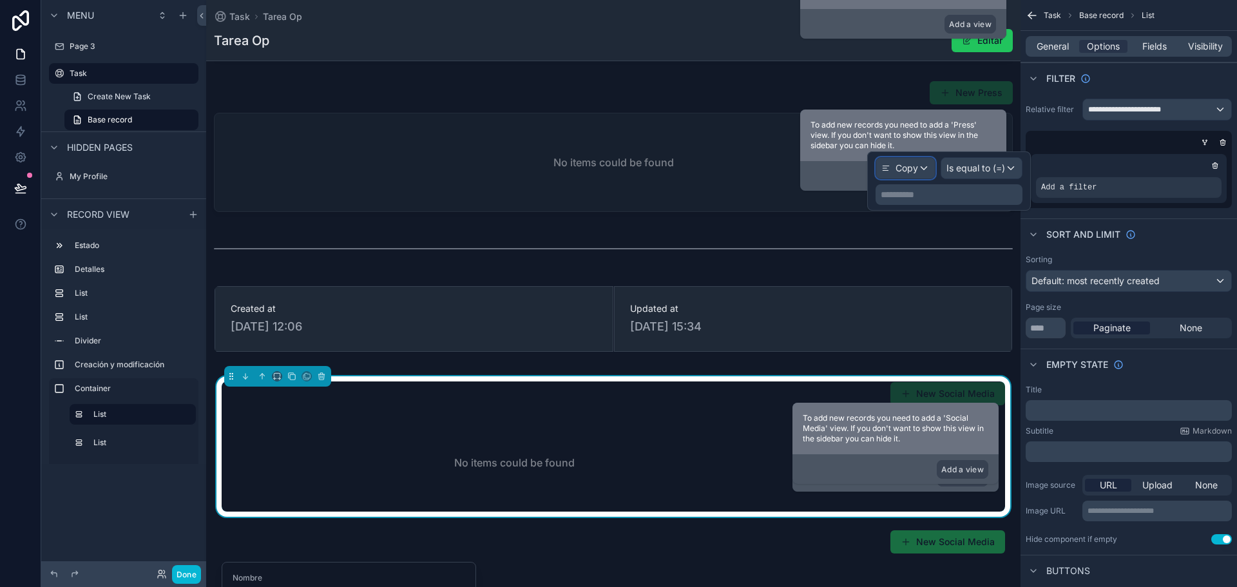
click at [926, 171] on div "Copy" at bounding box center [905, 168] width 59 height 21
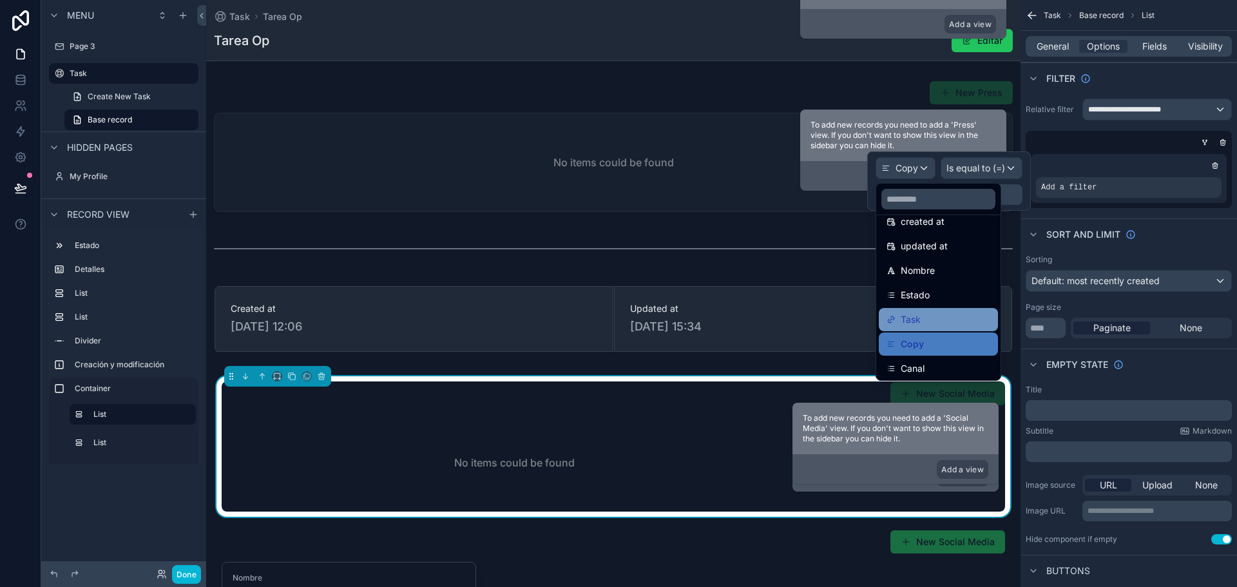
click at [911, 319] on span "Task" at bounding box center [910, 319] width 20 height 15
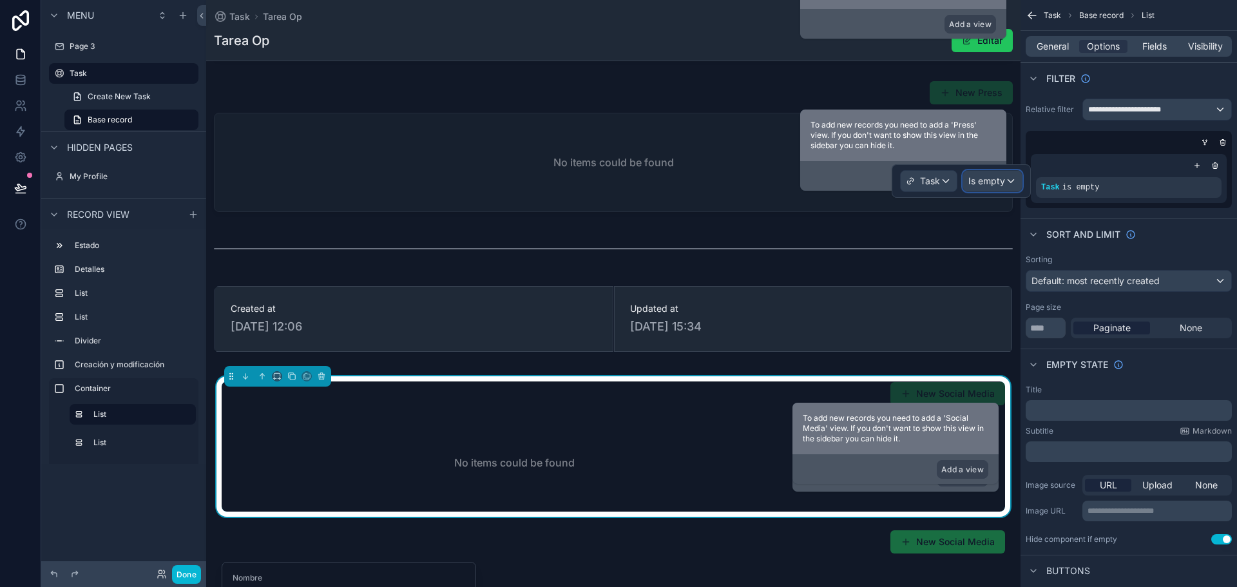
click at [1000, 182] on span "Is empty" at bounding box center [986, 181] width 37 height 13
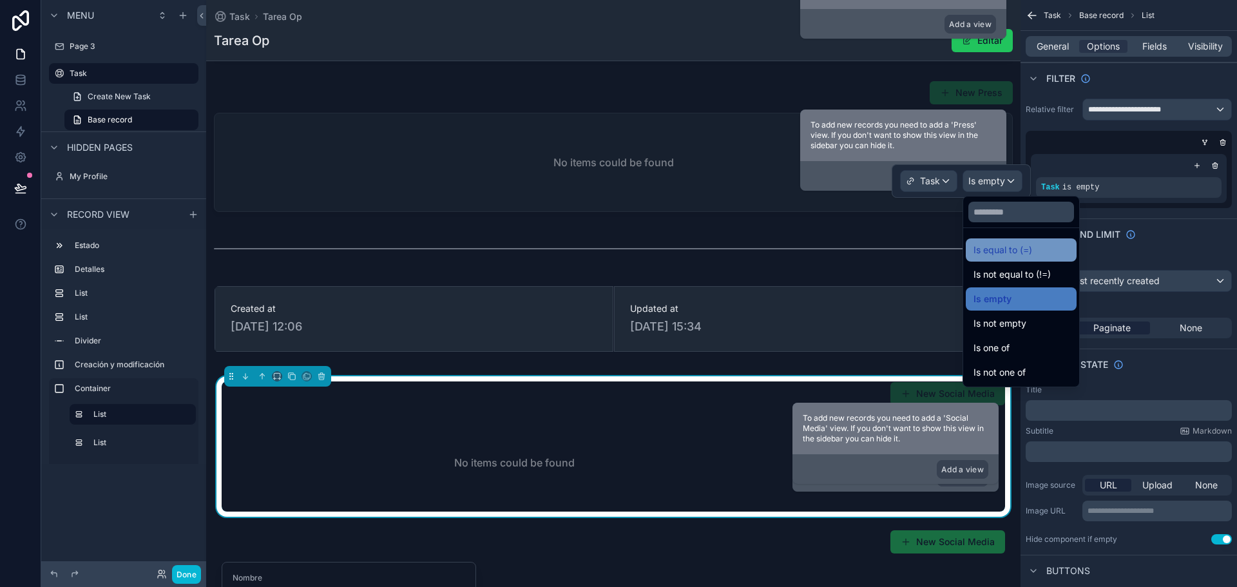
click at [1002, 254] on span "Is equal to (=)" at bounding box center [1002, 249] width 59 height 15
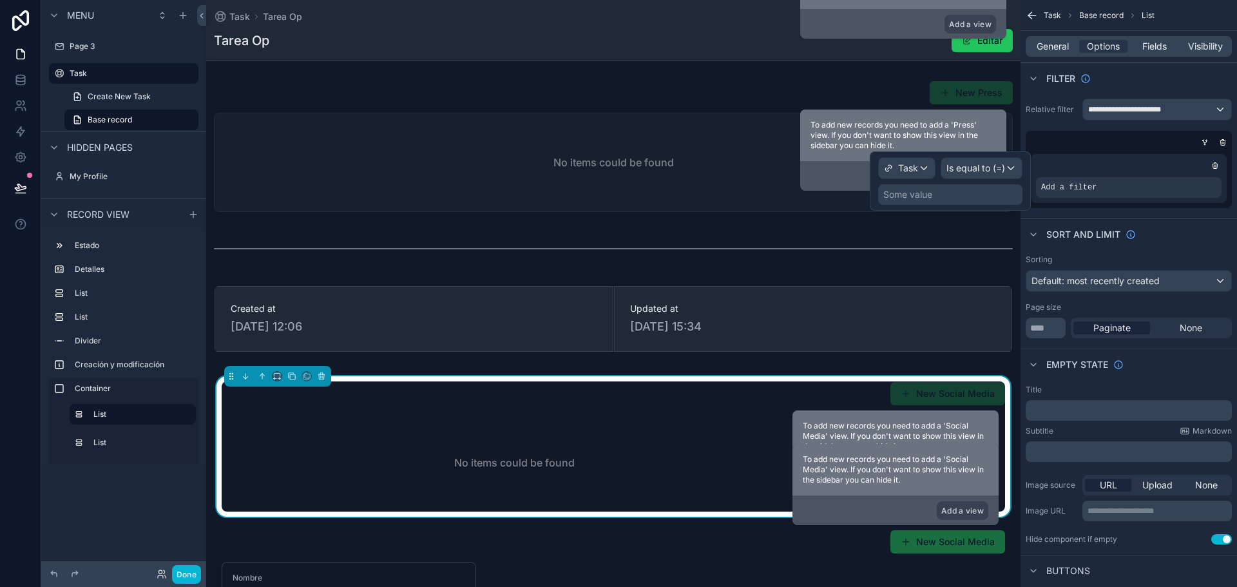
click at [936, 193] on div "Some value" at bounding box center [950, 194] width 144 height 21
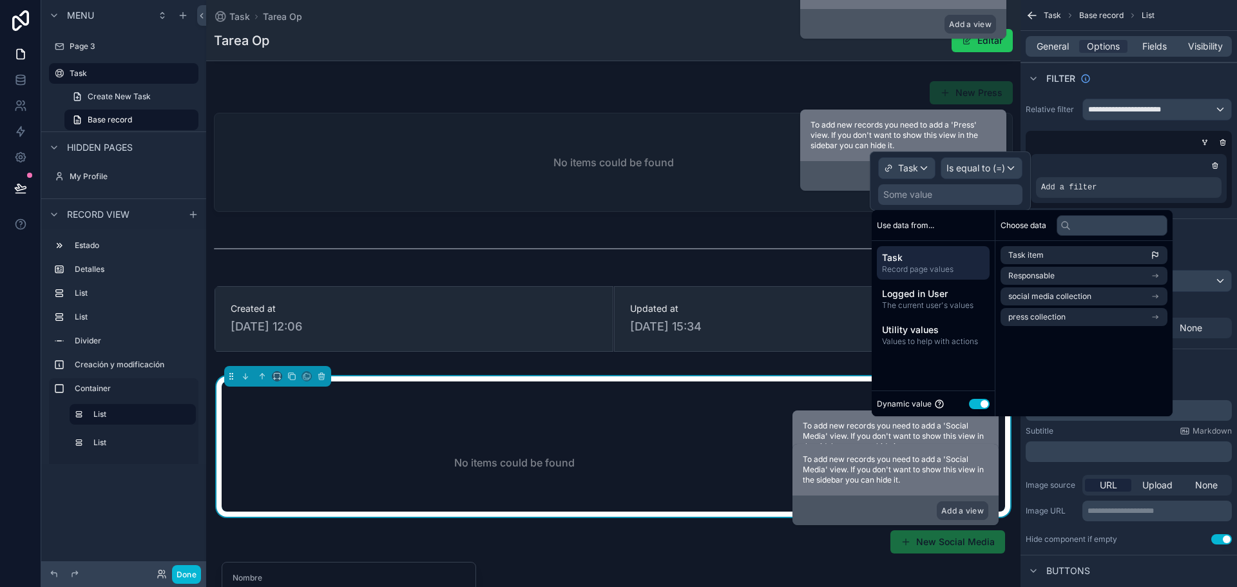
click at [924, 263] on span "Task" at bounding box center [933, 257] width 102 height 13
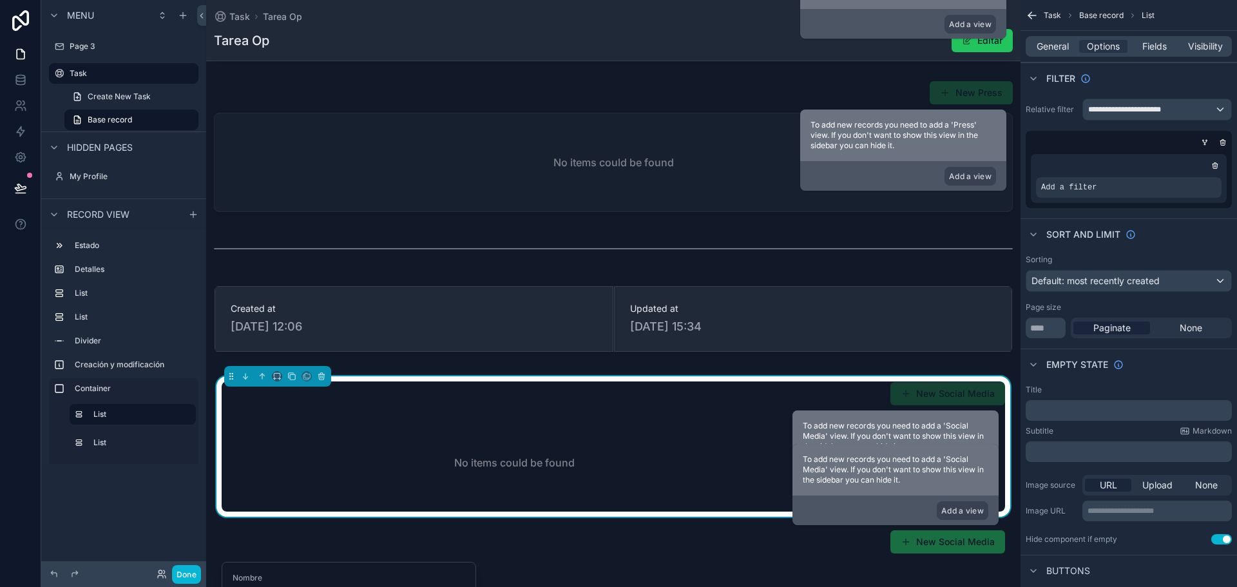
click at [1116, 131] on div "Add a filter" at bounding box center [1128, 169] width 206 height 77
click at [1117, 187] on div "Add a filter" at bounding box center [1128, 187] width 185 height 21
click at [1079, 191] on span "Add a filter" at bounding box center [1068, 187] width 55 height 10
click at [1186, 178] on icon "scrollable content" at bounding box center [1188, 179] width 5 height 5
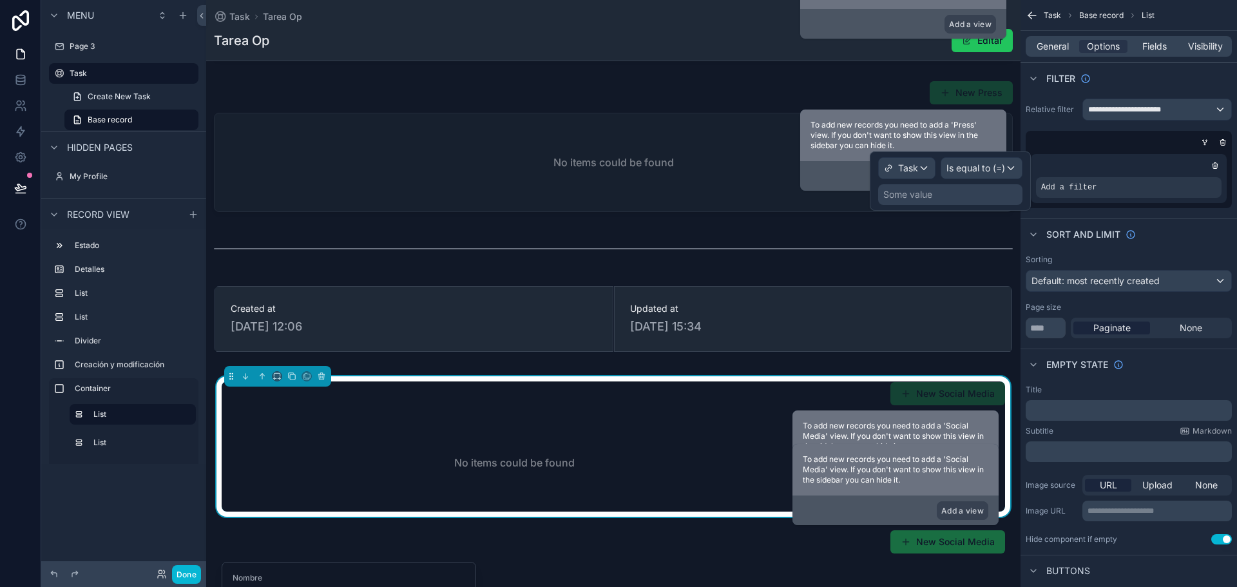
click at [897, 196] on div "Some value" at bounding box center [907, 194] width 49 height 13
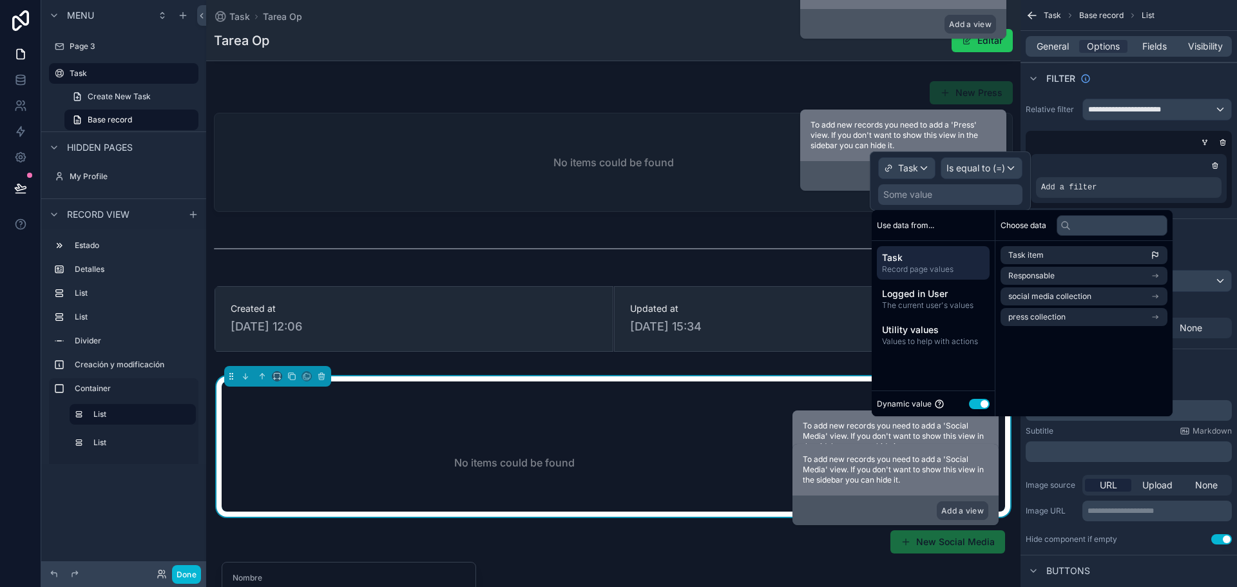
click at [900, 273] on span "Record page values" at bounding box center [933, 269] width 102 height 10
click at [900, 264] on span "Record page values" at bounding box center [933, 269] width 102 height 10
click at [1019, 251] on span "Task item" at bounding box center [1025, 255] width 35 height 10
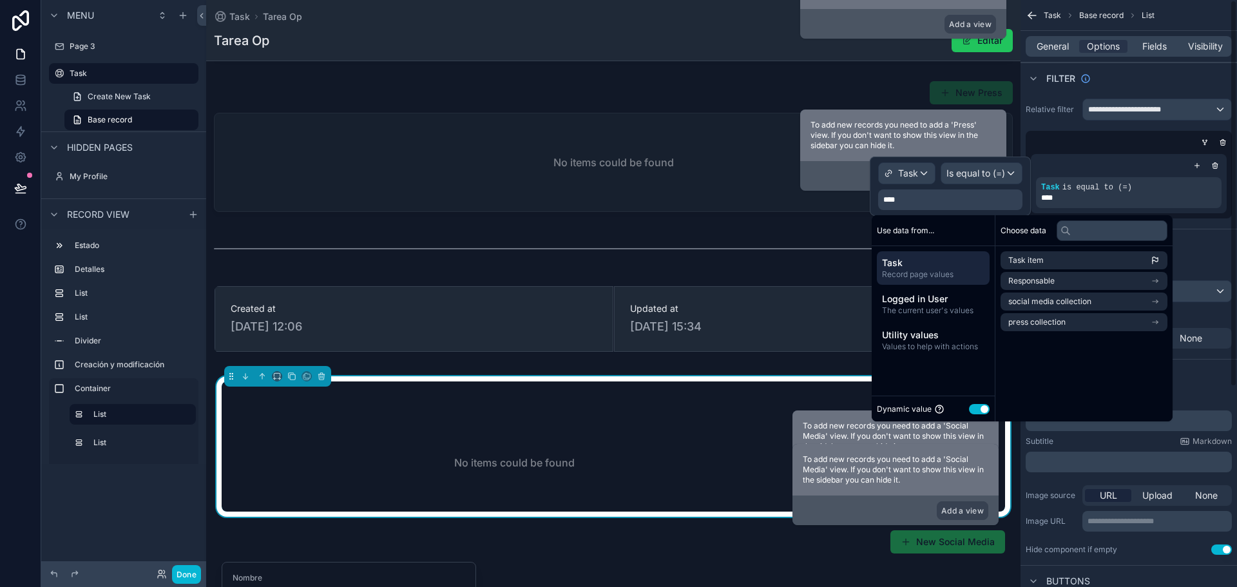
click at [1217, 232] on div "Sort And Limit" at bounding box center [1128, 244] width 216 height 31
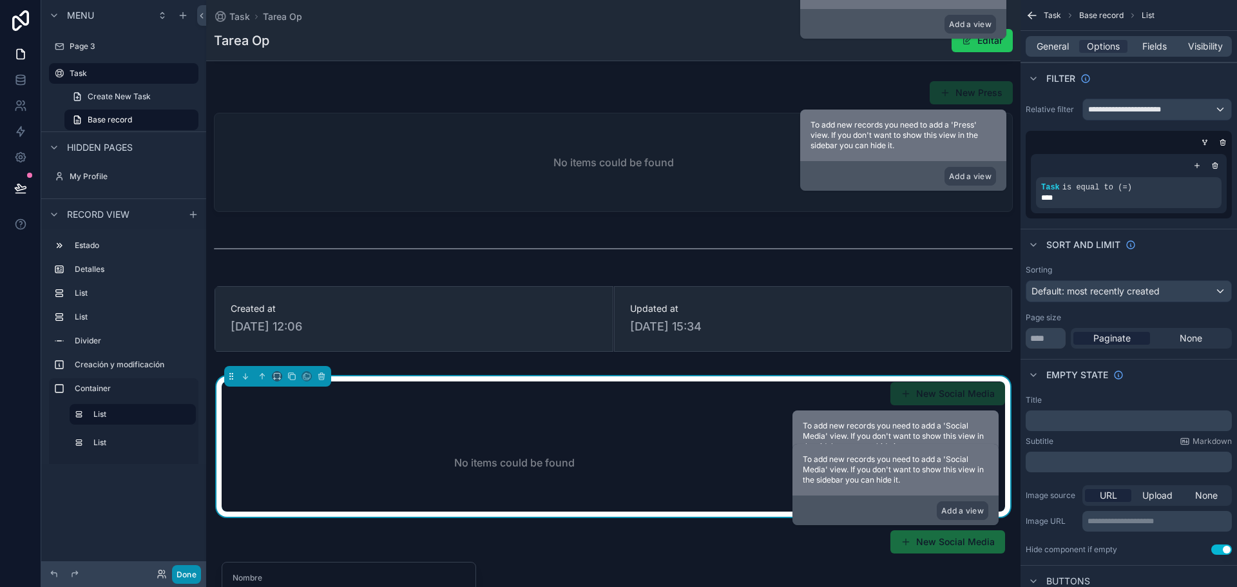
click at [188, 572] on button "Done" at bounding box center [186, 574] width 29 height 19
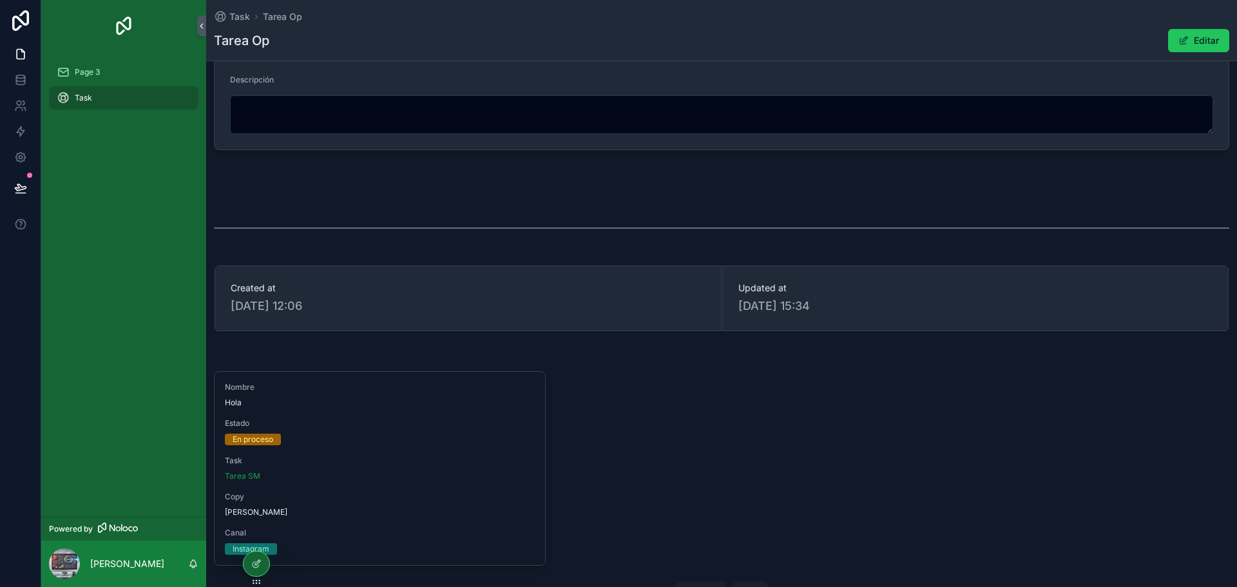
scroll to position [316, 0]
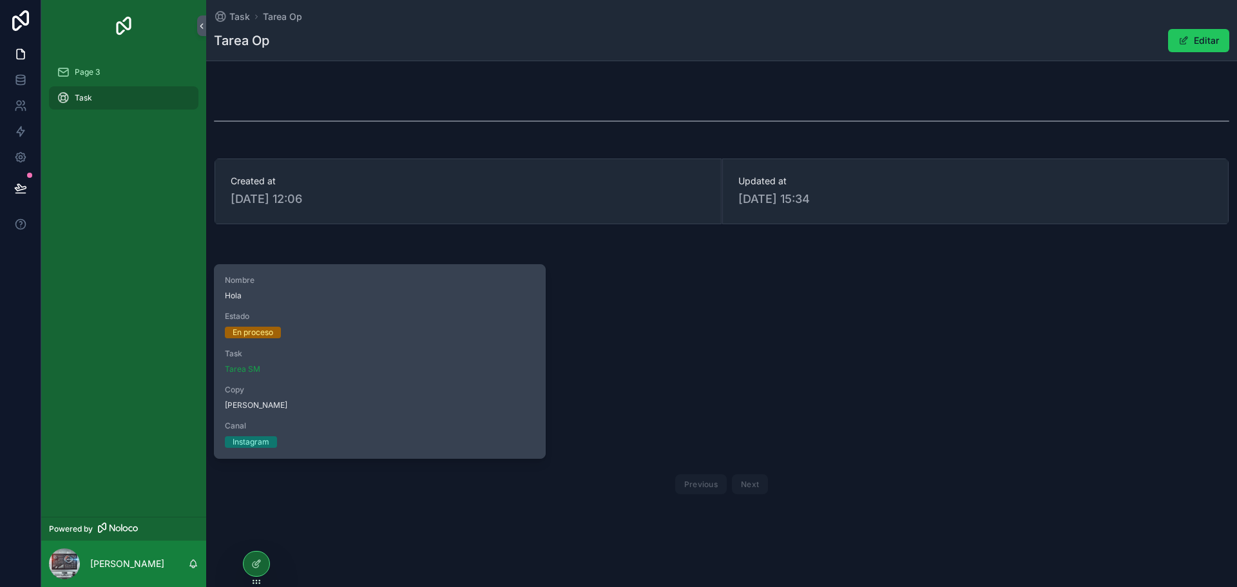
click at [415, 334] on div "En proceso" at bounding box center [380, 333] width 310 height 12
click at [412, 390] on span "Copy" at bounding box center [380, 390] width 310 height 10
click at [475, 383] on div "Nombre Hola Estado En proceso Task Tarea SM Copy hooalllllll Canal Instagram" at bounding box center [379, 361] width 330 height 193
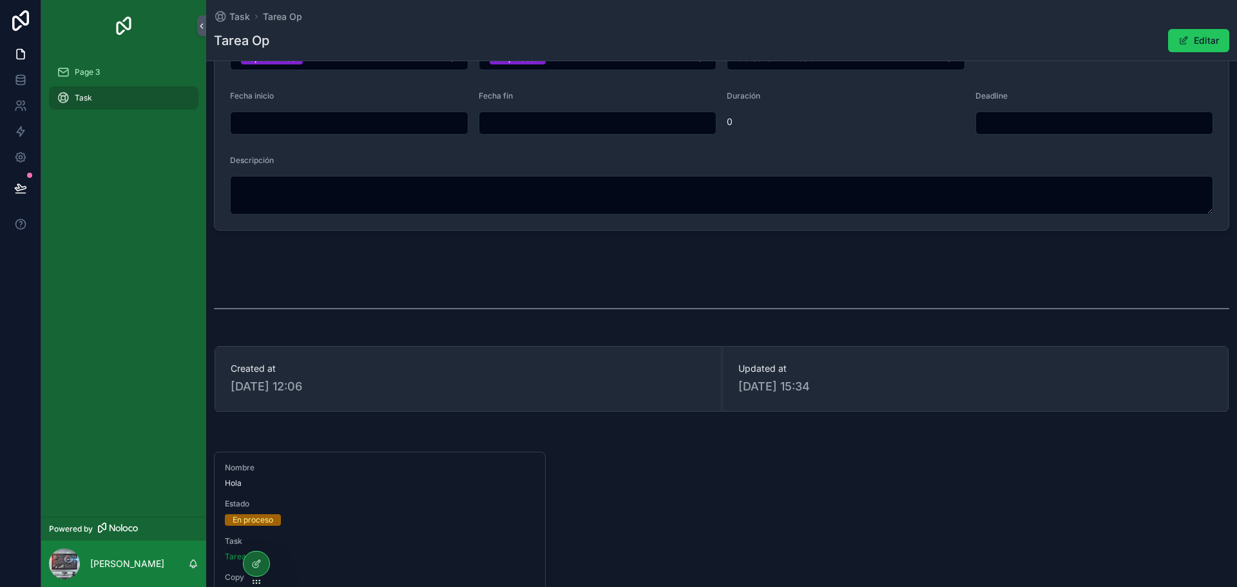
scroll to position [0, 0]
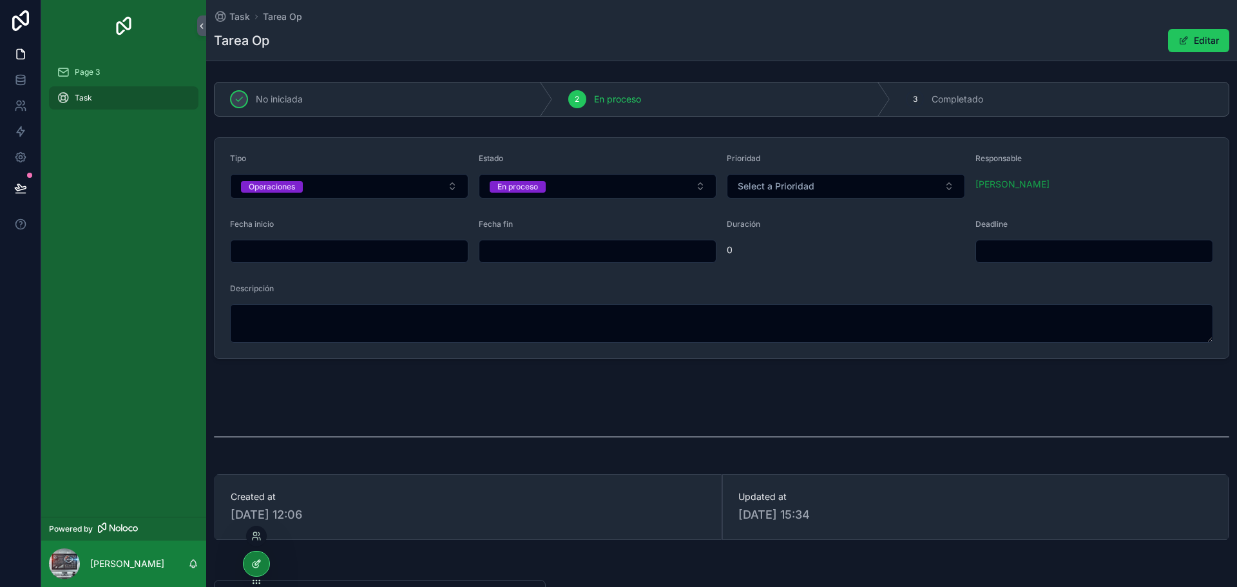
click at [253, 558] on icon at bounding box center [256, 563] width 10 height 10
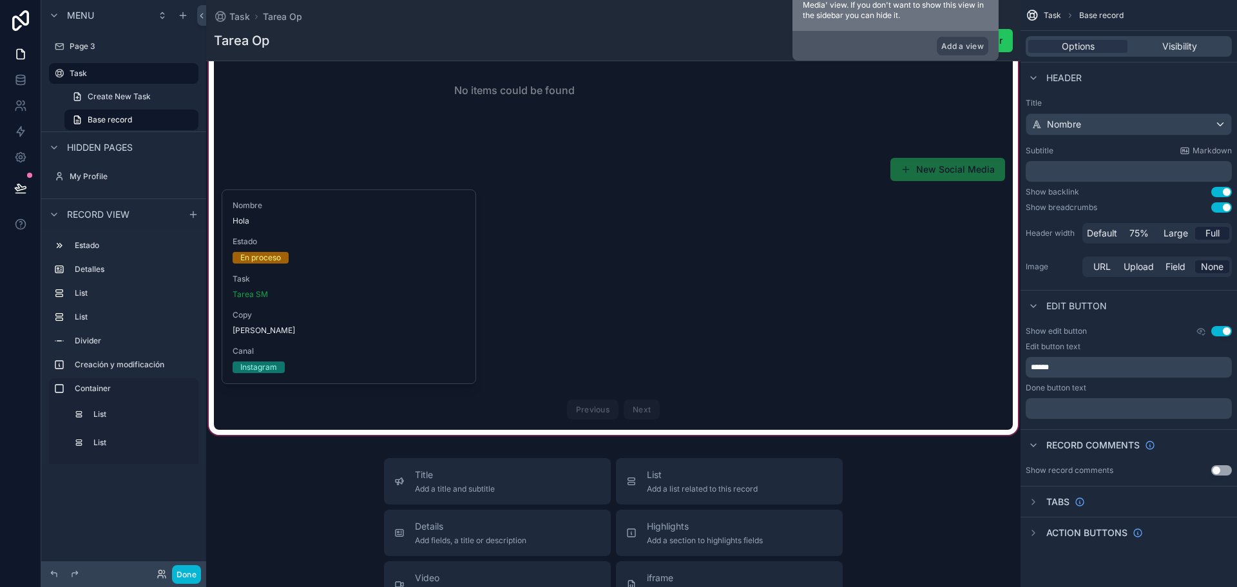
scroll to position [773, 0]
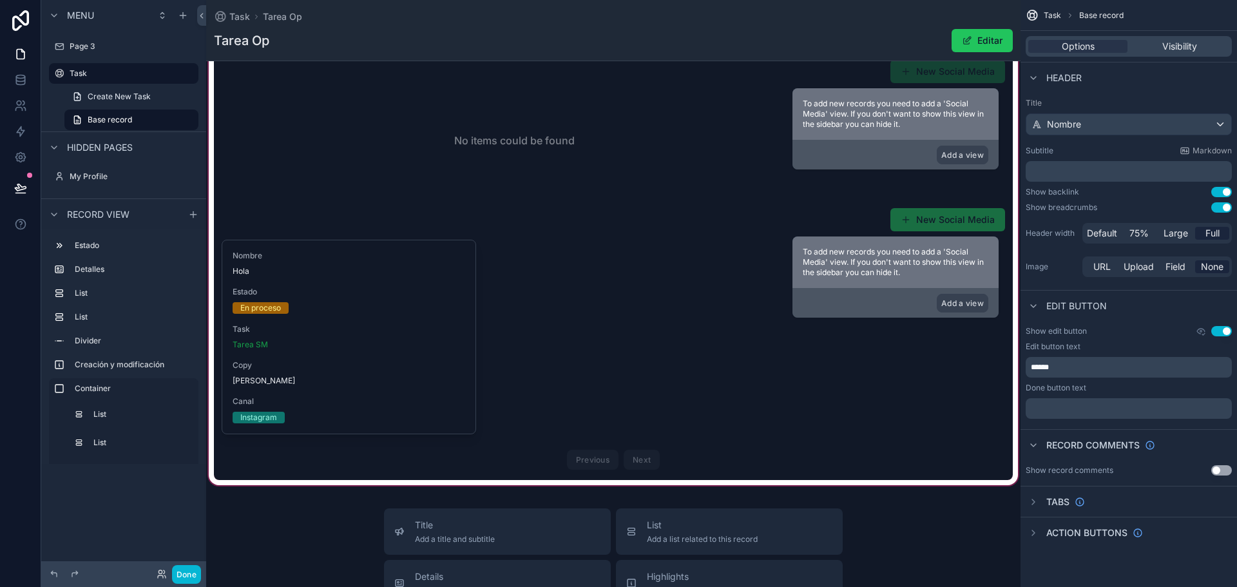
click at [392, 307] on div "scrollable content" at bounding box center [613, 266] width 814 height 441
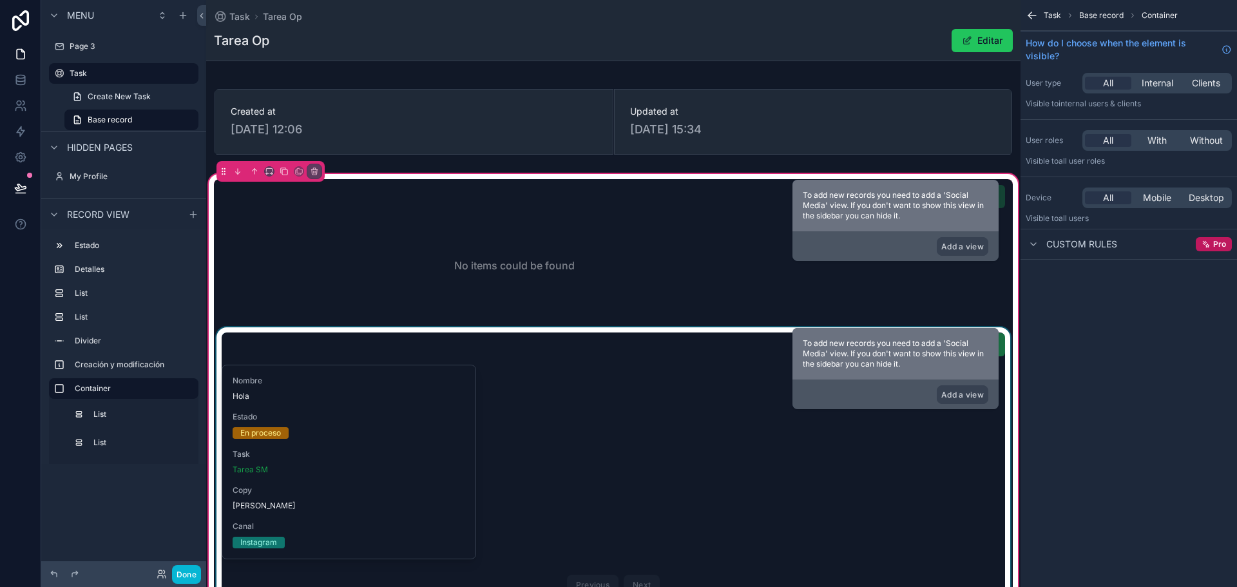
scroll to position [644, 0]
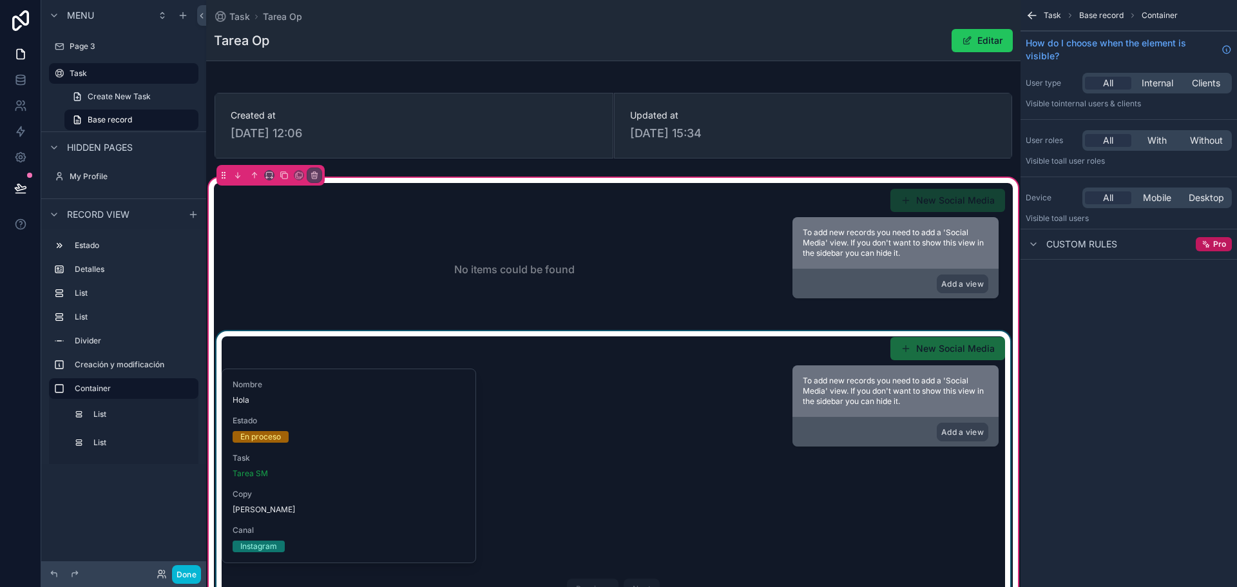
click at [433, 464] on div "scrollable content" at bounding box center [613, 470] width 799 height 278
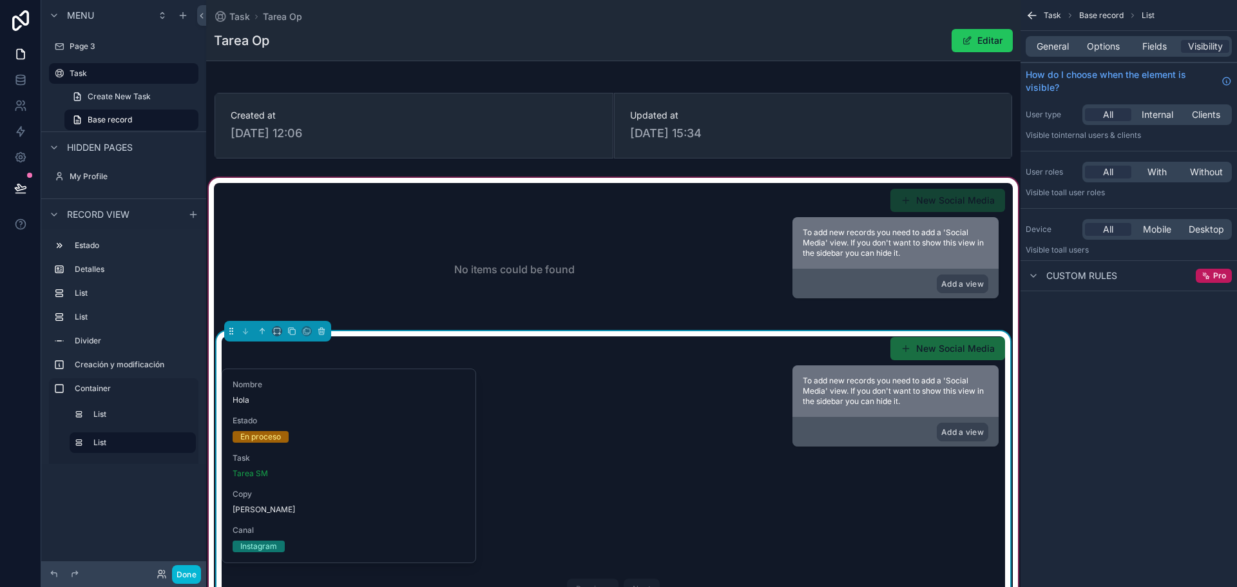
click at [1103, 39] on div "General Options Fields Visibility" at bounding box center [1128, 46] width 206 height 21
click at [1104, 42] on span "Options" at bounding box center [1103, 46] width 33 height 13
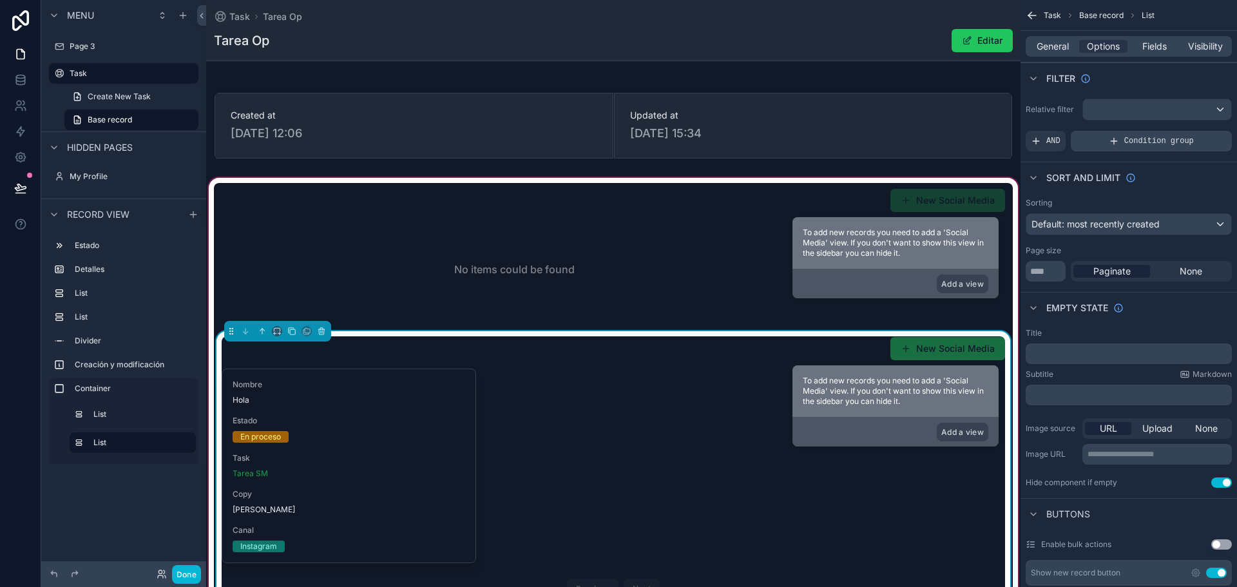
click at [1179, 138] on span "Condition group" at bounding box center [1159, 141] width 70 height 10
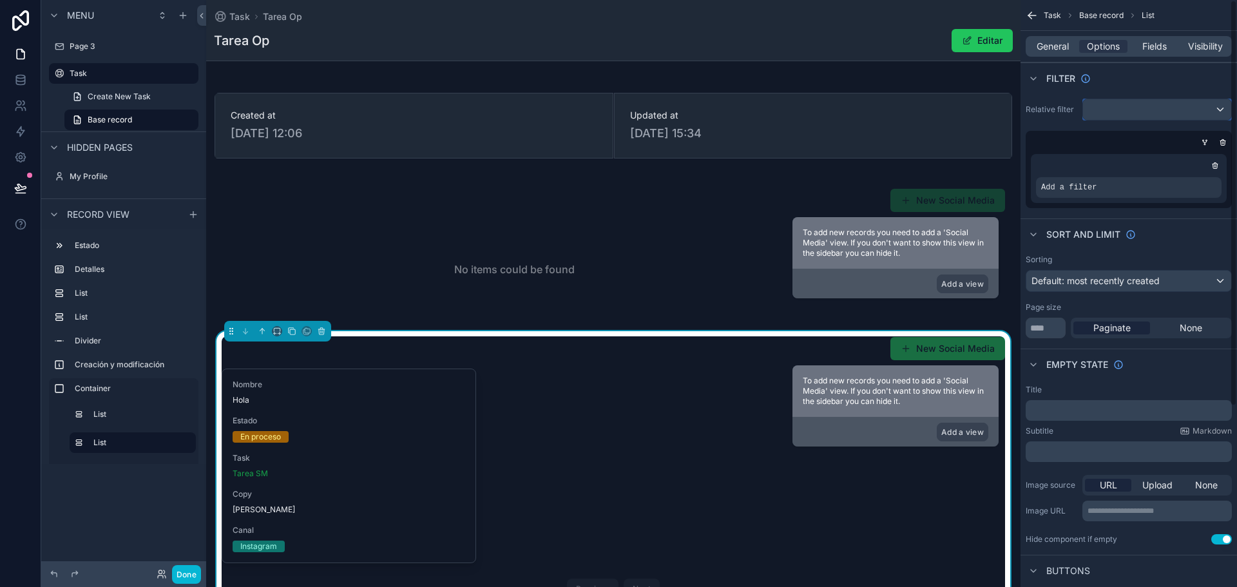
click at [1152, 104] on div "scrollable content" at bounding box center [1157, 109] width 148 height 21
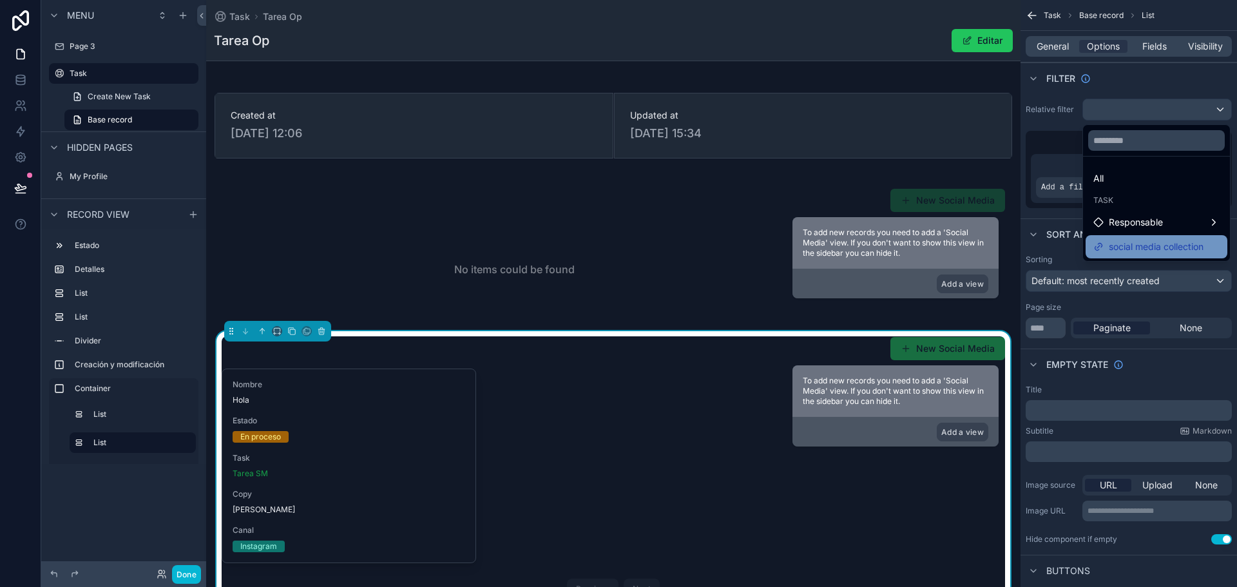
click at [1143, 247] on span "social media collection" at bounding box center [1155, 246] width 95 height 15
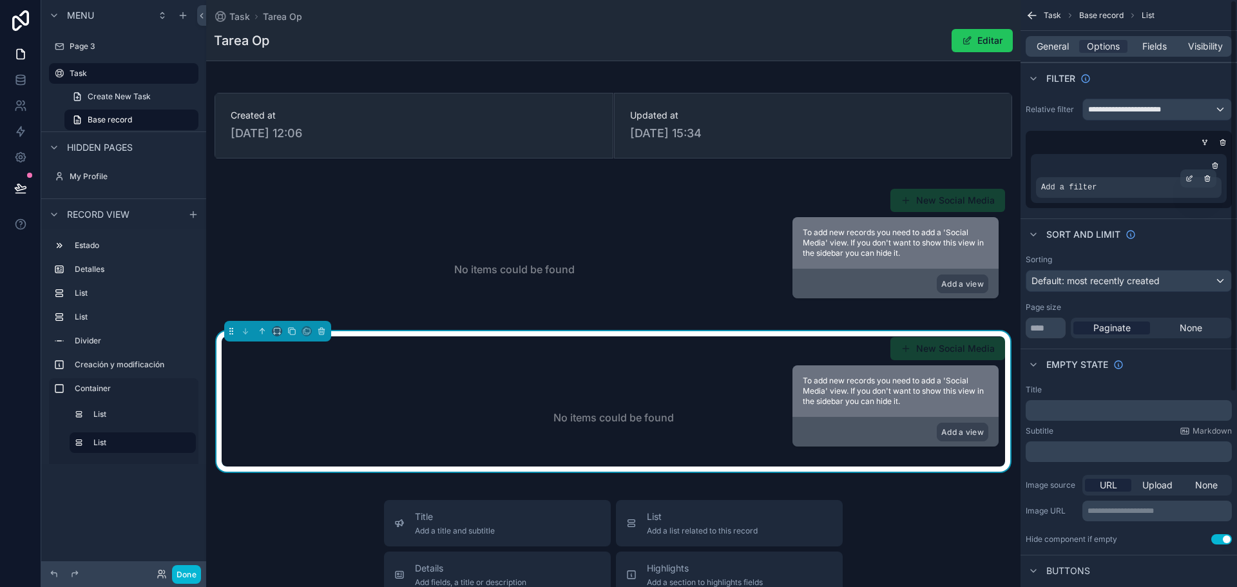
click at [1098, 185] on div "Add a filter" at bounding box center [1128, 187] width 185 height 21
click at [1190, 178] on icon "scrollable content" at bounding box center [1189, 179] width 8 height 8
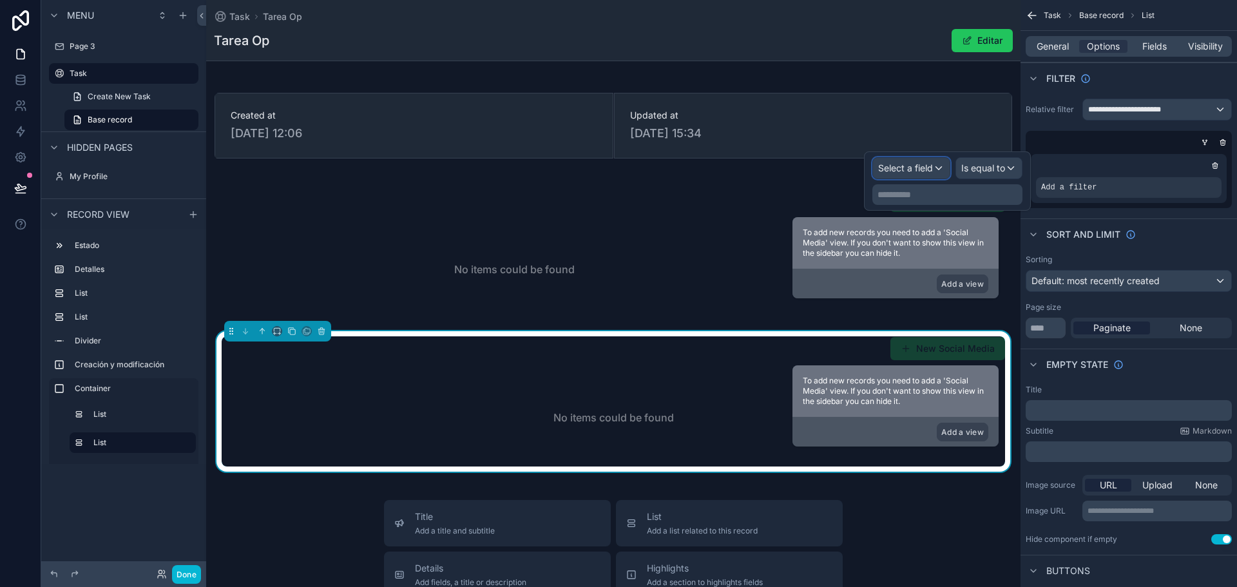
click at [928, 167] on span "Select a field" at bounding box center [905, 167] width 55 height 11
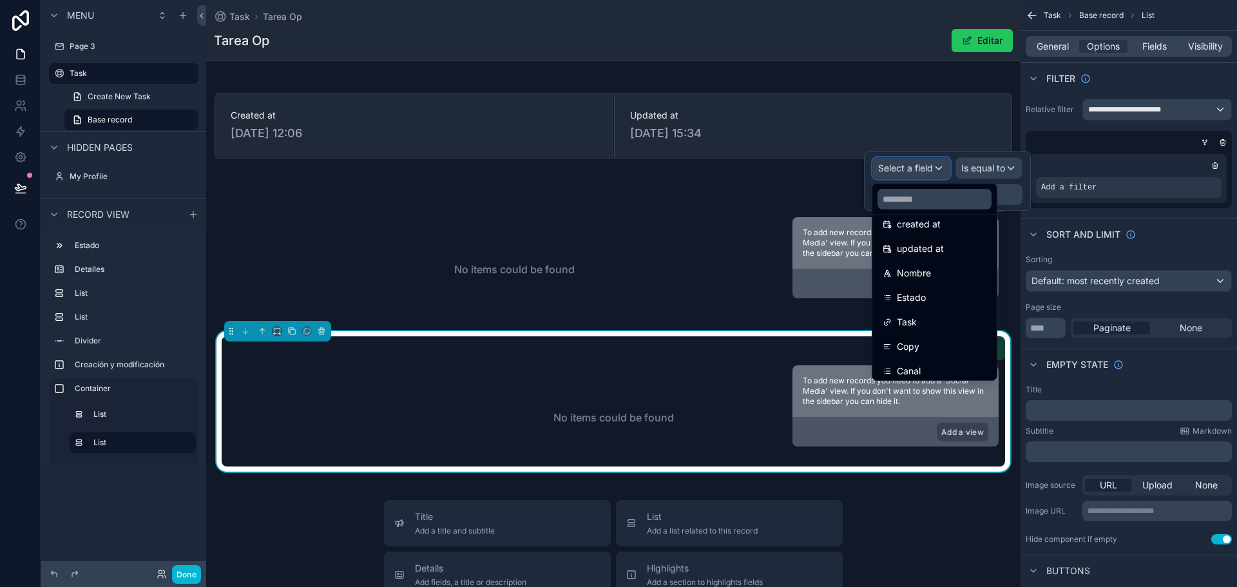
scroll to position [64, 0]
click at [907, 312] on span "Task" at bounding box center [907, 319] width 20 height 15
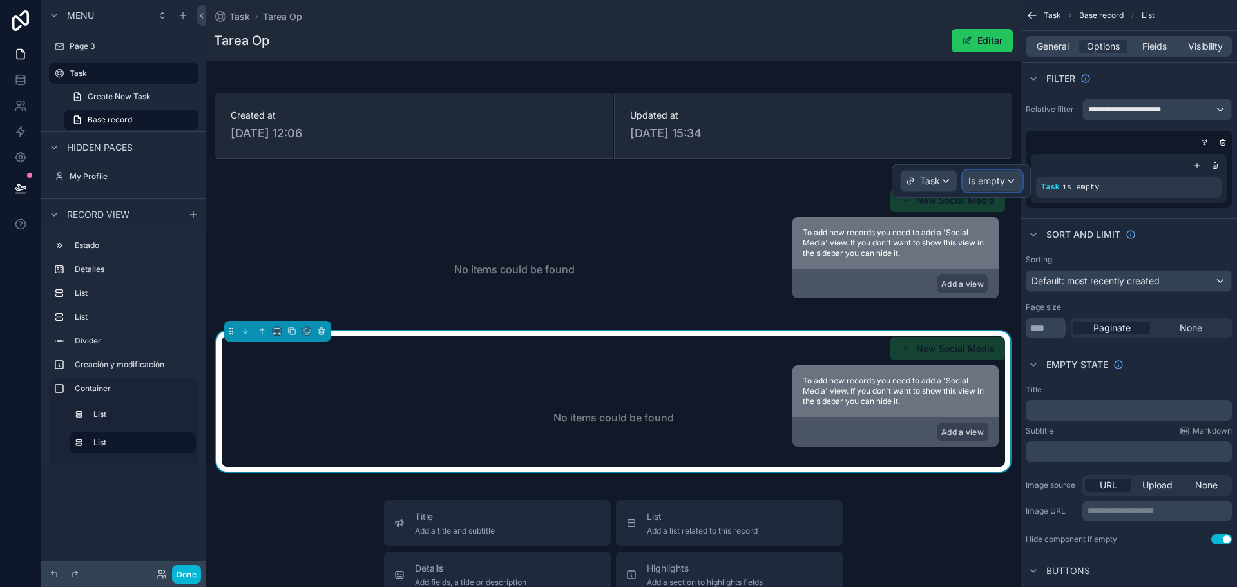
click at [996, 182] on span "Is empty" at bounding box center [986, 181] width 37 height 13
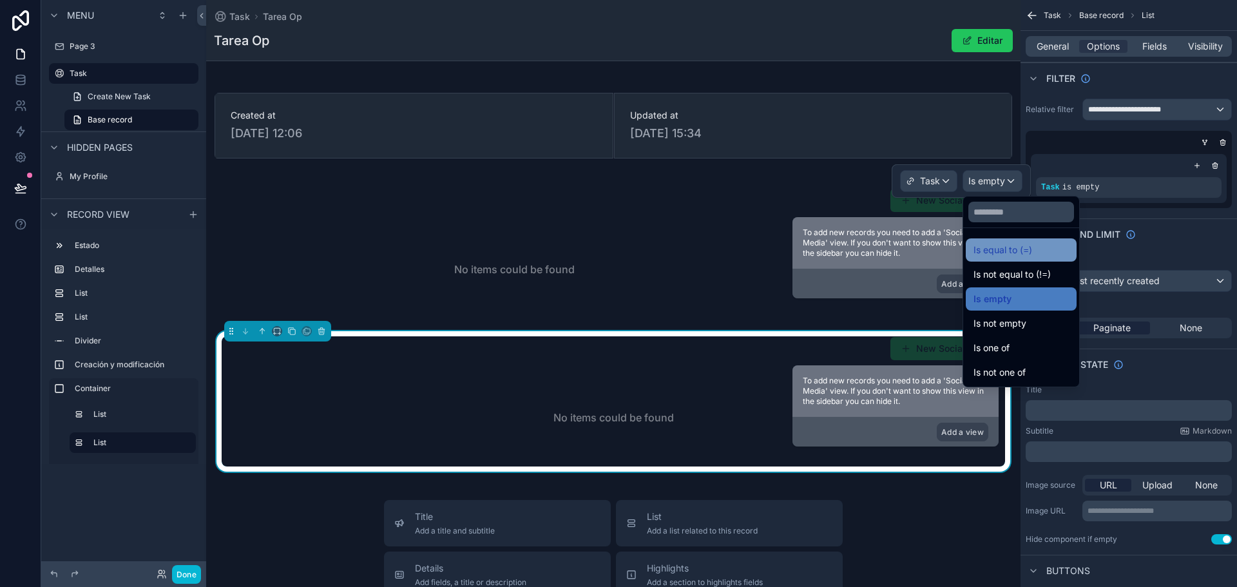
click at [1014, 249] on span "Is equal to (=)" at bounding box center [1002, 249] width 59 height 15
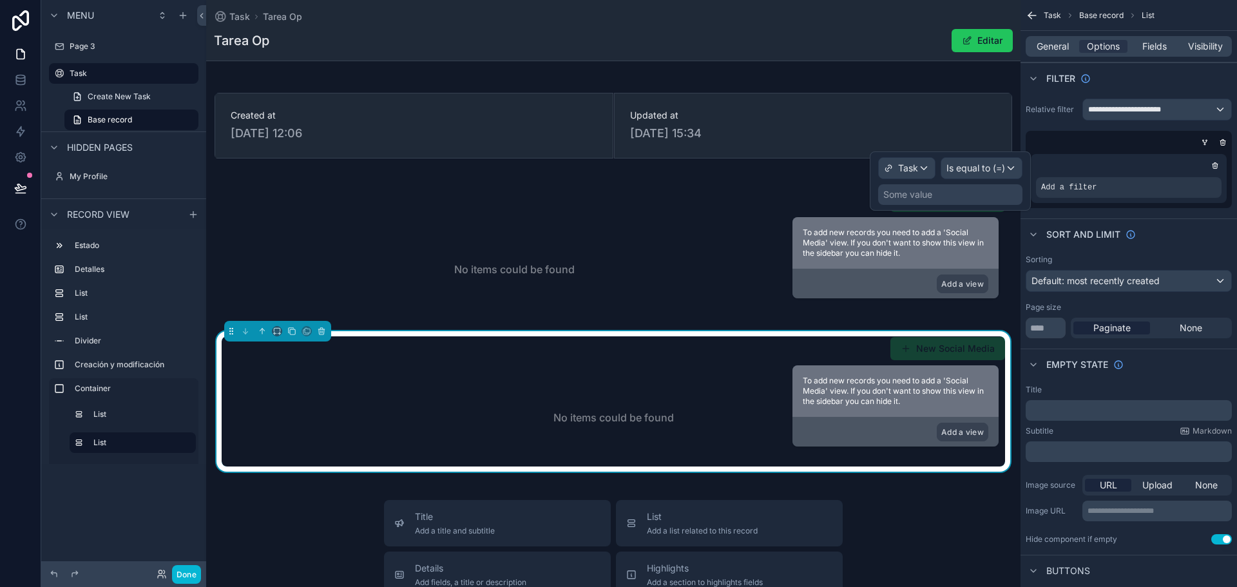
click at [918, 198] on div "Some value" at bounding box center [907, 194] width 49 height 13
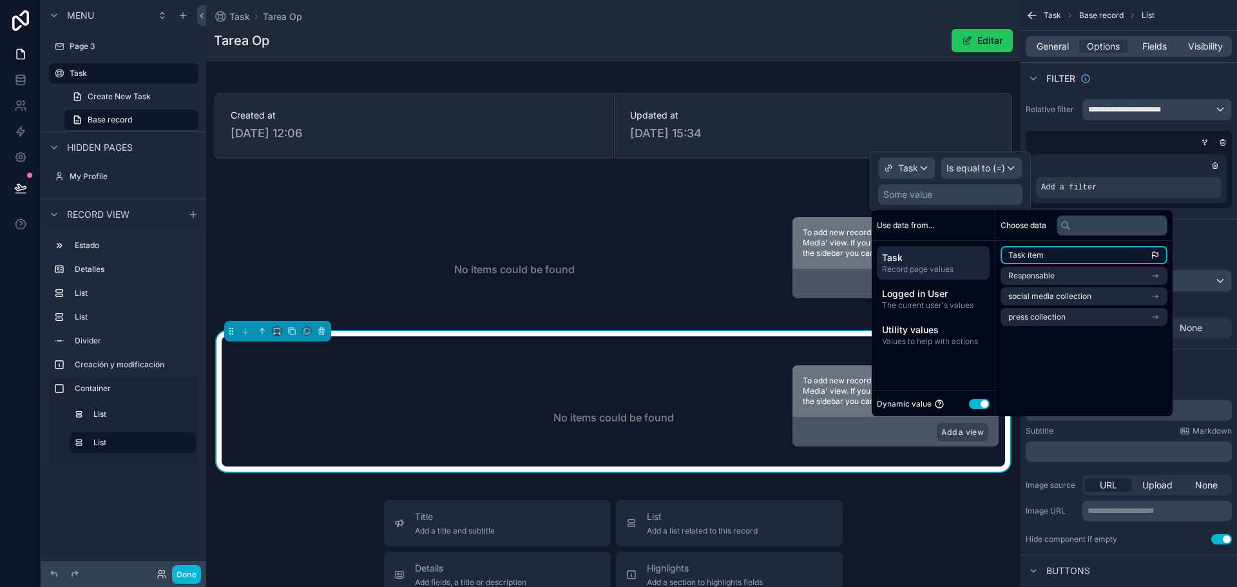
click at [1027, 251] on span "Task item" at bounding box center [1025, 255] width 35 height 10
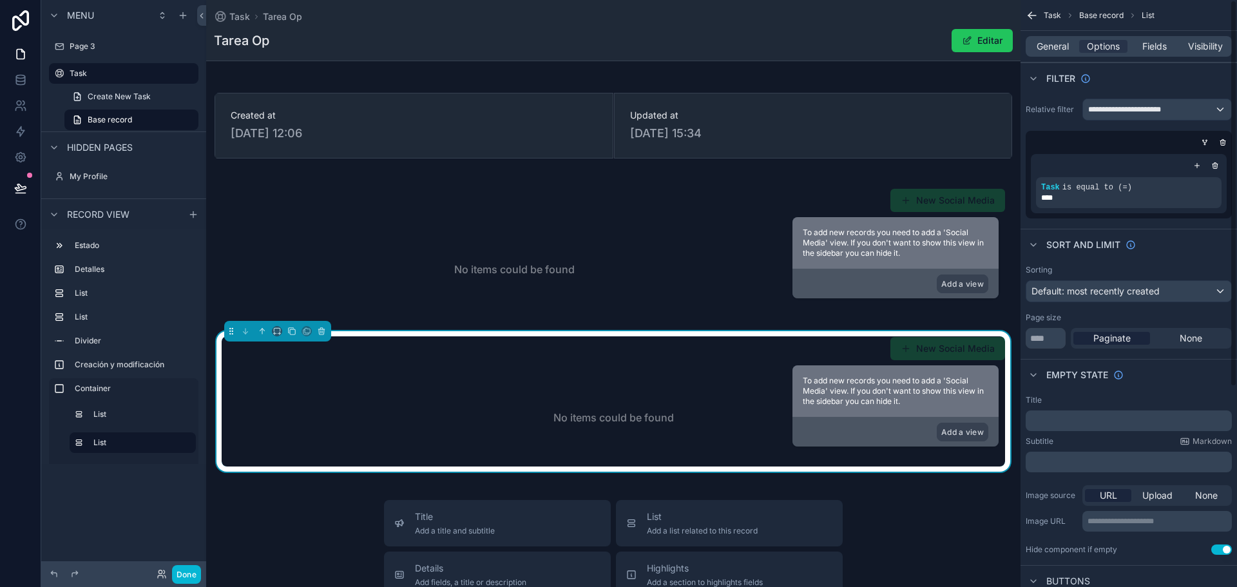
click at [1214, 223] on div "**********" at bounding box center [1128, 158] width 216 height 130
click at [187, 571] on button "Done" at bounding box center [186, 574] width 29 height 19
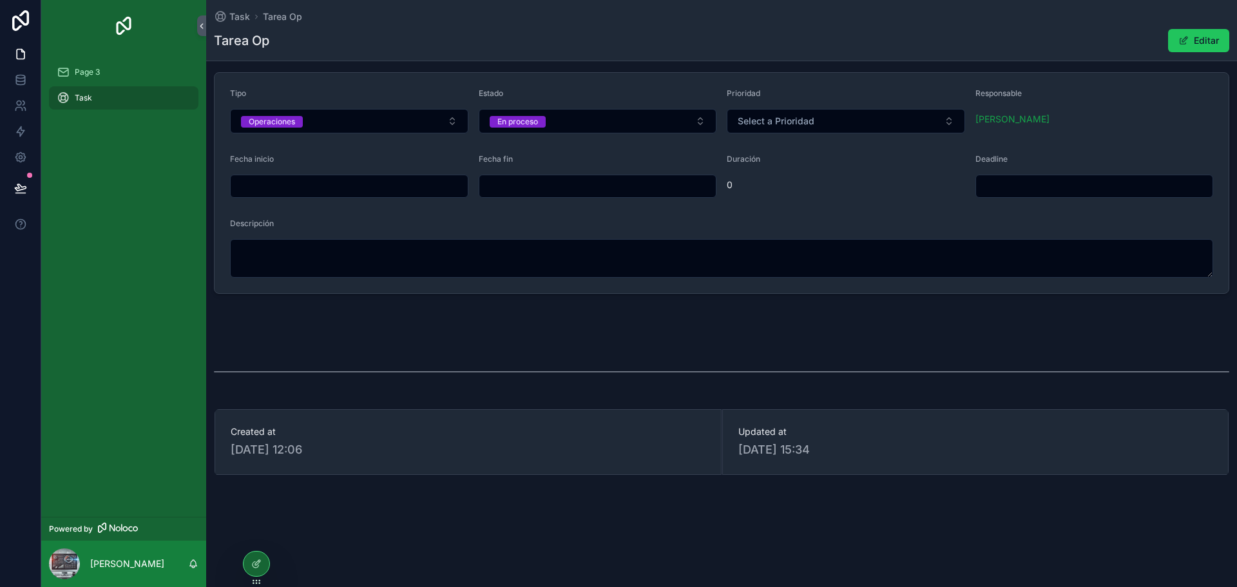
scroll to position [81, 0]
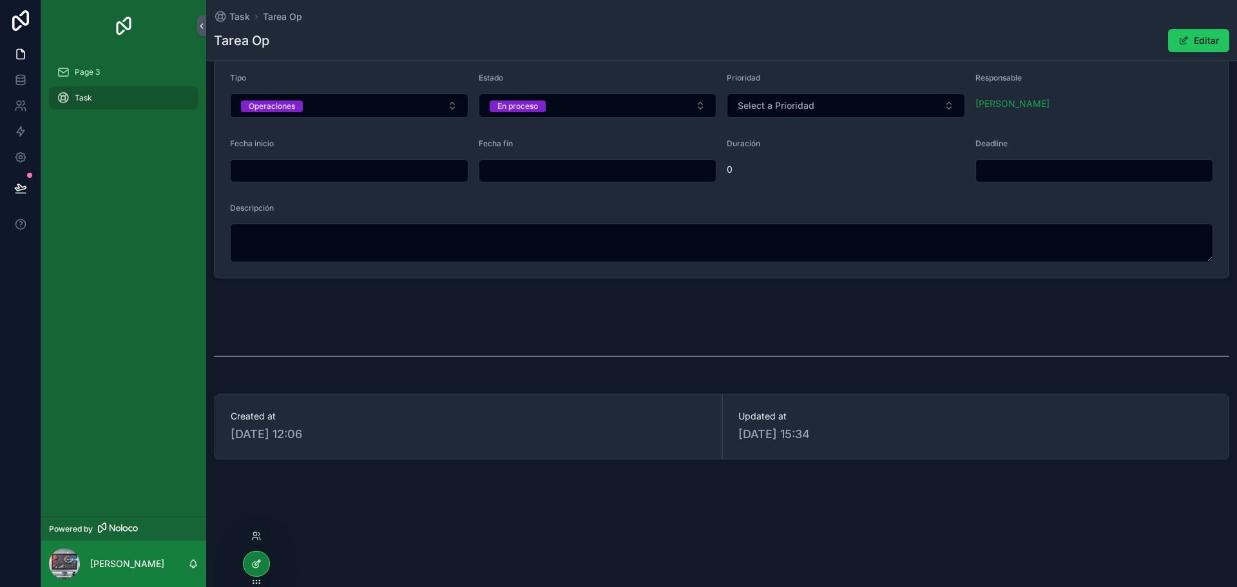
click at [250, 562] on div at bounding box center [256, 563] width 26 height 24
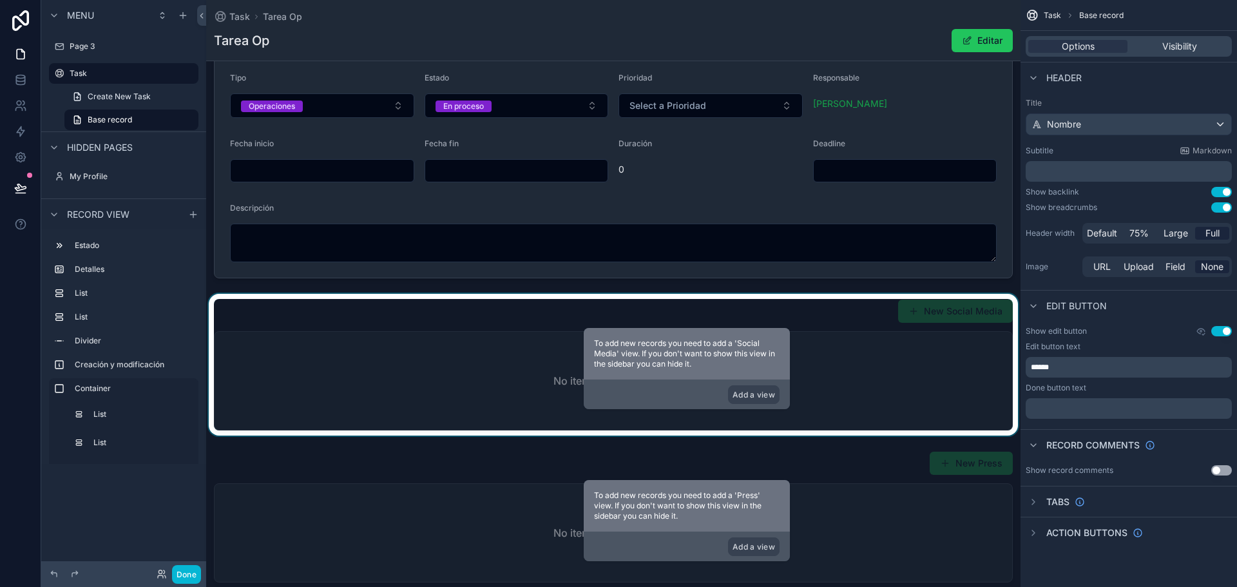
click at [877, 356] on div "scrollable content" at bounding box center [613, 365] width 814 height 142
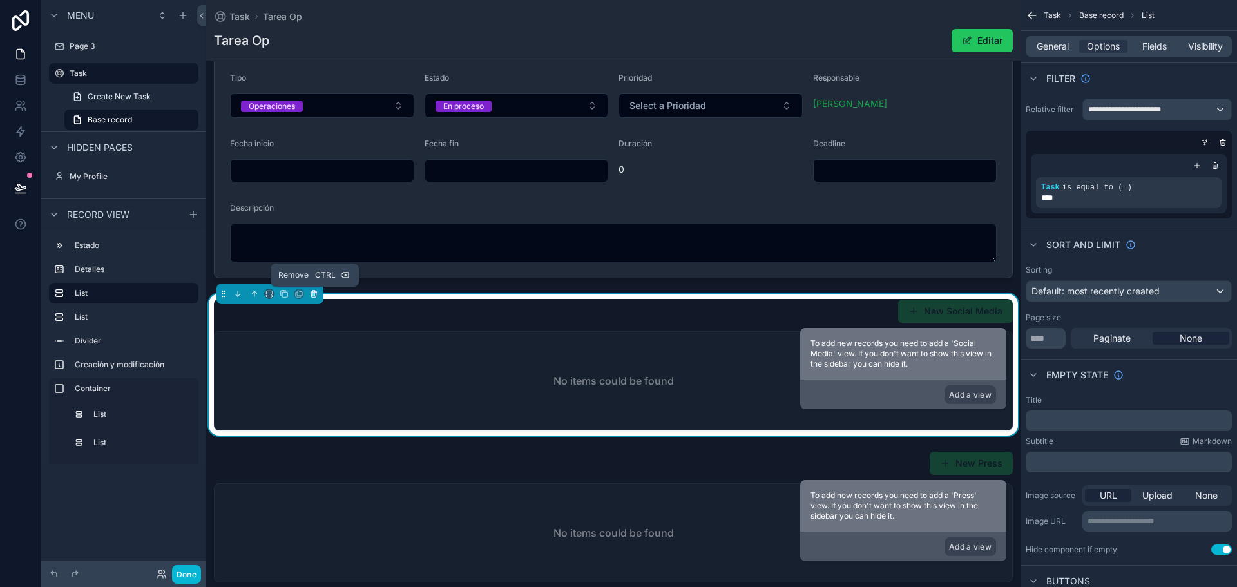
click at [312, 294] on icon "scrollable content" at bounding box center [313, 293] width 9 height 9
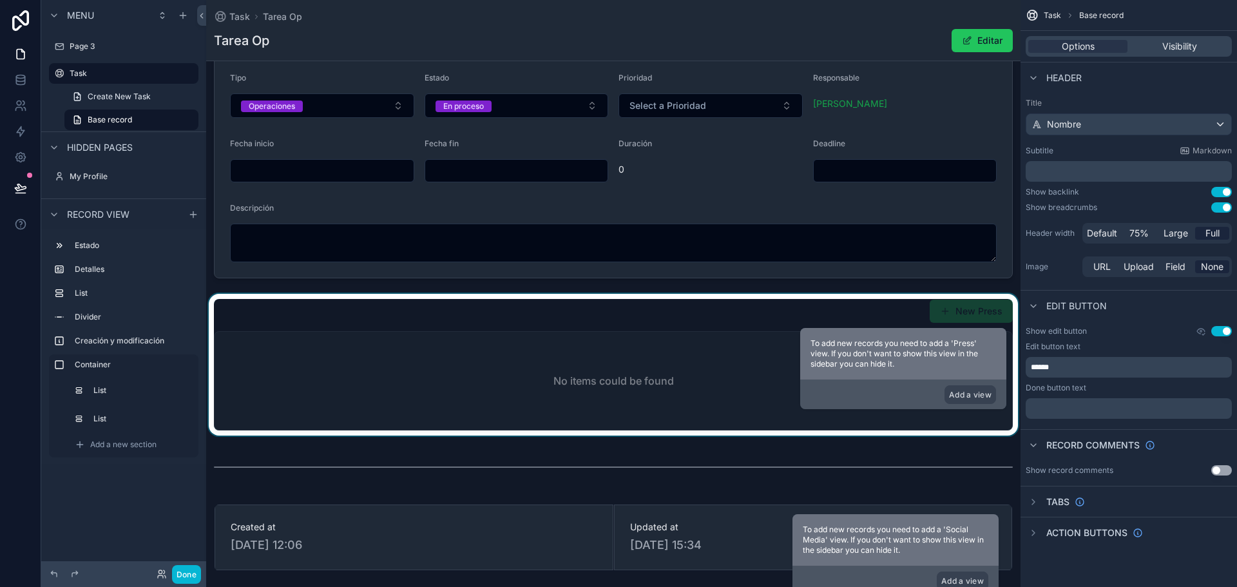
click at [321, 325] on div "scrollable content" at bounding box center [613, 365] width 814 height 142
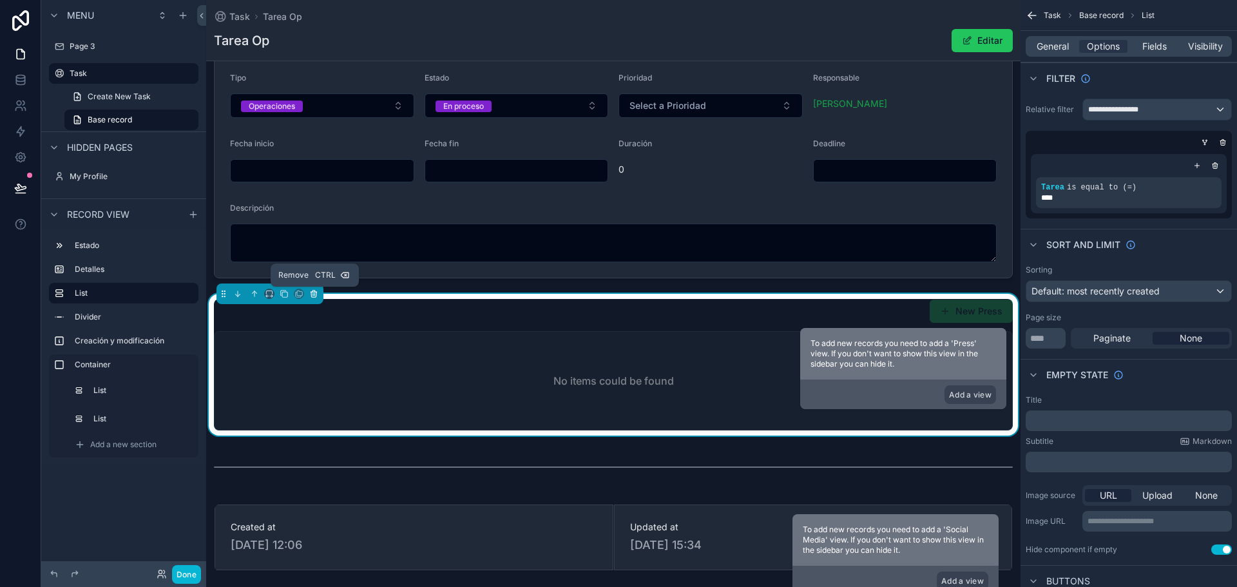
click at [313, 299] on button "scrollable content" at bounding box center [314, 294] width 14 height 14
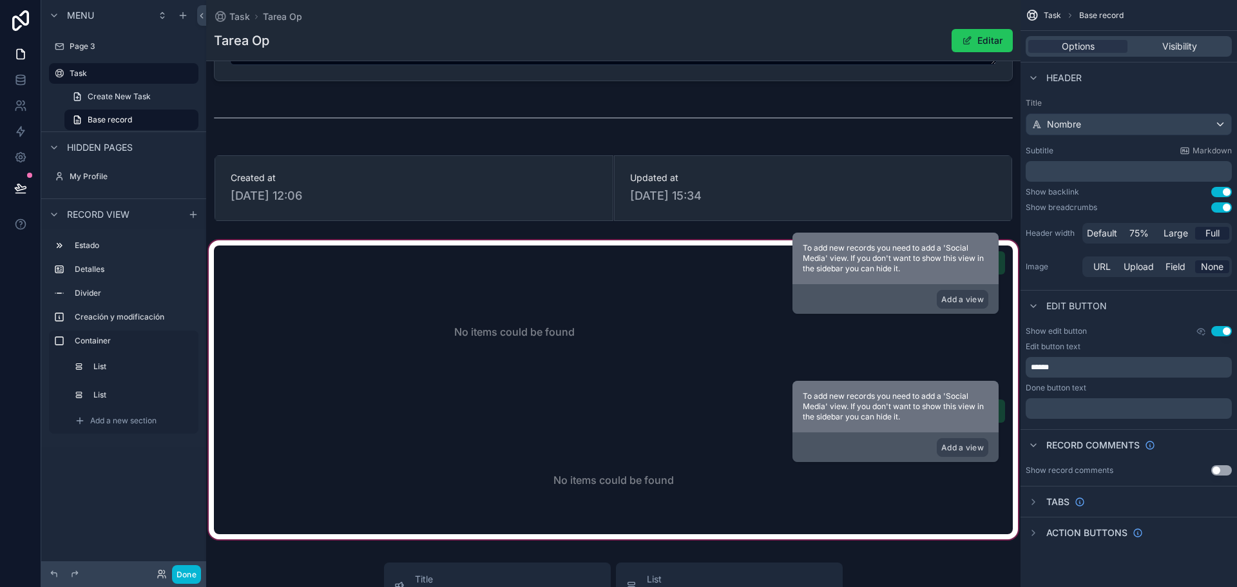
scroll to position [274, 0]
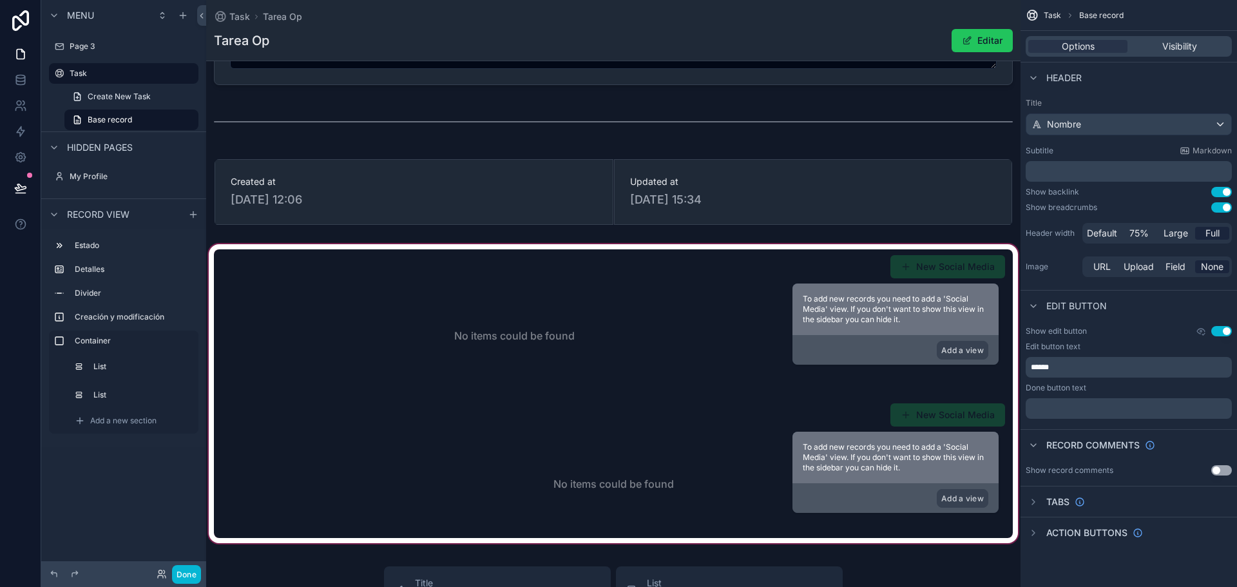
click at [393, 301] on div "scrollable content" at bounding box center [613, 394] width 814 height 304
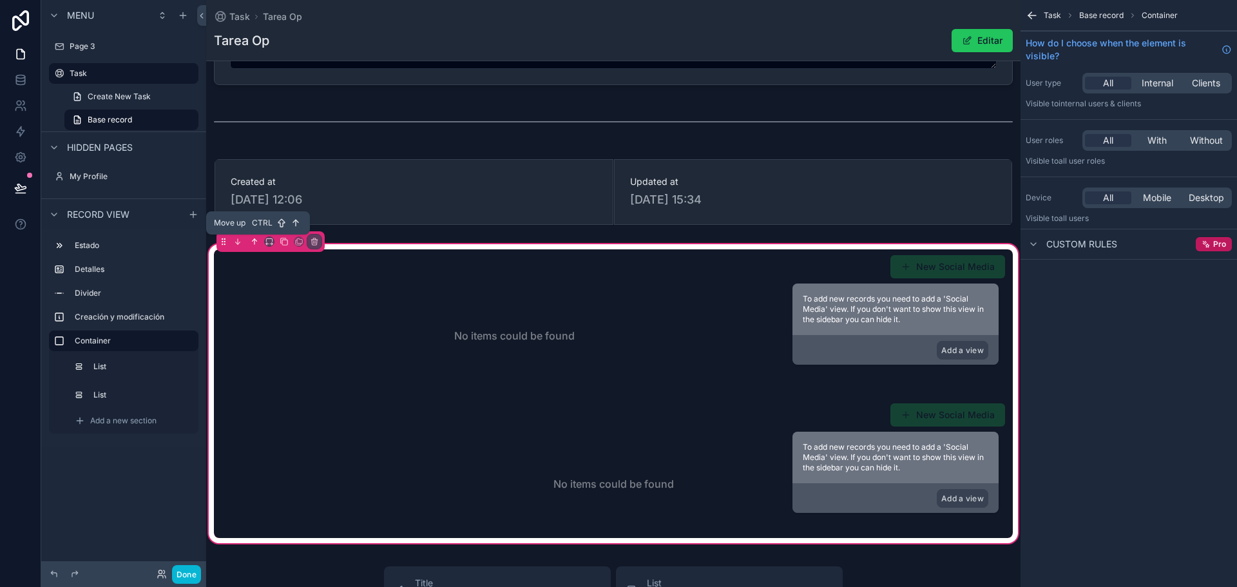
click at [254, 242] on icon "scrollable content" at bounding box center [254, 241] width 0 height 5
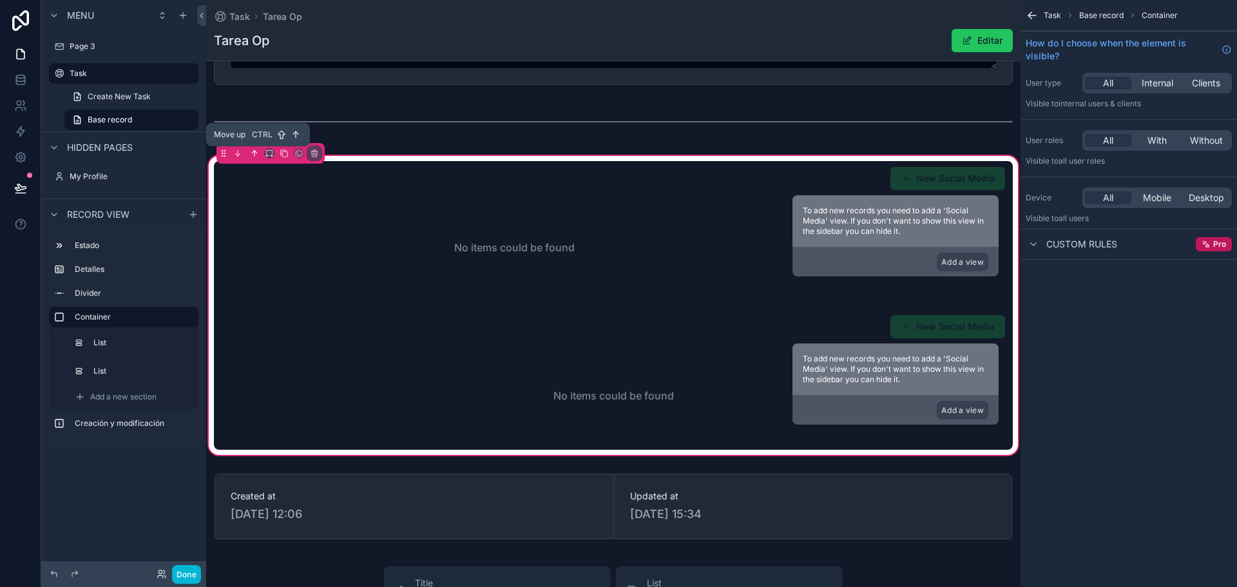
click at [254, 153] on icon "scrollable content" at bounding box center [254, 153] width 0 height 5
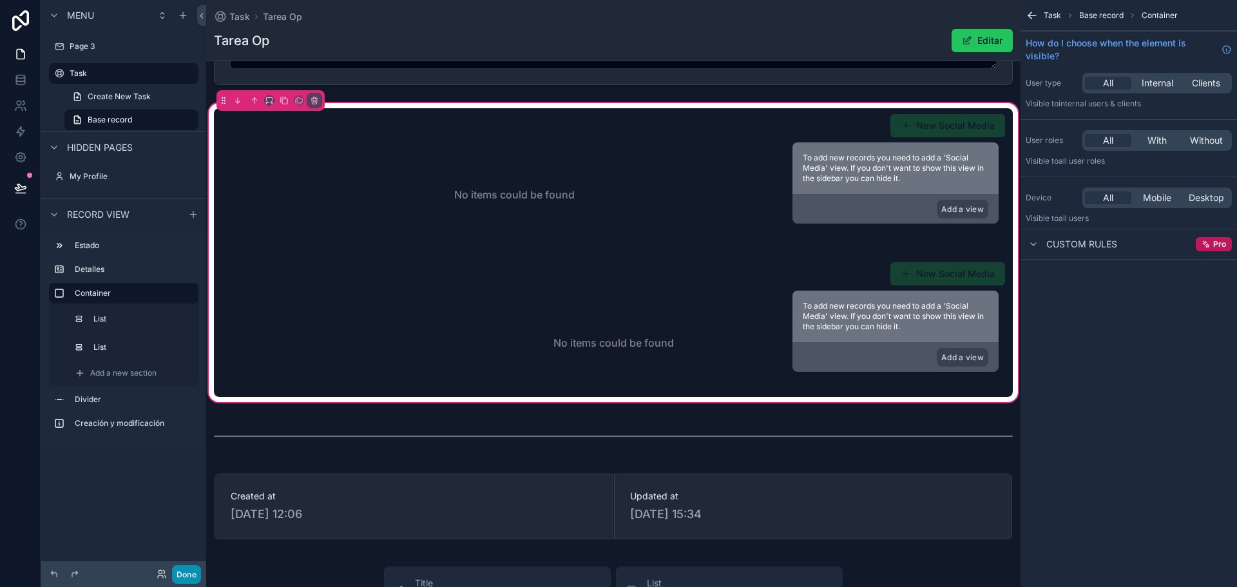
click at [174, 571] on button "Done" at bounding box center [186, 574] width 29 height 19
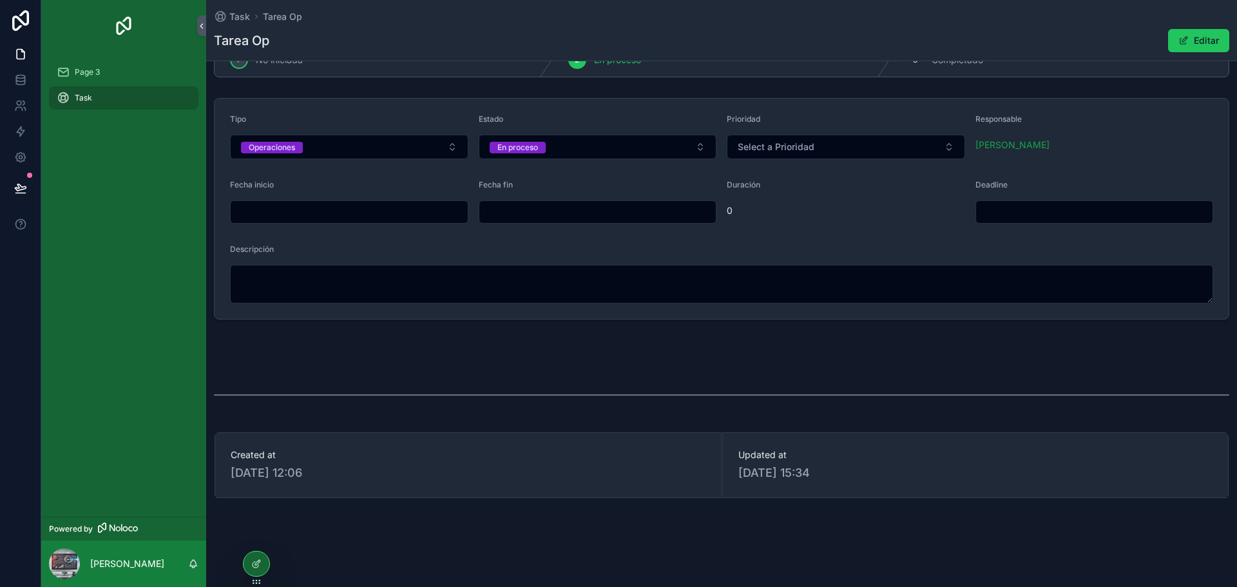
click at [526, 352] on div "scrollable content" at bounding box center [721, 349] width 1031 height 28
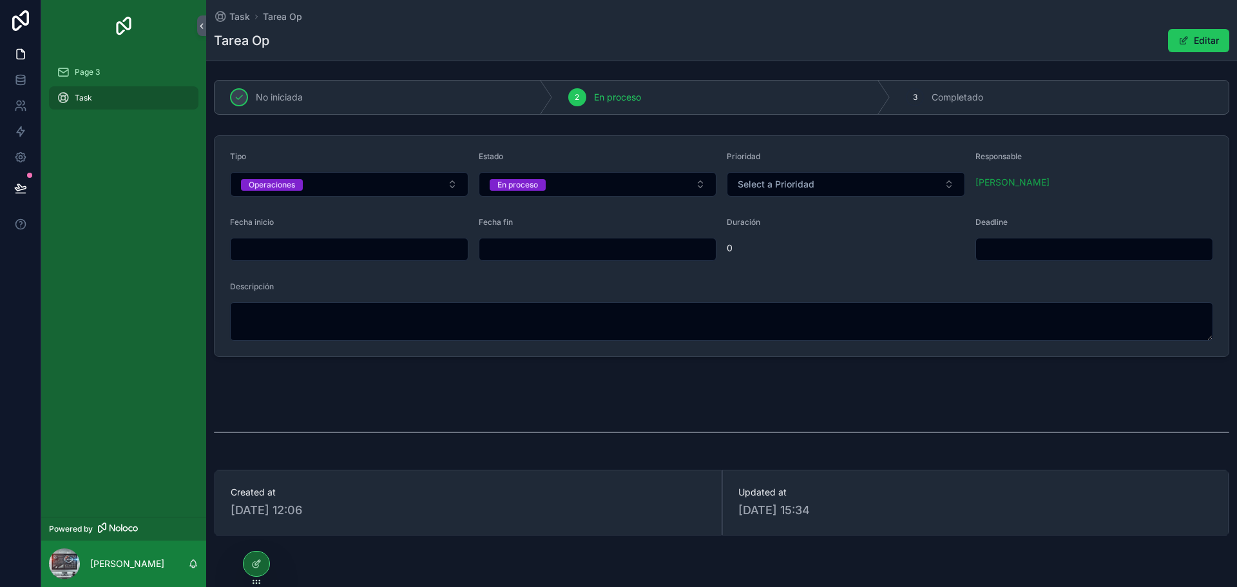
scroll to position [0, 0]
click at [1206, 33] on button "Editar" at bounding box center [1198, 40] width 61 height 23
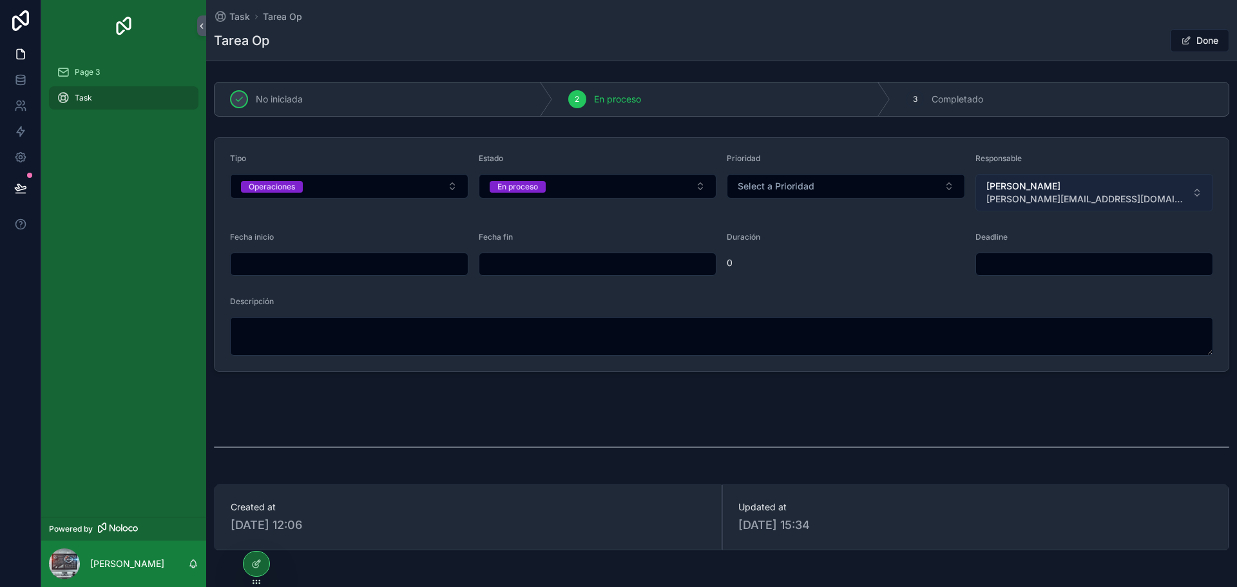
click at [1135, 187] on button "[PERSON_NAME] [PERSON_NAME][EMAIL_ADDRESS][DOMAIN_NAME]" at bounding box center [1094, 192] width 238 height 37
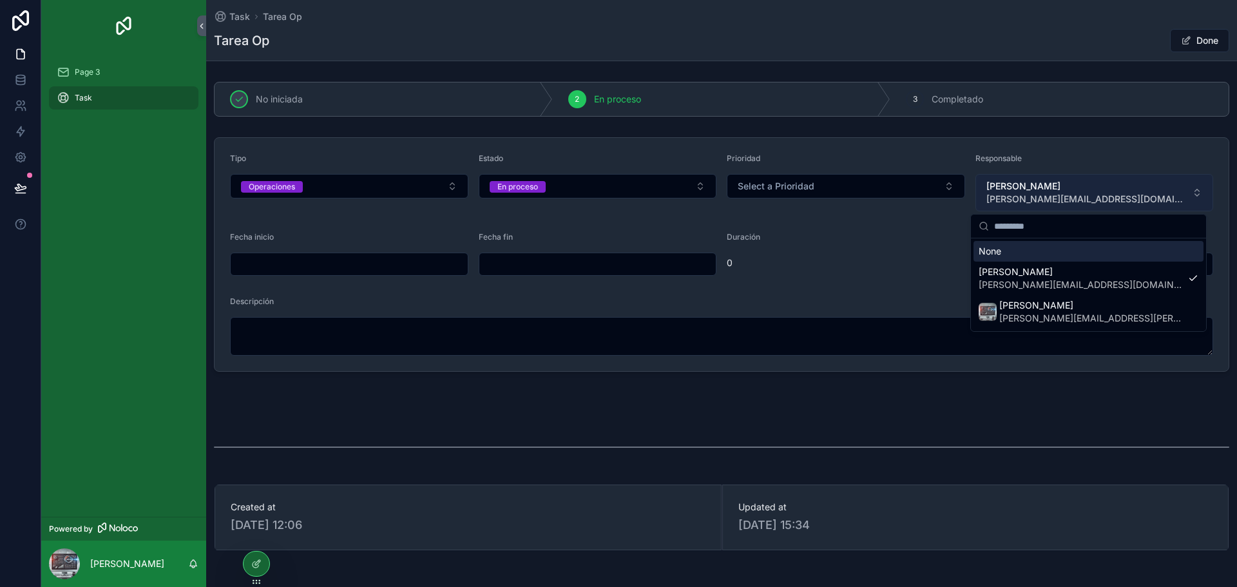
click at [1135, 187] on button "[PERSON_NAME] [PERSON_NAME][EMAIL_ADDRESS][DOMAIN_NAME]" at bounding box center [1094, 192] width 238 height 37
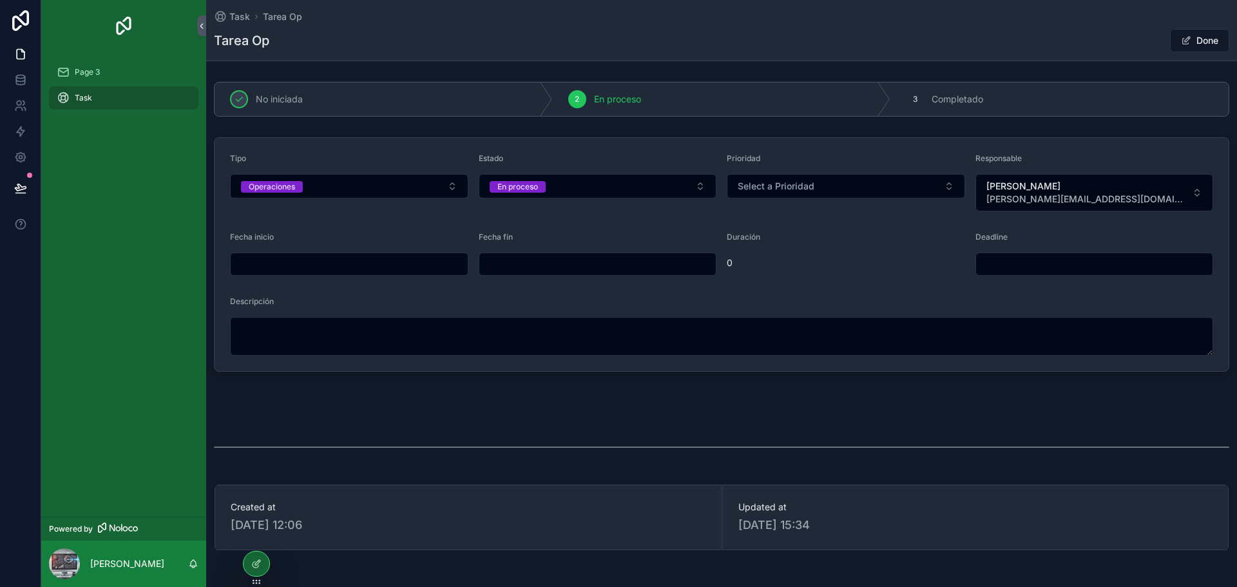
click at [879, 289] on form "Tipo Operaciones Estado En proceso Prioridad Select a Prioridad Responsable [PE…" at bounding box center [721, 254] width 1014 height 233
click at [853, 182] on button "Select a Prioridad" at bounding box center [846, 186] width 238 height 24
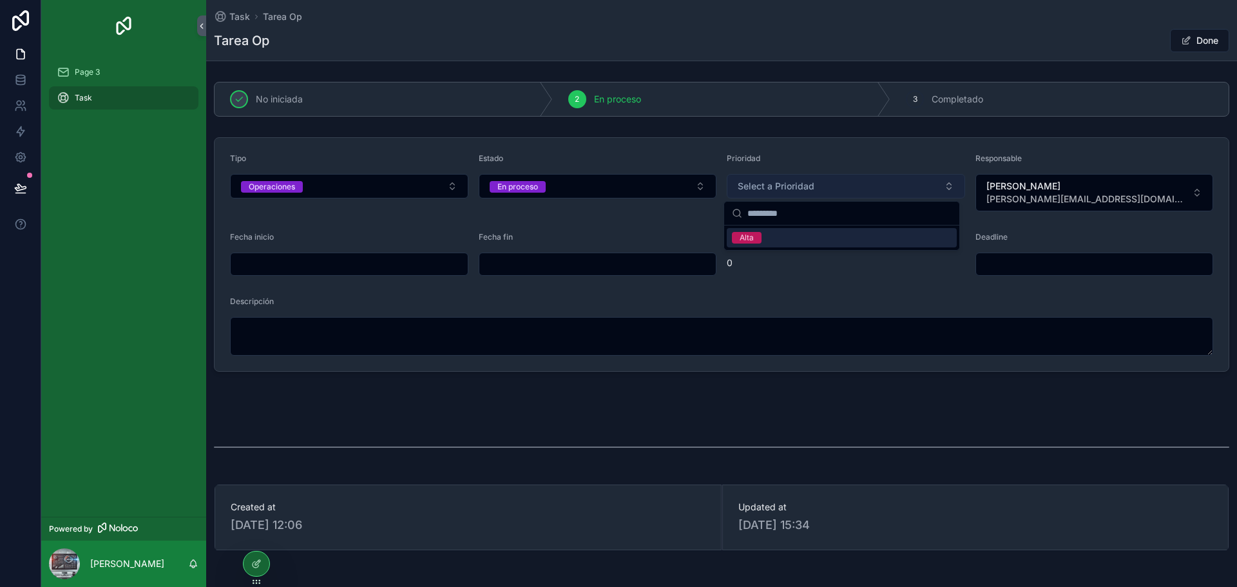
click at [853, 182] on button "Select a Prioridad" at bounding box center [846, 186] width 238 height 24
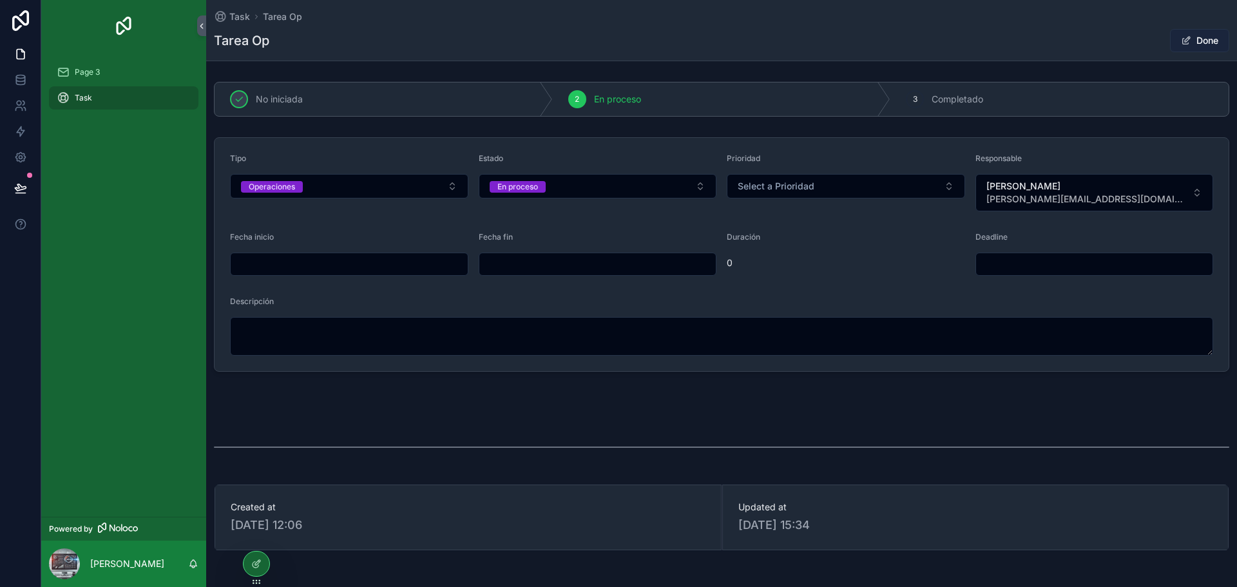
click at [1190, 32] on button "Done" at bounding box center [1199, 40] width 59 height 23
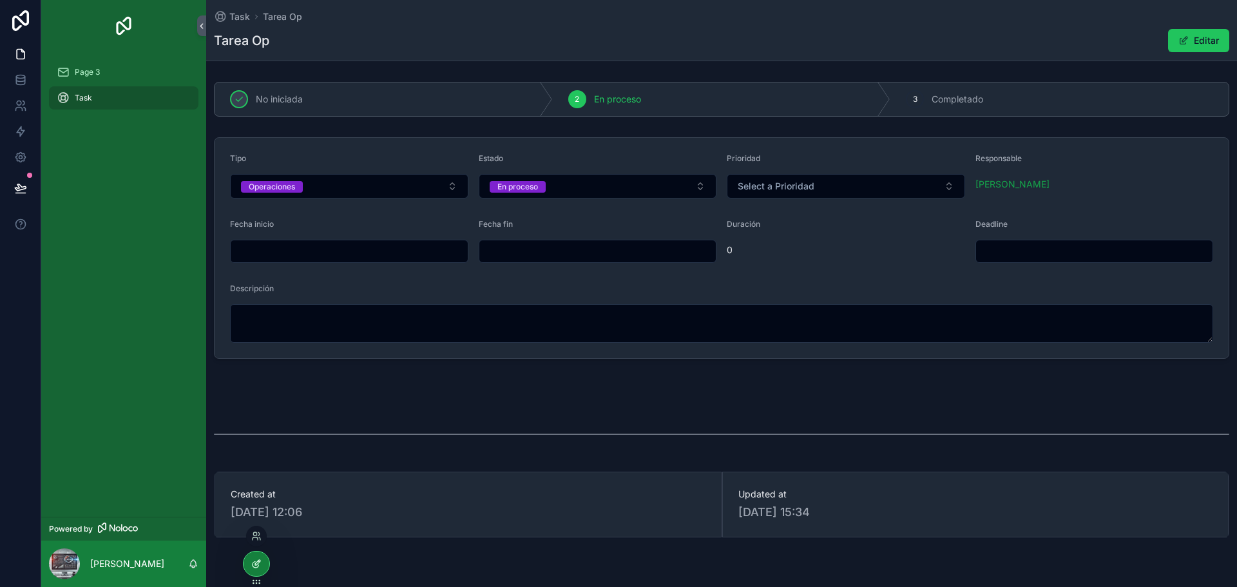
click at [257, 565] on icon at bounding box center [256, 563] width 10 height 10
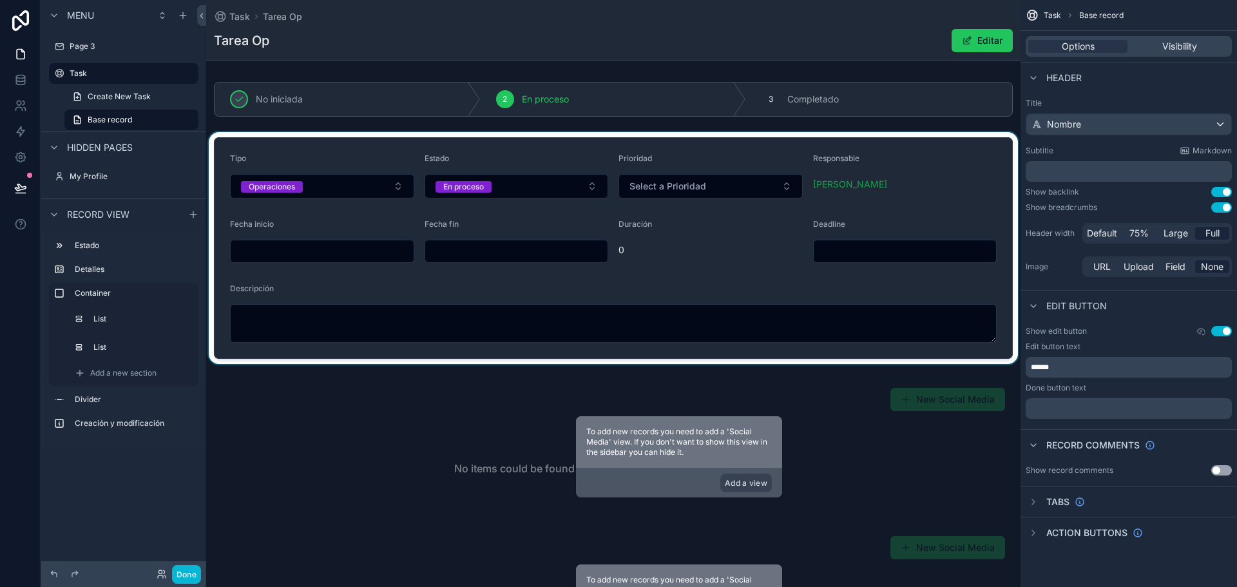
click at [381, 166] on div "scrollable content" at bounding box center [613, 248] width 814 height 232
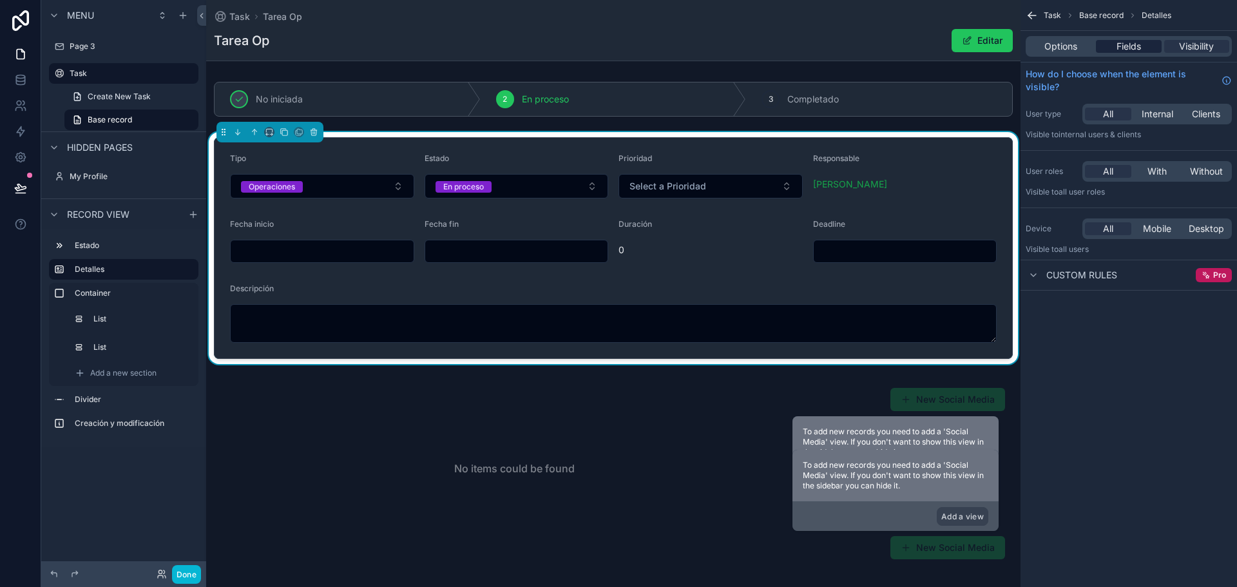
click at [1128, 47] on span "Fields" at bounding box center [1128, 46] width 24 height 13
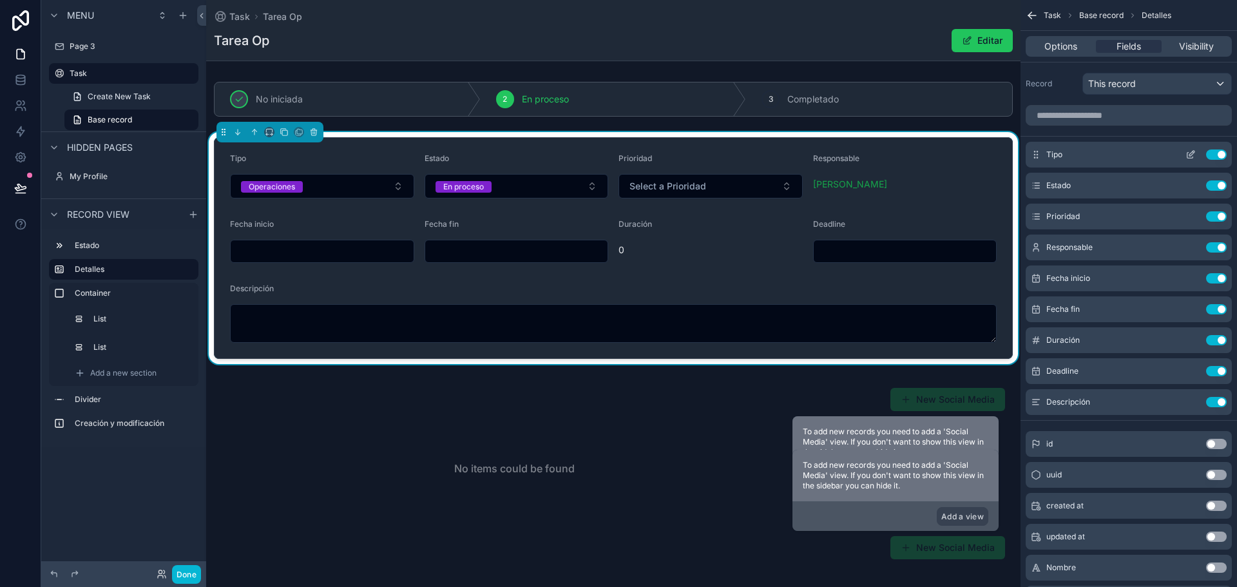
click at [1187, 155] on icon "scrollable content" at bounding box center [1190, 156] width 6 height 6
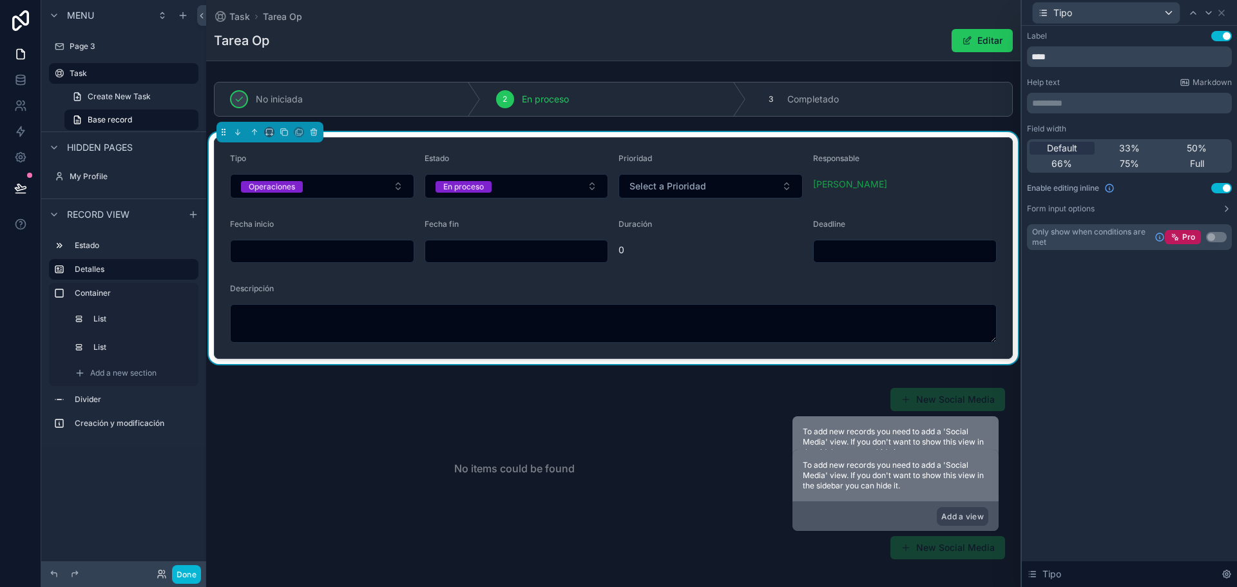
click at [1220, 185] on button "Use setting" at bounding box center [1221, 188] width 21 height 10
click at [1226, 13] on div "Tipo" at bounding box center [1129, 12] width 205 height 25
click at [1221, 18] on div "Tipo" at bounding box center [1129, 12] width 205 height 25
click at [1221, 13] on icon at bounding box center [1221, 12] width 5 height 5
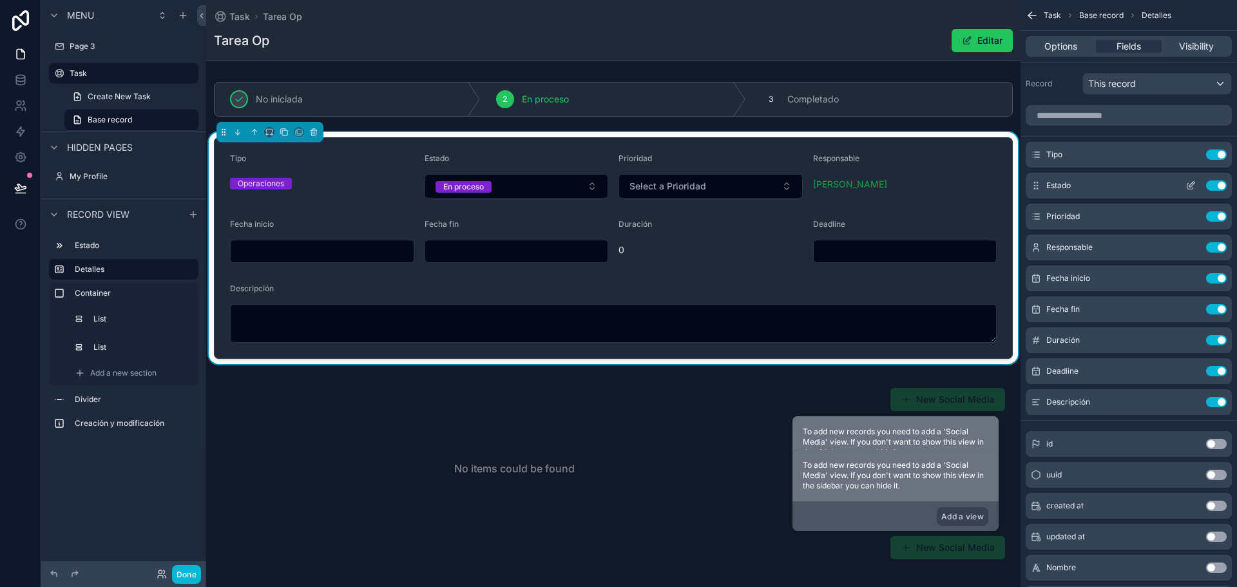
click at [1188, 183] on icon "scrollable content" at bounding box center [1190, 185] width 10 height 10
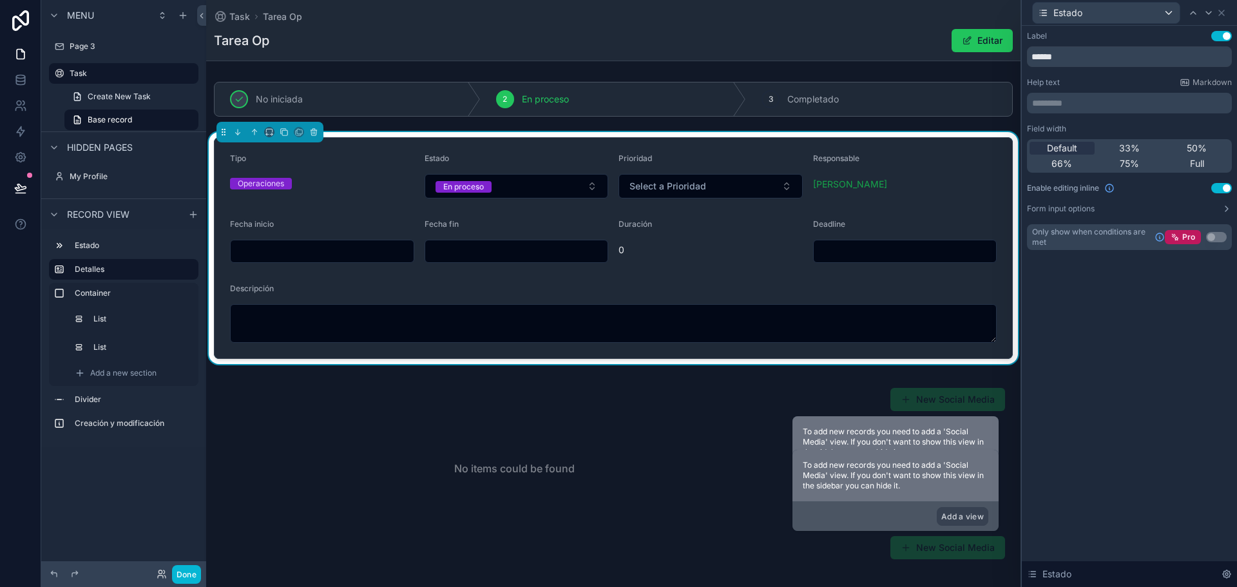
click at [1231, 185] on div "Use setting" at bounding box center [1221, 188] width 21 height 10
click at [1224, 184] on button "Use setting" at bounding box center [1221, 188] width 21 height 10
click at [1221, 8] on icon at bounding box center [1221, 13] width 10 height 10
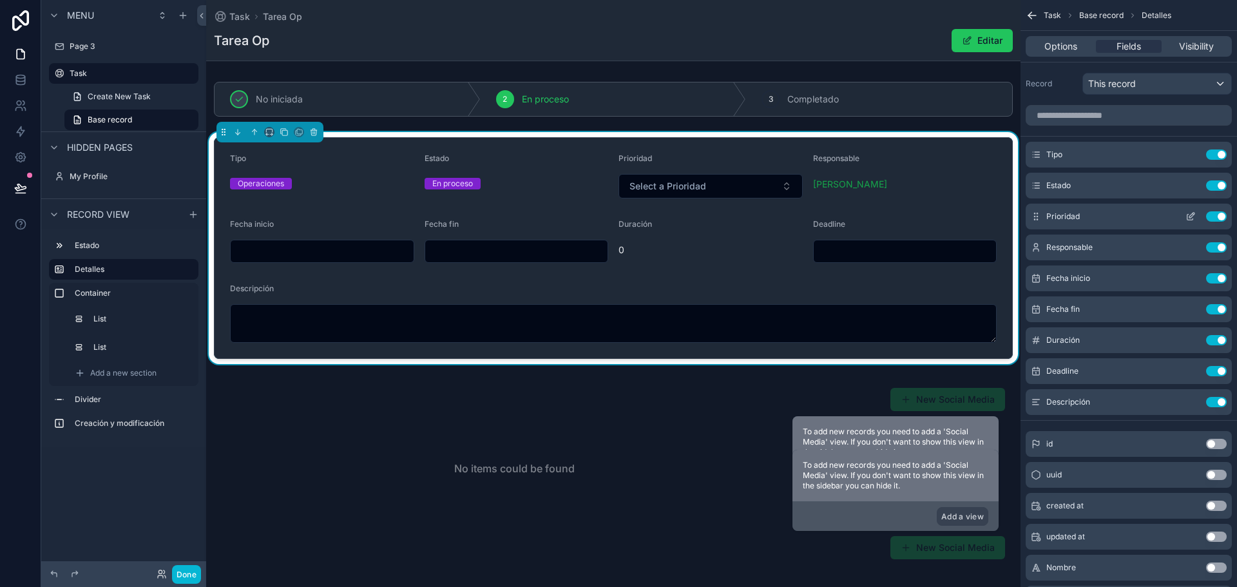
click at [1194, 213] on icon "scrollable content" at bounding box center [1191, 215] width 5 height 5
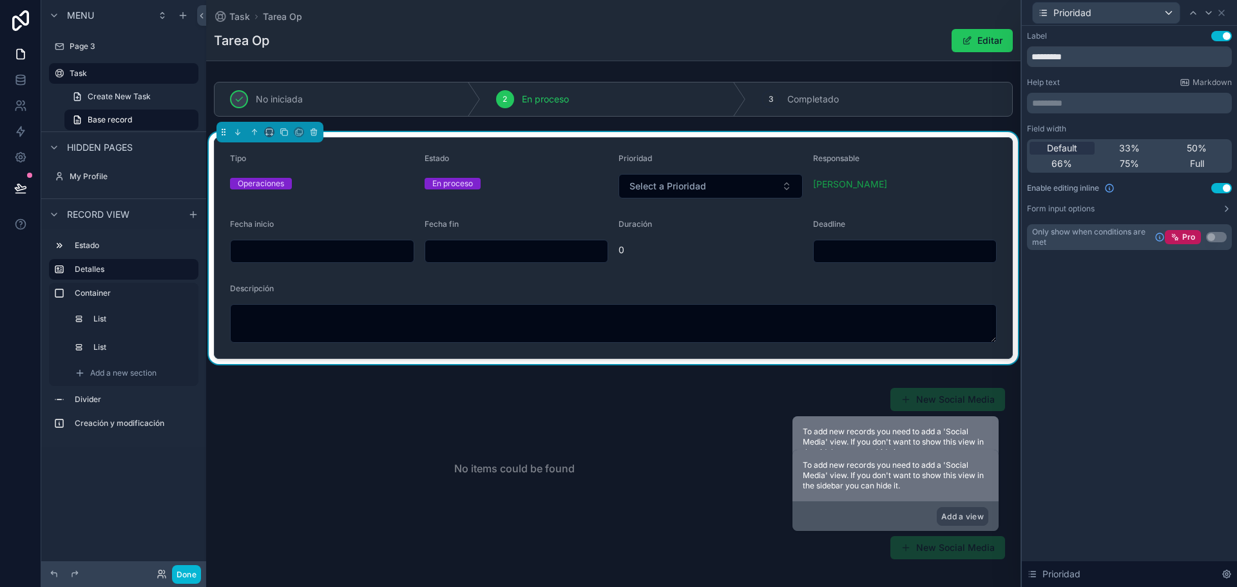
click at [1226, 187] on button "Use setting" at bounding box center [1221, 188] width 21 height 10
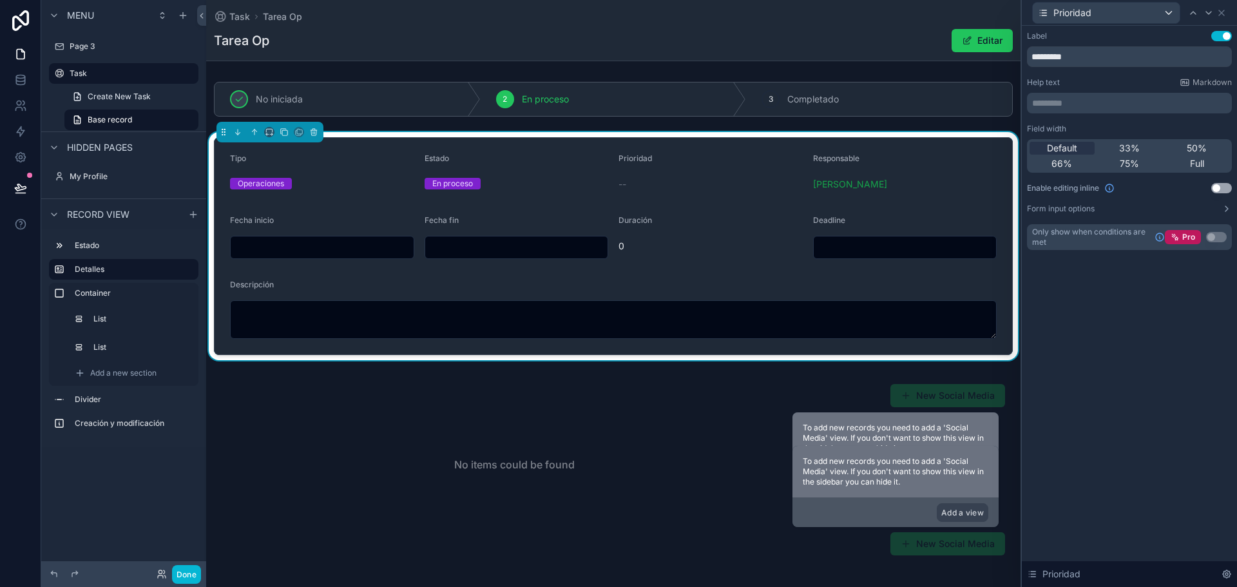
click at [1227, 12] on div "Prioridad" at bounding box center [1129, 12] width 205 height 25
click at [1219, 14] on icon at bounding box center [1221, 13] width 10 height 10
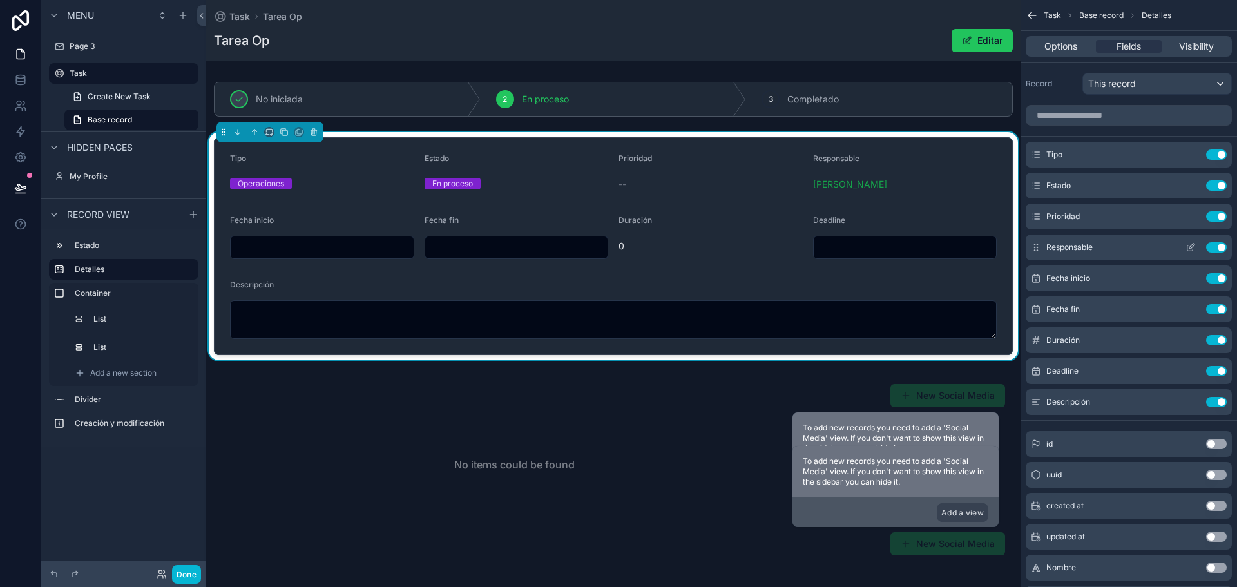
click at [1190, 249] on icon "scrollable content" at bounding box center [1190, 247] width 10 height 10
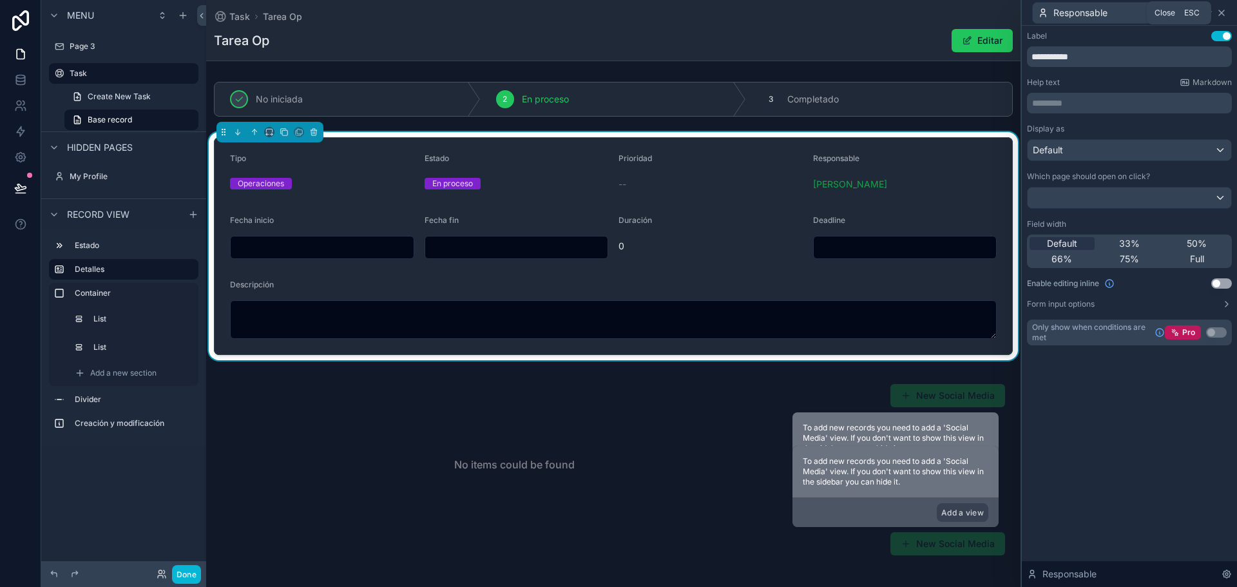
click at [1224, 10] on icon at bounding box center [1221, 13] width 10 height 10
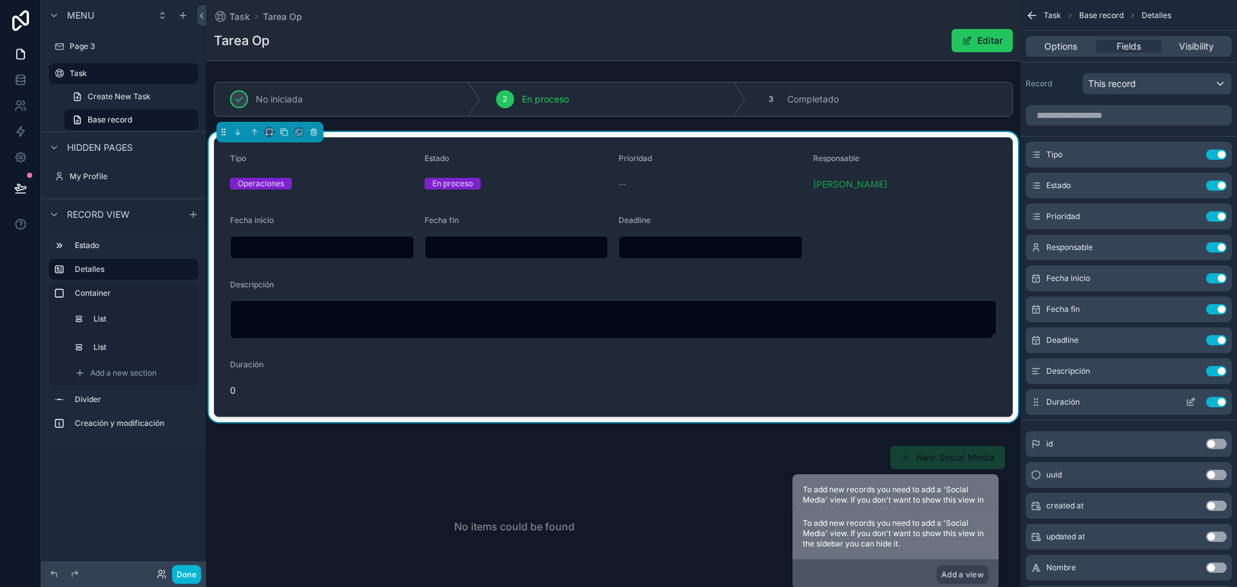
click at [1190, 402] on icon "scrollable content" at bounding box center [1190, 402] width 10 height 10
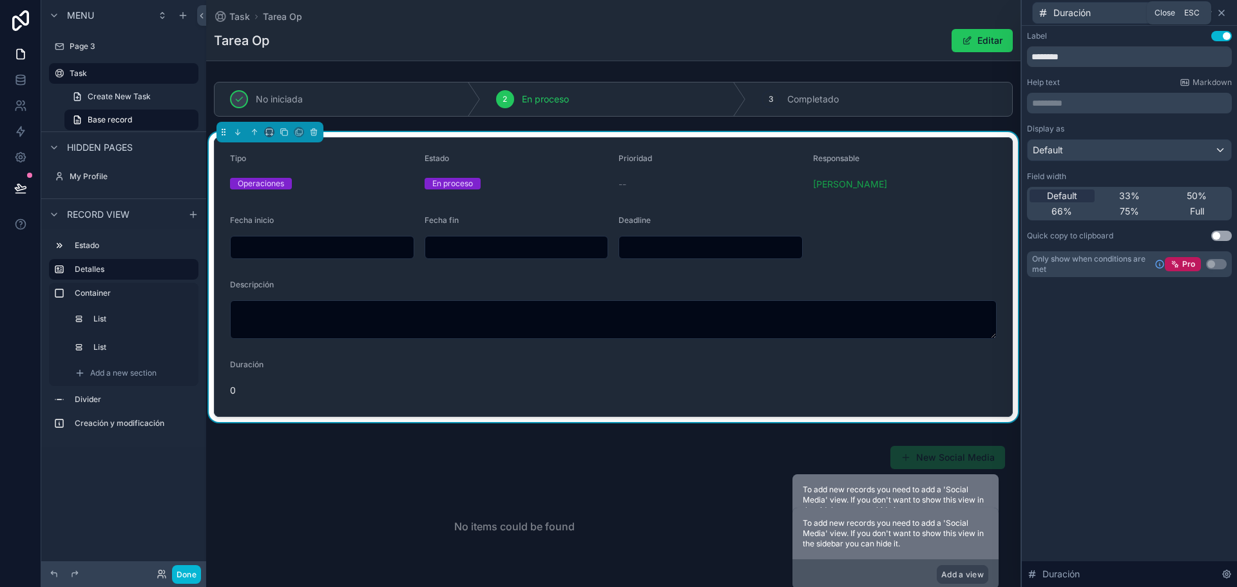
click at [1221, 16] on icon at bounding box center [1221, 13] width 10 height 10
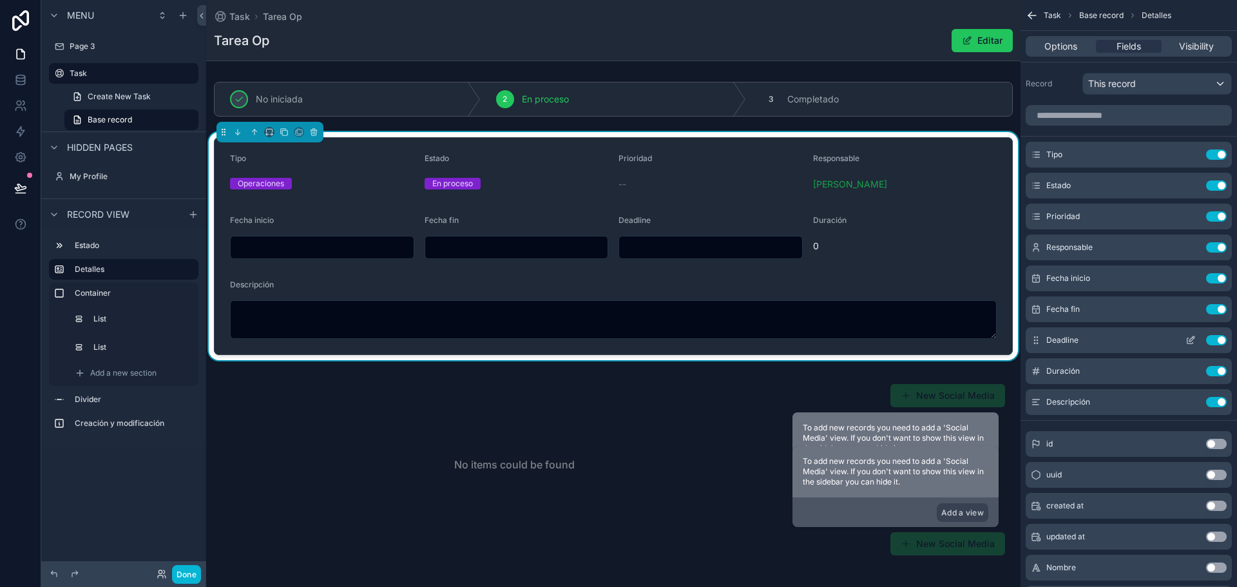
click at [1187, 336] on icon "scrollable content" at bounding box center [1190, 340] width 10 height 10
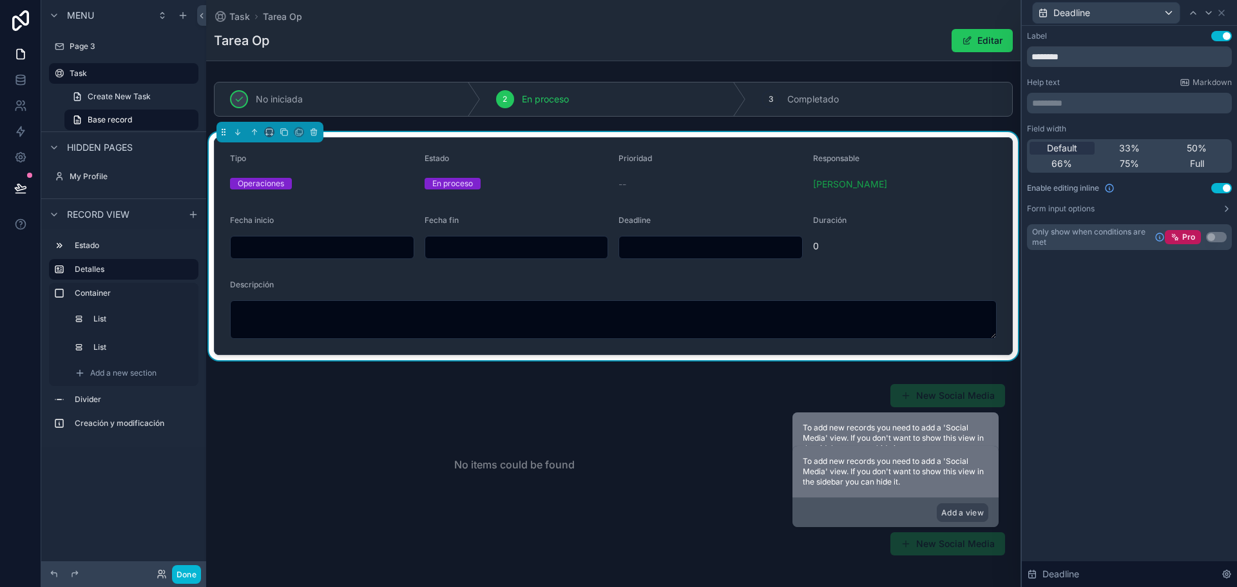
click at [1221, 189] on button "Use setting" at bounding box center [1221, 188] width 21 height 10
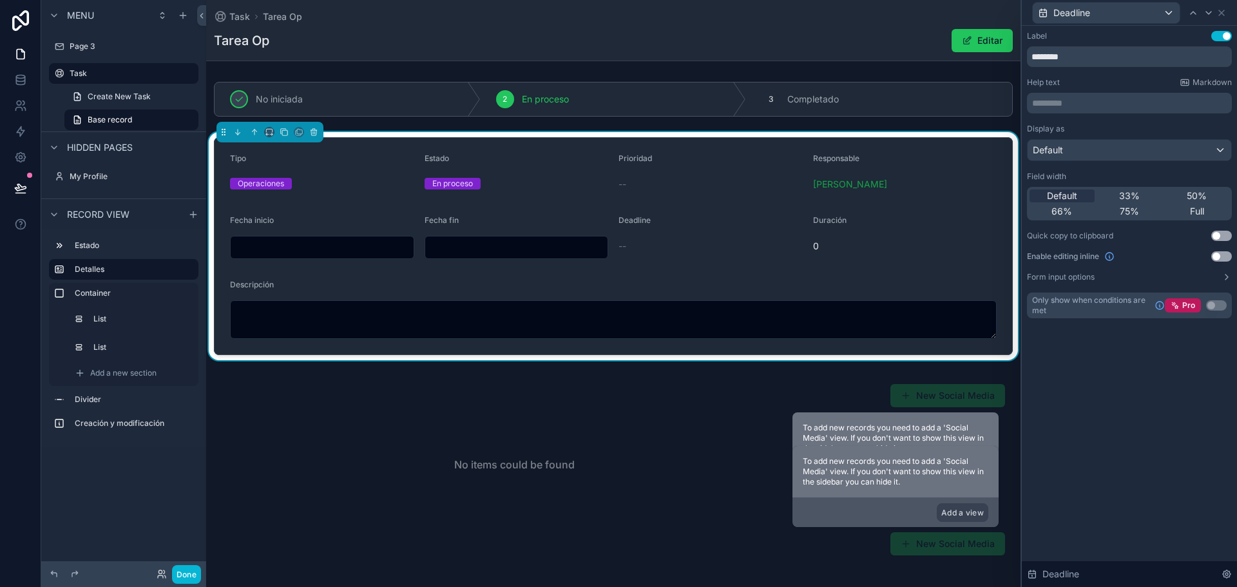
click at [526, 248] on input "scrollable content" at bounding box center [516, 247] width 183 height 18
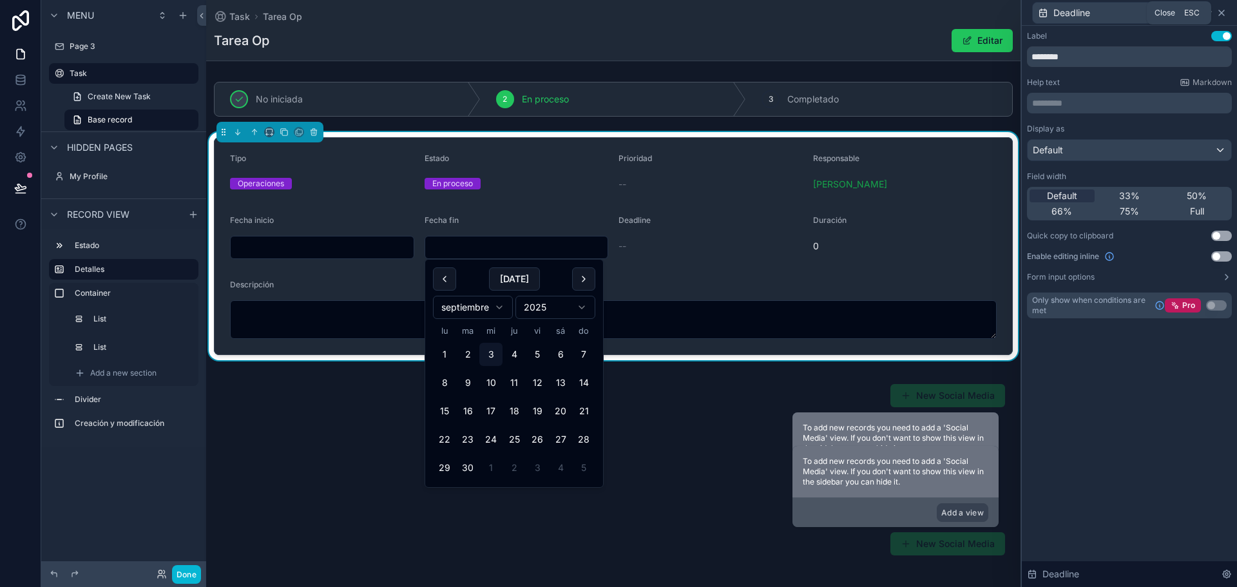
click at [1221, 16] on icon at bounding box center [1221, 13] width 10 height 10
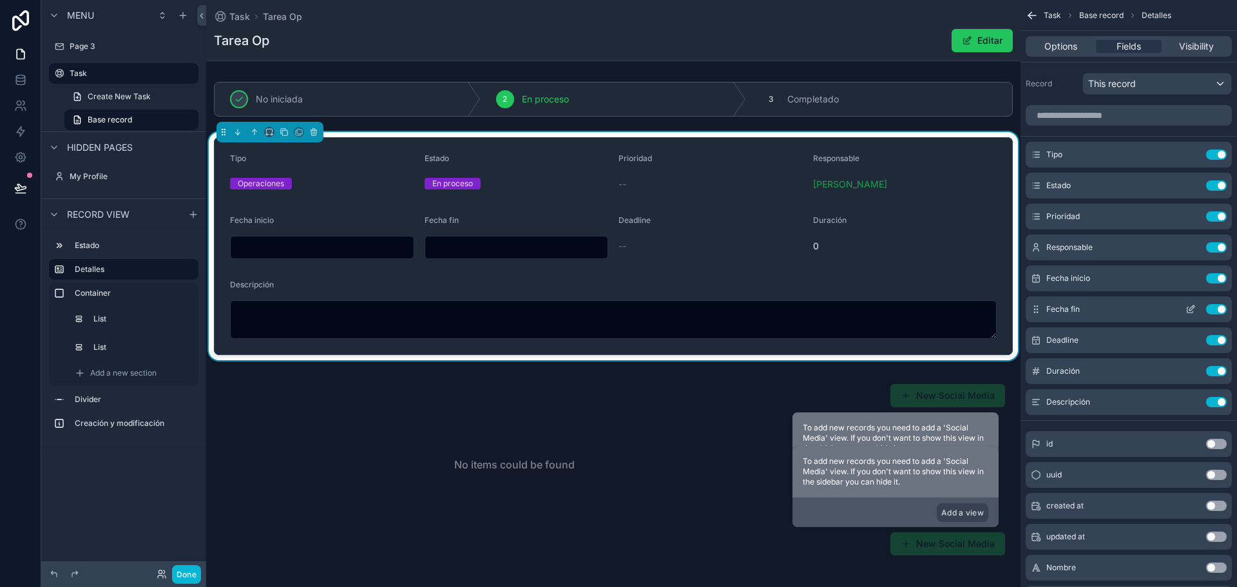
click at [1193, 307] on icon "scrollable content" at bounding box center [1192, 306] width 1 height 1
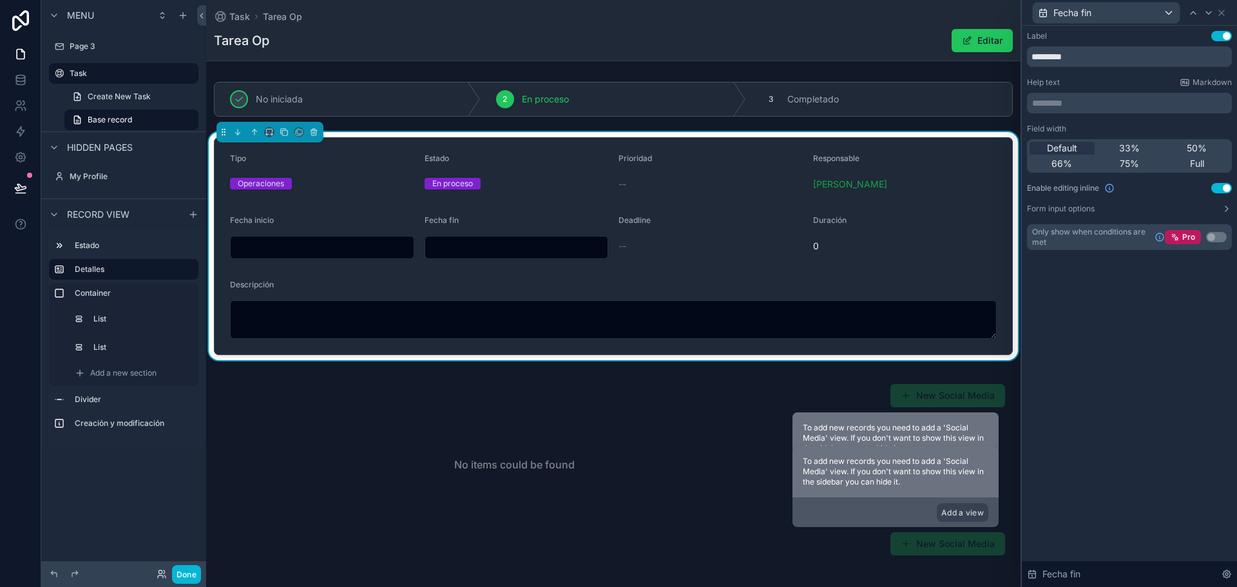
click at [1221, 187] on button "Use setting" at bounding box center [1221, 188] width 21 height 10
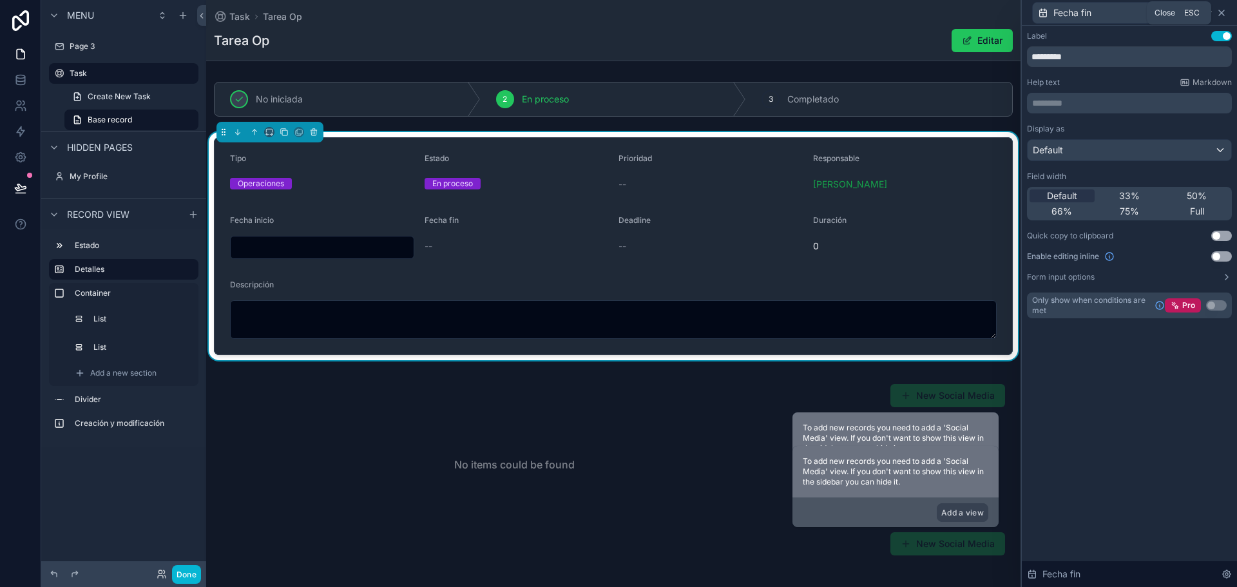
click at [1224, 11] on icon at bounding box center [1221, 13] width 10 height 10
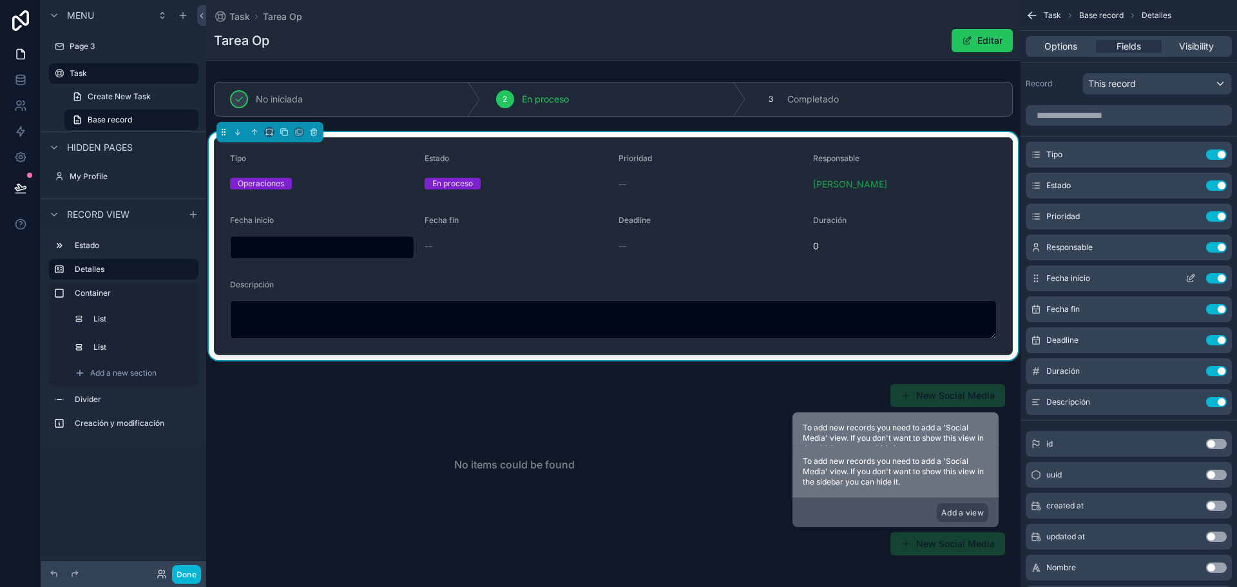
click at [1188, 274] on icon "scrollable content" at bounding box center [1190, 278] width 10 height 10
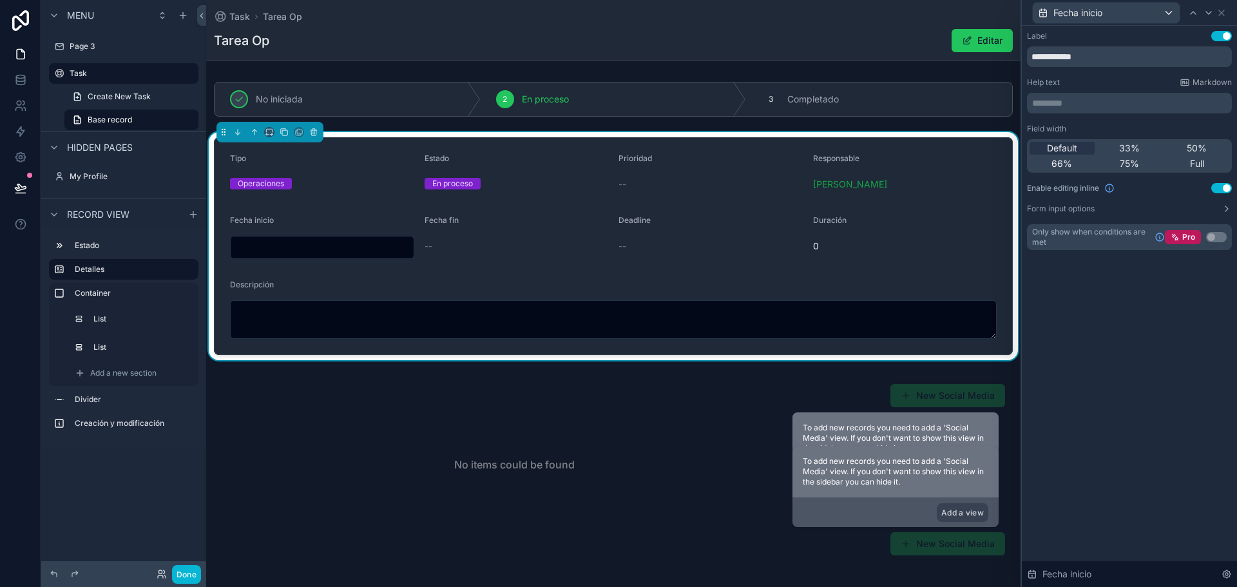
click at [1221, 190] on button "Use setting" at bounding box center [1221, 188] width 21 height 10
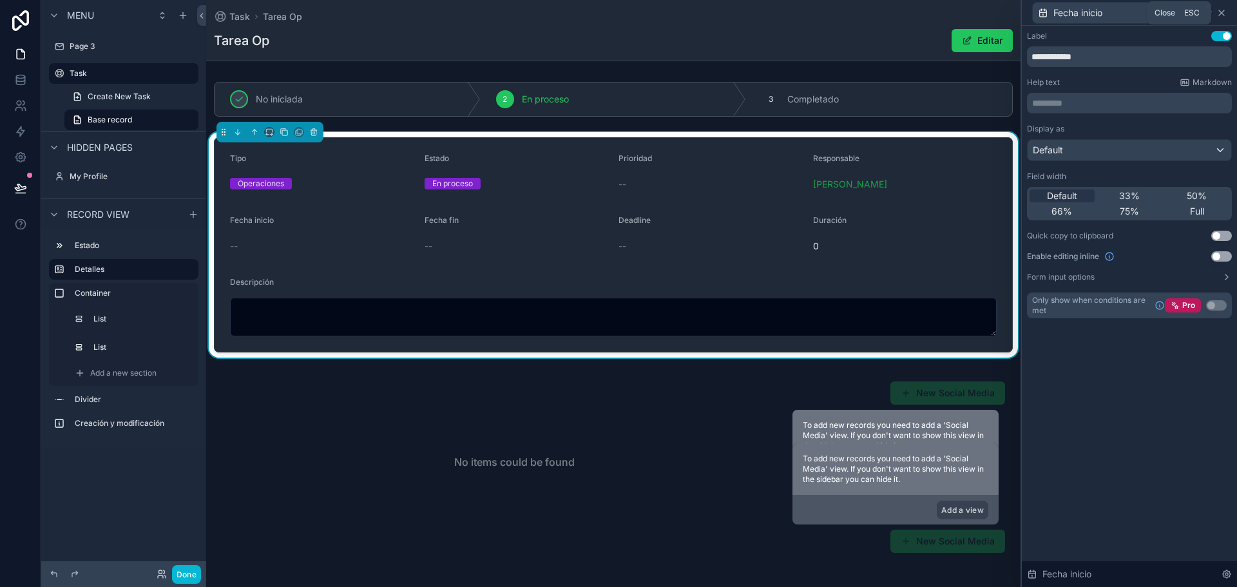
click at [1220, 13] on icon at bounding box center [1221, 13] width 10 height 10
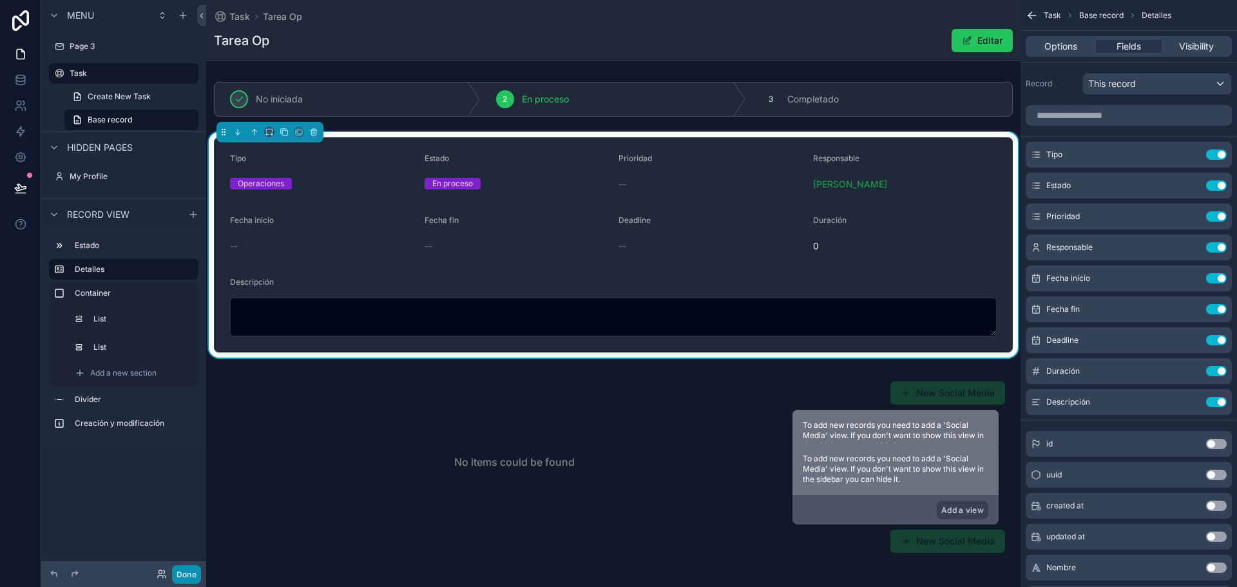
click at [177, 567] on button "Done" at bounding box center [186, 574] width 29 height 19
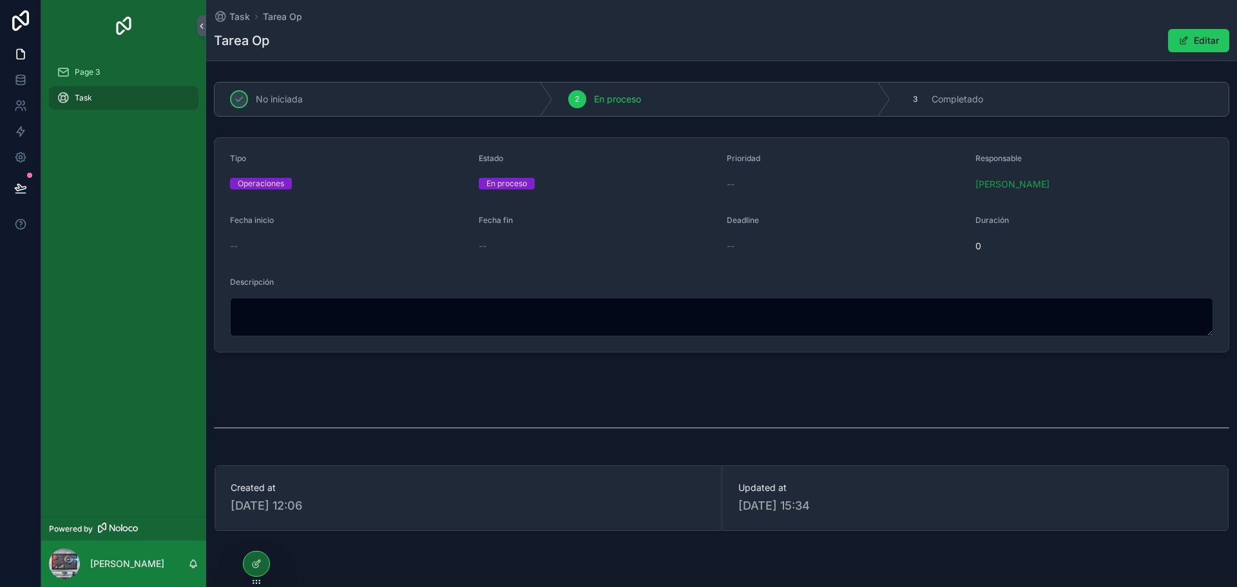
click at [506, 395] on div "scrollable content" at bounding box center [721, 391] width 1031 height 10
click at [971, 110] on div "3 Completado" at bounding box center [1059, 98] width 338 height 33
click at [787, 100] on div "En proceso" at bounding box center [722, 98] width 338 height 33
click at [263, 561] on div at bounding box center [256, 563] width 26 height 24
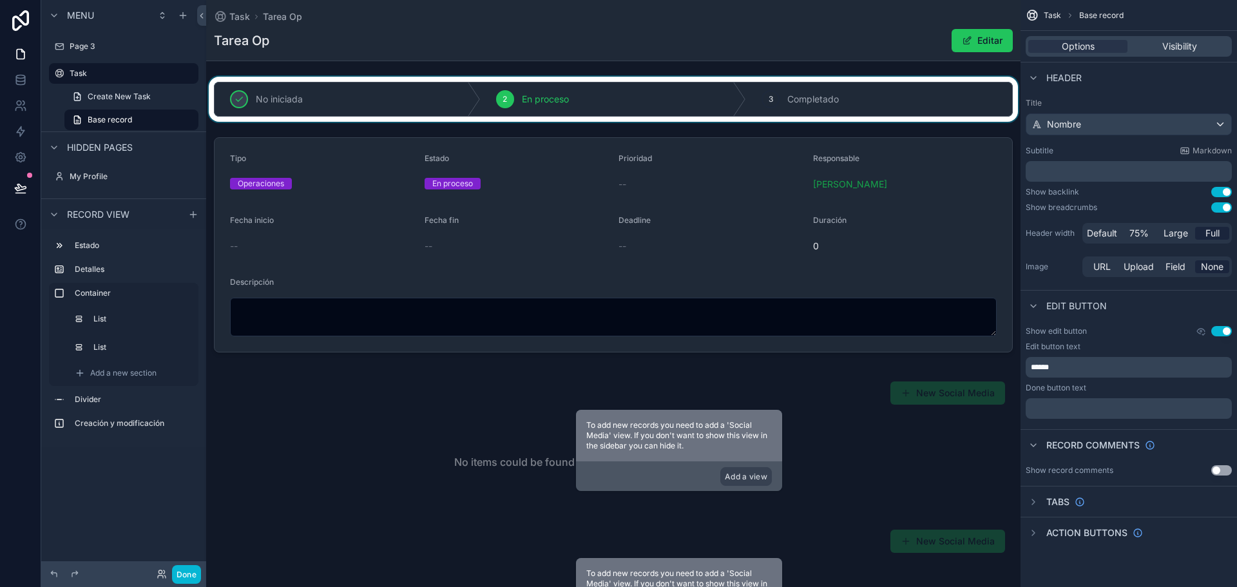
click at [965, 86] on div "scrollable content" at bounding box center [613, 99] width 814 height 45
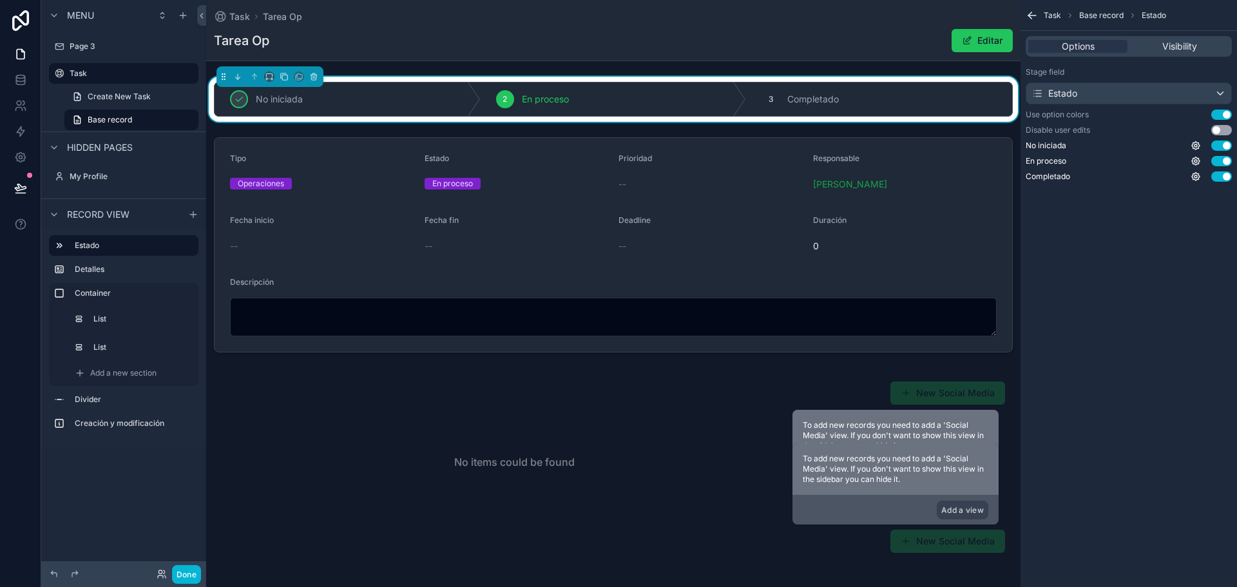
click at [1222, 130] on button "Use setting" at bounding box center [1221, 130] width 21 height 10
click at [1169, 50] on span "Visibility" at bounding box center [1179, 46] width 35 height 13
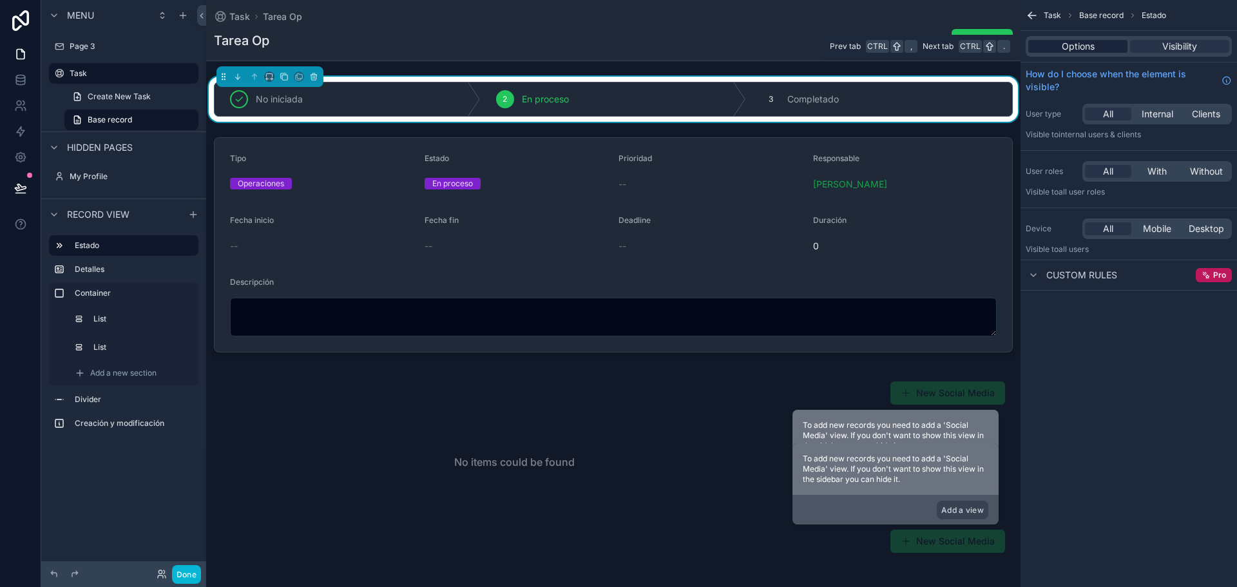
click at [1098, 43] on div "Options" at bounding box center [1077, 46] width 99 height 13
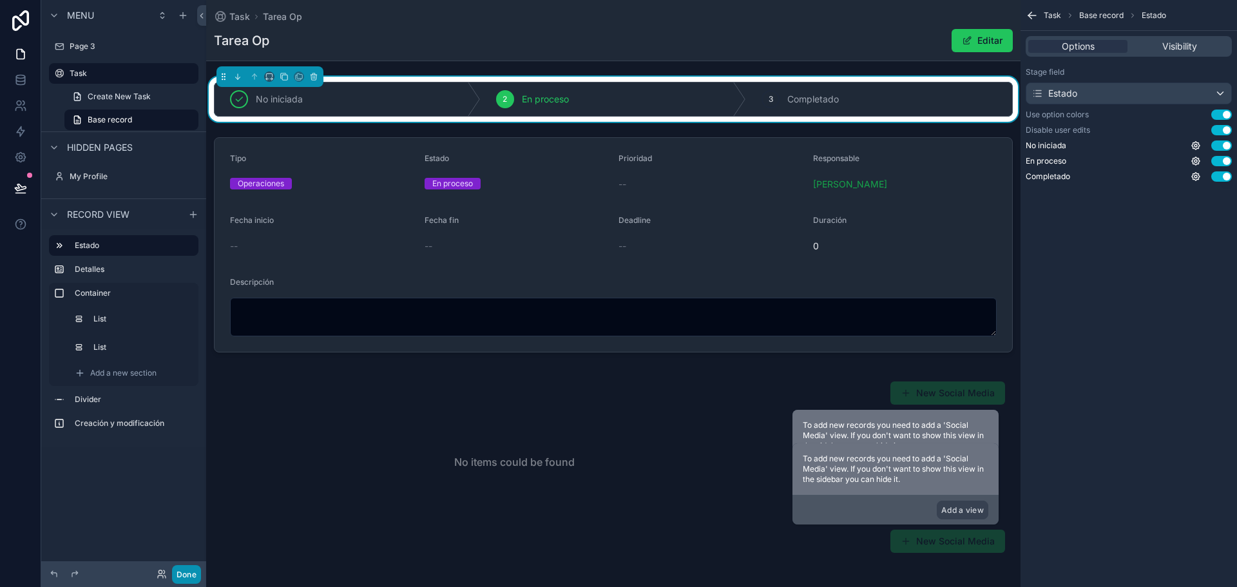
click at [182, 576] on button "Done" at bounding box center [186, 574] width 29 height 19
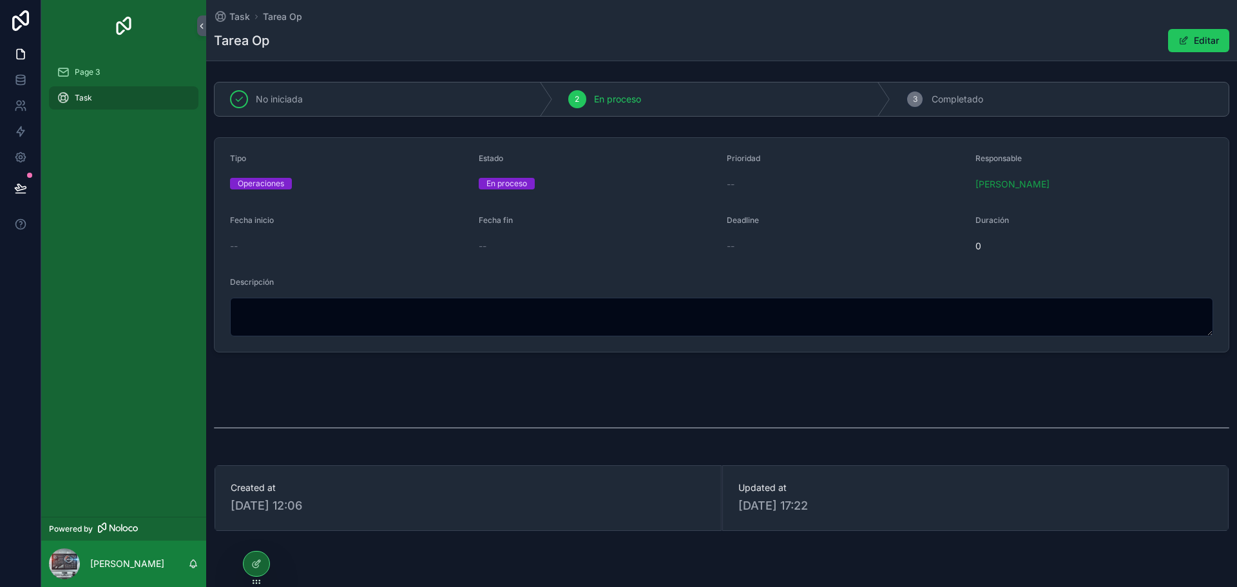
click at [937, 95] on span "Completado" at bounding box center [957, 99] width 52 height 13
click at [915, 95] on div "3" at bounding box center [915, 99] width 18 height 18
click at [515, 185] on div "En proceso" at bounding box center [506, 184] width 41 height 12
drag, startPoint x: 1184, startPoint y: 39, endPoint x: 1157, endPoint y: 52, distance: 30.5
click at [1184, 38] on button "Editar" at bounding box center [1198, 40] width 61 height 23
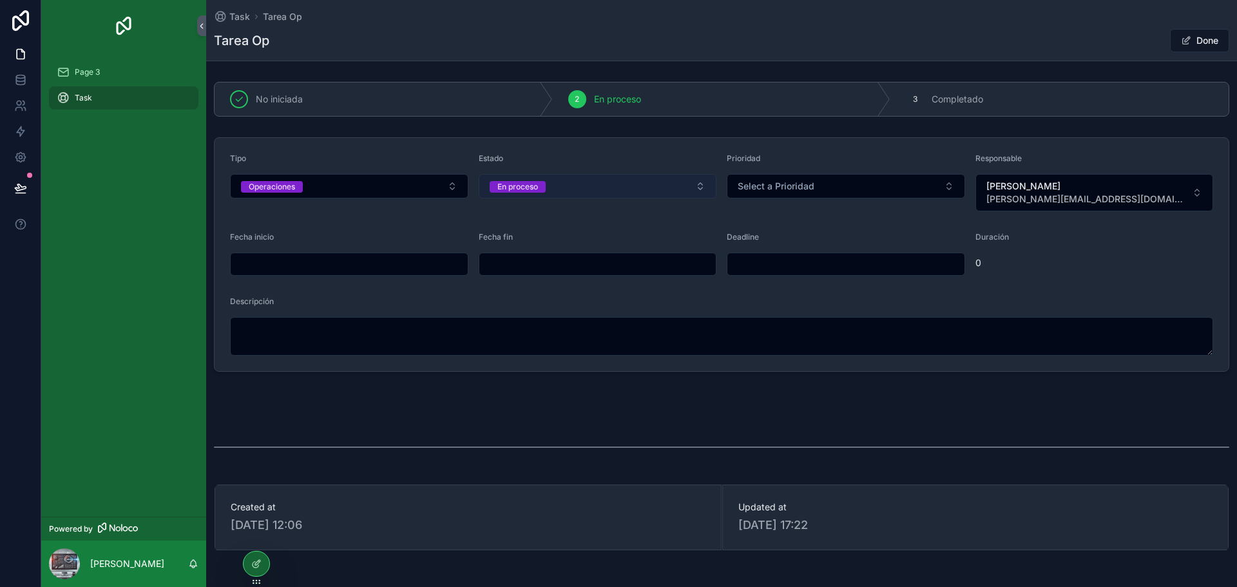
click at [645, 184] on button "En proceso" at bounding box center [598, 186] width 238 height 24
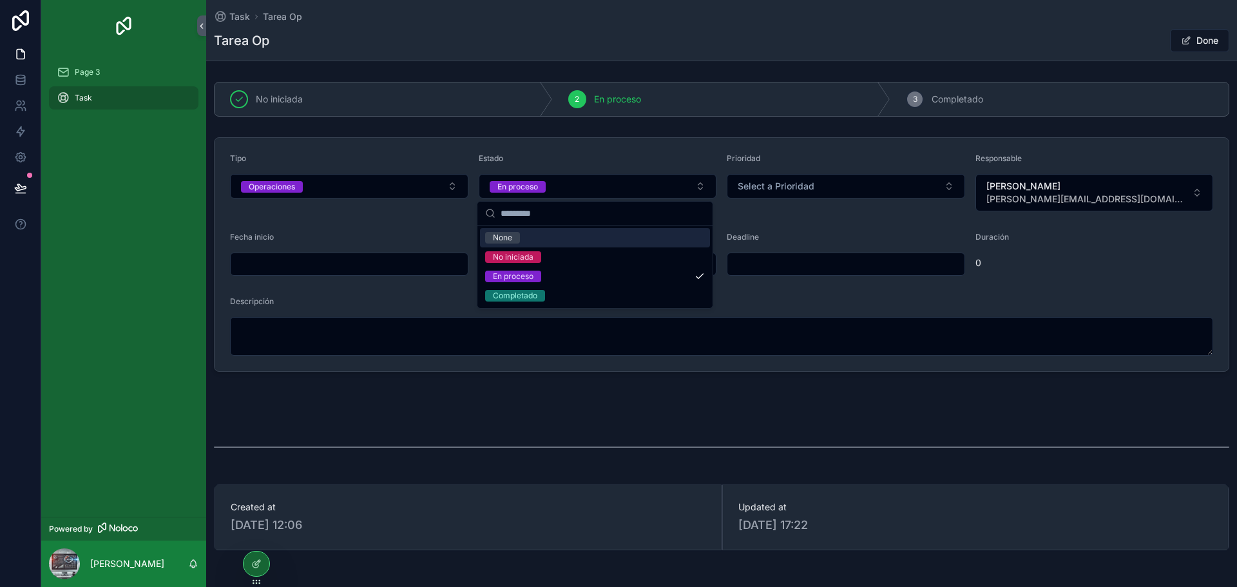
click at [967, 104] on span "Completado" at bounding box center [957, 99] width 52 height 13
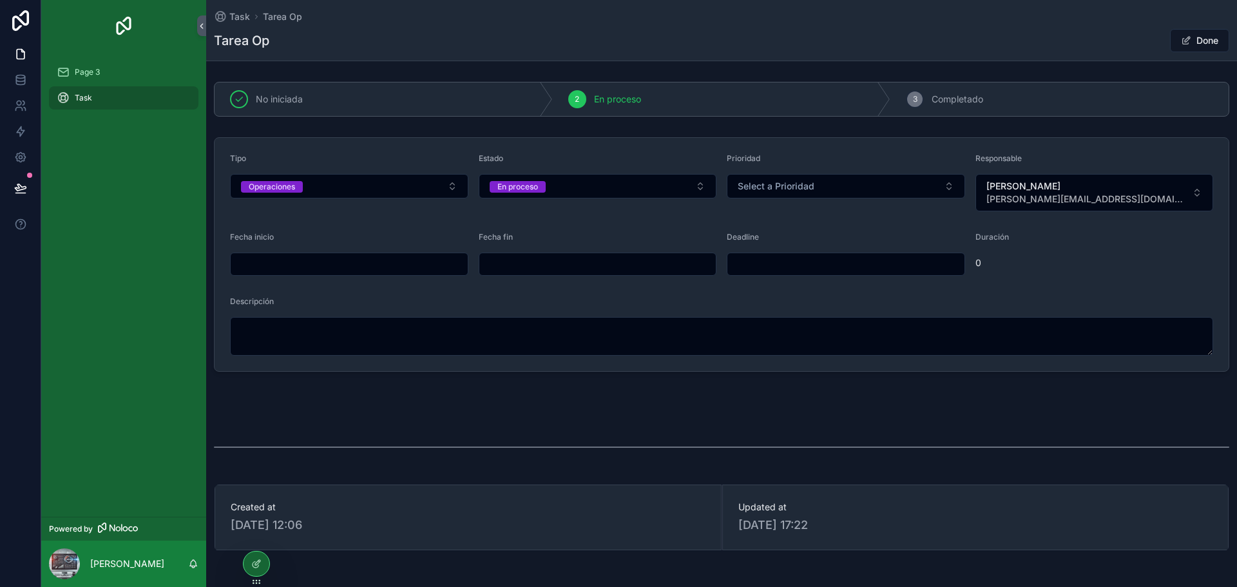
drag, startPoint x: 936, startPoint y: 98, endPoint x: 908, endPoint y: 102, distance: 28.7
click at [936, 98] on span "Completado" at bounding box center [957, 99] width 52 height 13
click at [913, 99] on span "3" at bounding box center [915, 99] width 5 height 10
click at [557, 183] on button "En proceso" at bounding box center [598, 186] width 238 height 24
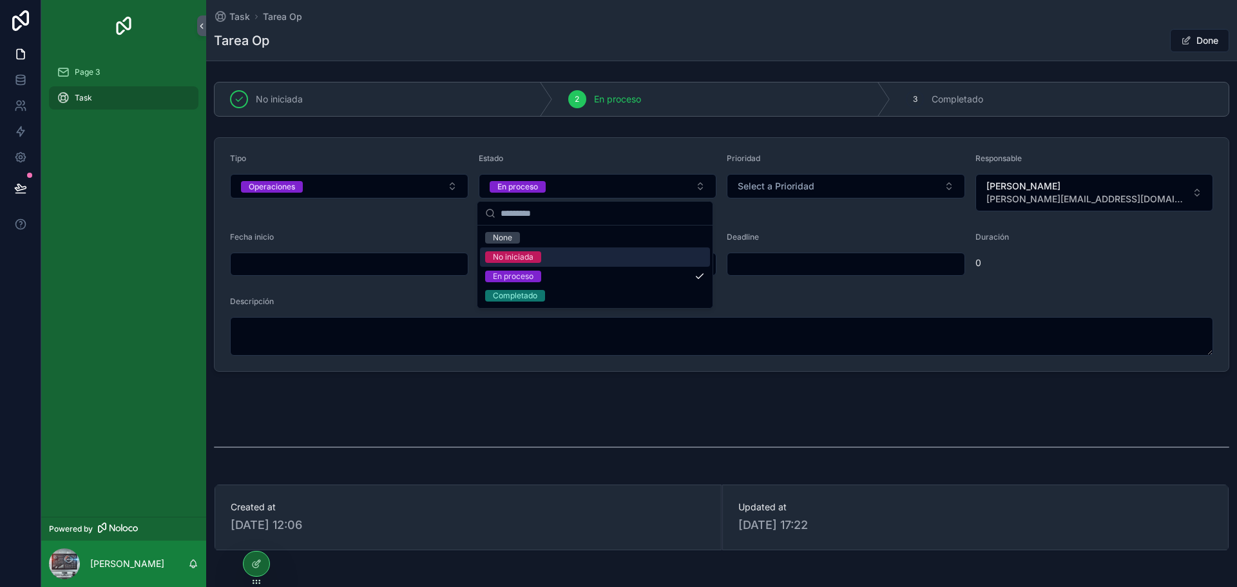
click at [501, 254] on div "No iniciada" at bounding box center [513, 257] width 41 height 12
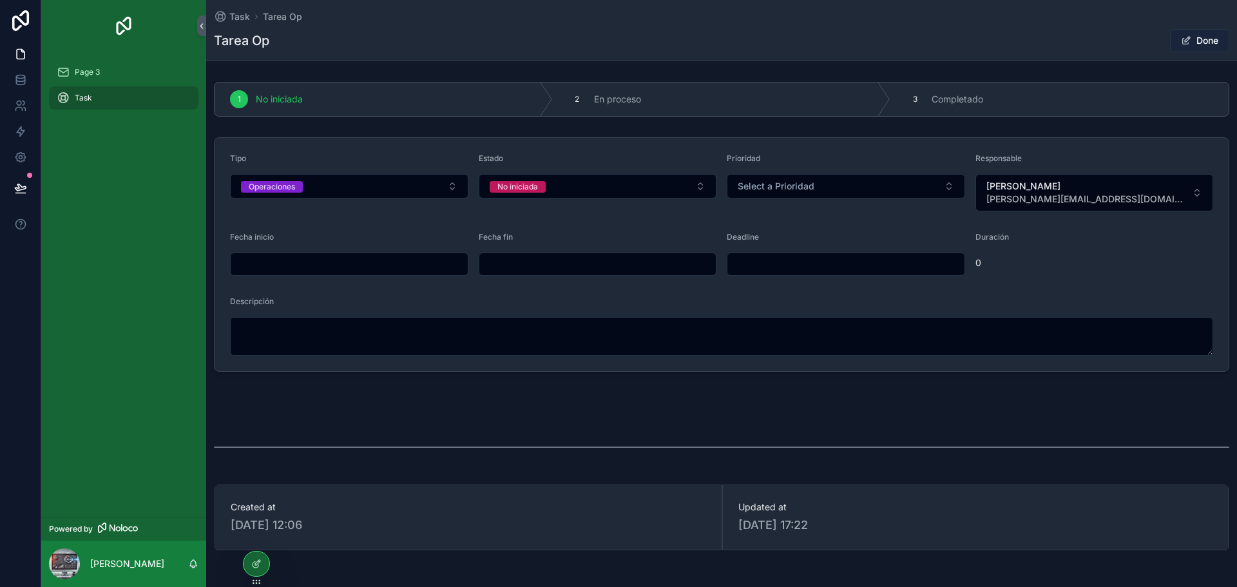
click at [1189, 40] on button "Done" at bounding box center [1199, 40] width 59 height 23
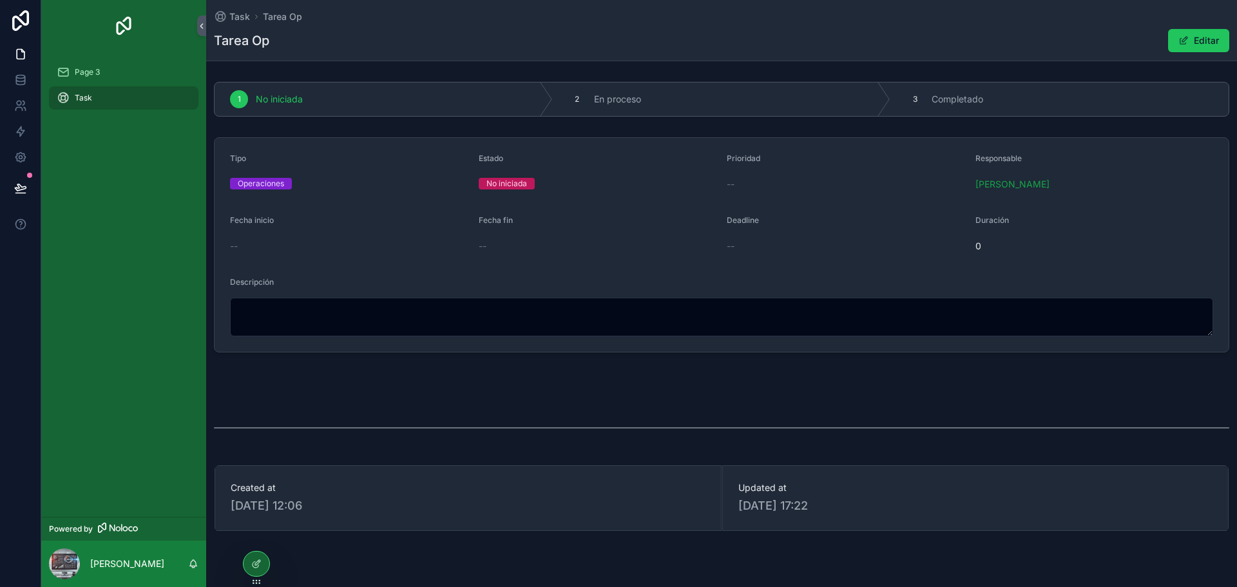
click at [234, 249] on span "--" at bounding box center [234, 246] width 8 height 13
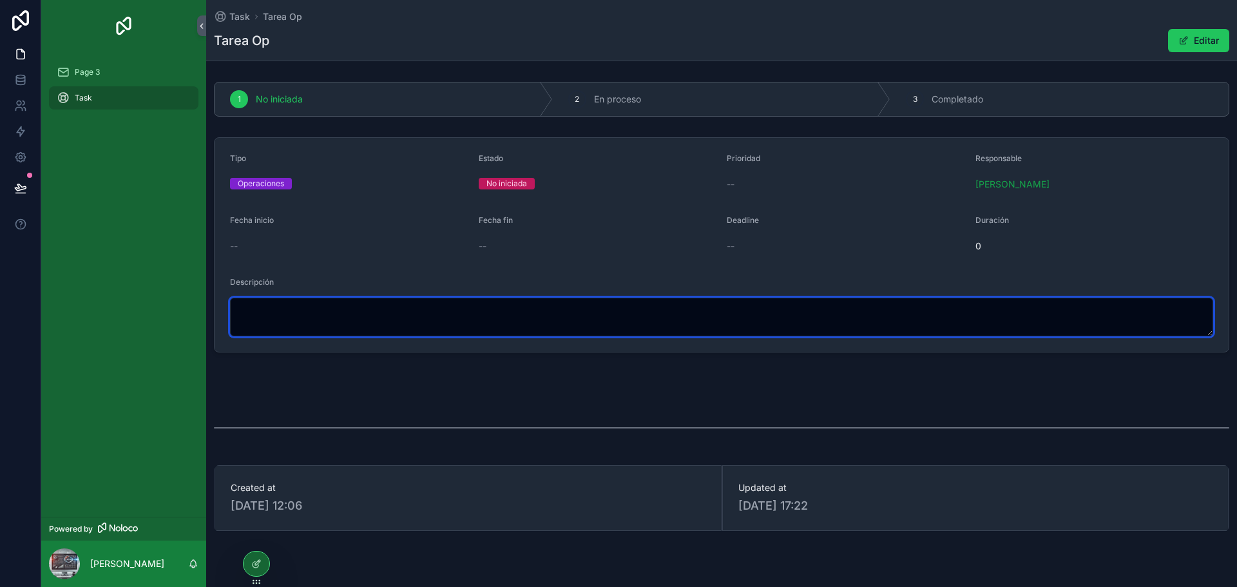
click at [300, 327] on textarea "scrollable content" at bounding box center [721, 317] width 983 height 39
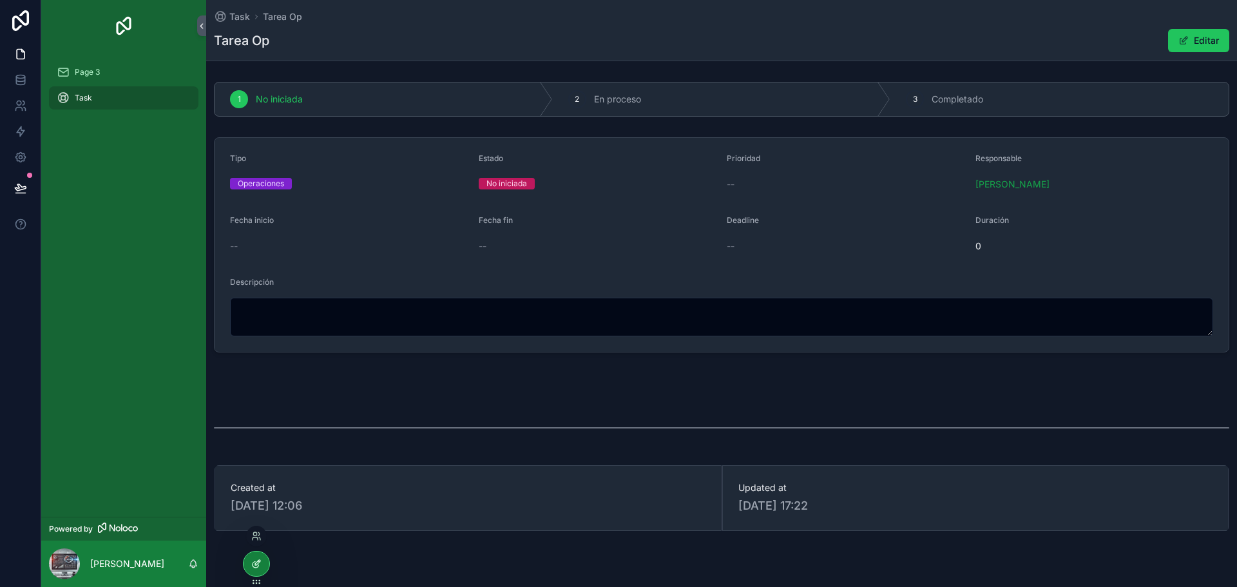
click at [258, 558] on icon at bounding box center [256, 563] width 10 height 10
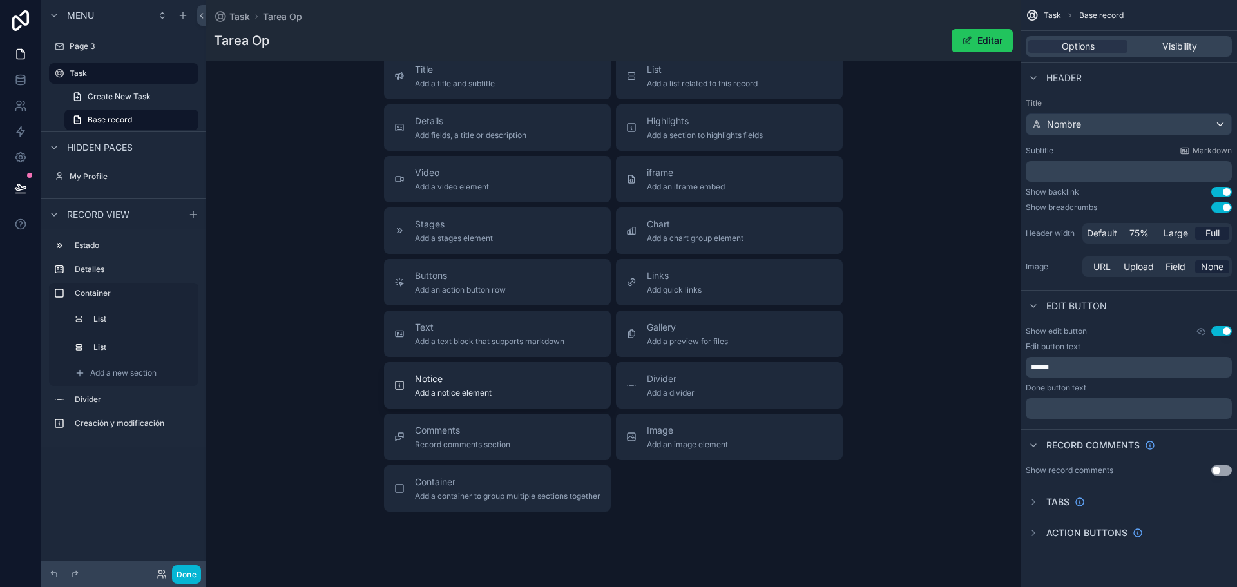
scroll to position [808, 0]
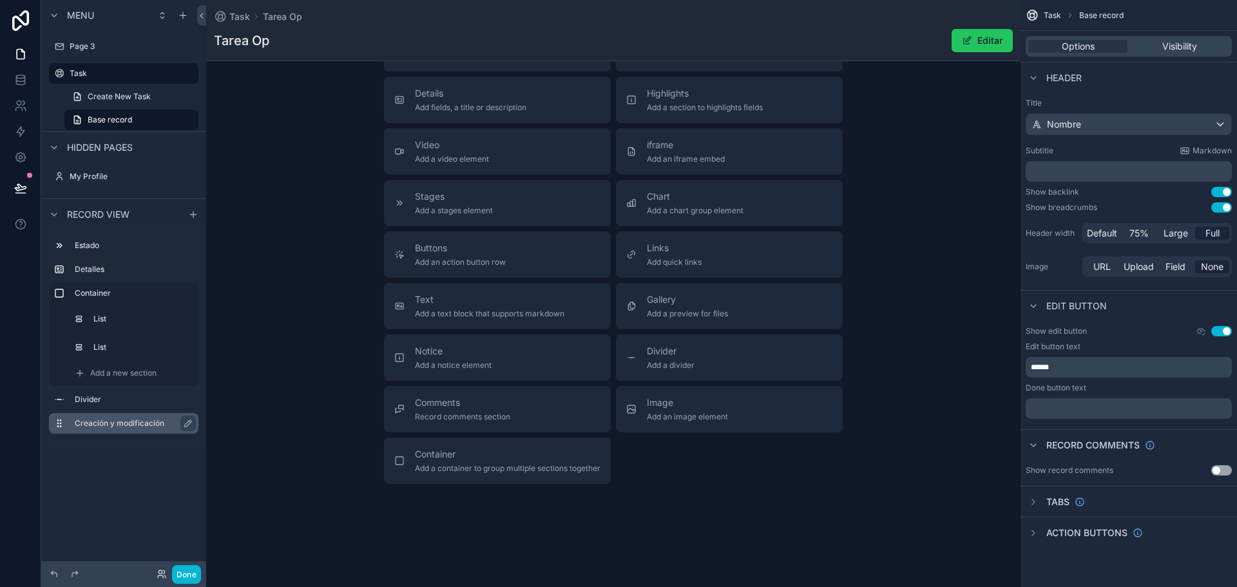
click at [112, 421] on label "Creación y modificación" at bounding box center [131, 423] width 113 height 10
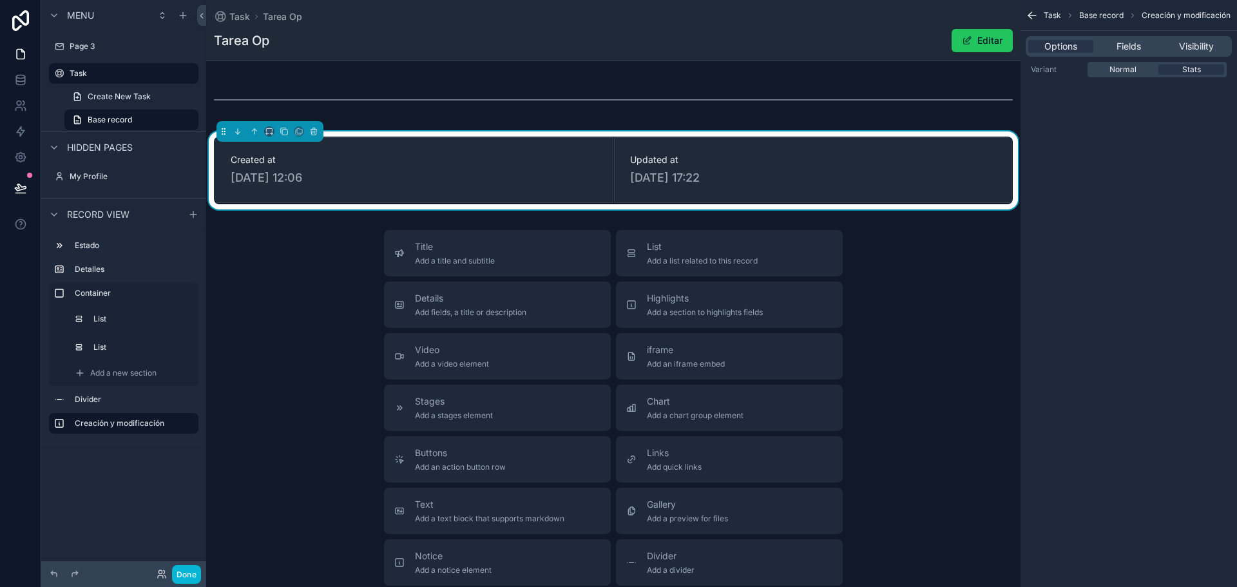
scroll to position [551, 0]
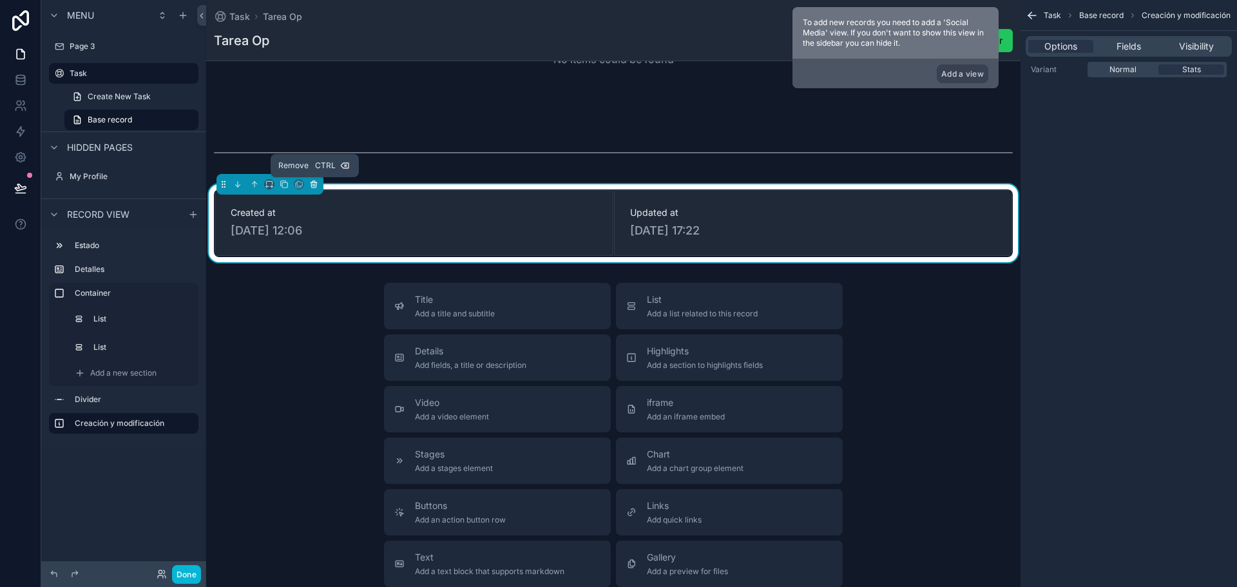
click at [315, 185] on icon "scrollable content" at bounding box center [313, 184] width 9 height 9
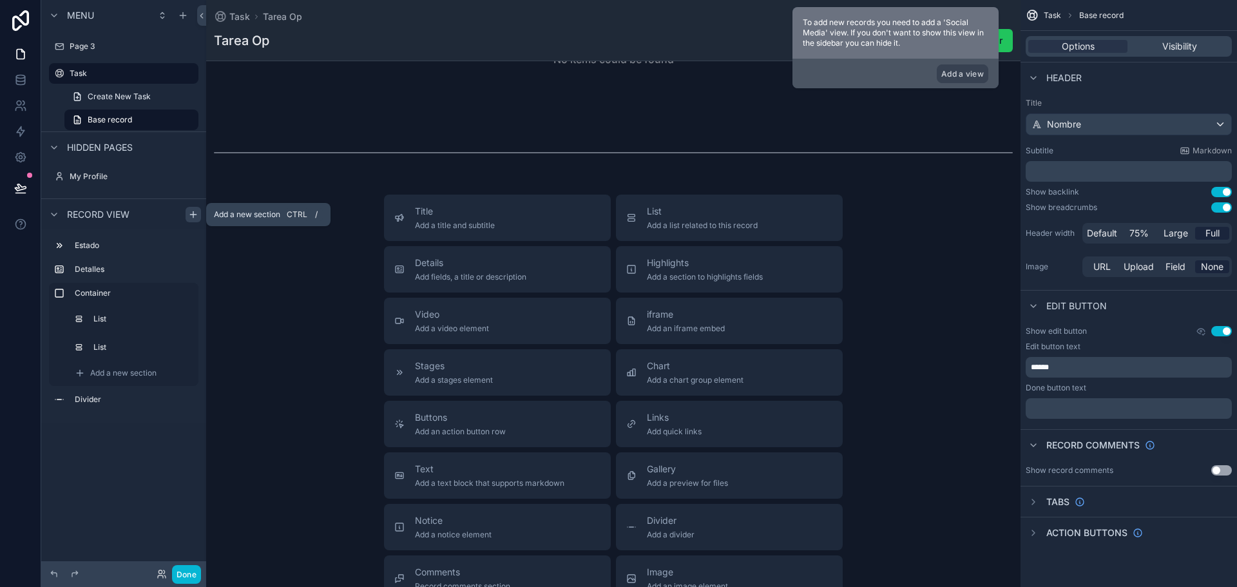
click at [193, 209] on icon "scrollable content" at bounding box center [193, 214] width 10 height 10
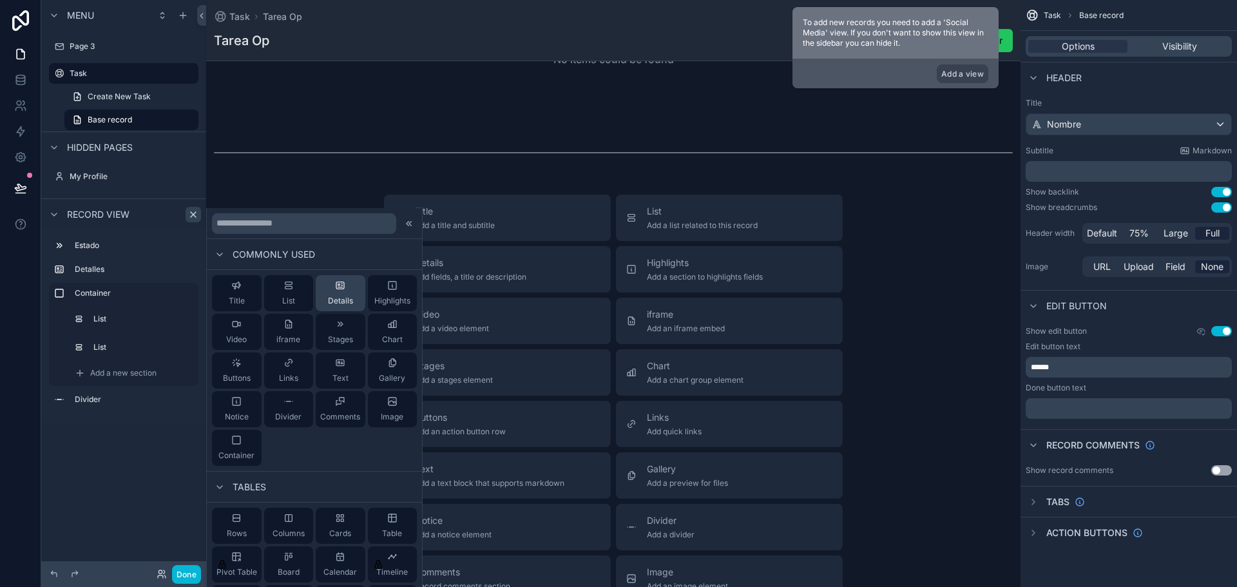
click at [334, 294] on div "Details" at bounding box center [340, 293] width 25 height 26
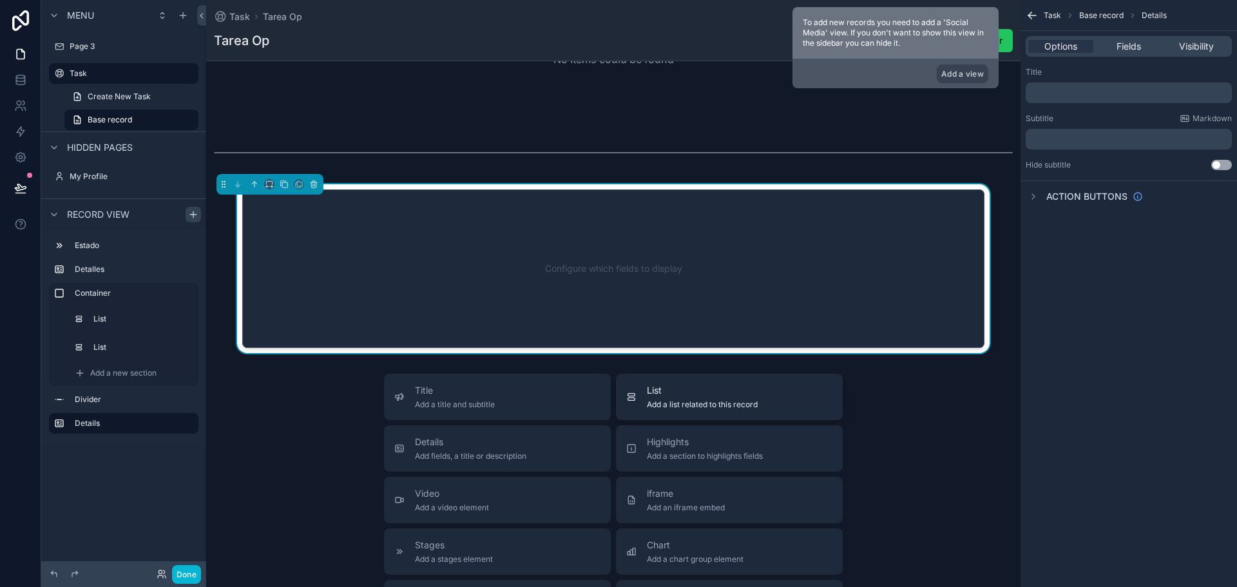
scroll to position [526, 0]
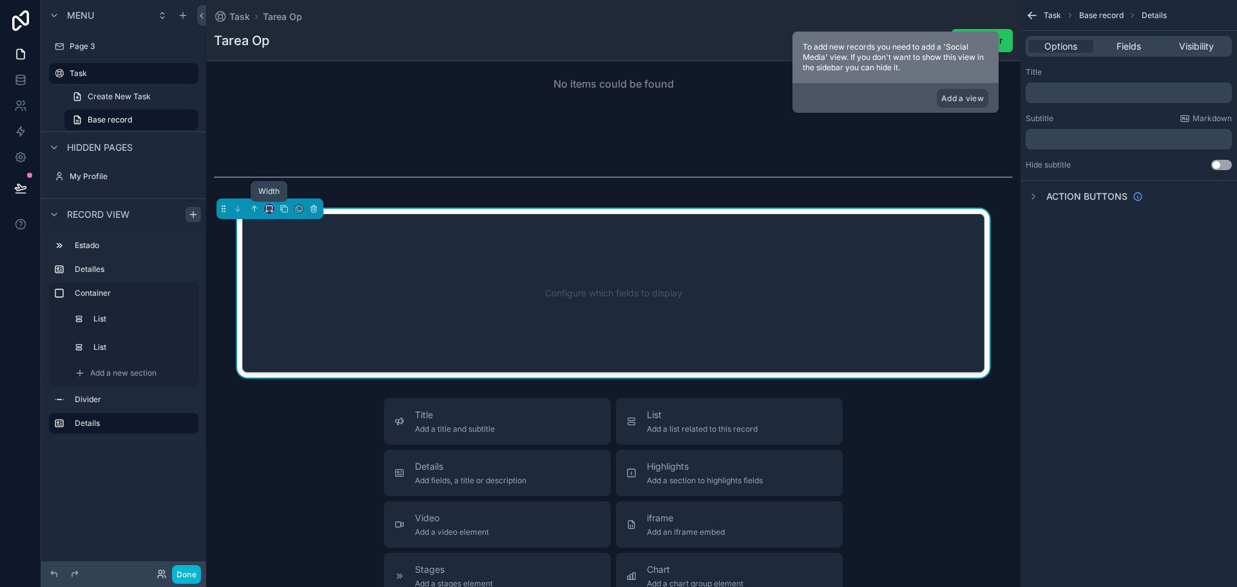
click at [265, 209] on icon "scrollable content" at bounding box center [269, 208] width 9 height 9
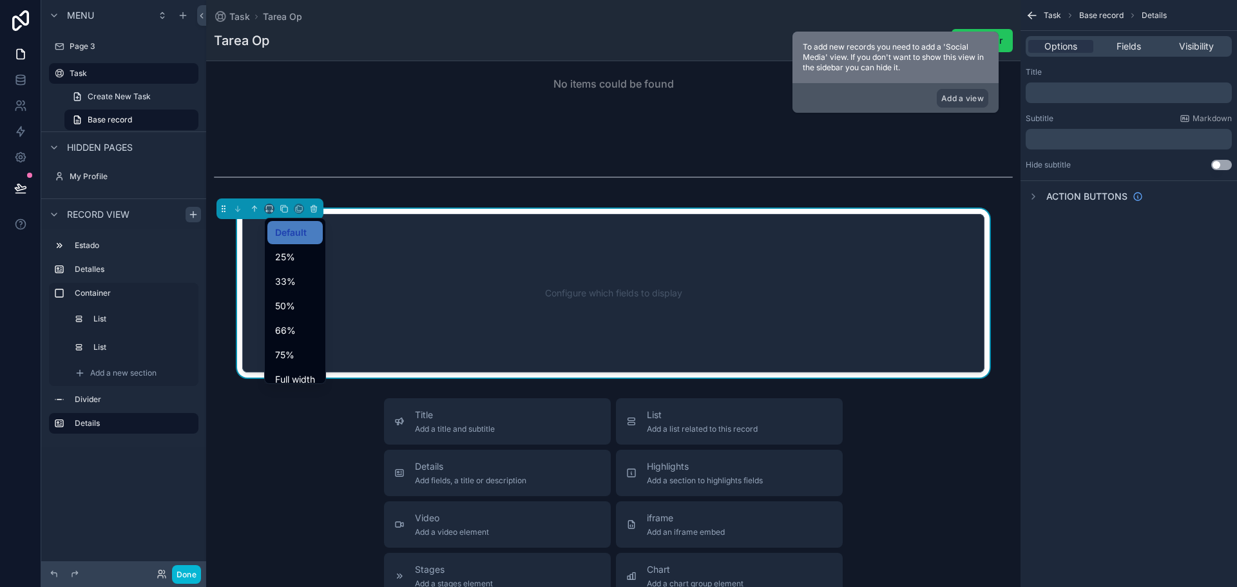
click at [287, 383] on div "Default 25% 33% 50% 66% 75% Full width Large" at bounding box center [295, 301] width 62 height 166
click at [294, 375] on span "Full width" at bounding box center [295, 379] width 40 height 15
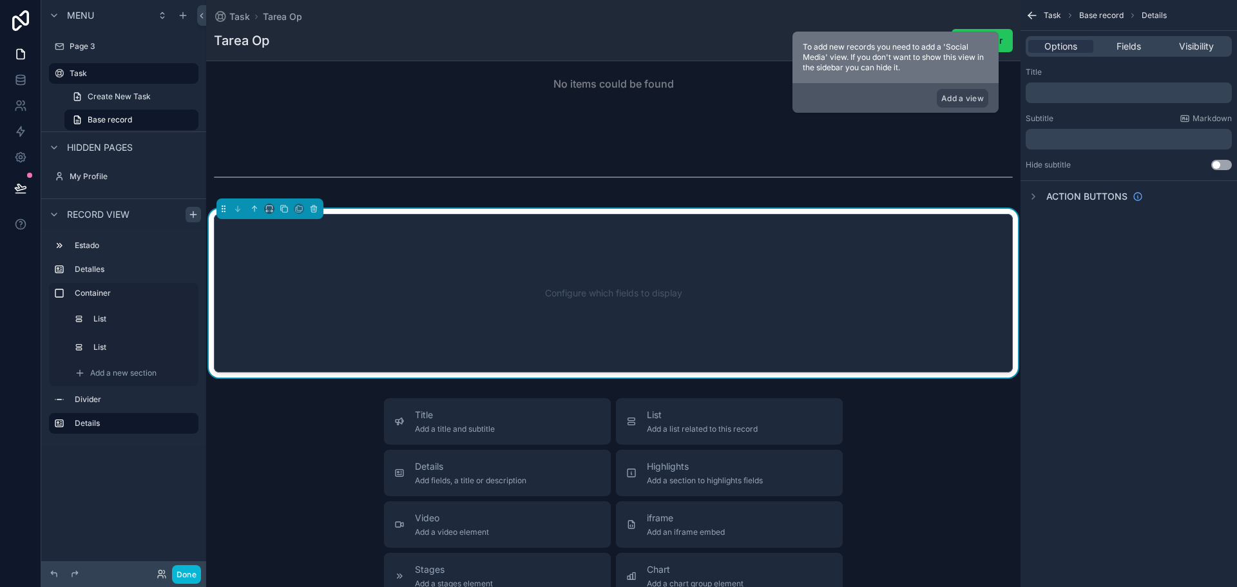
click at [1123, 37] on div "Options Fields Visibility" at bounding box center [1128, 46] width 206 height 21
click at [1125, 43] on span "Fields" at bounding box center [1128, 46] width 24 height 13
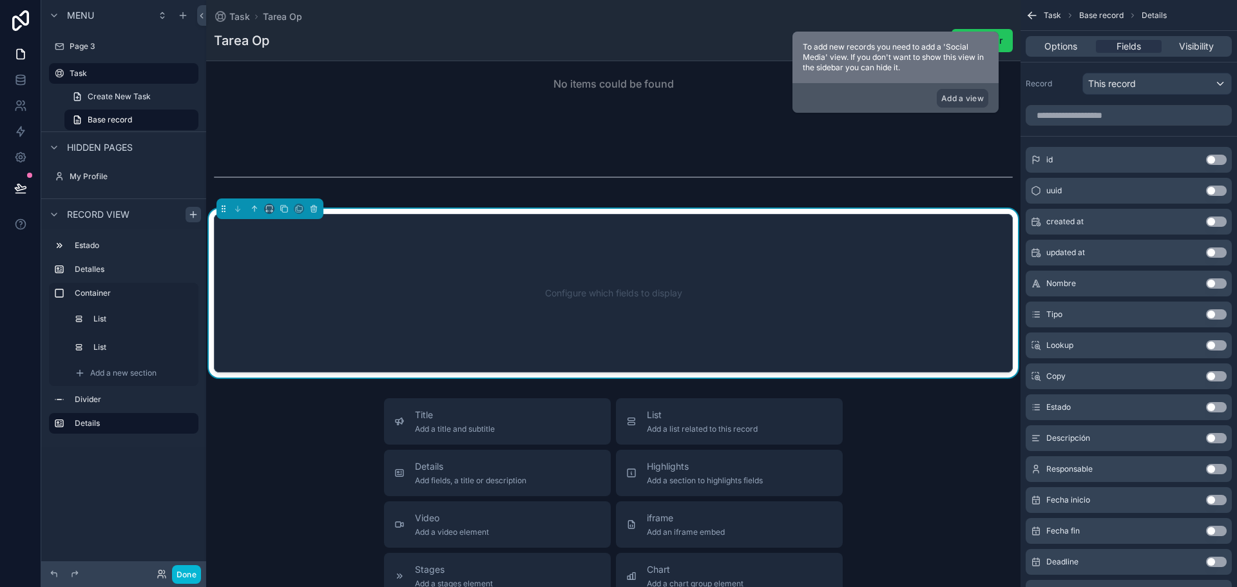
click at [1217, 218] on button "Use setting" at bounding box center [1216, 221] width 21 height 10
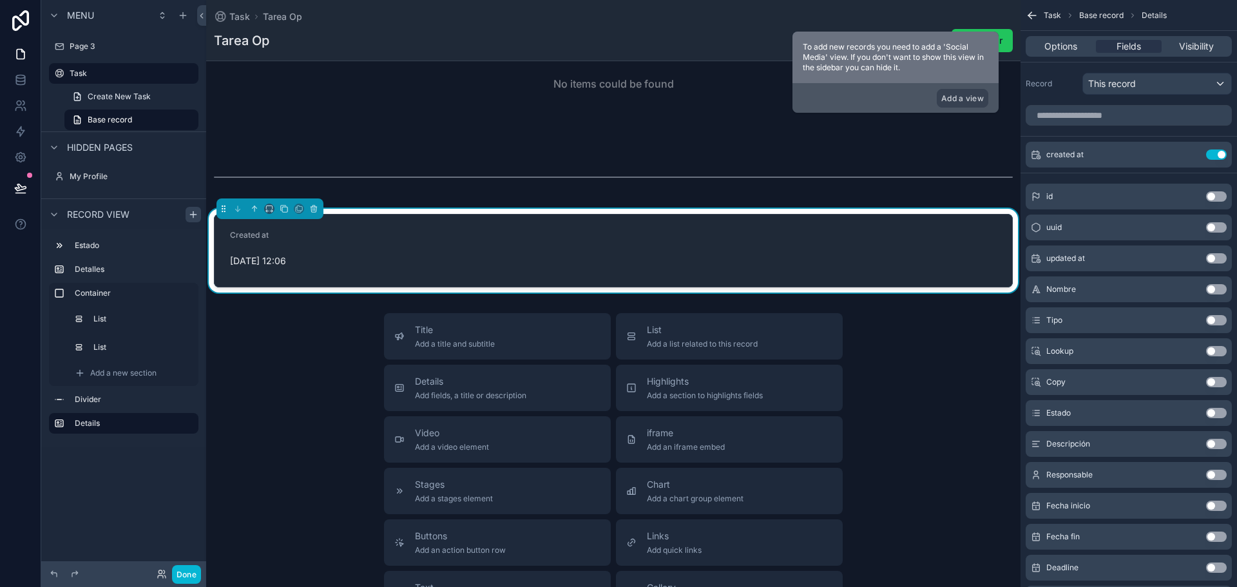
click at [1217, 258] on button "Use setting" at bounding box center [1216, 258] width 21 height 10
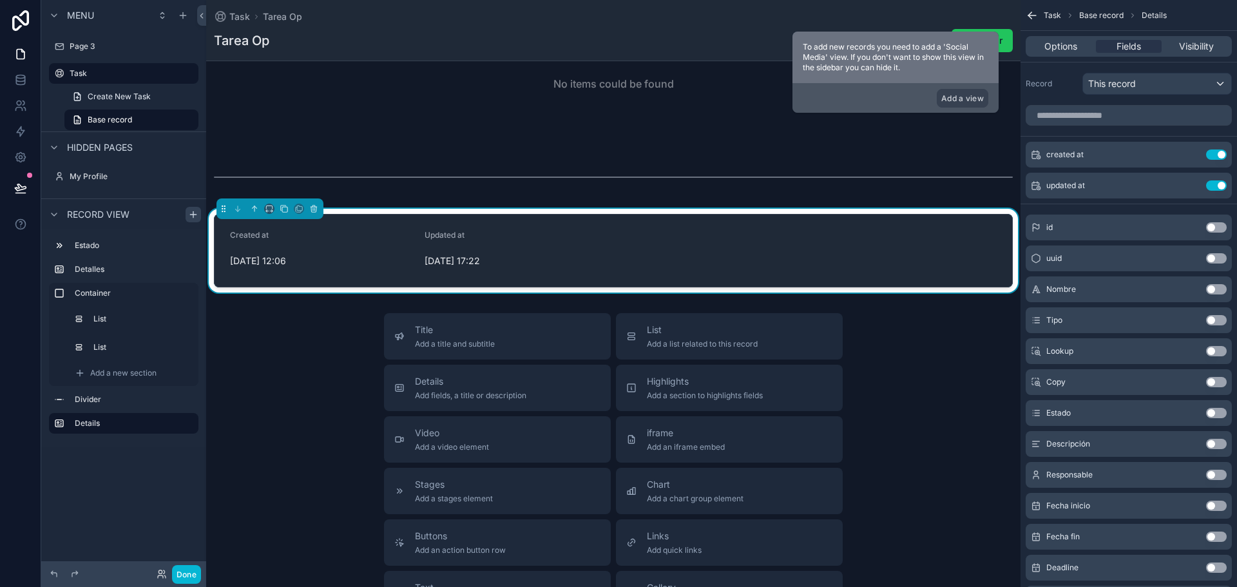
click at [1215, 225] on button "Use setting" at bounding box center [1216, 227] width 21 height 10
click at [1214, 258] on button "Use setting" at bounding box center [1216, 258] width 21 height 10
click at [1217, 213] on button "Use setting" at bounding box center [1216, 216] width 21 height 10
click at [1215, 351] on button "Use setting" at bounding box center [1216, 351] width 21 height 10
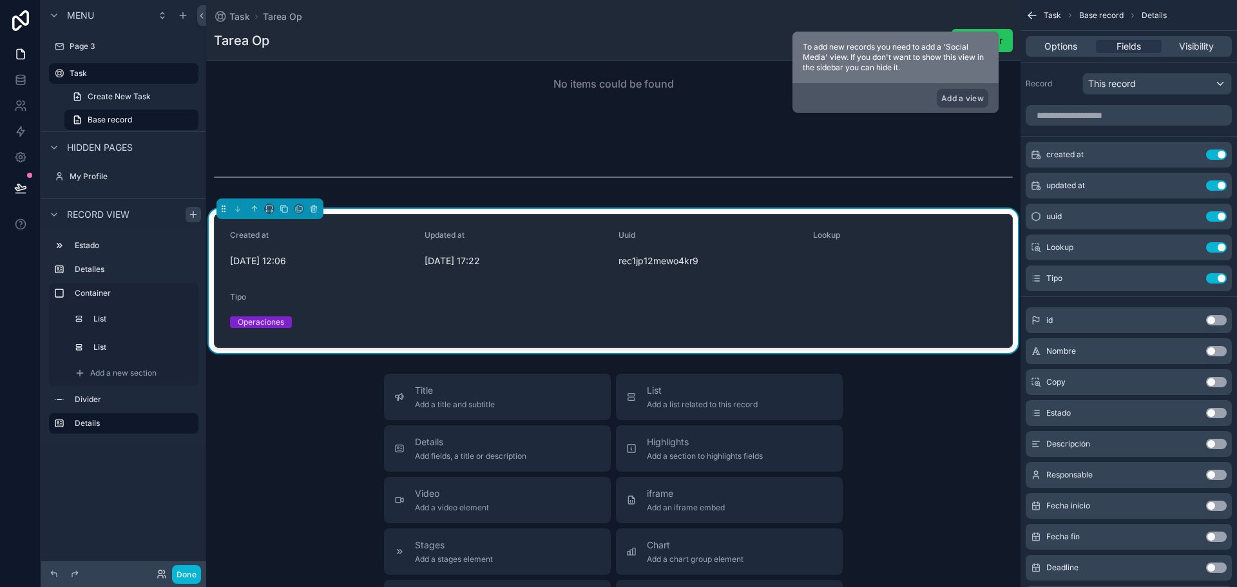
click at [1217, 381] on button "Use setting" at bounding box center [1216, 382] width 21 height 10
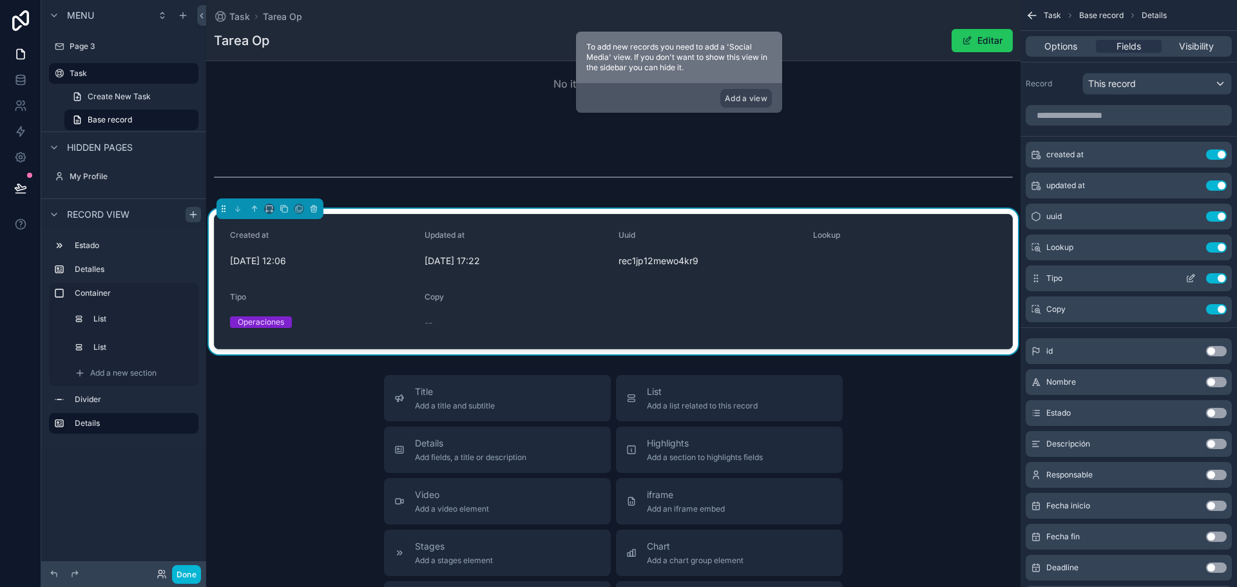
click at [1219, 276] on button "Use setting" at bounding box center [1216, 278] width 21 height 10
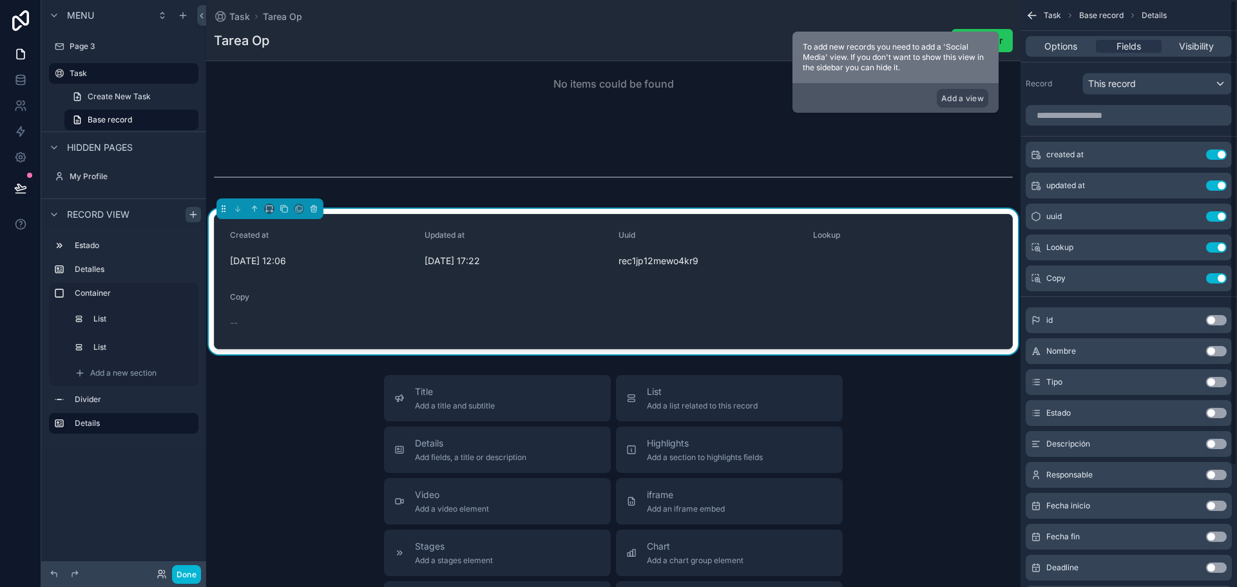
click at [1219, 276] on button "Use setting" at bounding box center [1216, 278] width 21 height 10
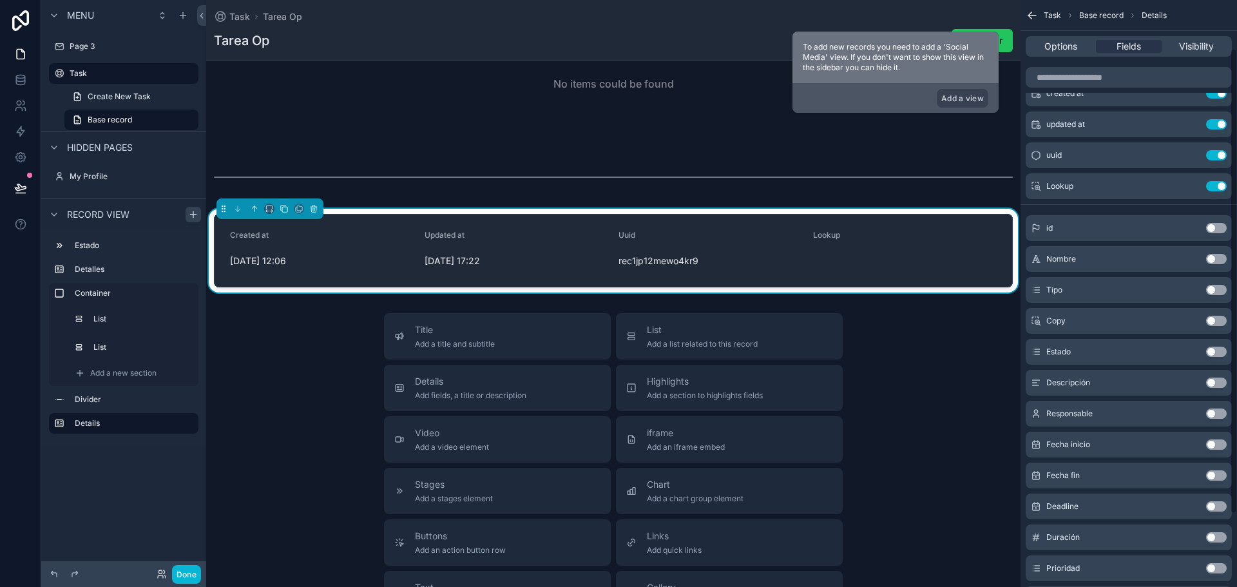
scroll to position [64, 0]
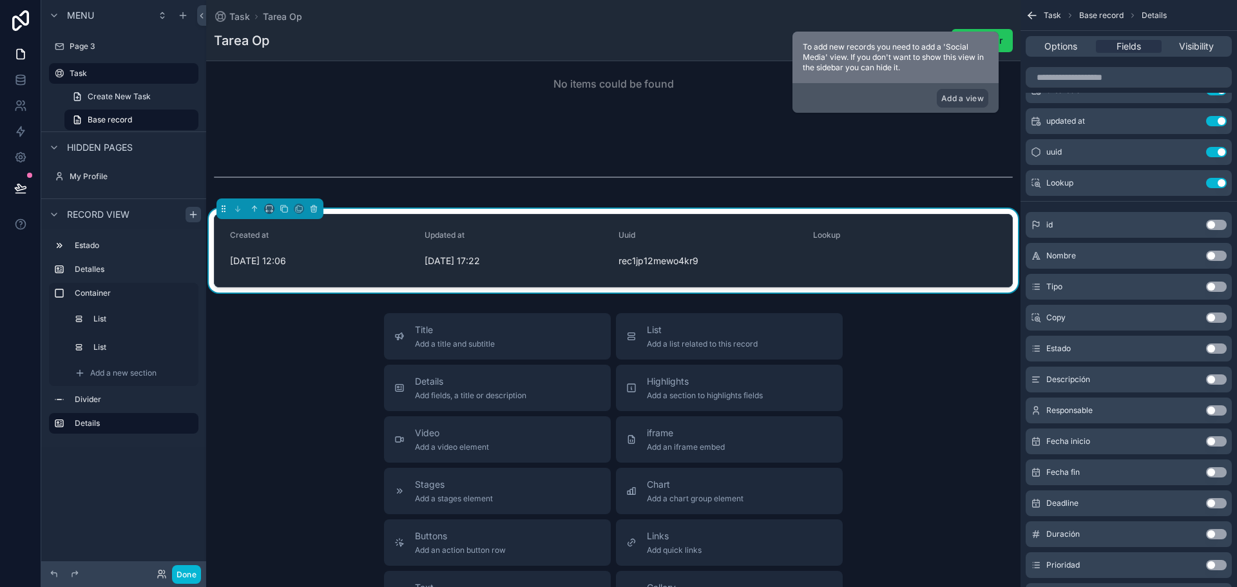
click at [961, 486] on div "Title Add a title and subtitle List Add a list related to this record Details A…" at bounding box center [613, 542] width 814 height 459
click at [960, 98] on button "Add a view" at bounding box center [962, 98] width 52 height 19
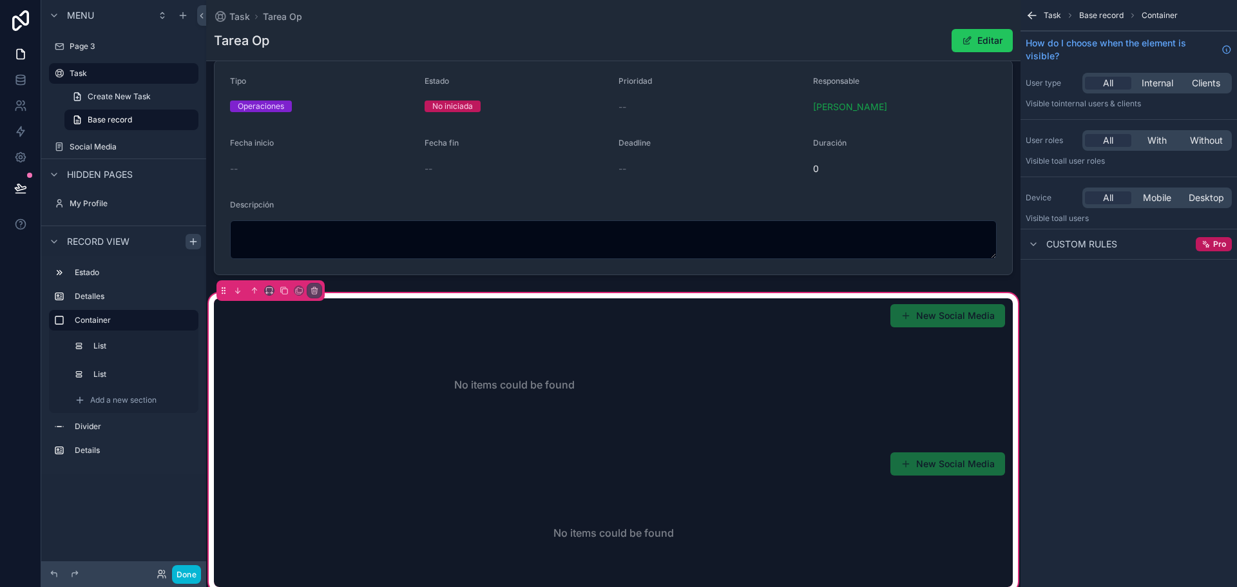
scroll to position [75, 0]
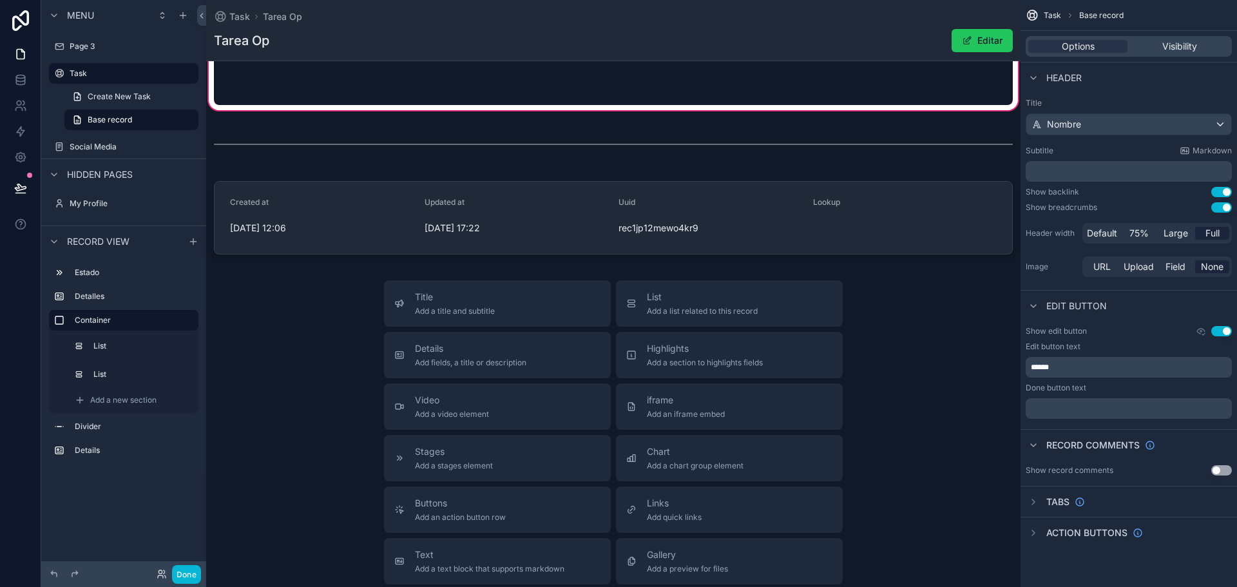
scroll to position [515, 0]
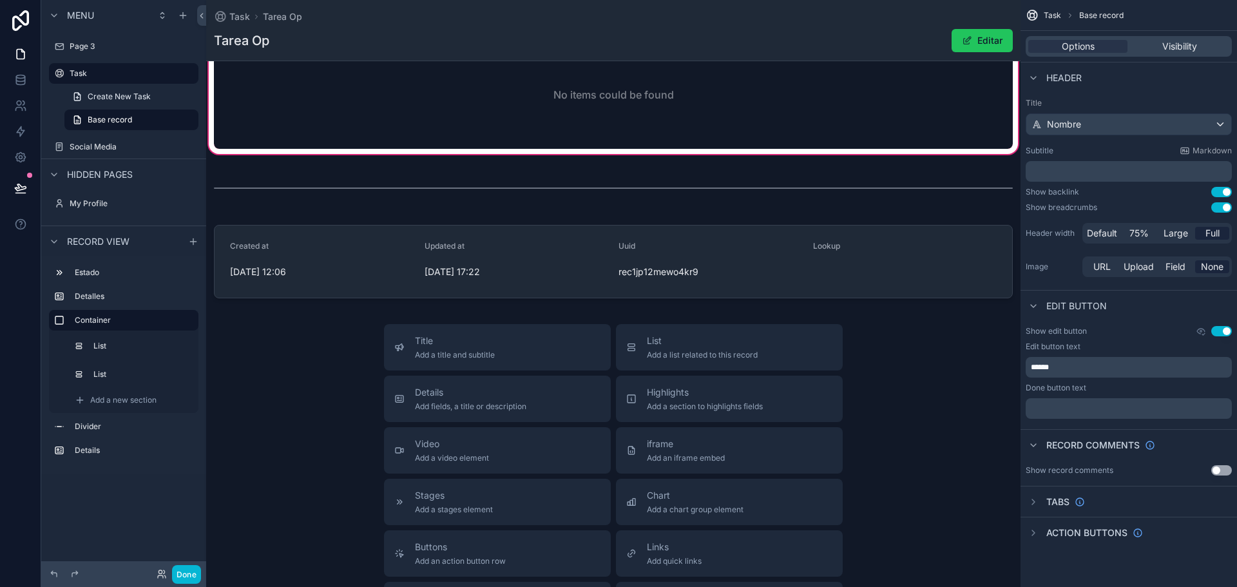
click at [935, 381] on div "Title Add a title and subtitle List Add a list related to this record Details A…" at bounding box center [613, 553] width 814 height 459
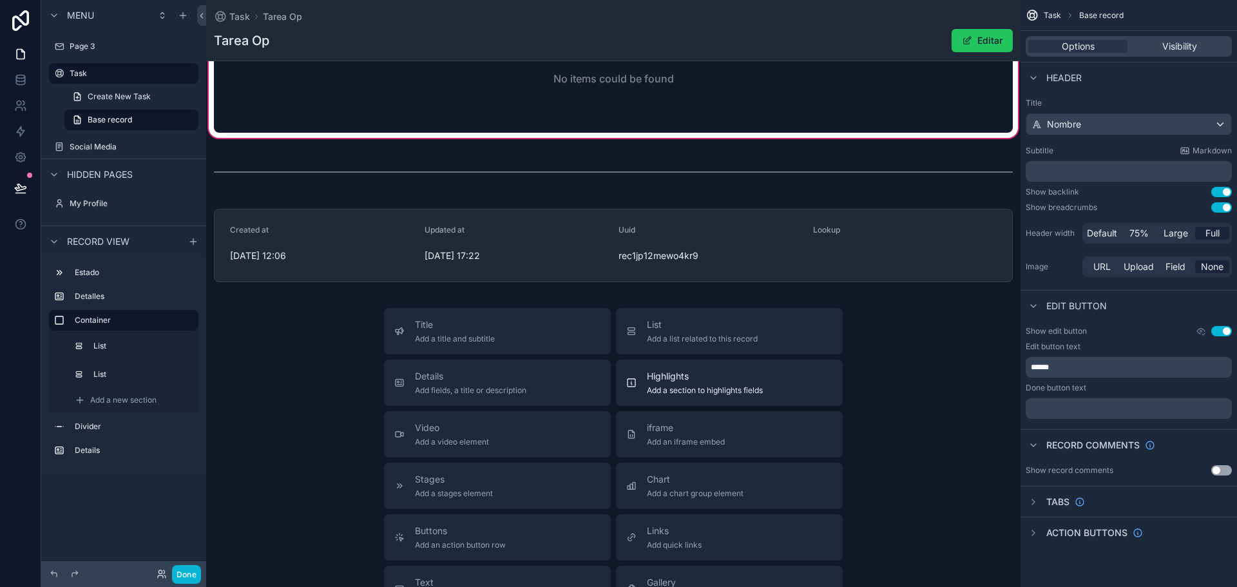
scroll to position [451, 0]
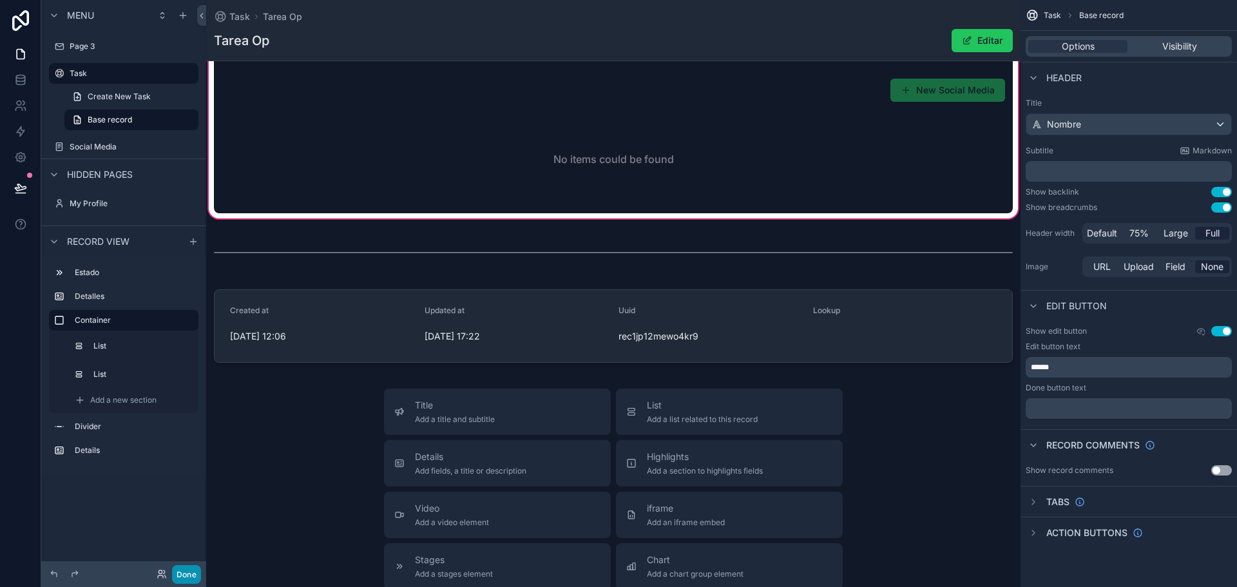
click at [182, 574] on button "Done" at bounding box center [186, 574] width 29 height 19
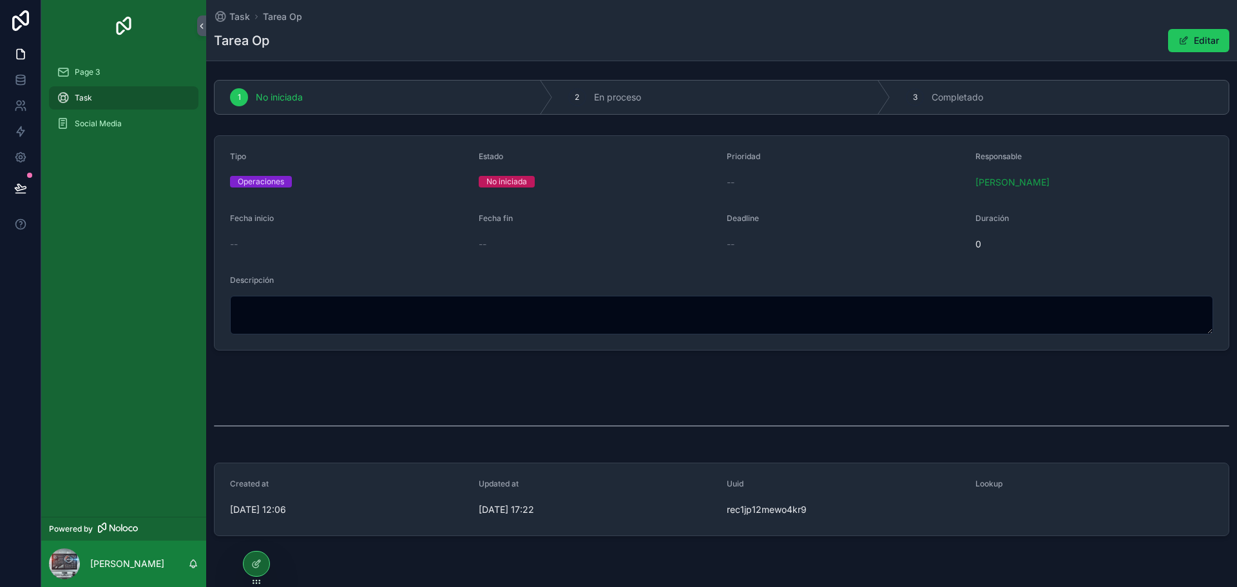
scroll to position [0, 0]
click at [253, 564] on icon at bounding box center [256, 563] width 10 height 10
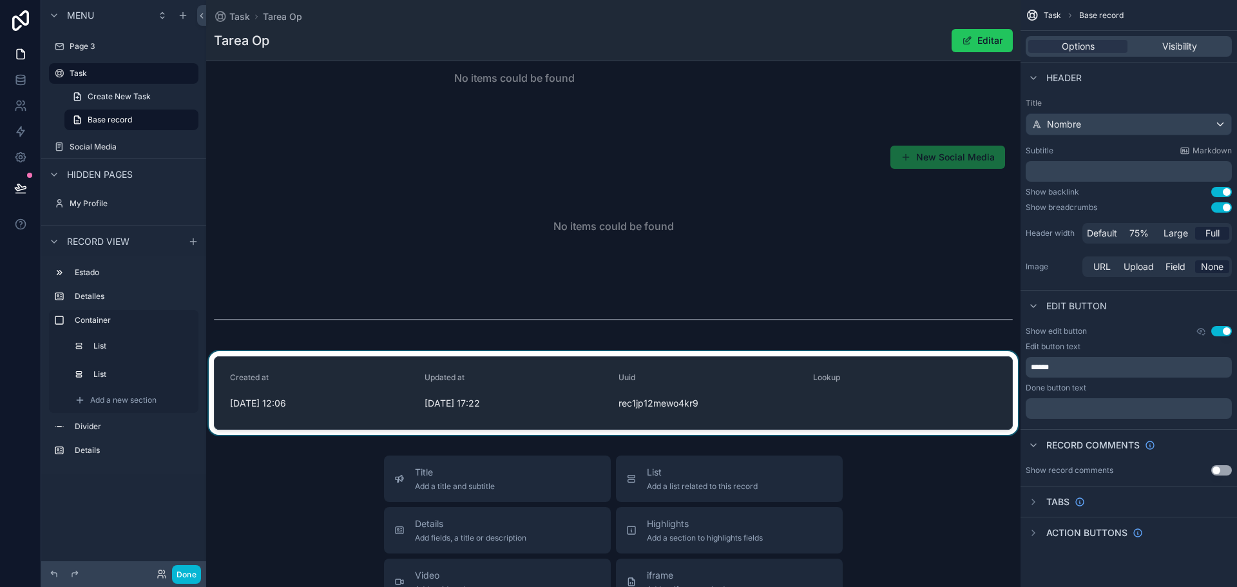
scroll to position [386, 0]
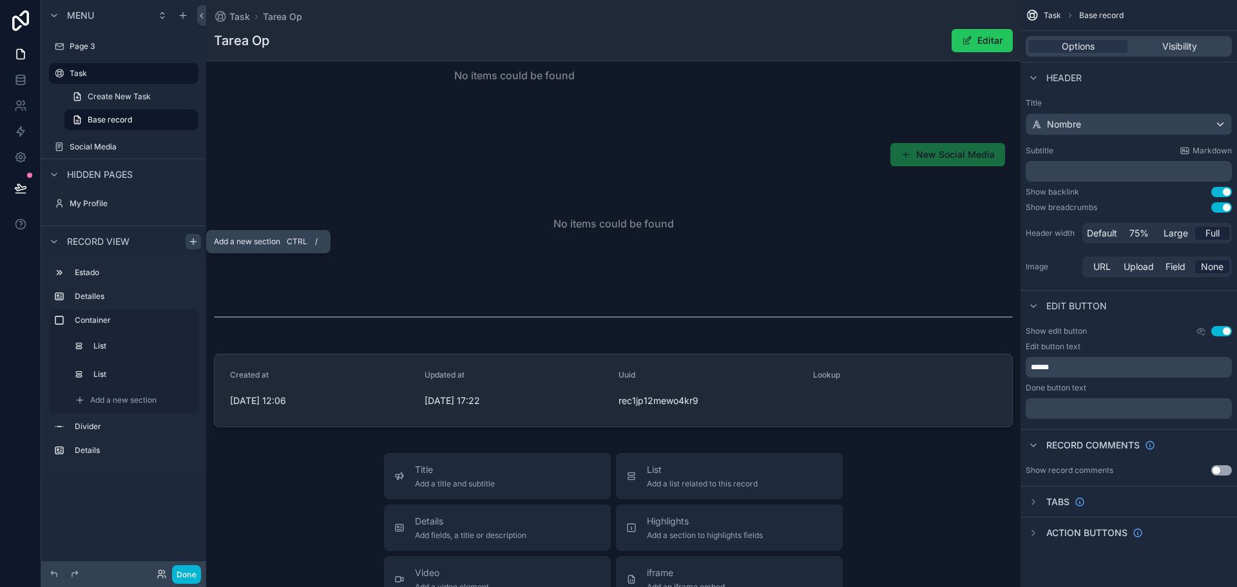
click at [193, 243] on icon "scrollable content" at bounding box center [193, 241] width 0 height 6
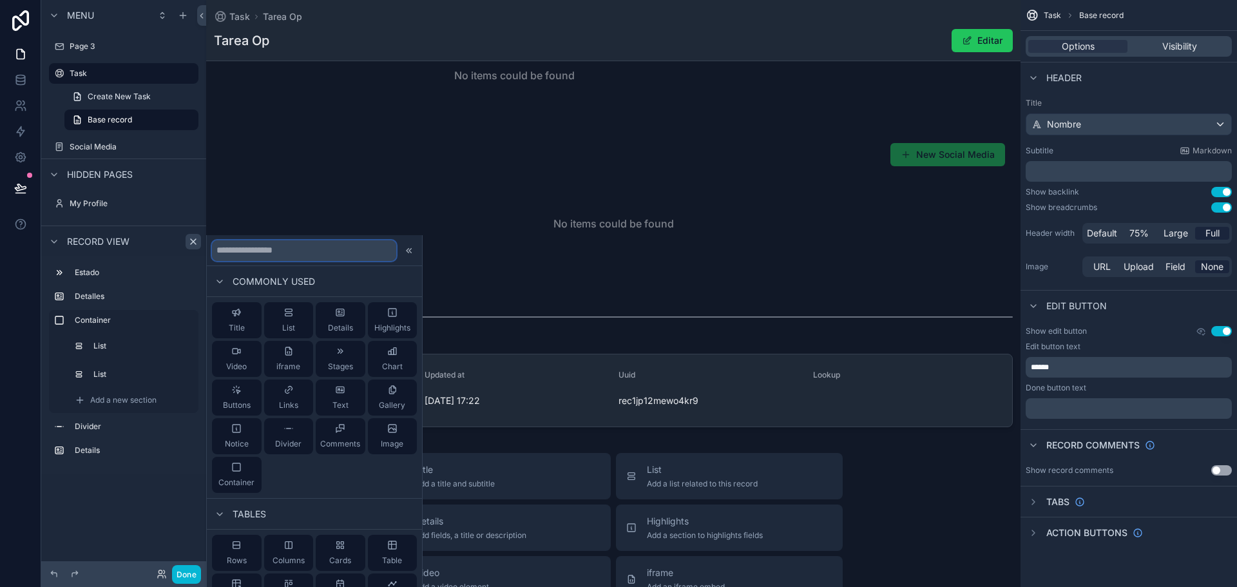
click at [259, 254] on input "text" at bounding box center [304, 250] width 184 height 21
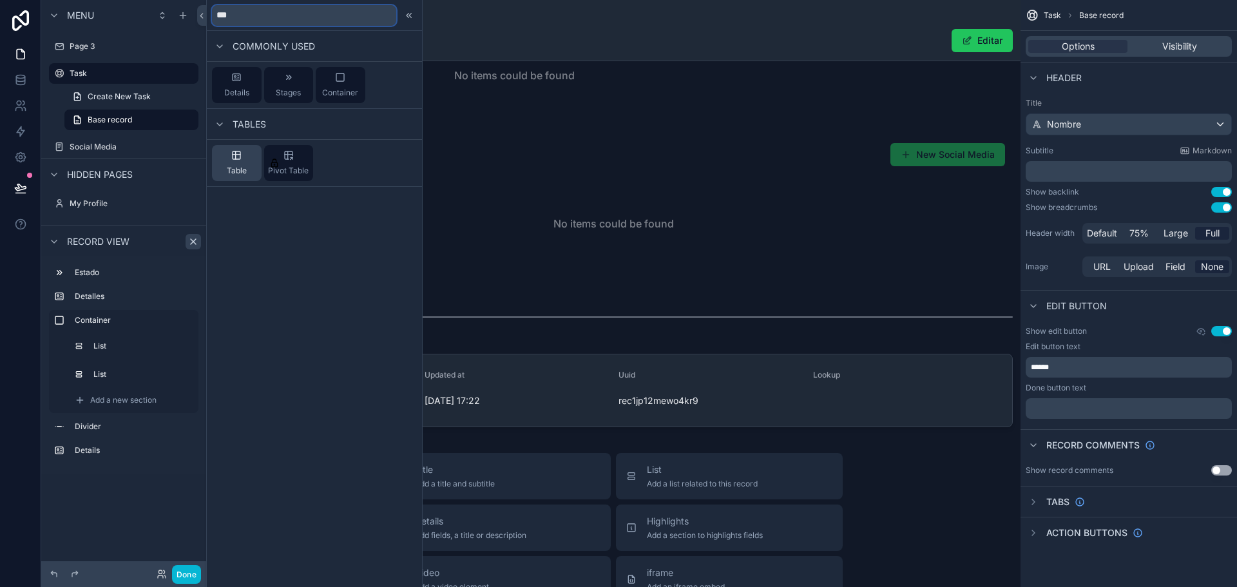
type input "***"
click at [231, 156] on div "Table" at bounding box center [237, 163] width 50 height 36
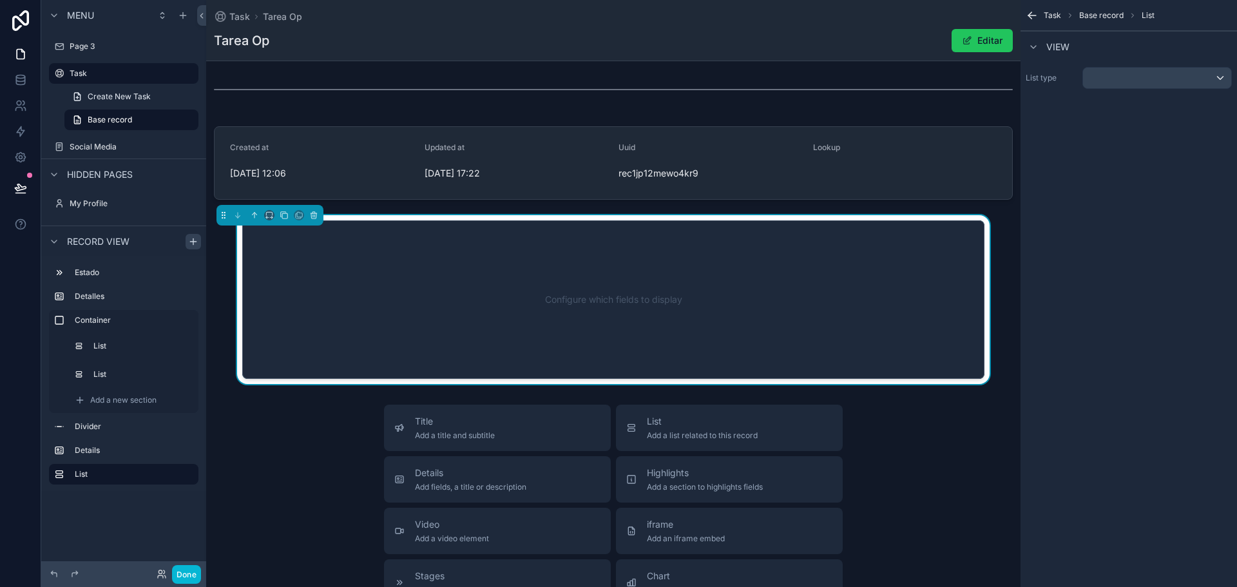
scroll to position [620, 0]
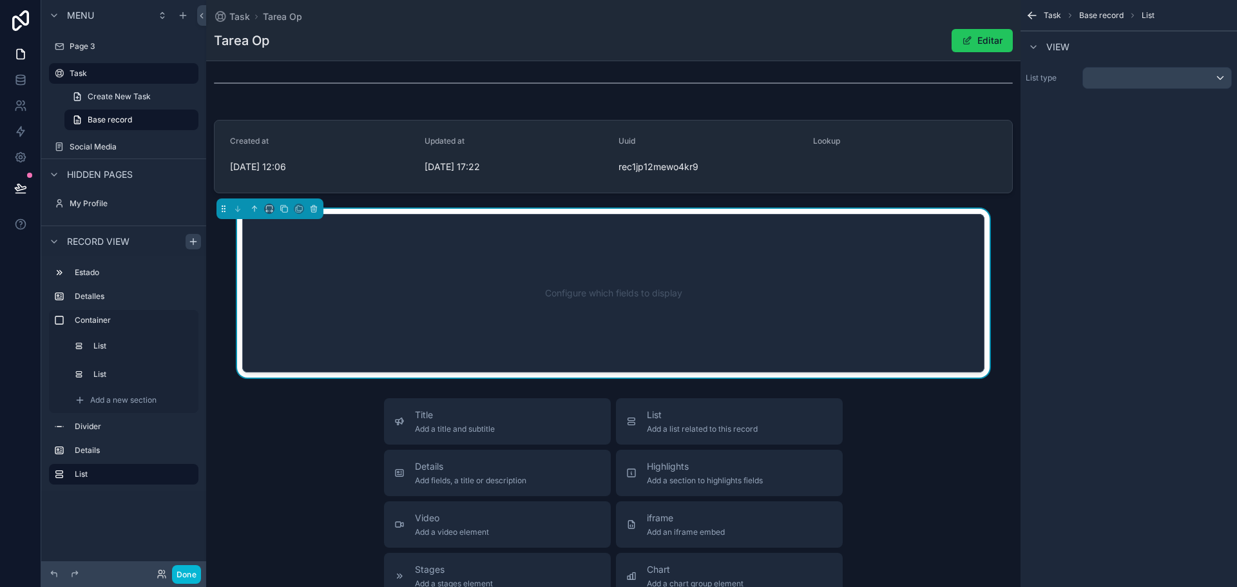
click at [373, 246] on div "Configure which fields to display" at bounding box center [612, 293] width 699 height 116
click at [1140, 77] on div "scrollable content" at bounding box center [1157, 78] width 148 height 21
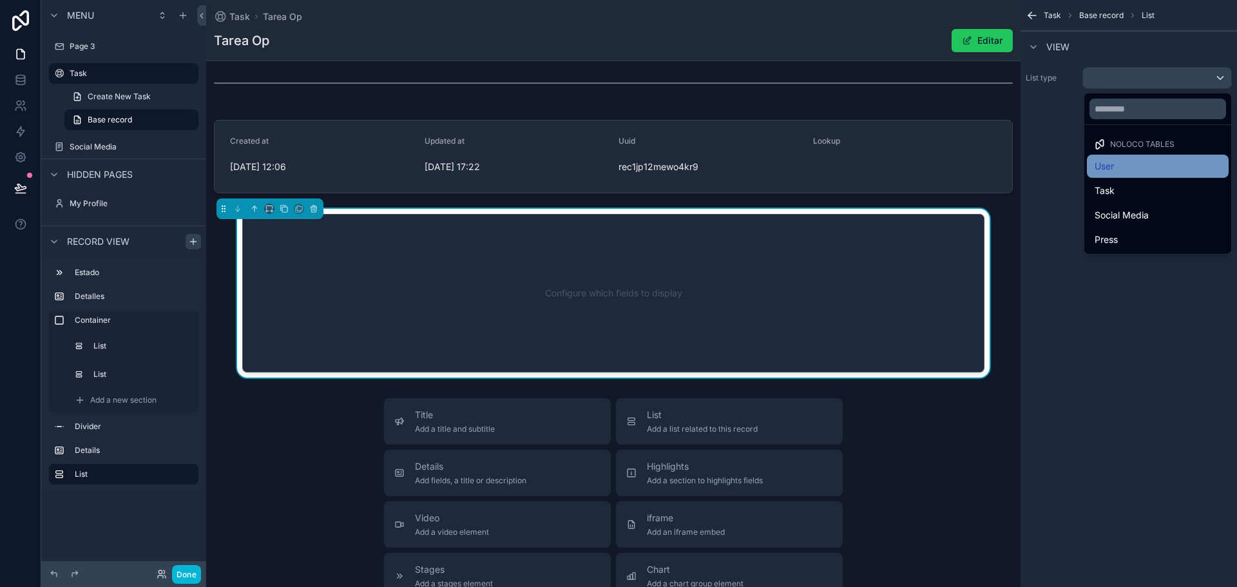
click at [1107, 169] on span "User" at bounding box center [1103, 165] width 19 height 15
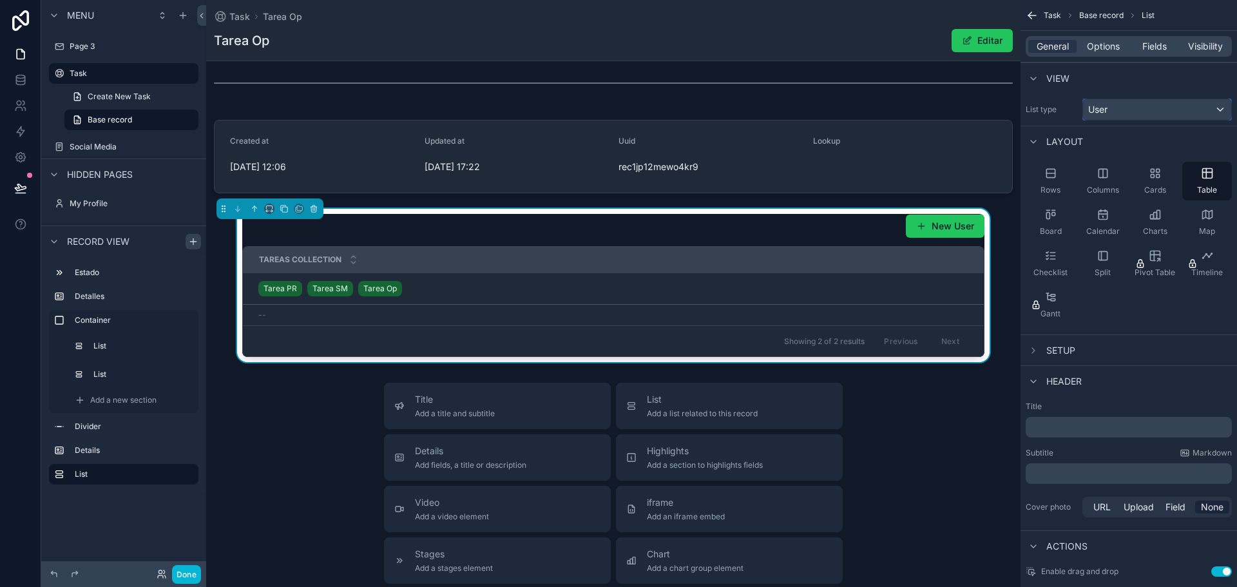
click at [1139, 110] on div "User" at bounding box center [1157, 109] width 148 height 21
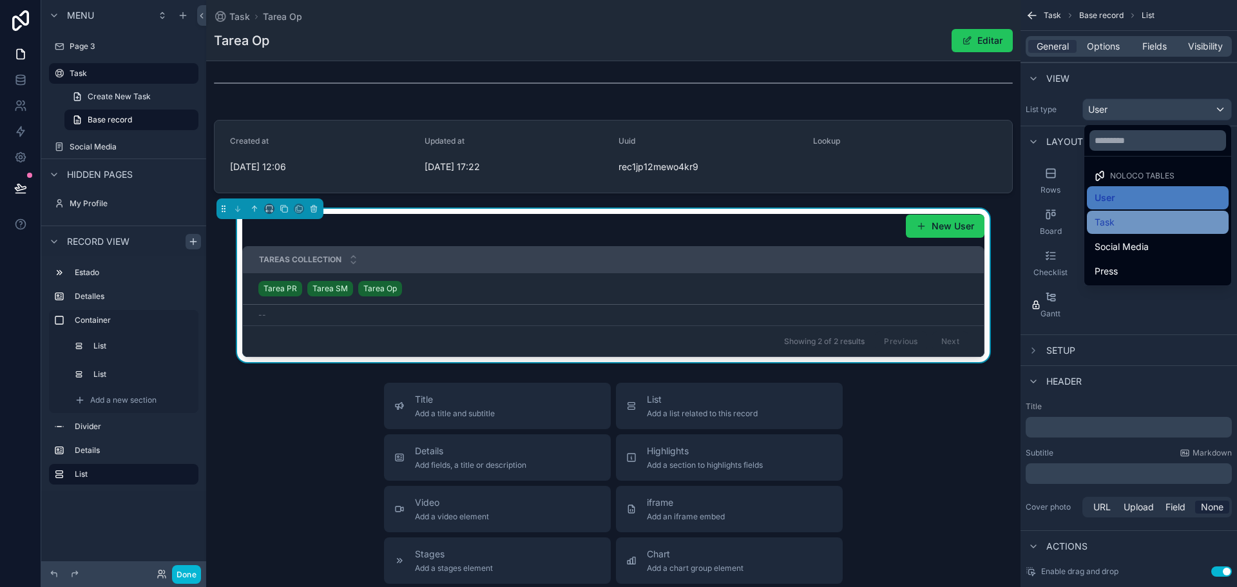
click at [1123, 218] on div "Task" at bounding box center [1157, 221] width 126 height 15
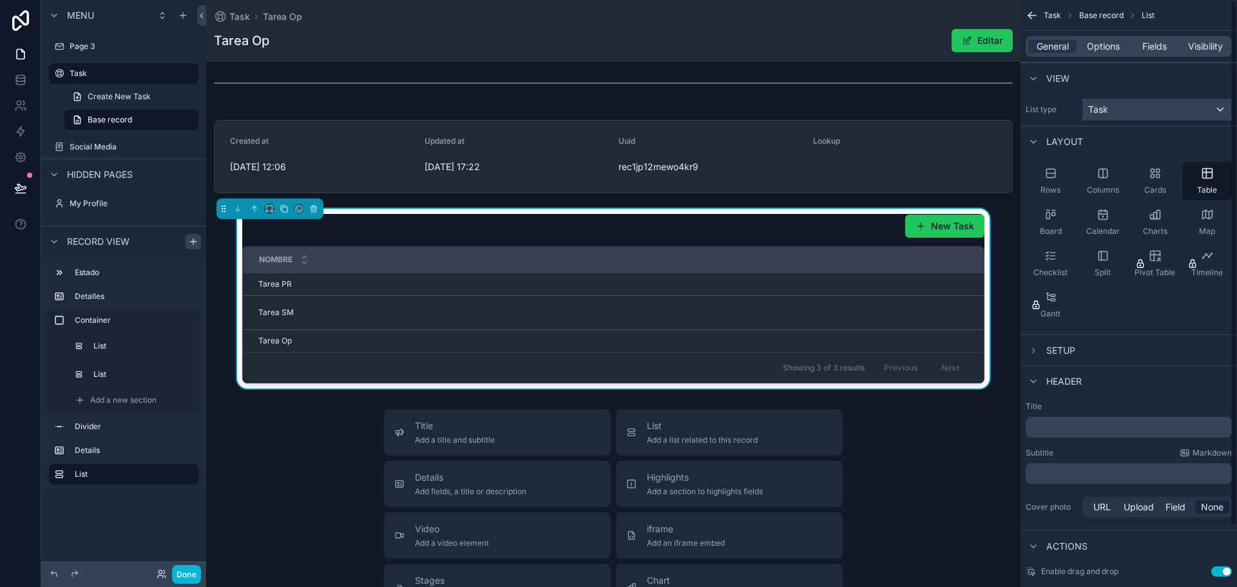
click at [1227, 108] on div "Task" at bounding box center [1157, 109] width 148 height 21
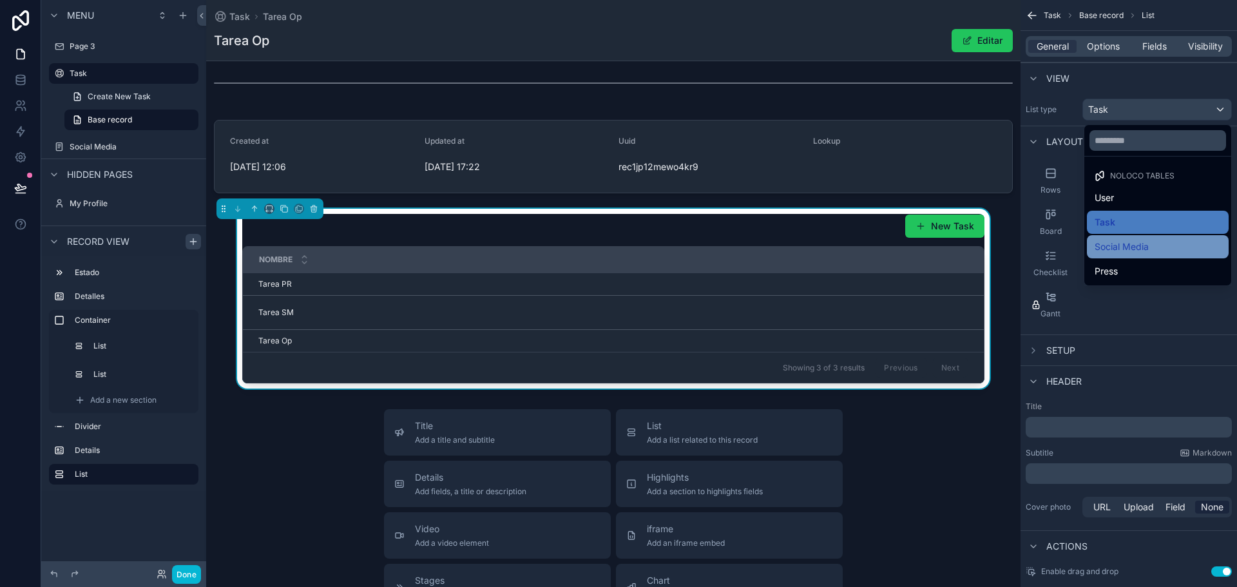
click at [1094, 247] on span "Social Media" at bounding box center [1121, 246] width 54 height 15
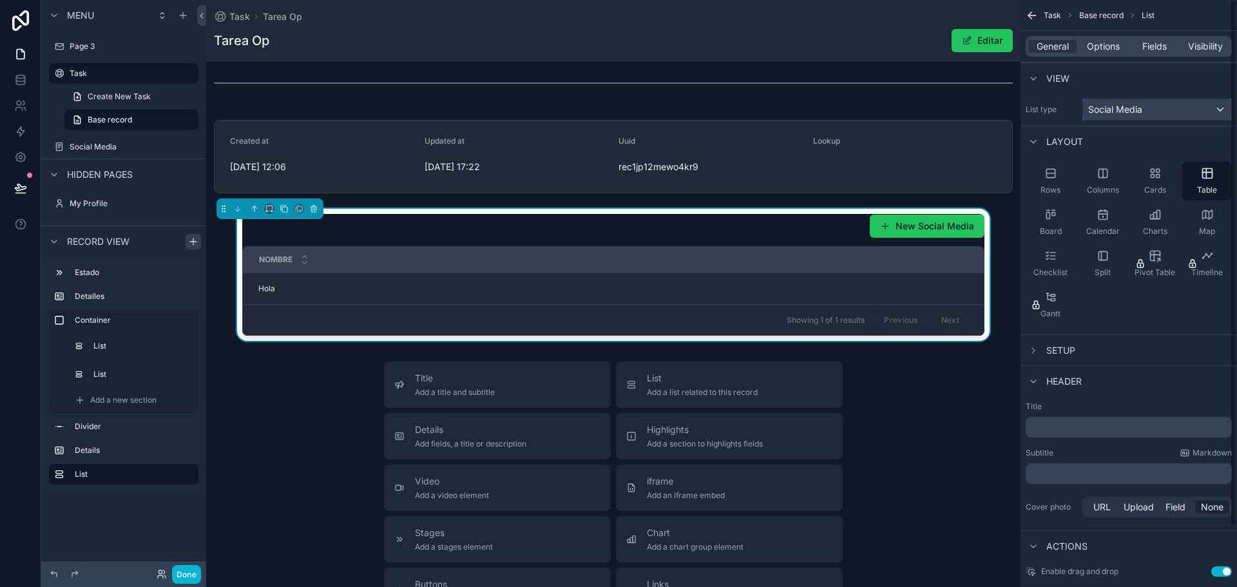
click at [1168, 109] on div "Social Media" at bounding box center [1157, 109] width 148 height 21
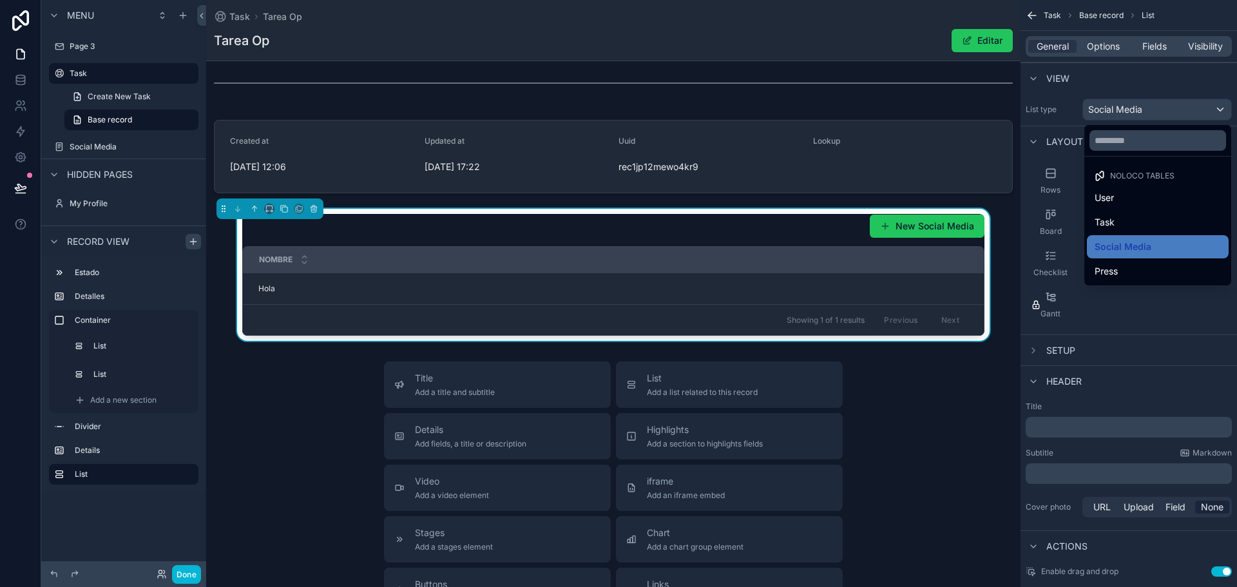
click at [1175, 73] on div "scrollable content" at bounding box center [618, 293] width 1237 height 587
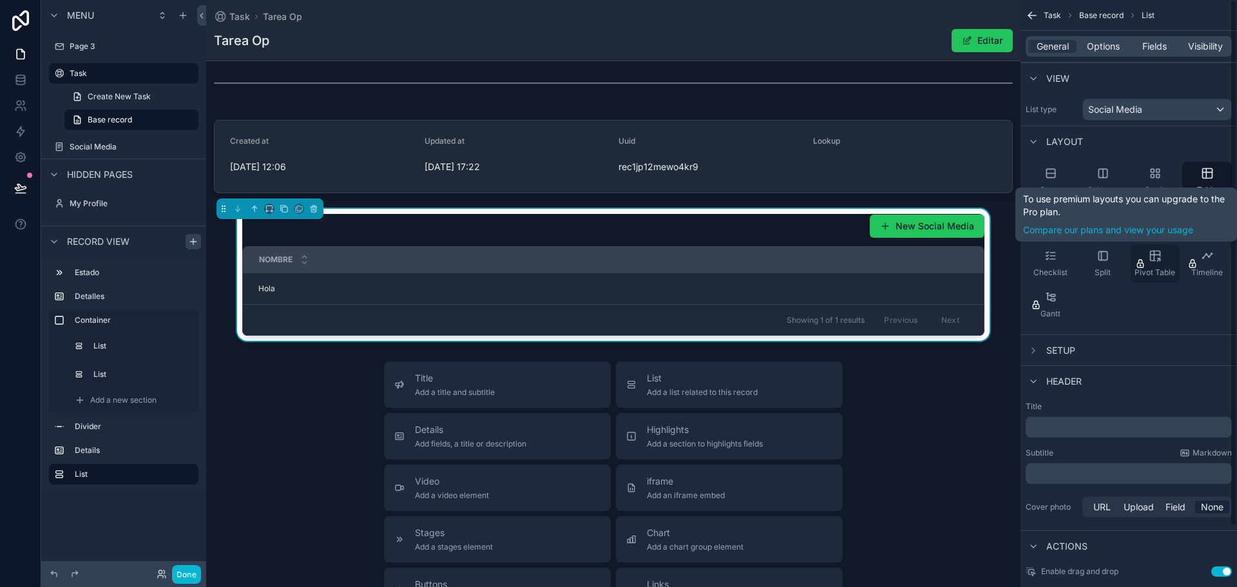
click at [1162, 253] on div "Pivot Table" at bounding box center [1155, 263] width 50 height 39
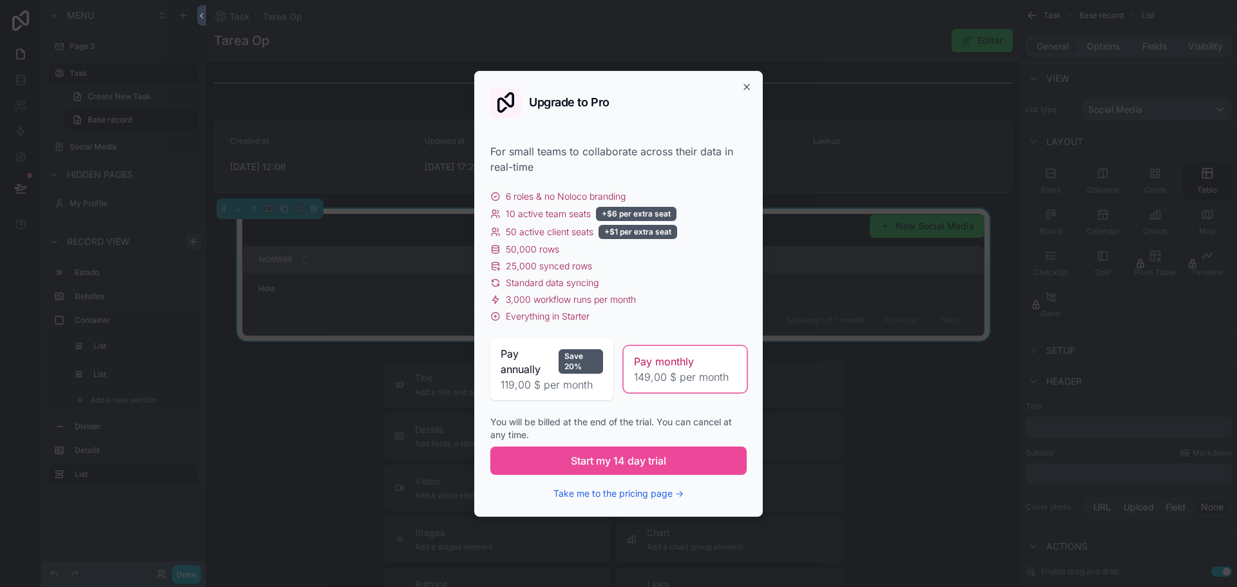
click at [746, 80] on div "Upgrade to Pro For small teams to collaborate across their data in real-time 6 …" at bounding box center [618, 294] width 289 height 446
click at [746, 82] on icon "button" at bounding box center [746, 87] width 10 height 10
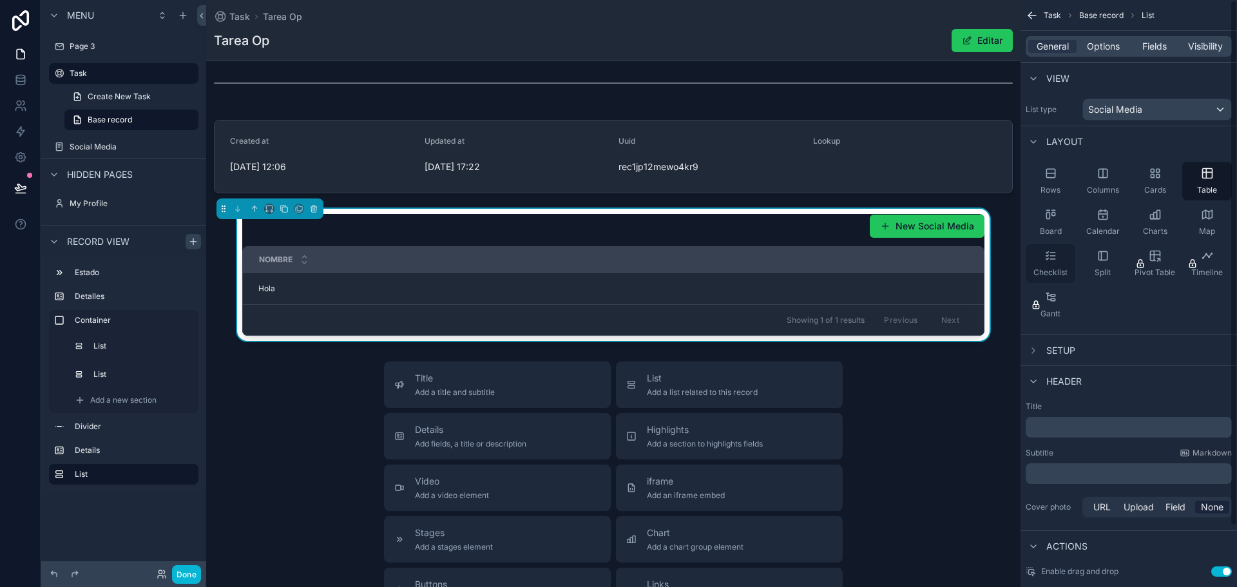
click at [1049, 267] on div "Checklist" at bounding box center [1050, 263] width 50 height 39
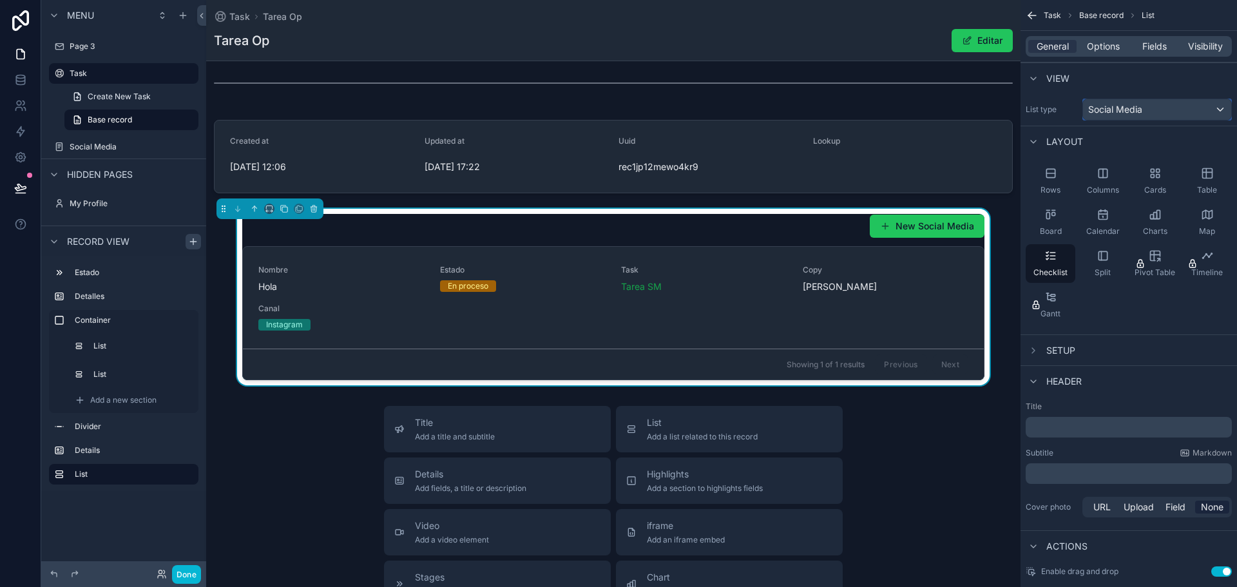
click at [1153, 111] on div "Social Media" at bounding box center [1157, 109] width 148 height 21
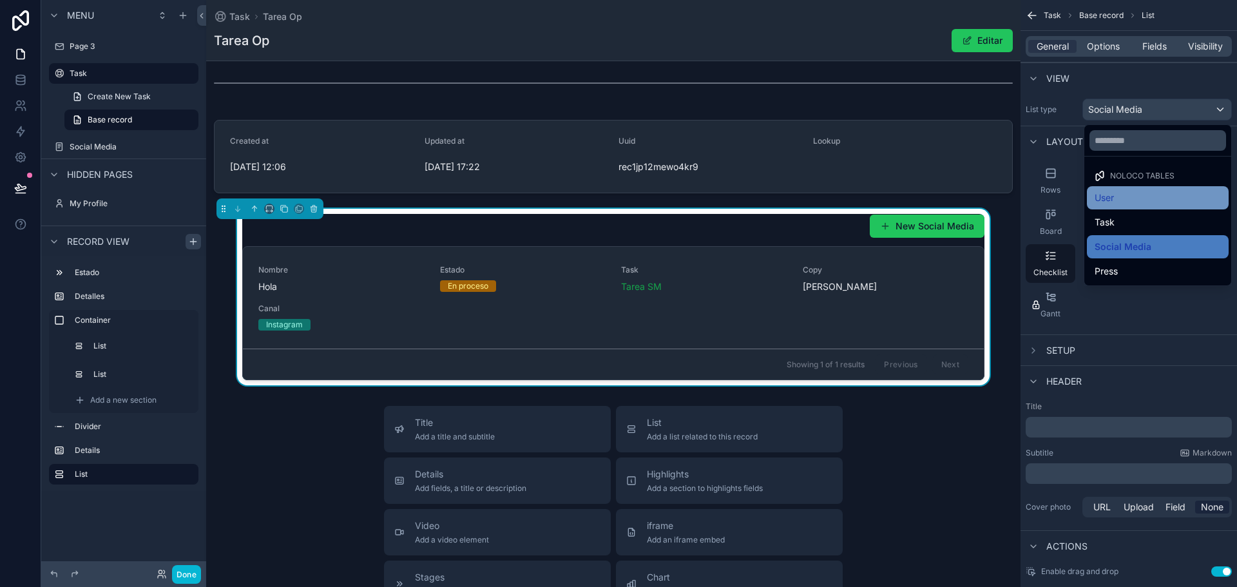
click at [1103, 194] on span "User" at bounding box center [1103, 197] width 19 height 15
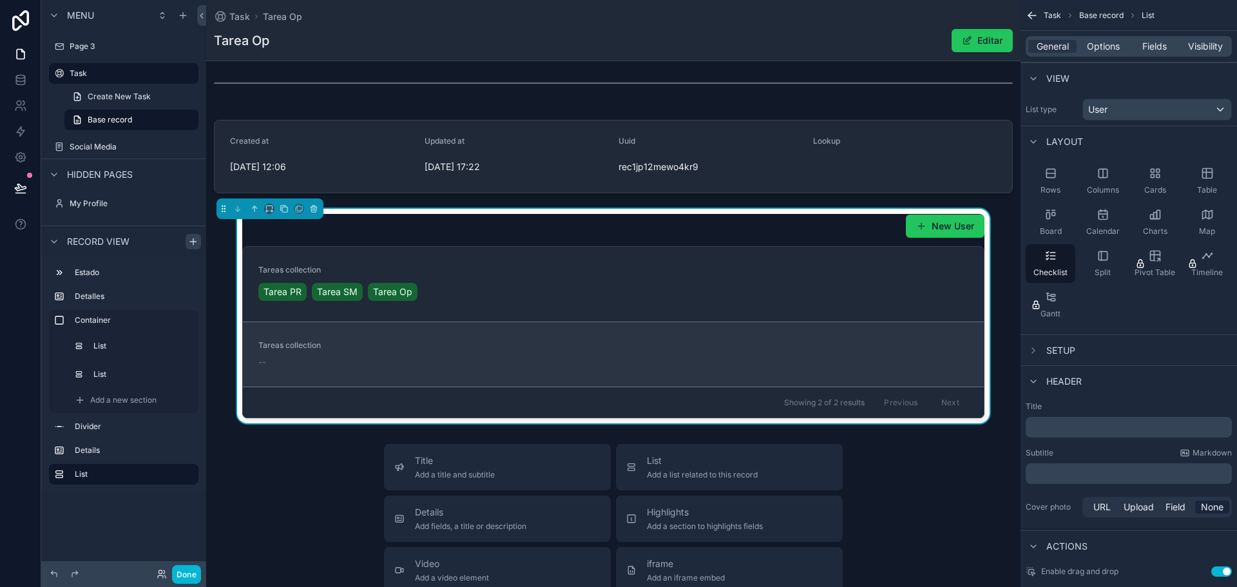
click at [260, 361] on span "--" at bounding box center [262, 362] width 8 height 13
